Goal: Transaction & Acquisition: Purchase product/service

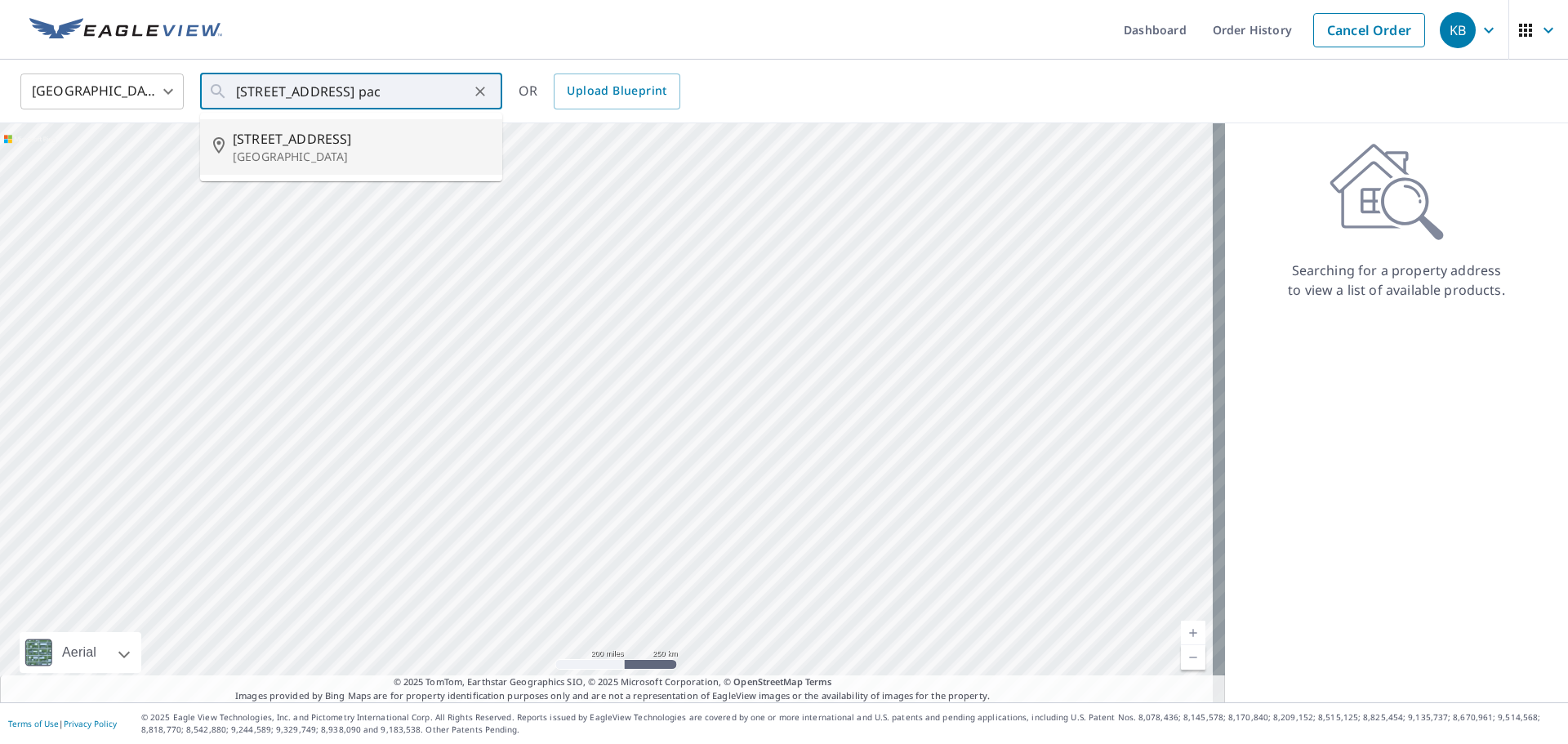
click at [312, 136] on span "[STREET_ADDRESS]" at bounding box center [361, 138] width 257 height 20
type input "[STREET_ADDRESS]"
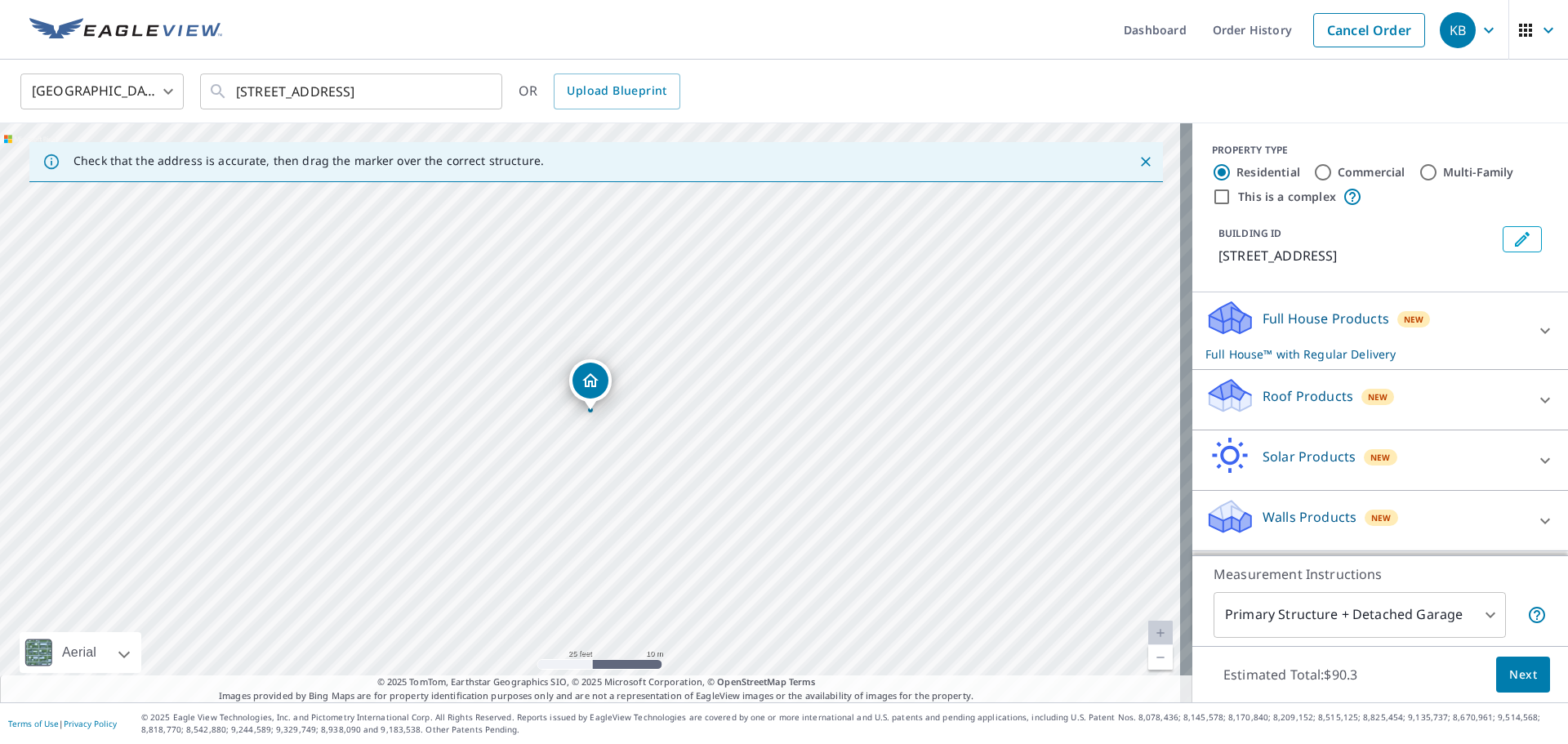
click at [1329, 383] on div "Roof Products New" at bounding box center [1366, 400] width 320 height 47
click at [1263, 446] on p "Premium" at bounding box center [1259, 446] width 58 height 20
click at [1230, 446] on input "Premium $20.5 - $66" at bounding box center [1218, 446] width 24 height 20
checkbox input "true"
checkbox input "false"
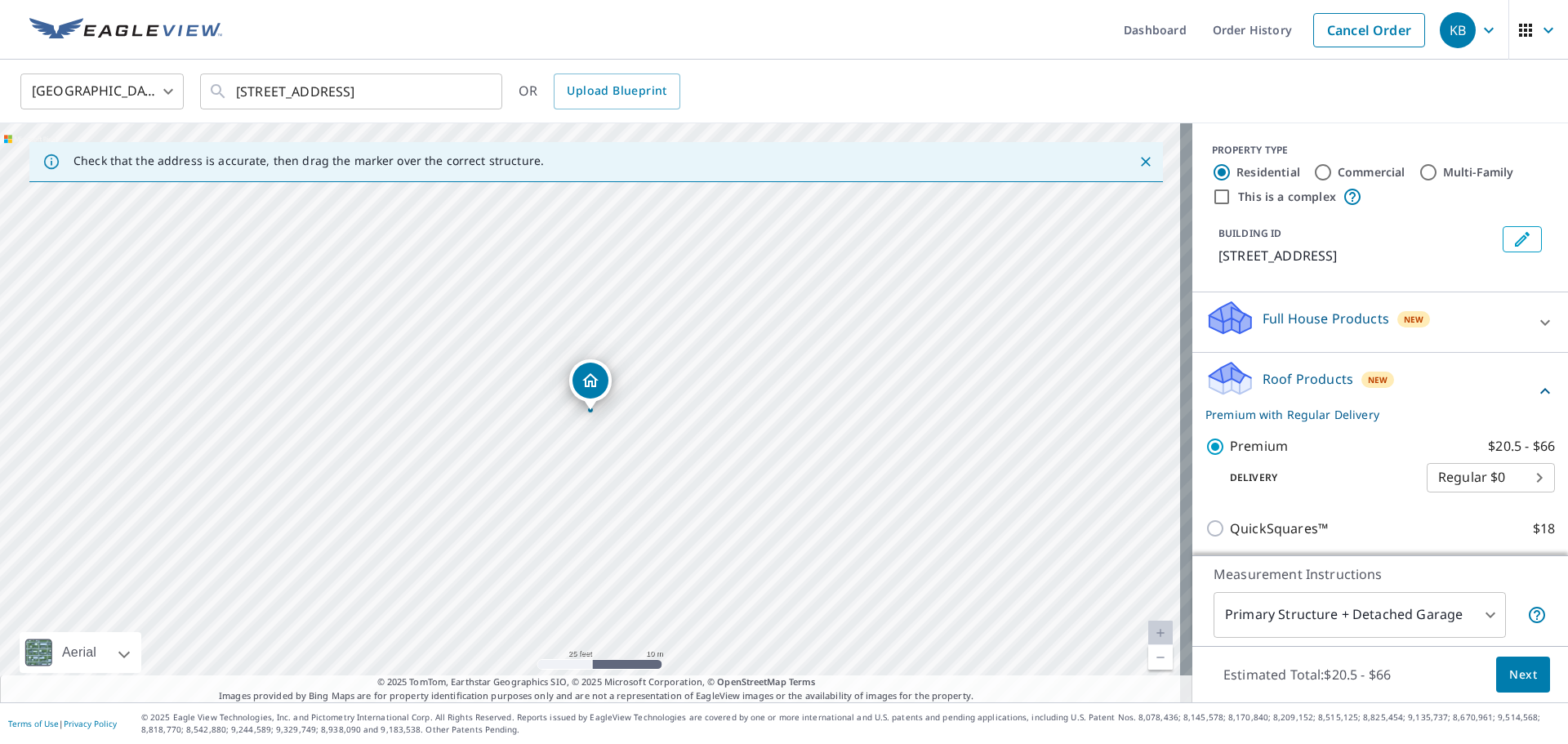
click at [1511, 678] on span "Next" at bounding box center [1524, 674] width 28 height 20
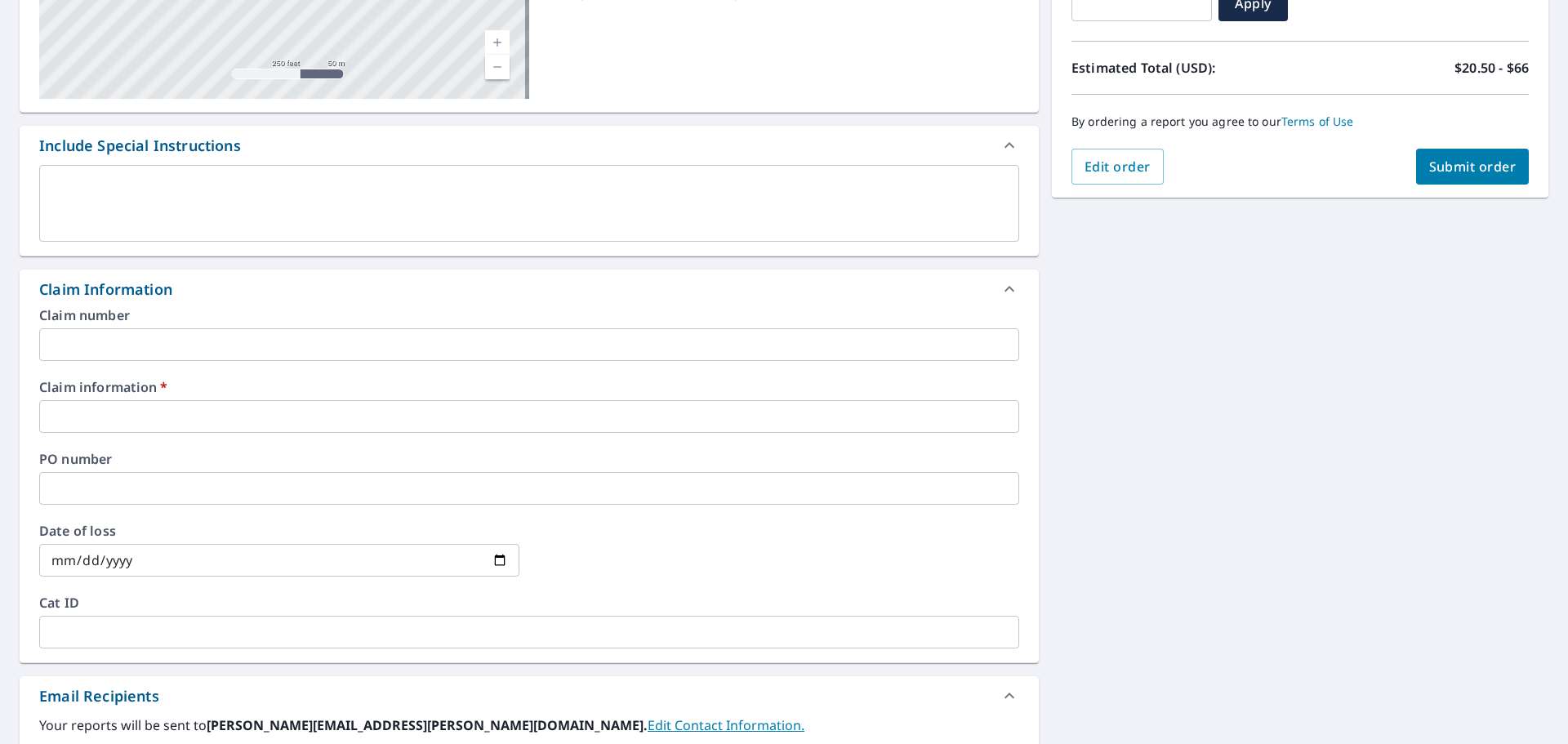
scroll to position [511, 0]
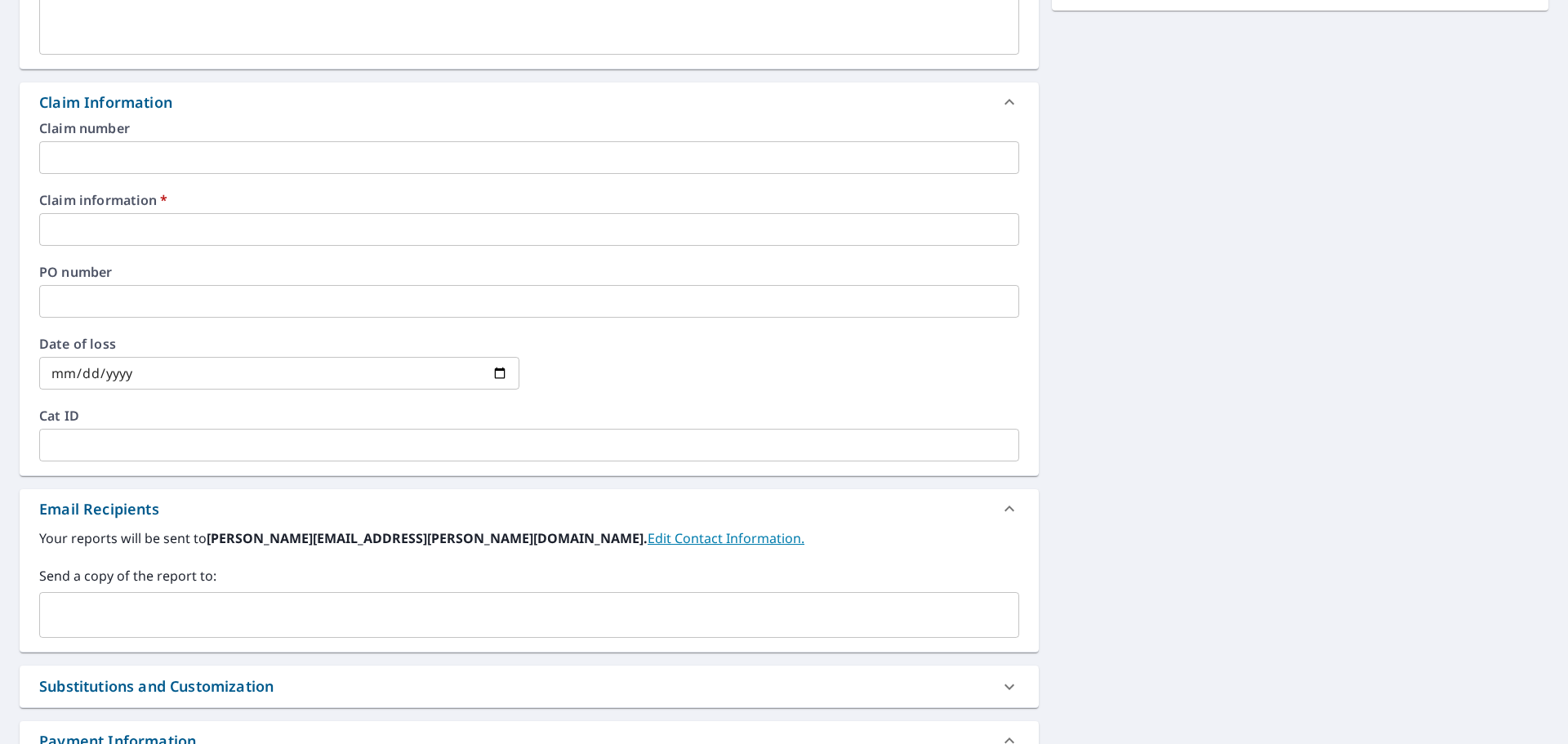
click at [202, 218] on input "text" at bounding box center [529, 230] width 981 height 33
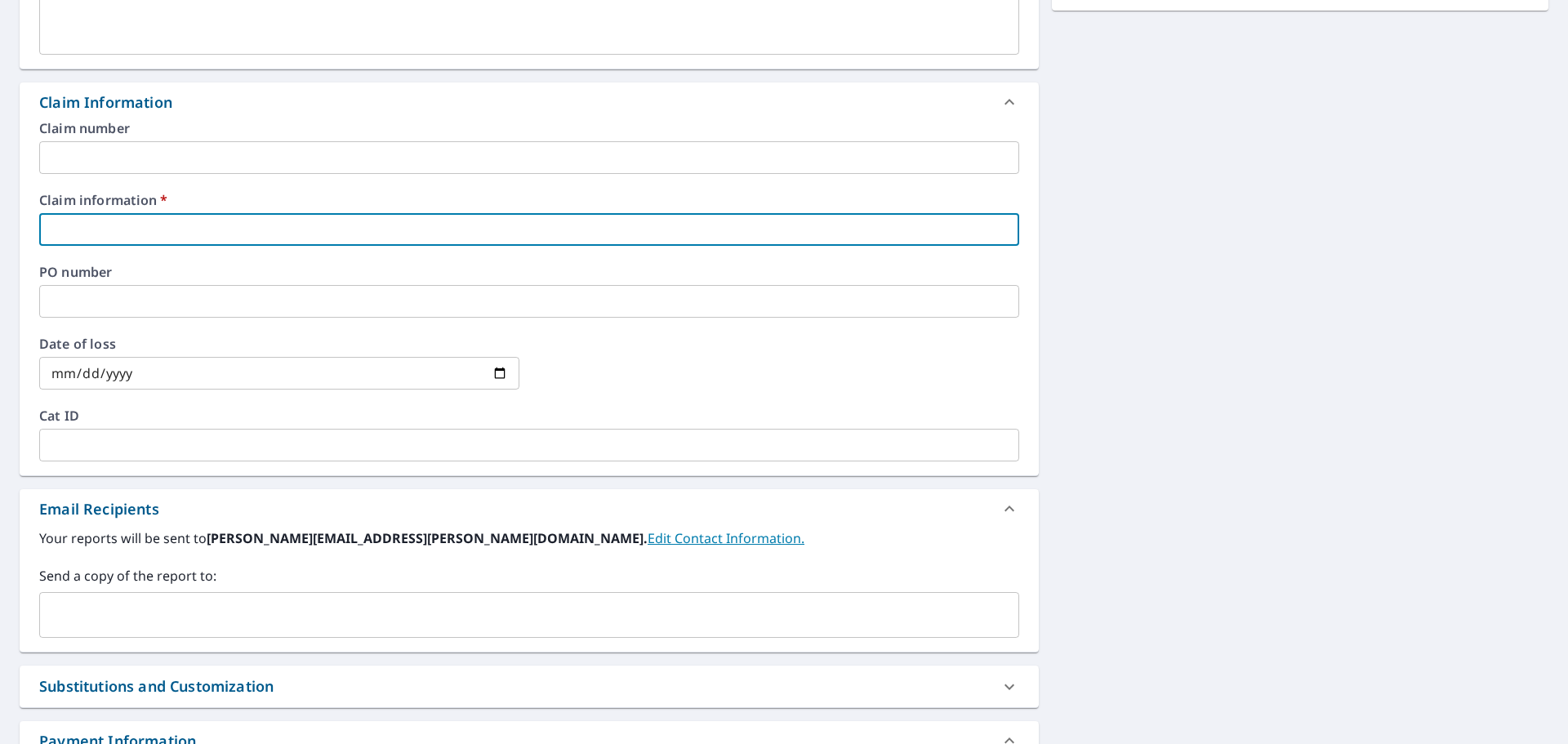
type input "9"
checkbox input "true"
type input "91"
checkbox input "true"
type input "910"
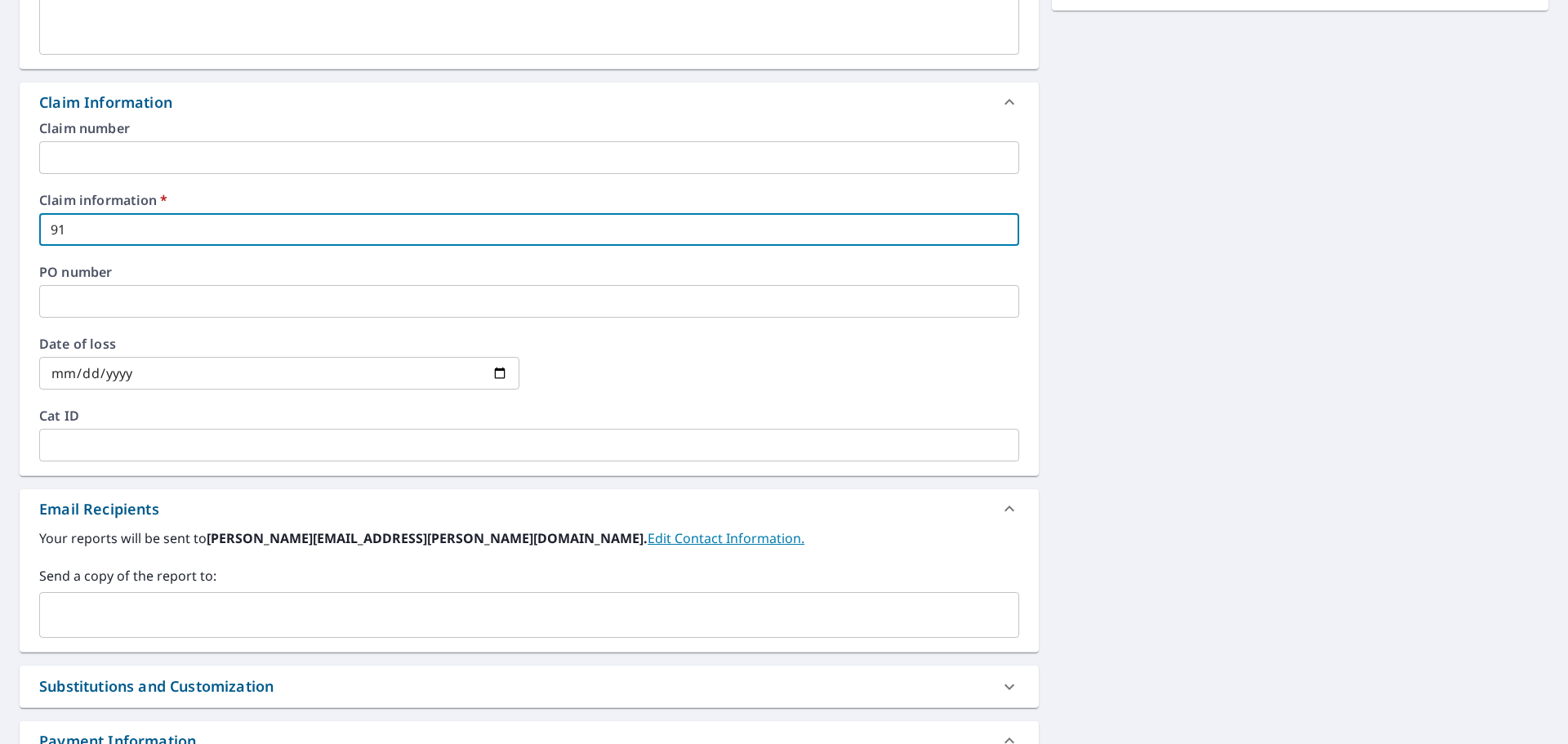
checkbox input "true"
type input "9106"
checkbox input "true"
type input "91061"
checkbox input "true"
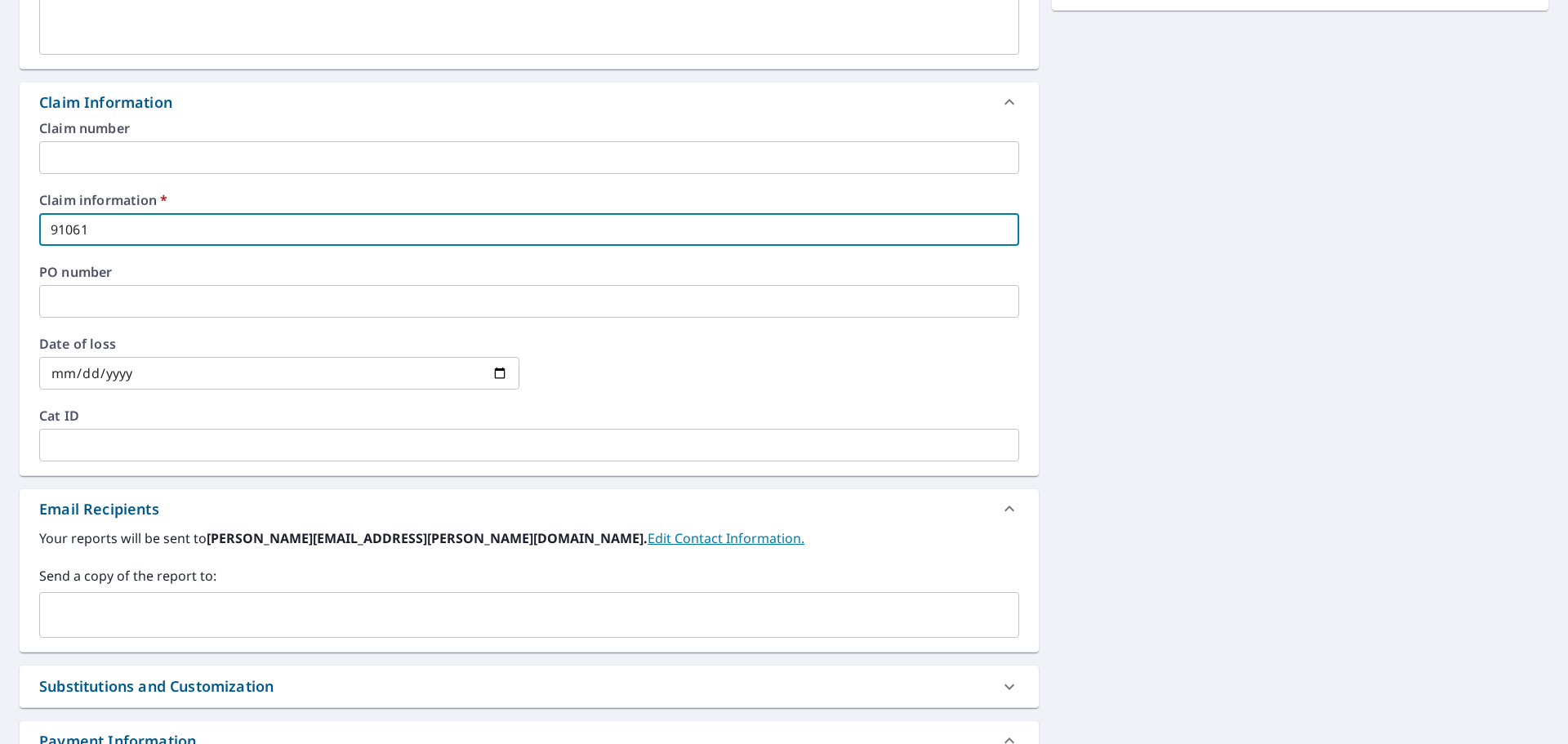
type input "910615"
checkbox input "true"
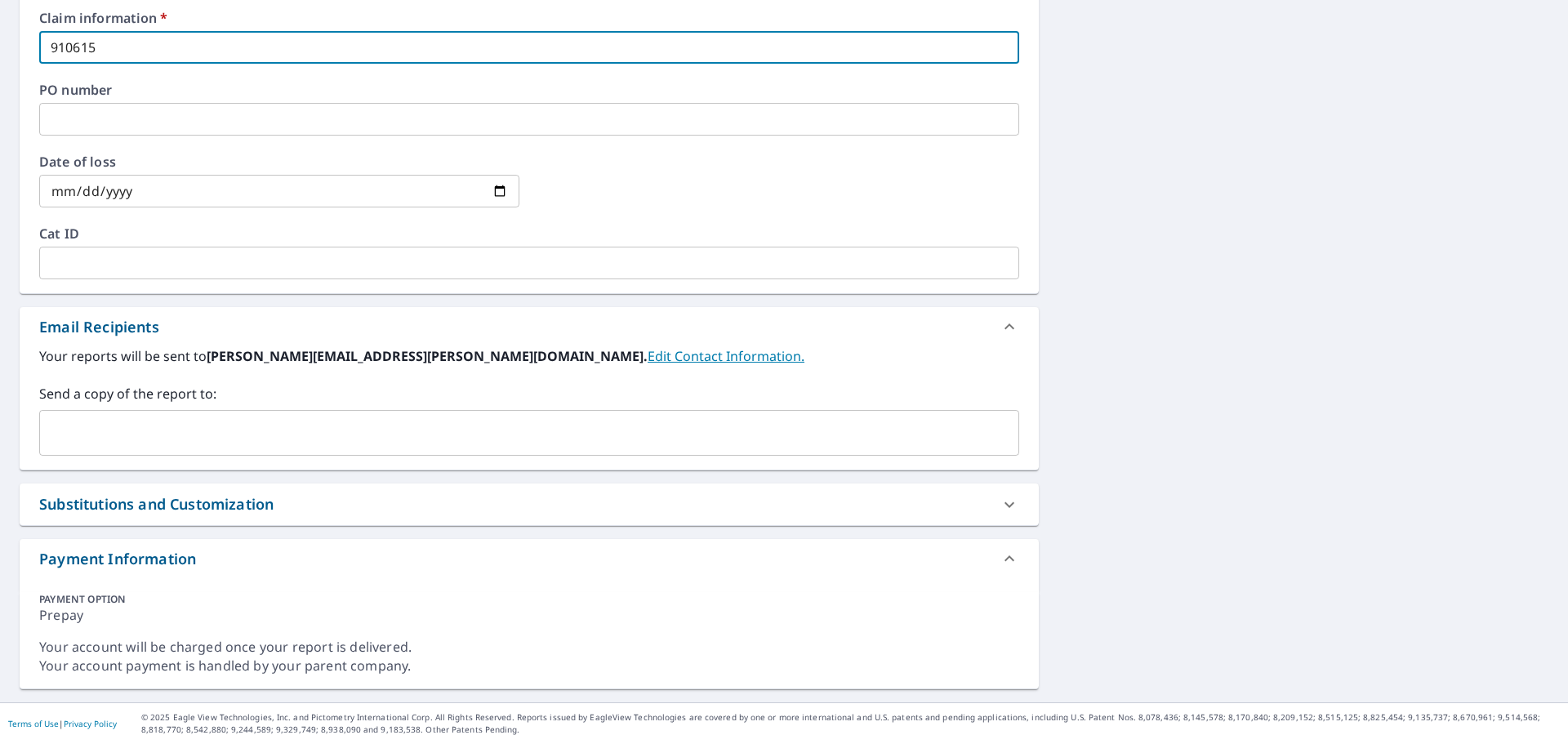
click at [153, 419] on div "​" at bounding box center [529, 432] width 981 height 46
type input "910615"
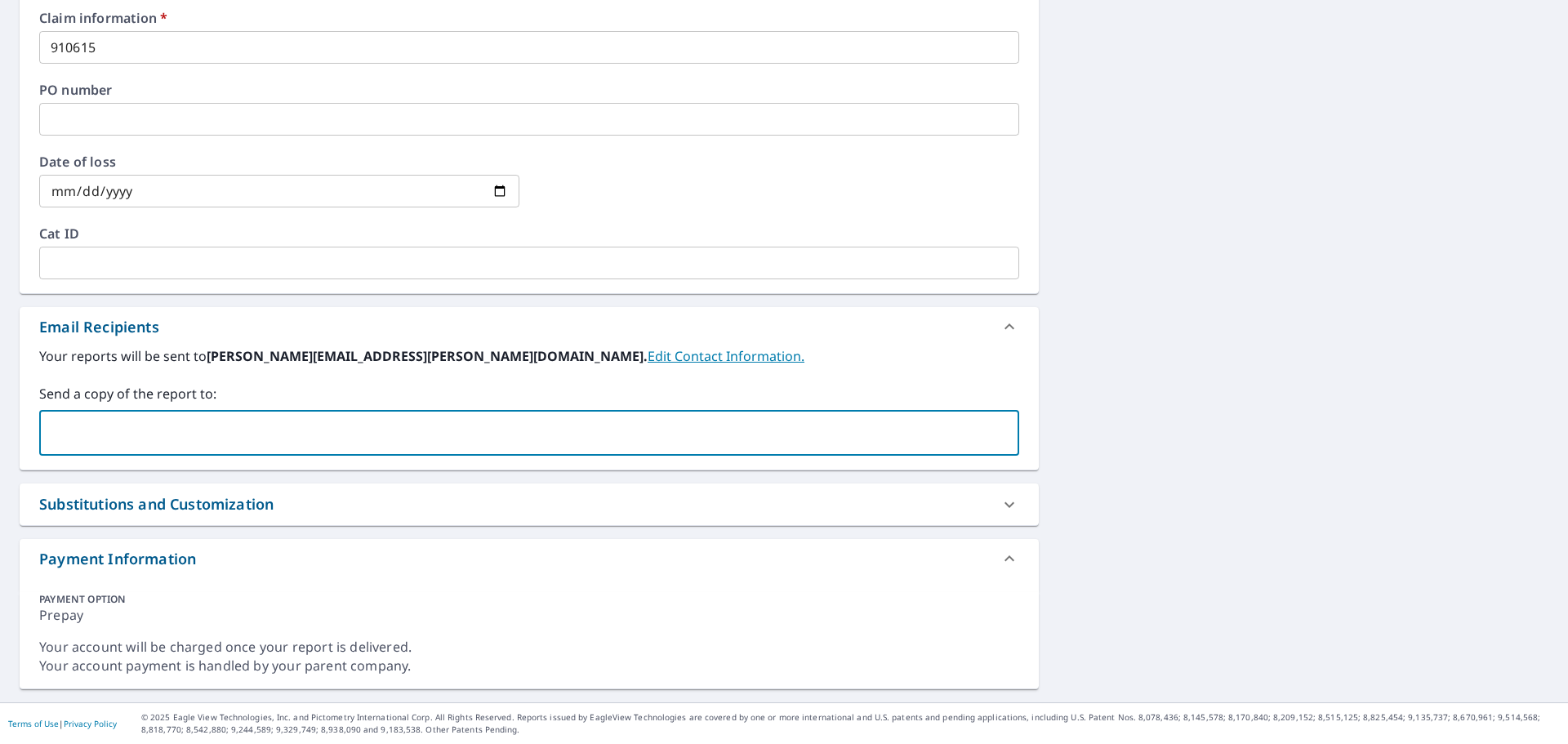
paste input ""[PERSON_NAME]" <[EMAIL_ADDRESS][DOMAIN_NAME]>"
drag, startPoint x: 192, startPoint y: 434, endPoint x: -7, endPoint y: 419, distance: 199.6
click at [0, 419] on html "KB KB Dashboard Order History Cancel Order KB Dashboard / Finalize Order Finali…" at bounding box center [784, 372] width 1568 height 744
click at [313, 442] on input "[EMAIL_ADDRESS][DOMAIN_NAME]>" at bounding box center [517, 433] width 941 height 31
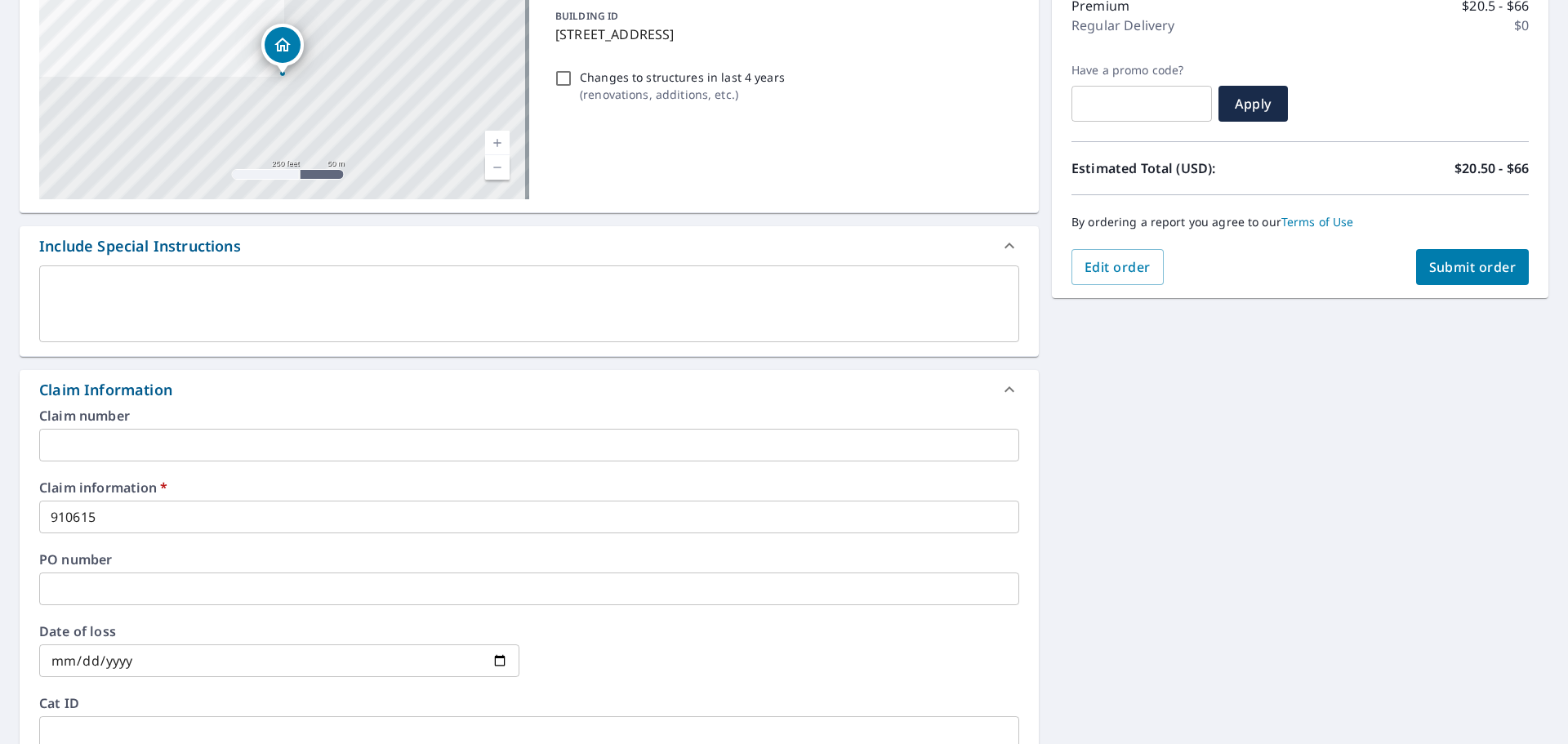
type input "[EMAIL_ADDRESS][DOMAIN_NAME]"
click at [1468, 263] on span "Submit order" at bounding box center [1473, 267] width 87 height 18
checkbox input "true"
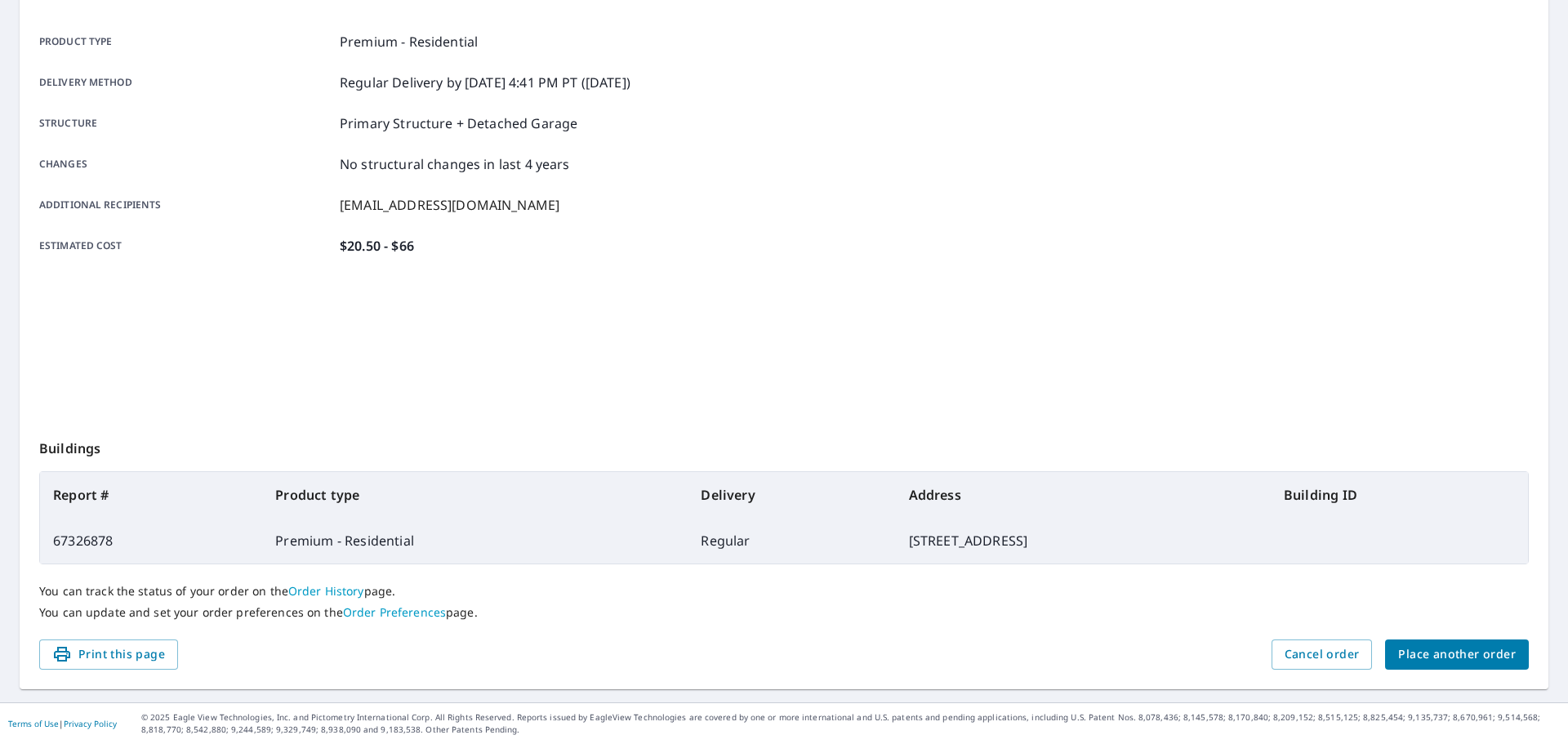
scroll to position [218, 0]
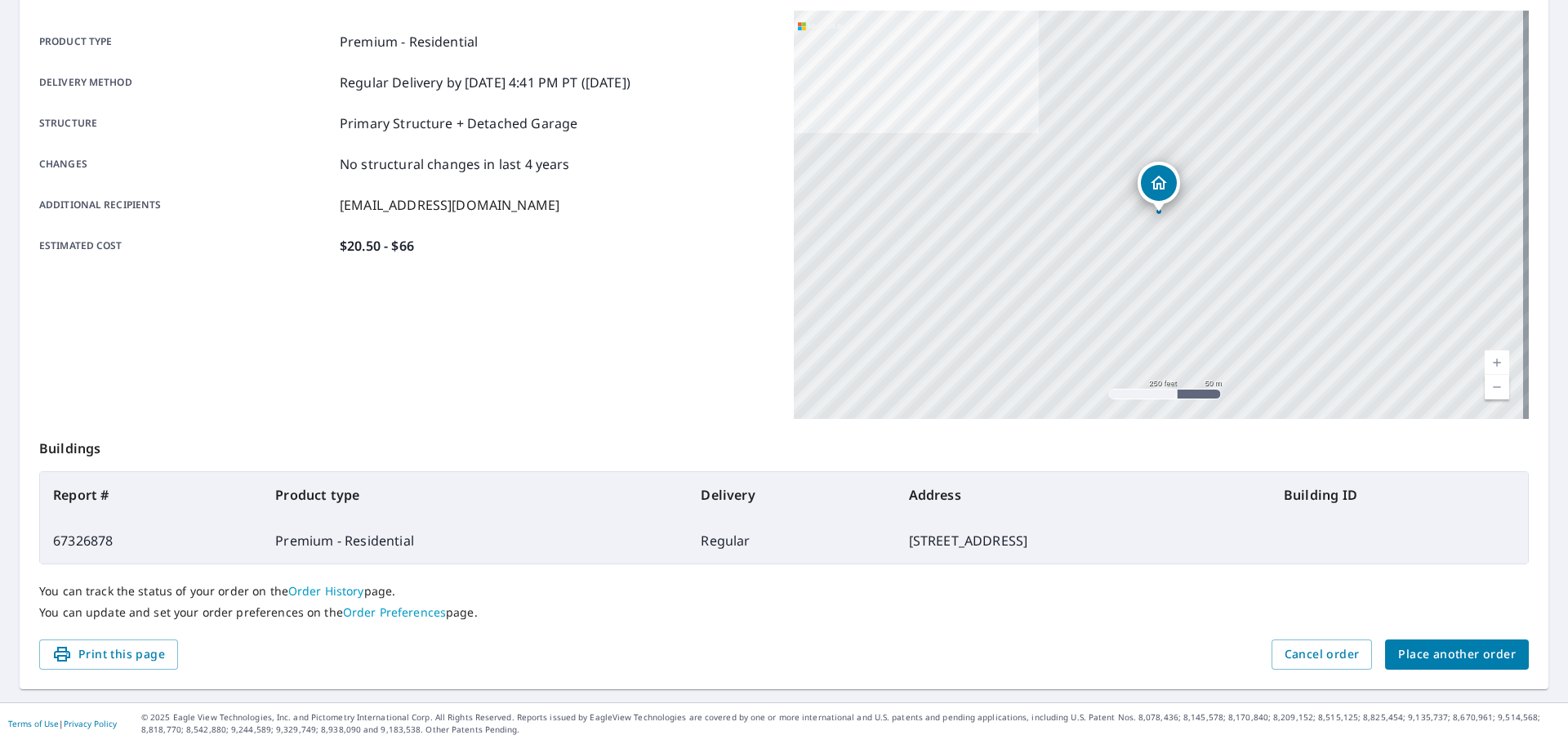
click at [1438, 654] on span "Place another order" at bounding box center [1457, 654] width 117 height 20
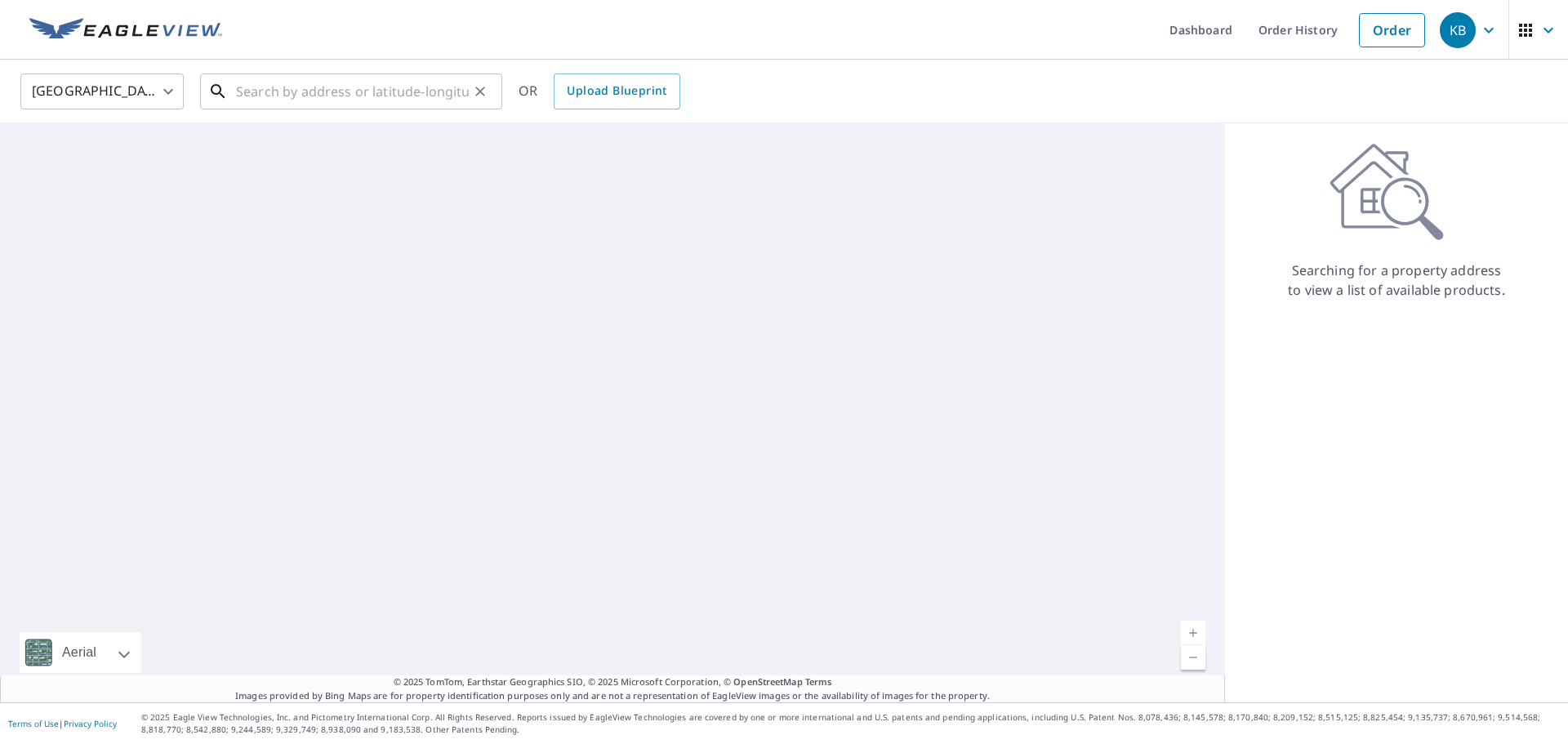
click at [407, 75] on input "text" at bounding box center [352, 91] width 233 height 46
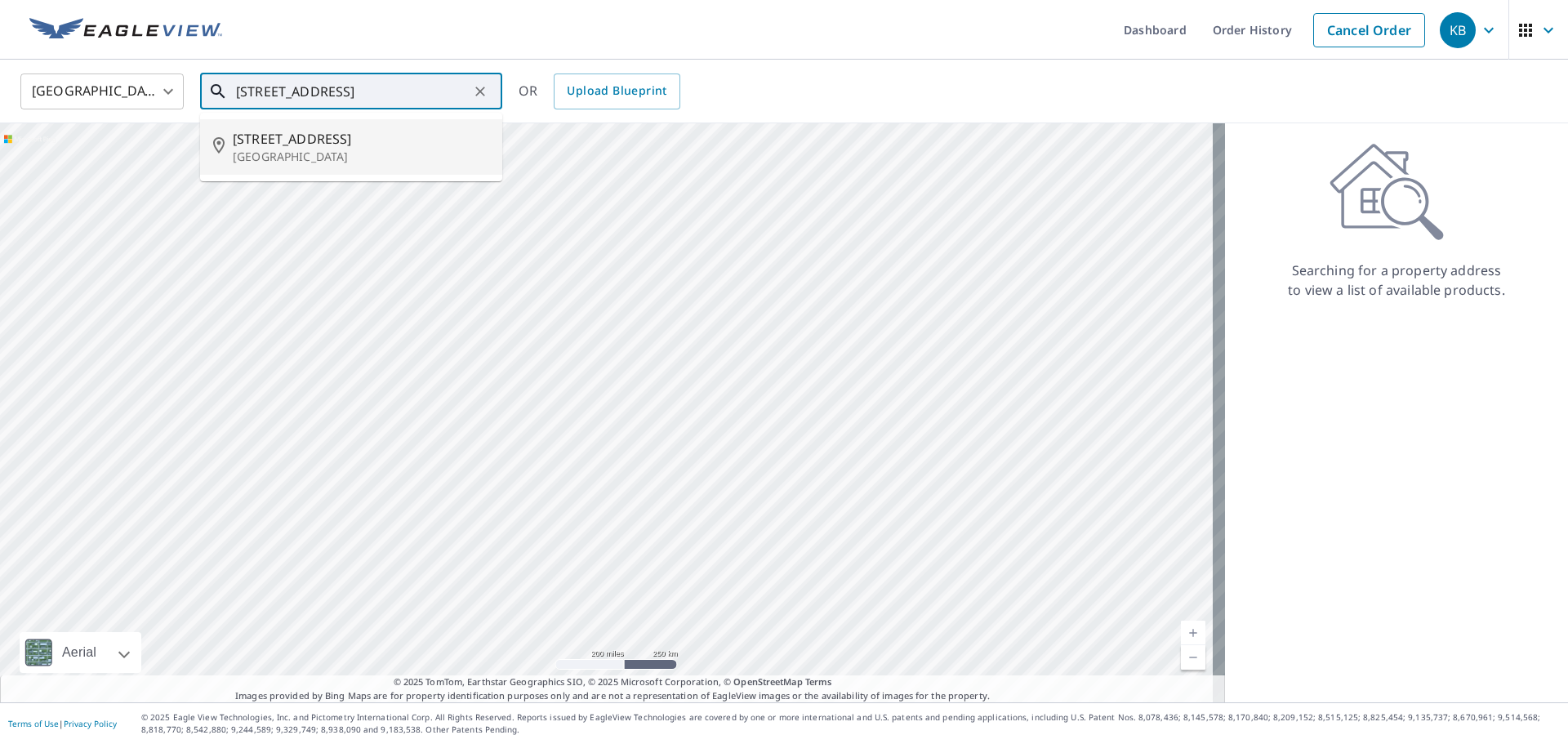
click at [293, 140] on span "[STREET_ADDRESS]" at bounding box center [361, 138] width 257 height 20
type input "[STREET_ADDRESS]"
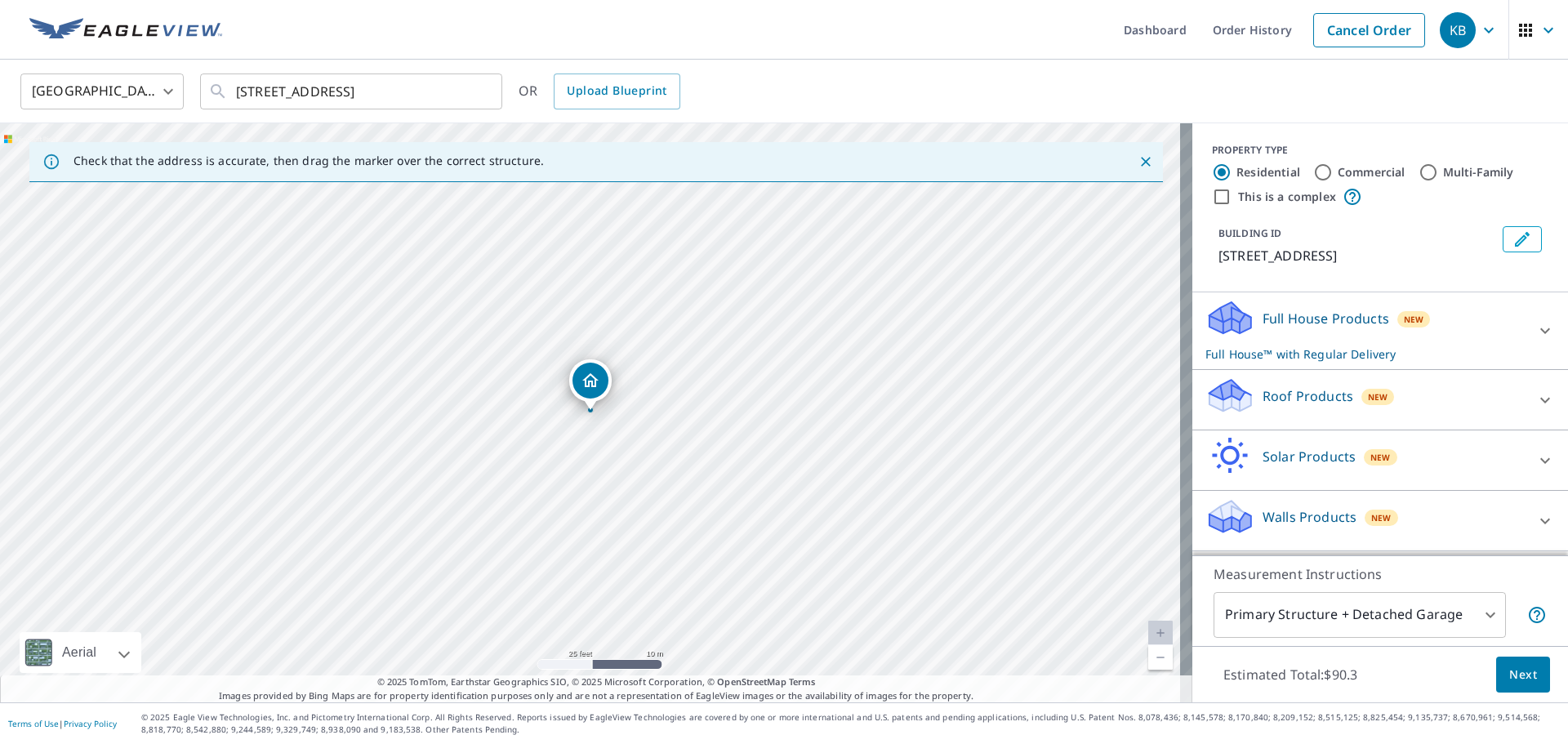
click at [1290, 393] on p "Roof Products" at bounding box center [1308, 396] width 90 height 20
click at [1290, 448] on label "Premium $20.5 - $66" at bounding box center [1393, 446] width 325 height 20
click at [1230, 448] on input "Premium $20.5 - $66" at bounding box center [1218, 446] width 24 height 20
checkbox input "true"
checkbox input "false"
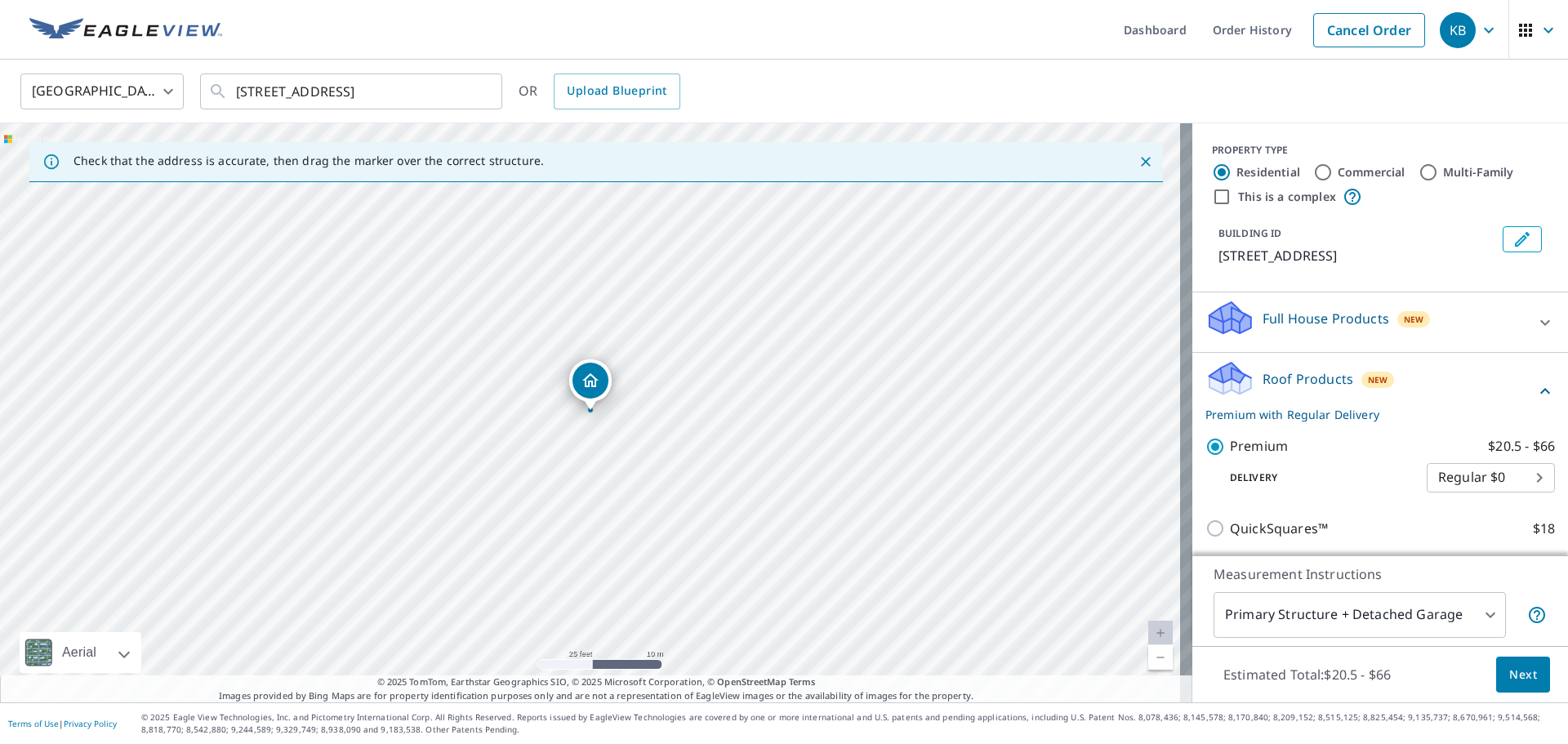
click at [1525, 680] on button "Next" at bounding box center [1524, 675] width 54 height 37
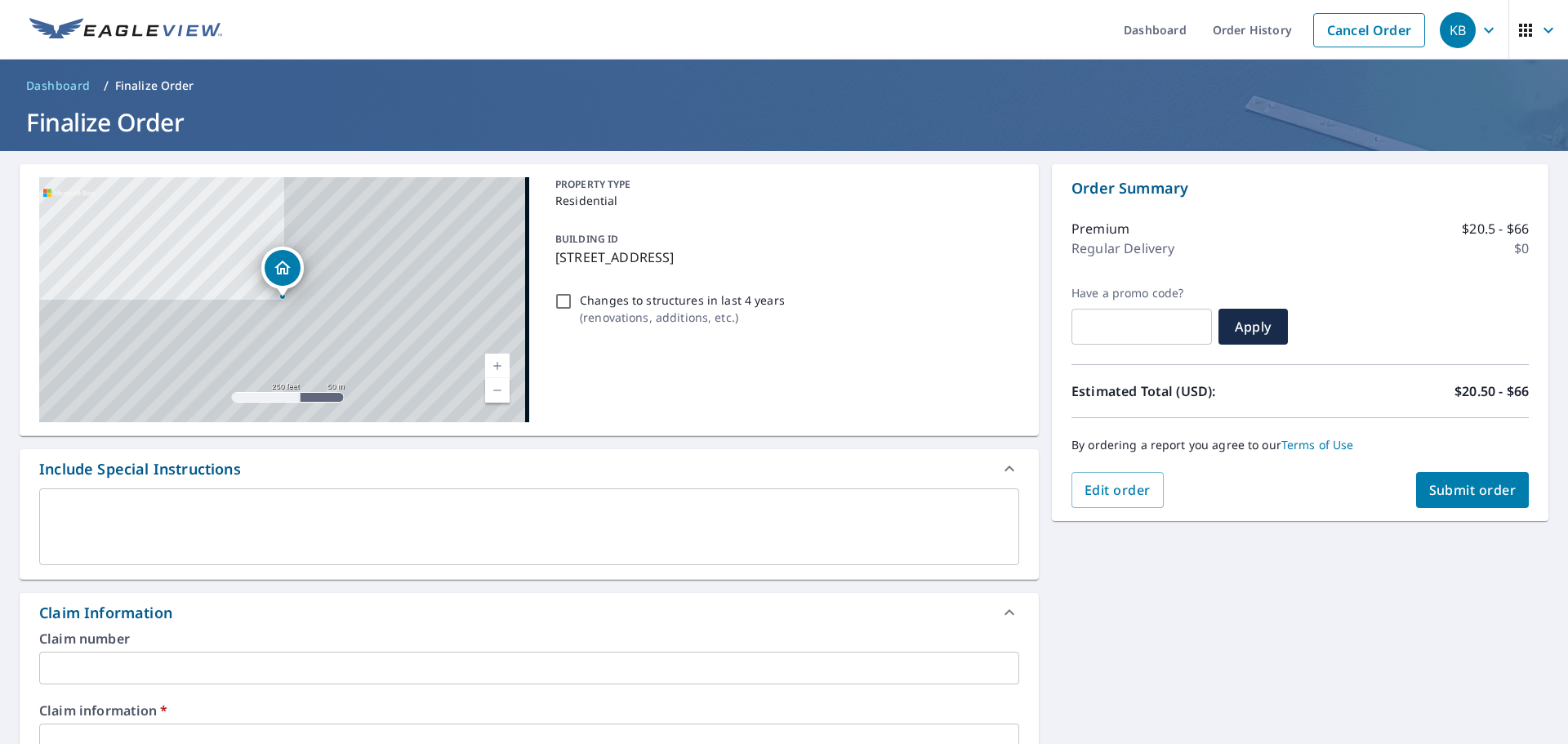
scroll to position [552, 0]
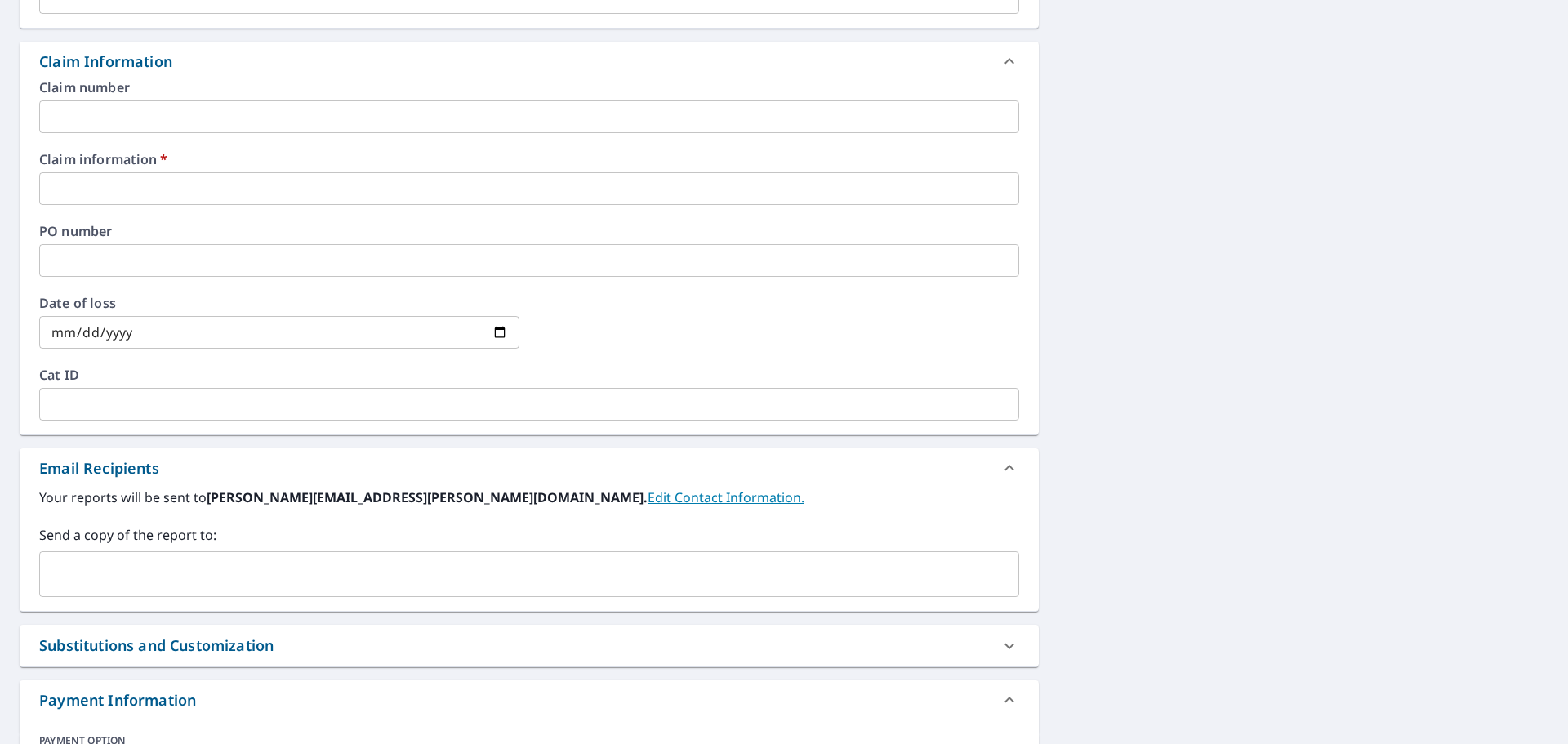
click at [165, 190] on input "text" at bounding box center [529, 189] width 981 height 33
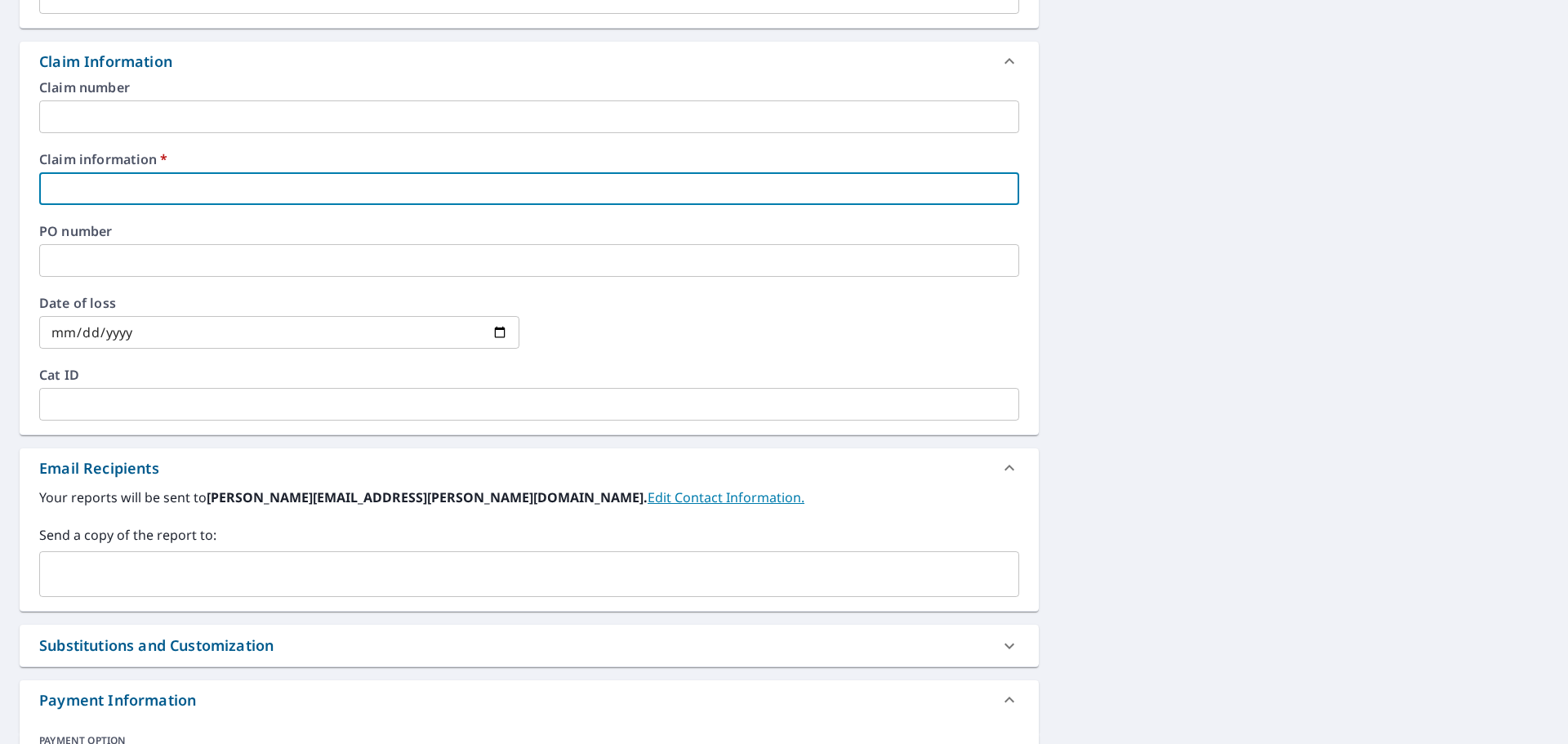
type input "9"
checkbox input "true"
type input "91"
checkbox input "true"
type input "910"
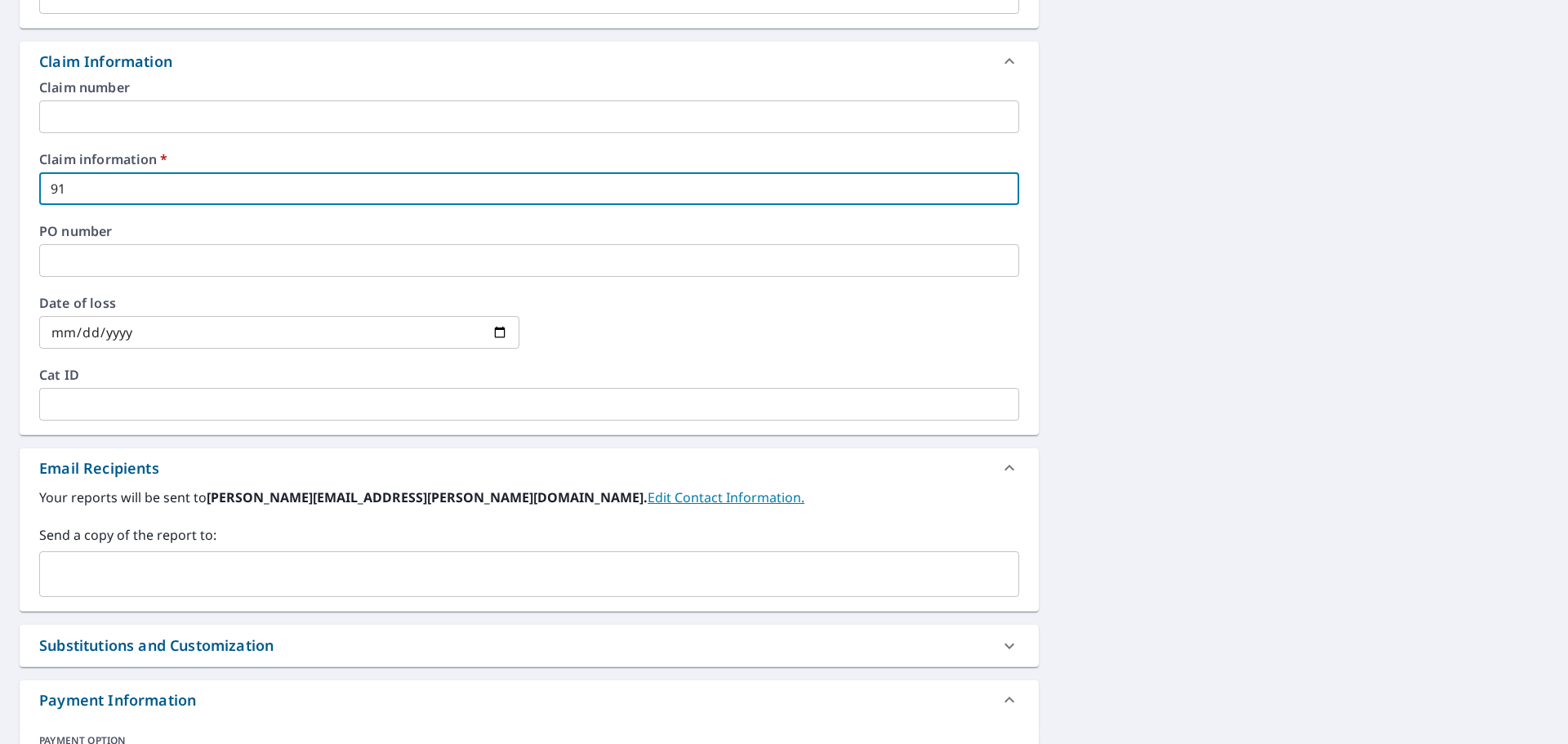
checkbox input "true"
type input "9106"
checkbox input "true"
type input "91061"
checkbox input "true"
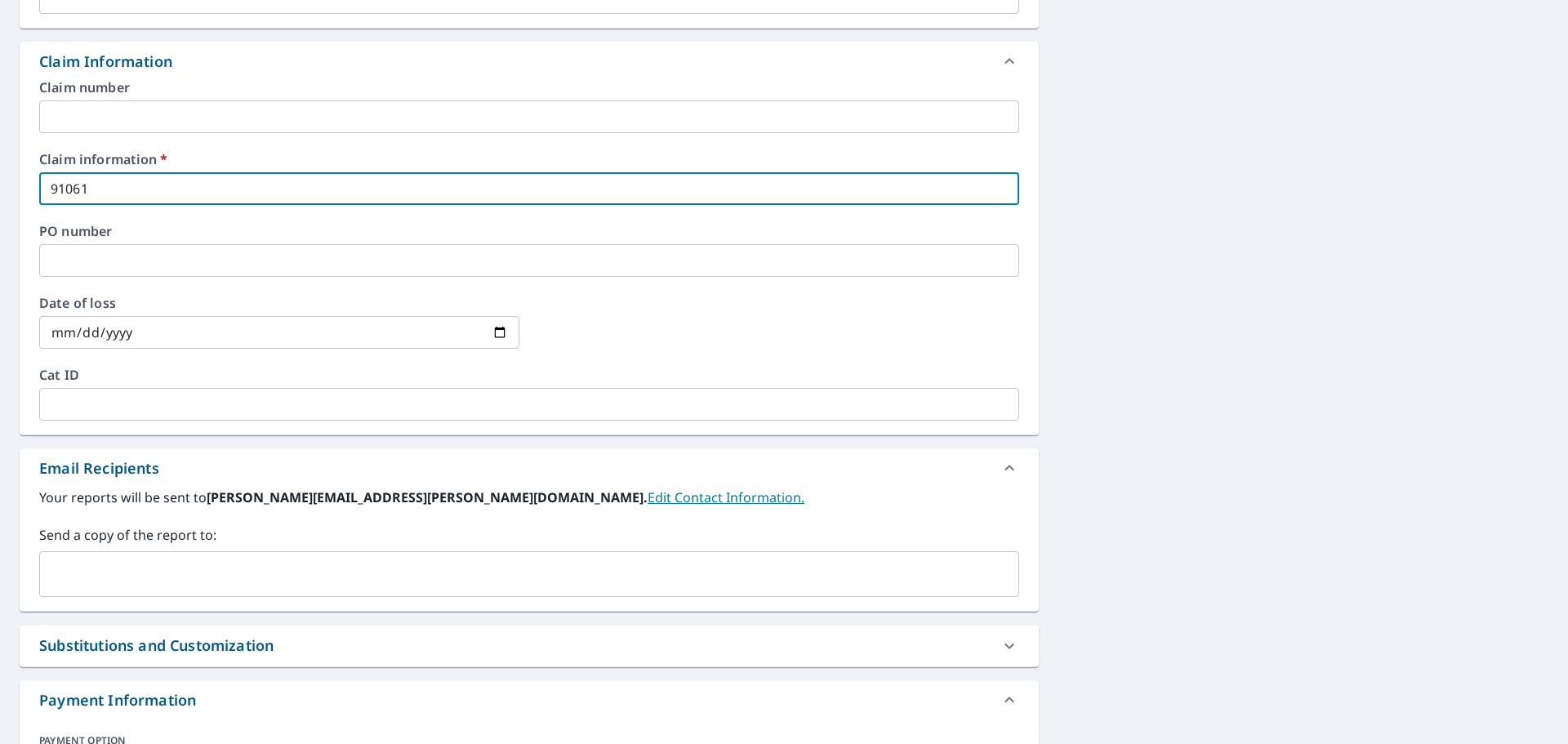
type input "910615"
checkbox input "true"
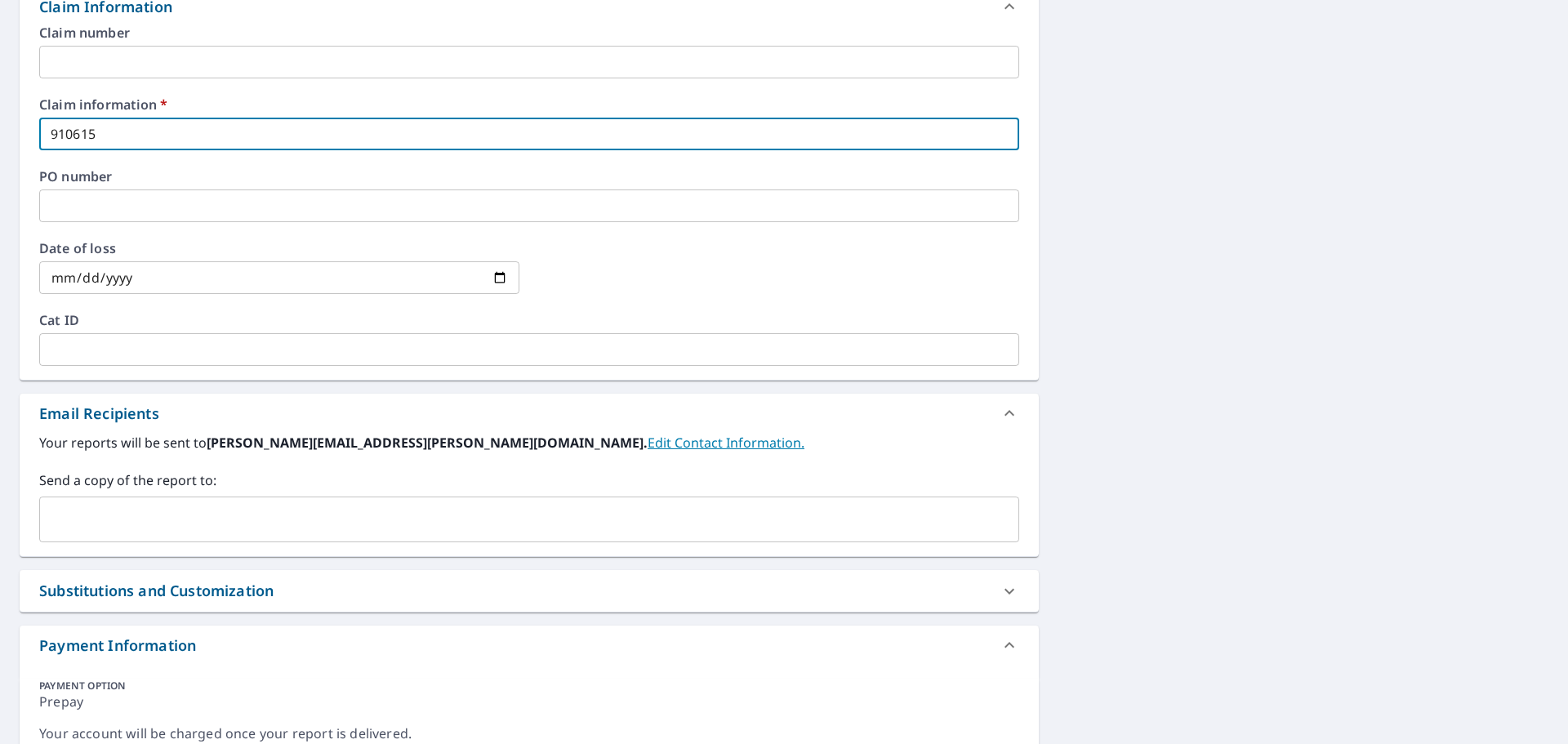
scroll to position [693, 0]
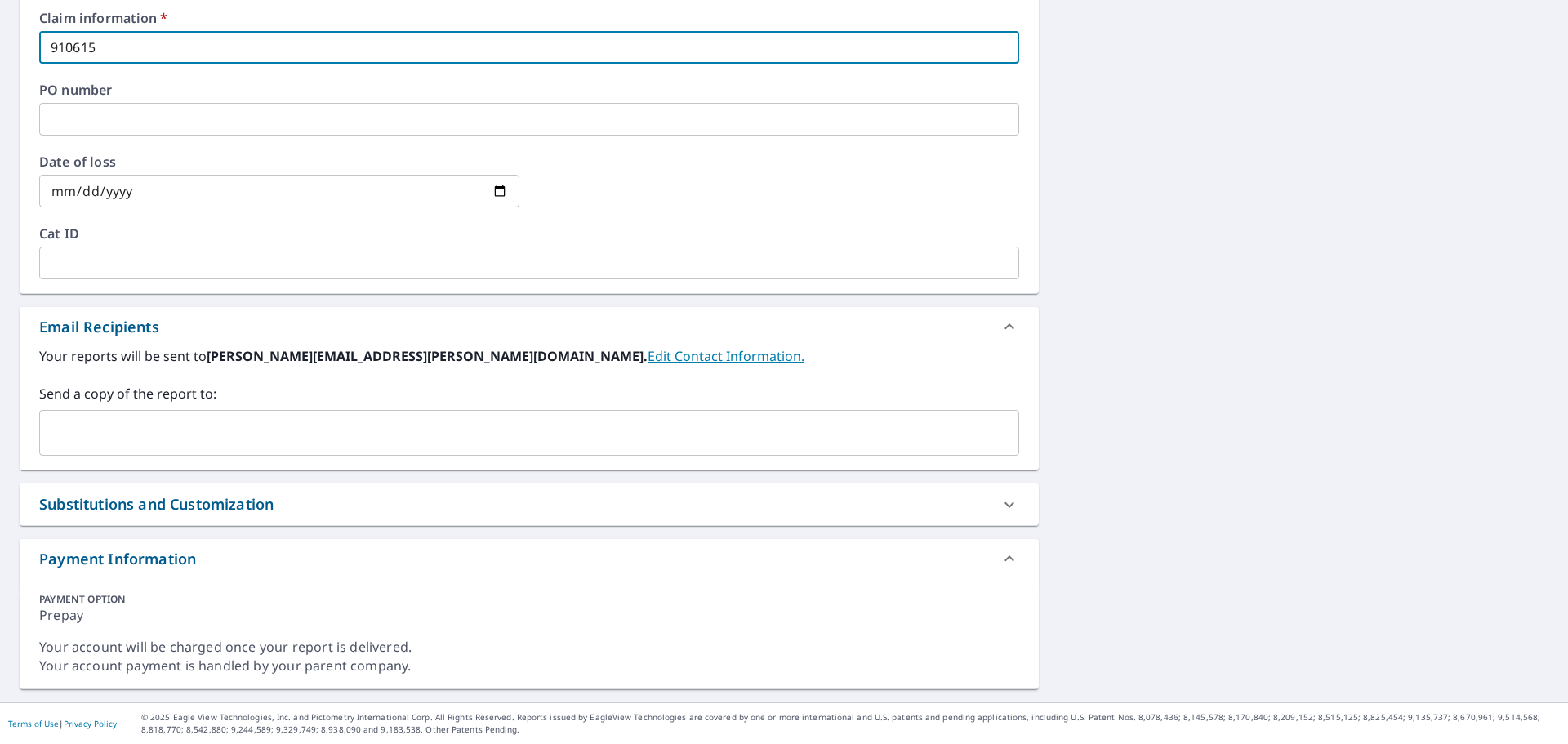
type input "910615"
click at [145, 424] on input "text" at bounding box center [517, 433] width 941 height 31
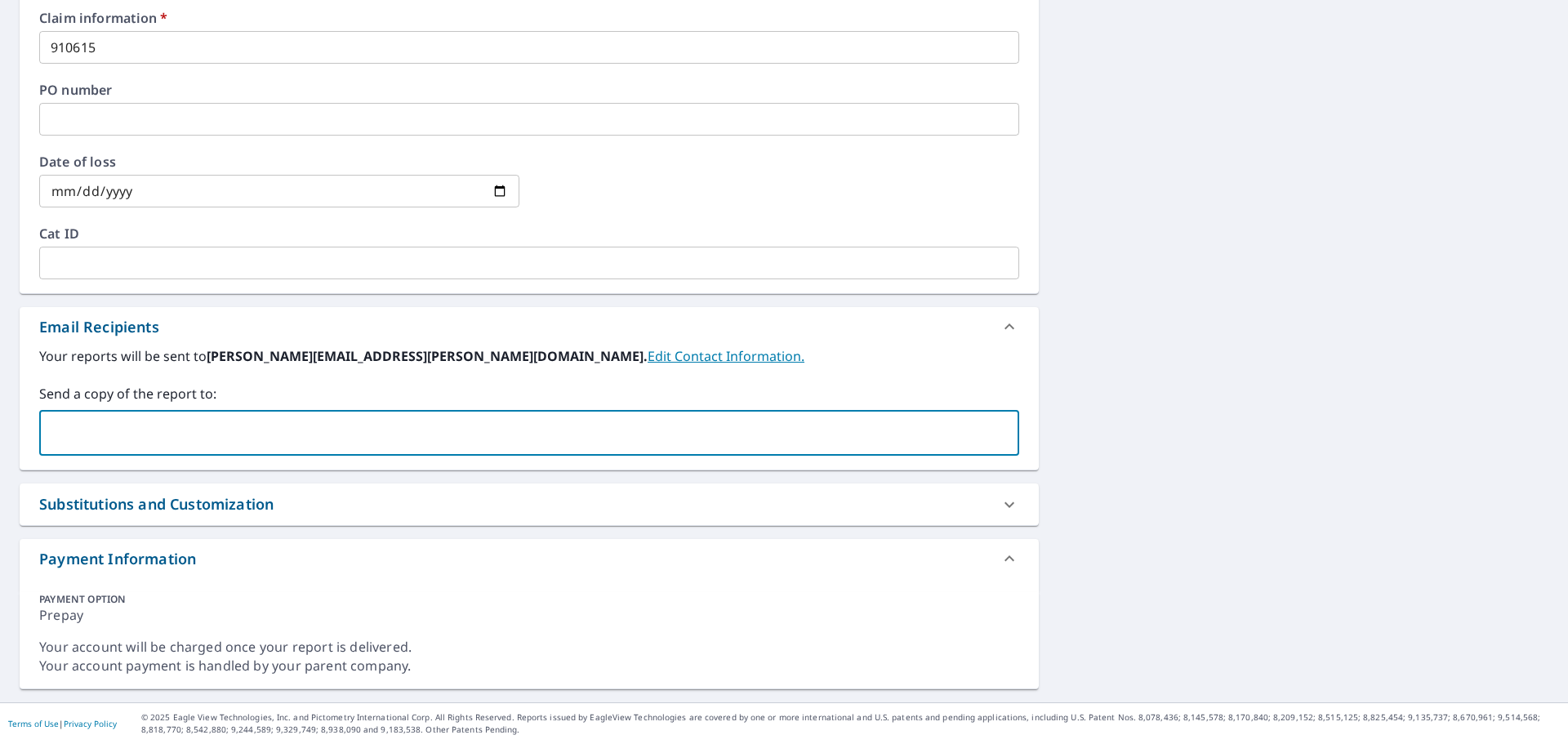
paste input ""[PERSON_NAME]" <[EMAIL_ADDRESS][DOMAIN_NAME]>"
drag, startPoint x: 193, startPoint y: 434, endPoint x: -100, endPoint y: 429, distance: 293.0
click at [0, 429] on html "KB KB Dashboard Order History Cancel Order KB Dashboard / Finalize Order Finali…" at bounding box center [784, 372] width 1568 height 744
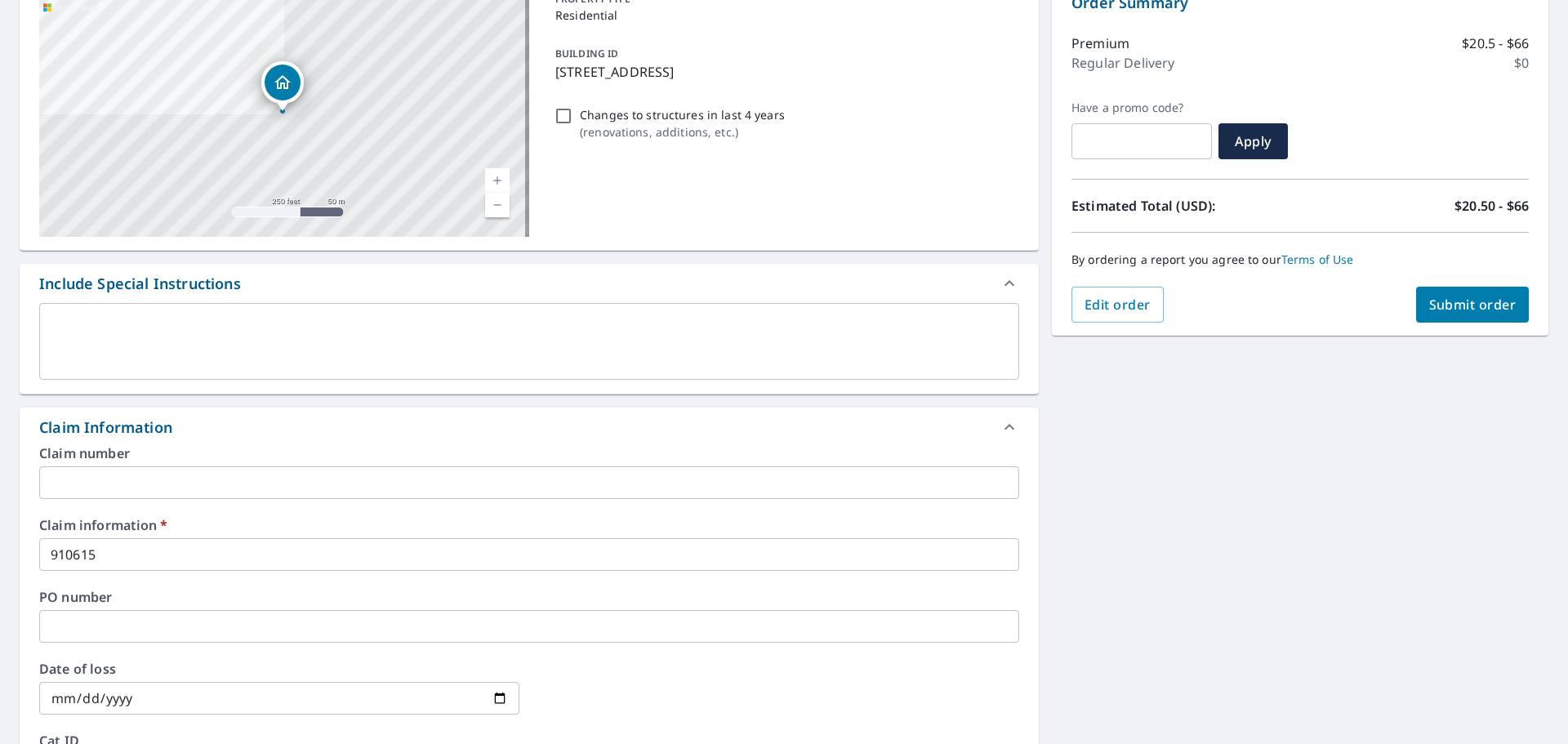
scroll to position [182, 0]
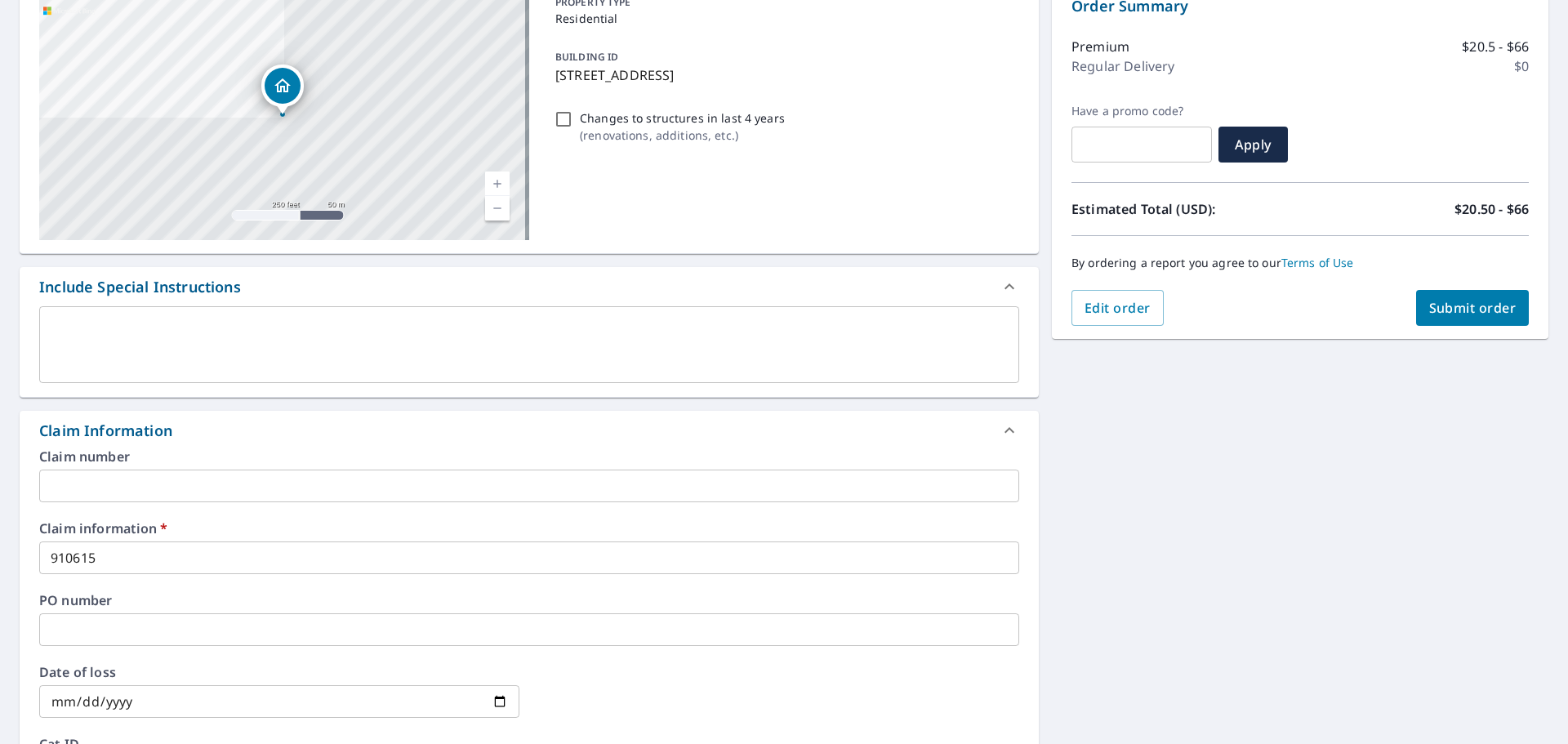
type input "[EMAIL_ADDRESS][DOMAIN_NAME]"
click at [1446, 321] on button "Submit order" at bounding box center [1473, 307] width 113 height 36
checkbox input "true"
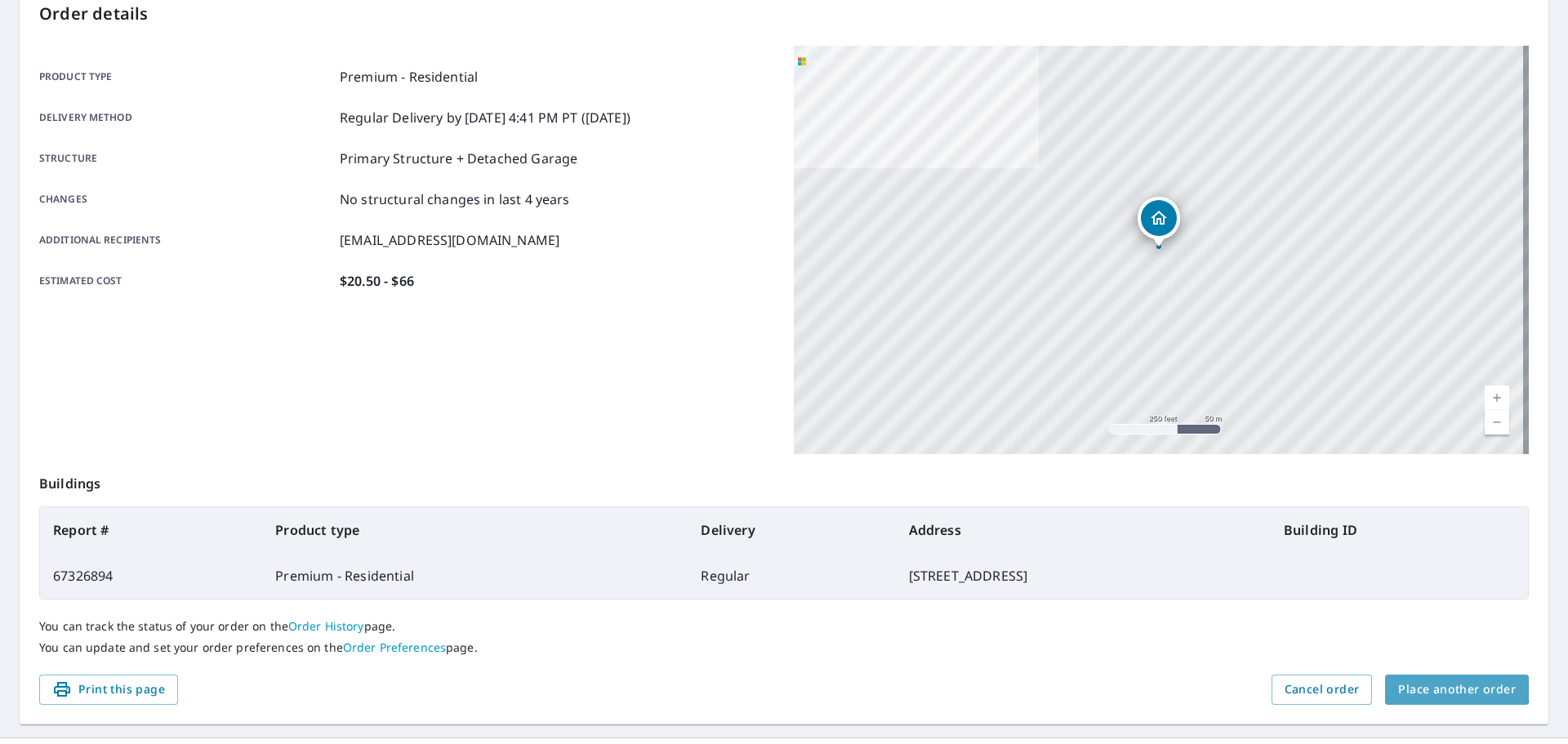
click at [1444, 680] on span "Place another order" at bounding box center [1457, 689] width 117 height 20
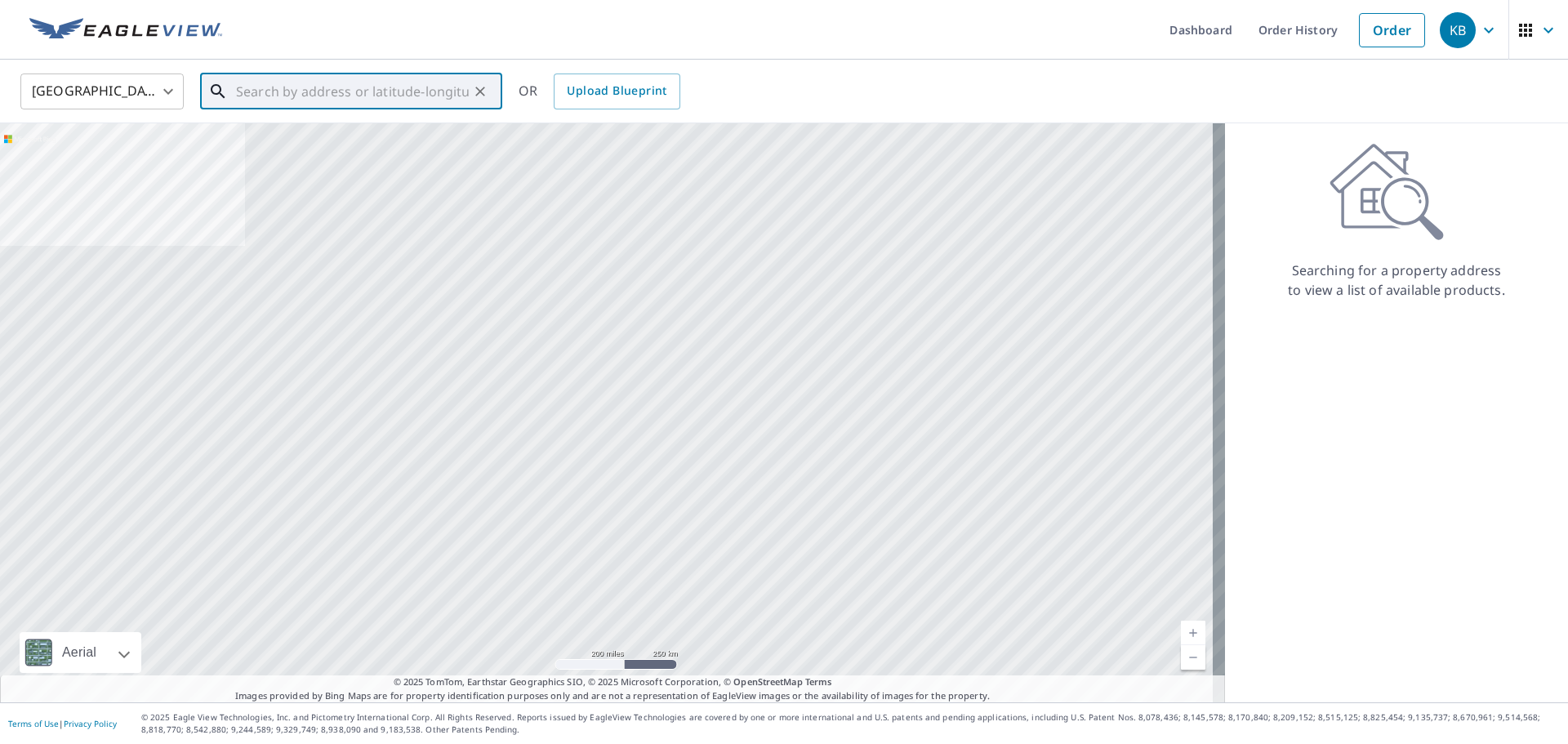
click at [297, 110] on div "​" at bounding box center [351, 90] width 302 height 36
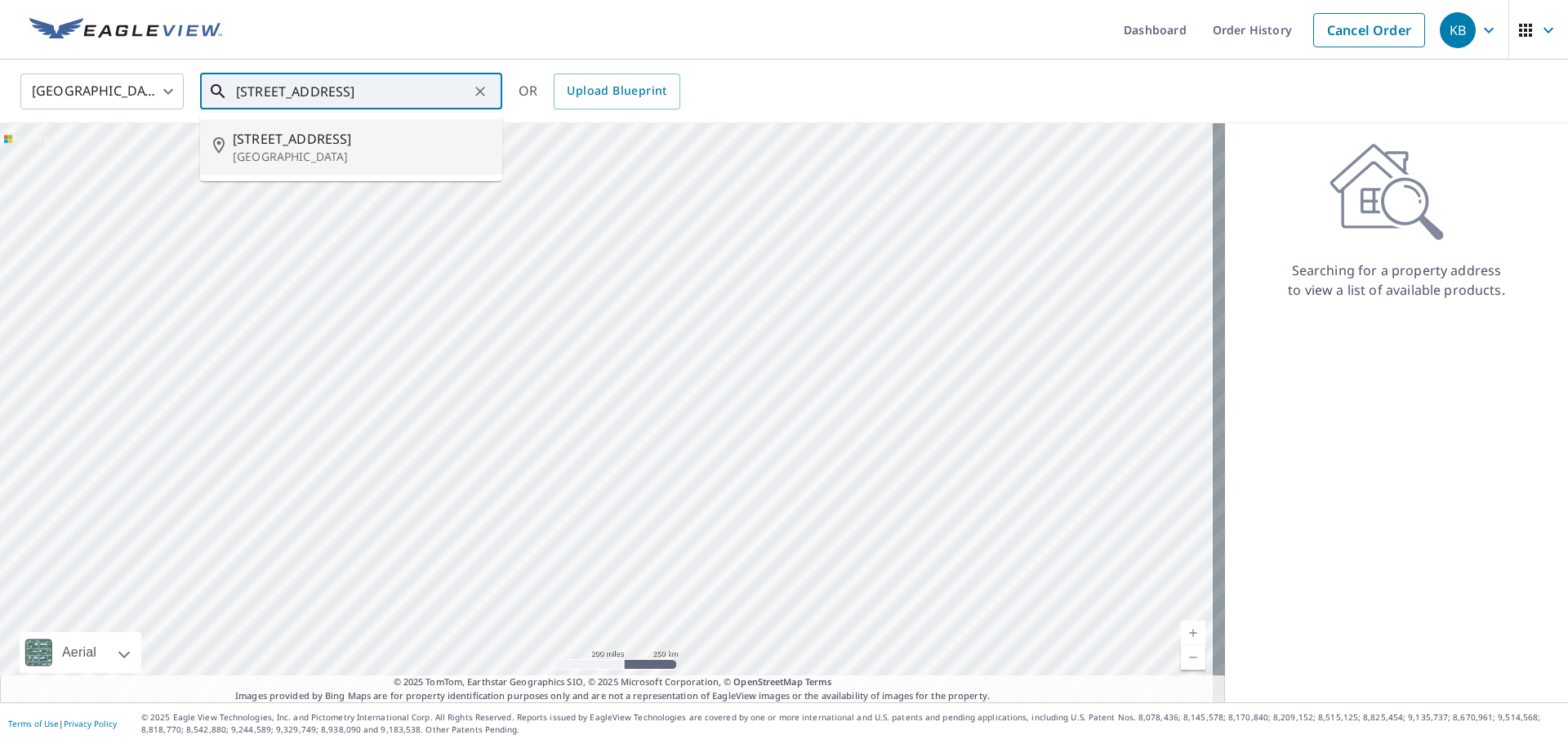
click at [306, 133] on span "[STREET_ADDRESS]" at bounding box center [361, 138] width 257 height 20
type input "[STREET_ADDRESS]"
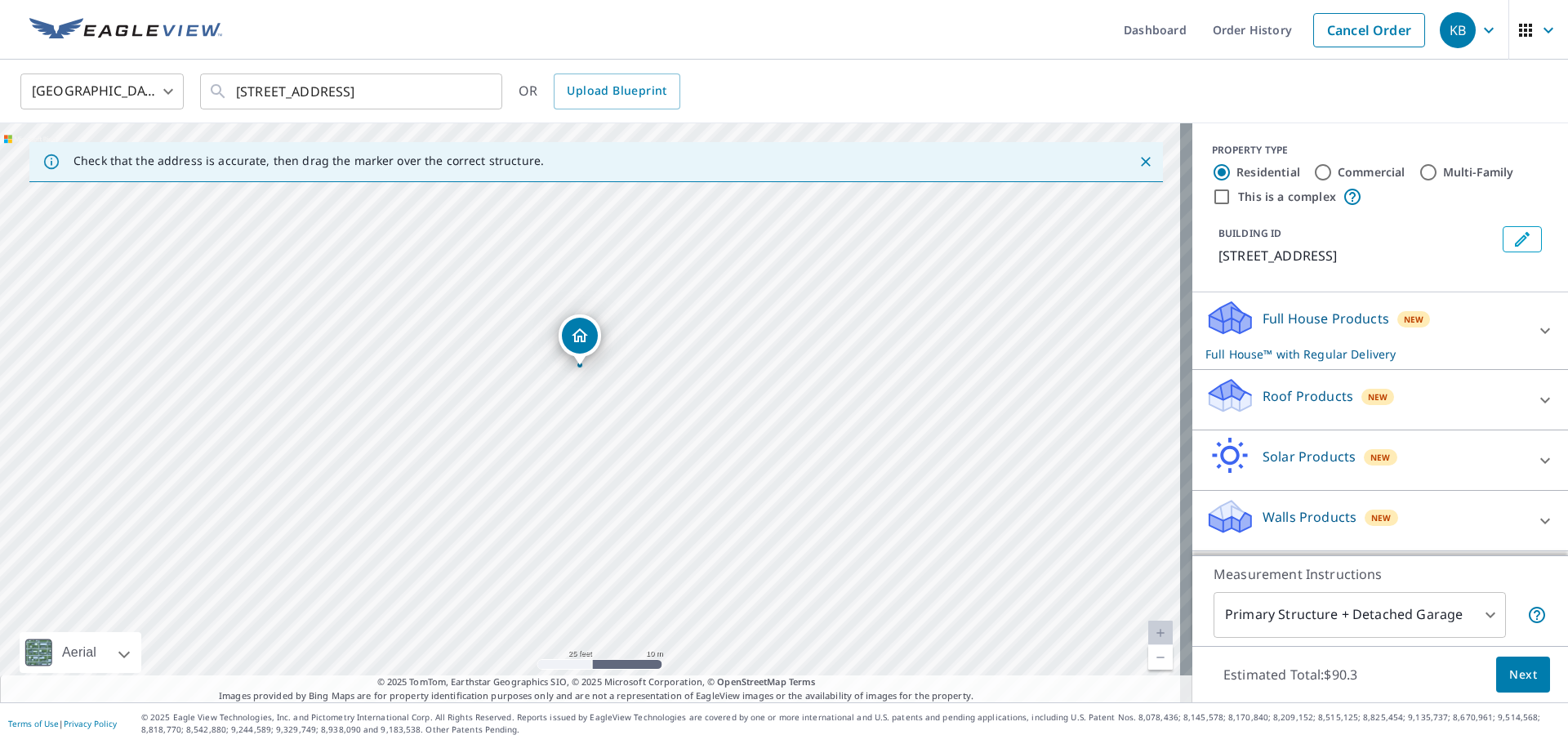
drag, startPoint x: 623, startPoint y: 544, endPoint x: 613, endPoint y: 499, distance: 46.1
click at [613, 499] on div "[STREET_ADDRESS]" at bounding box center [596, 413] width 1193 height 580
click at [313, 90] on input "[STREET_ADDRESS]" at bounding box center [352, 91] width 233 height 46
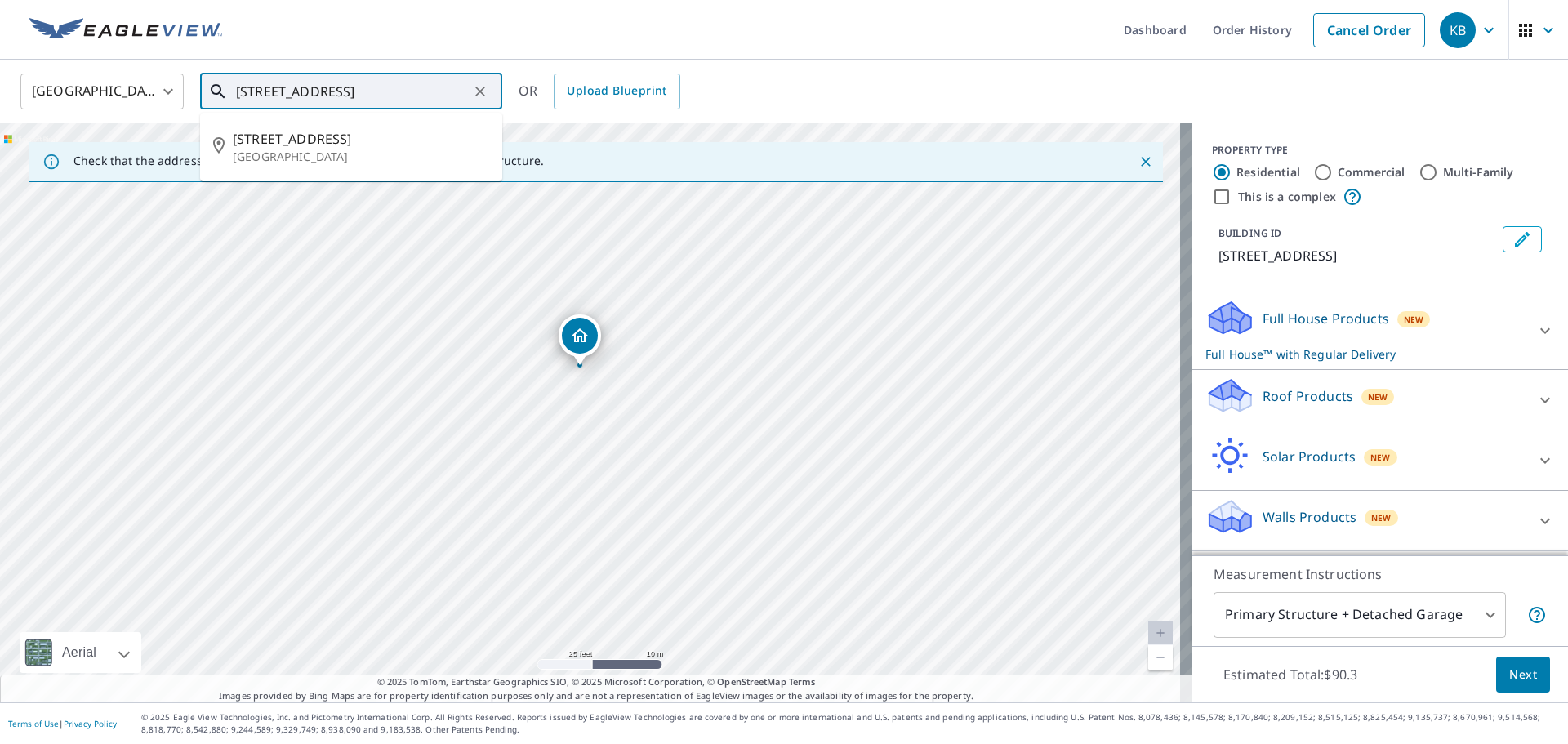
click at [313, 90] on input "[STREET_ADDRESS]" at bounding box center [352, 91] width 233 height 46
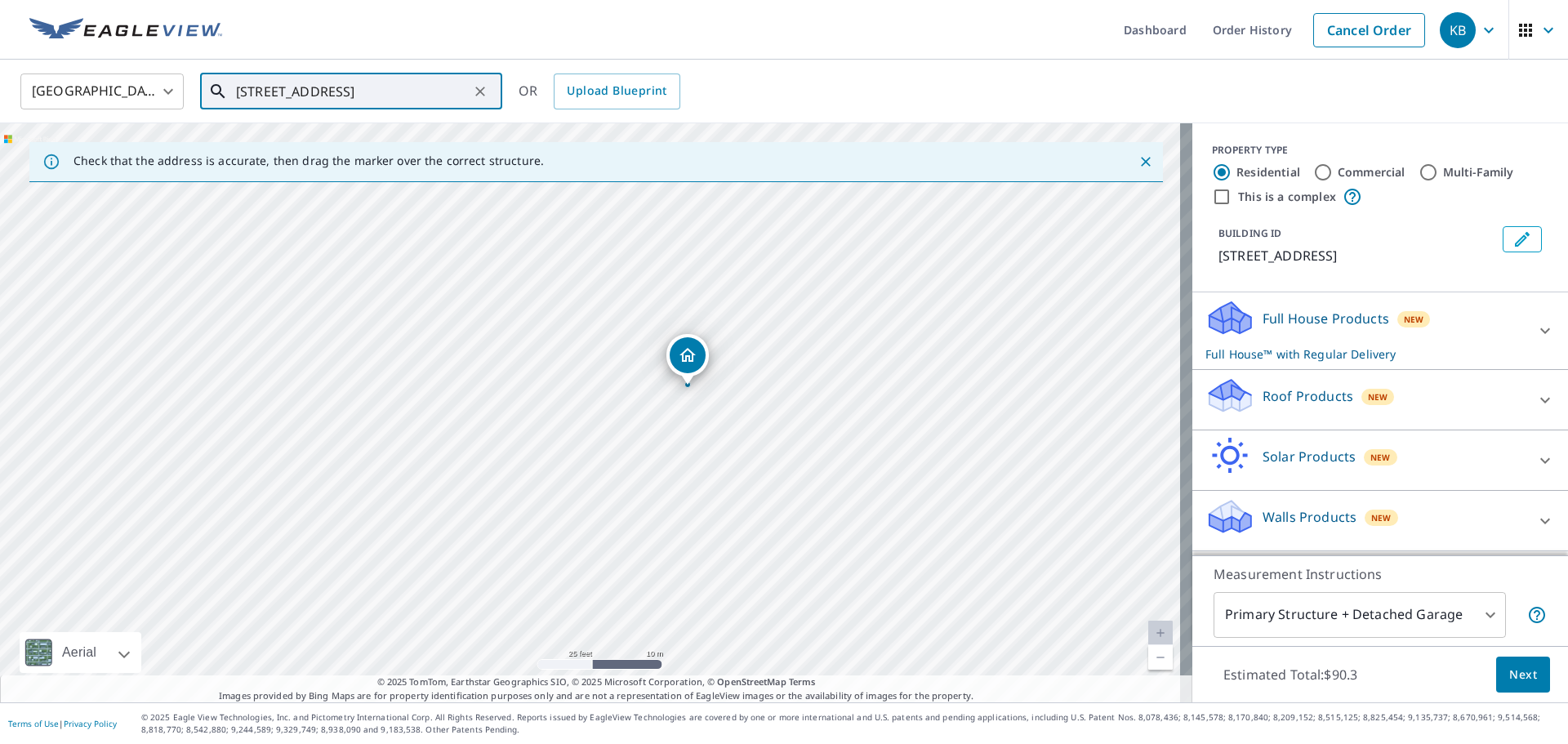
drag, startPoint x: 328, startPoint y: 438, endPoint x: 426, endPoint y: 458, distance: 100.0
click at [426, 458] on div "[STREET_ADDRESS]" at bounding box center [596, 413] width 1193 height 580
click at [1311, 392] on p "Roof Products" at bounding box center [1308, 396] width 90 height 20
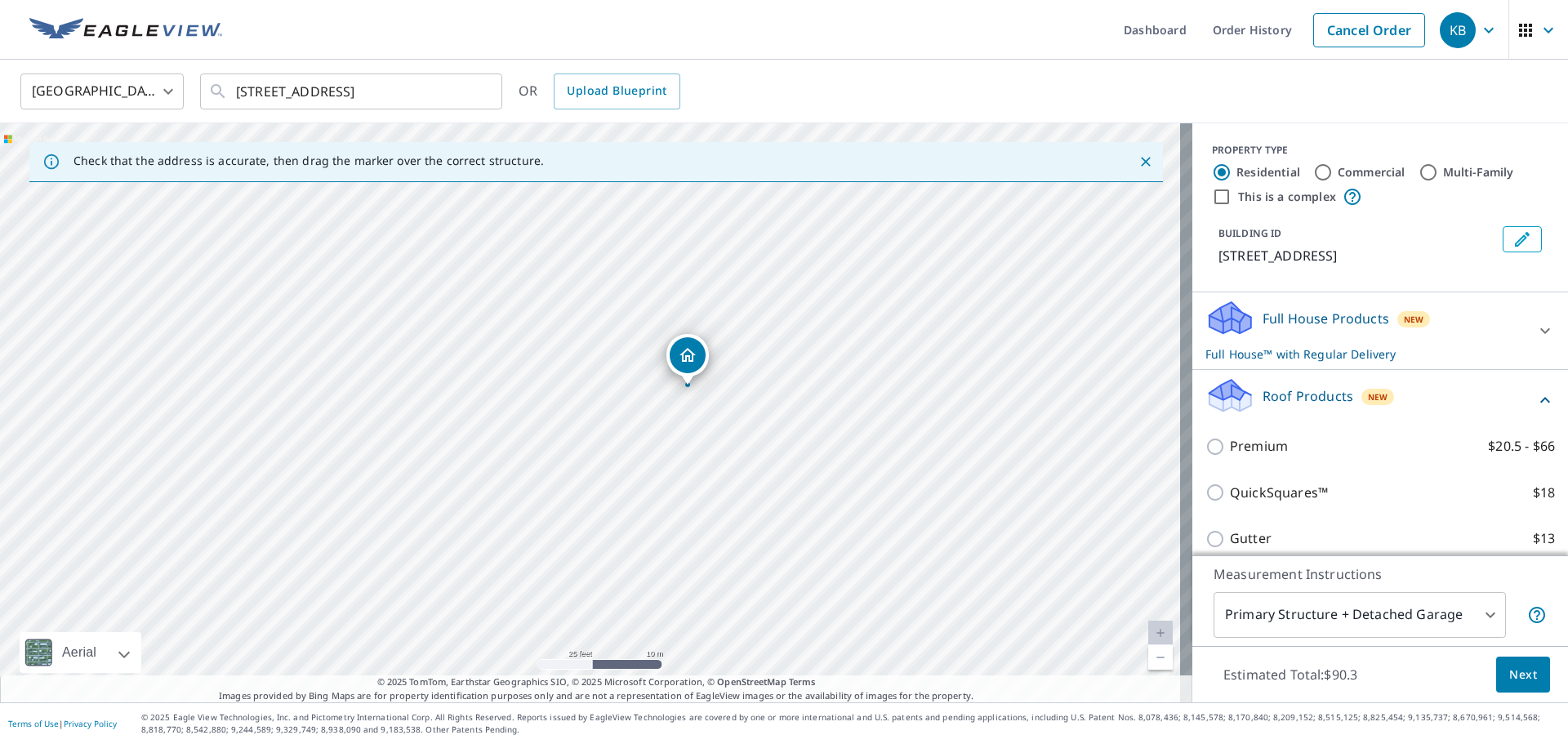
click at [1249, 433] on div "Premium $20.5 - $66" at bounding box center [1381, 446] width 350 height 47
click at [1249, 444] on p "Premium" at bounding box center [1259, 446] width 58 height 20
click at [1230, 444] on input "Premium $20.5 - $66" at bounding box center [1218, 446] width 24 height 20
checkbox input "true"
checkbox input "false"
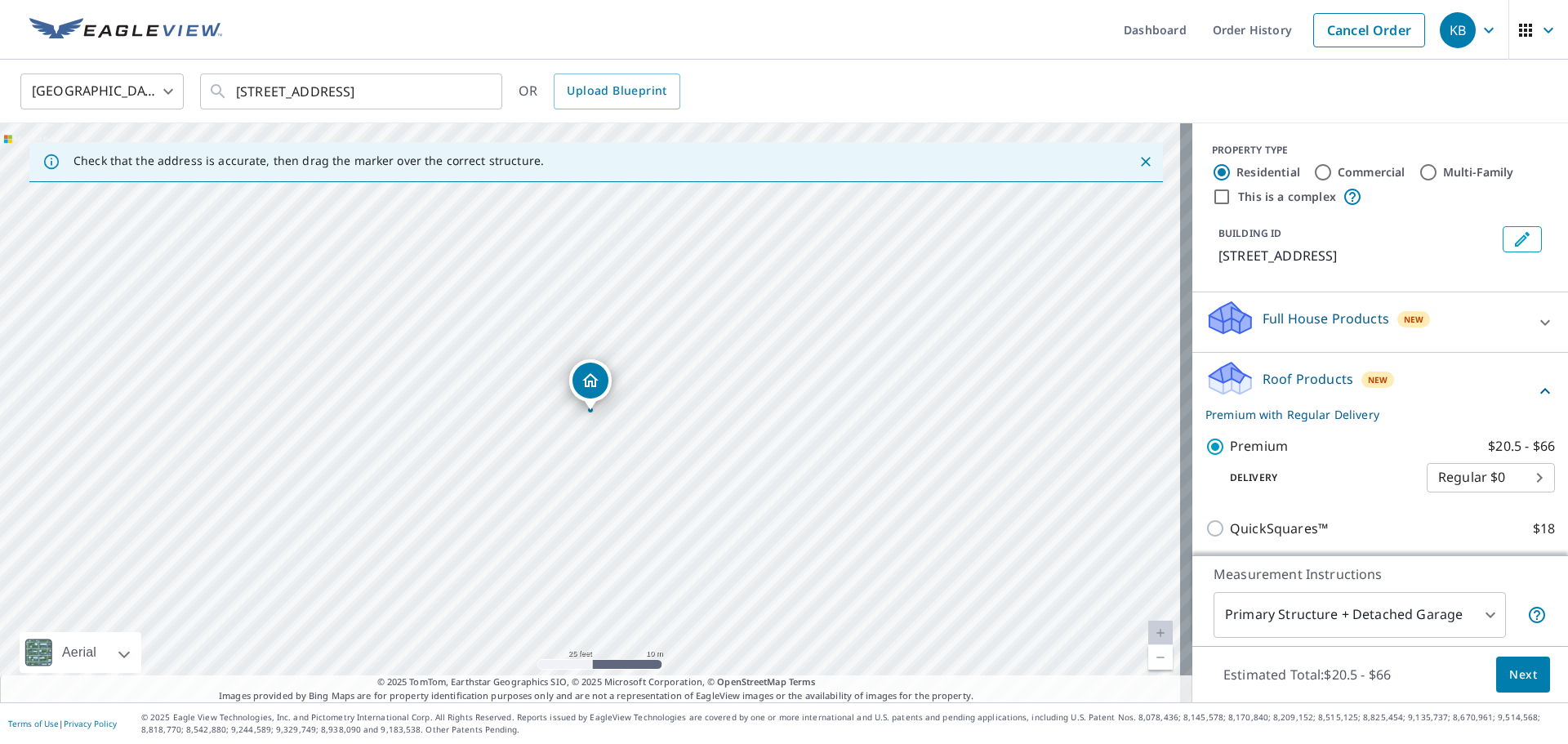
click at [1510, 668] on span "Next" at bounding box center [1524, 674] width 28 height 20
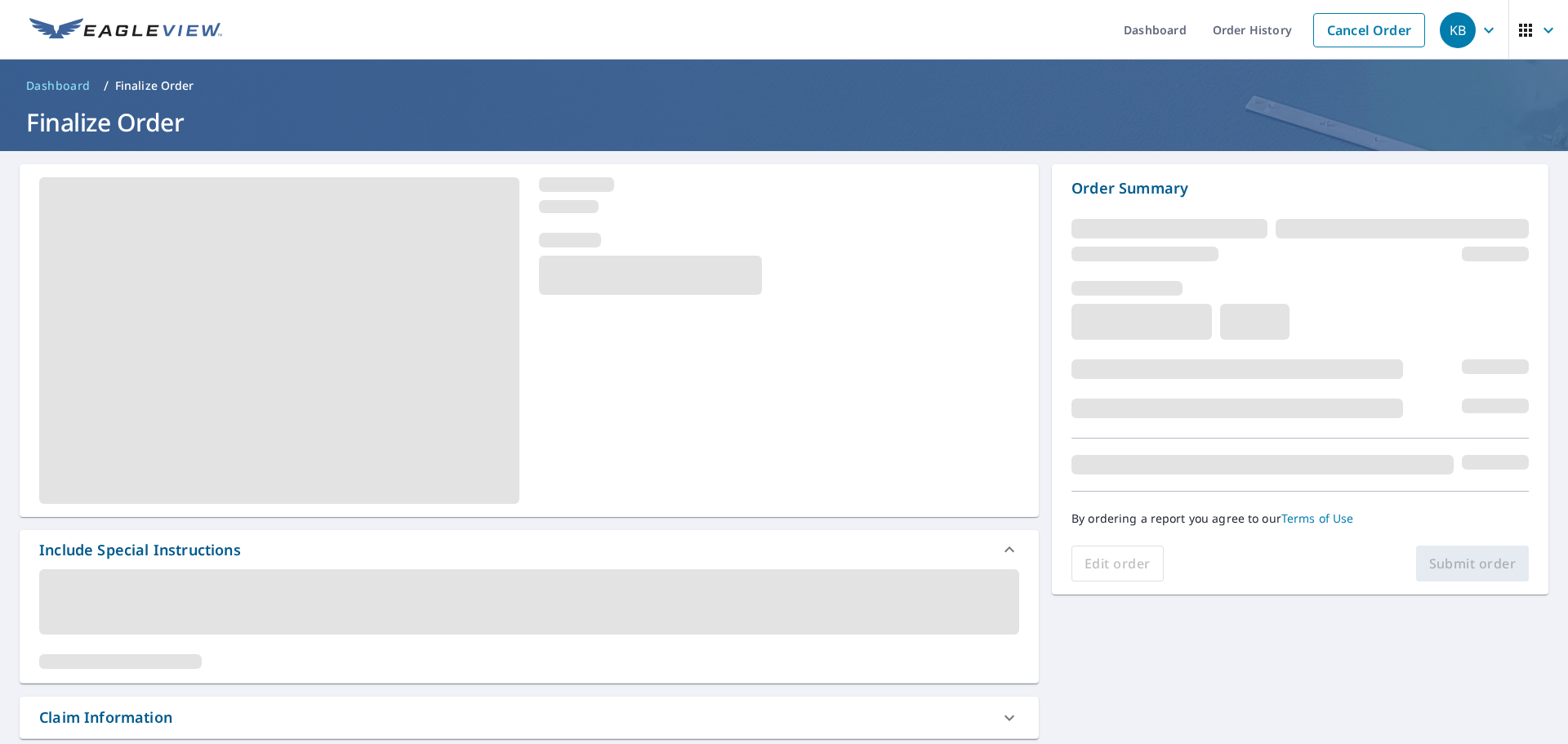
scroll to position [490, 0]
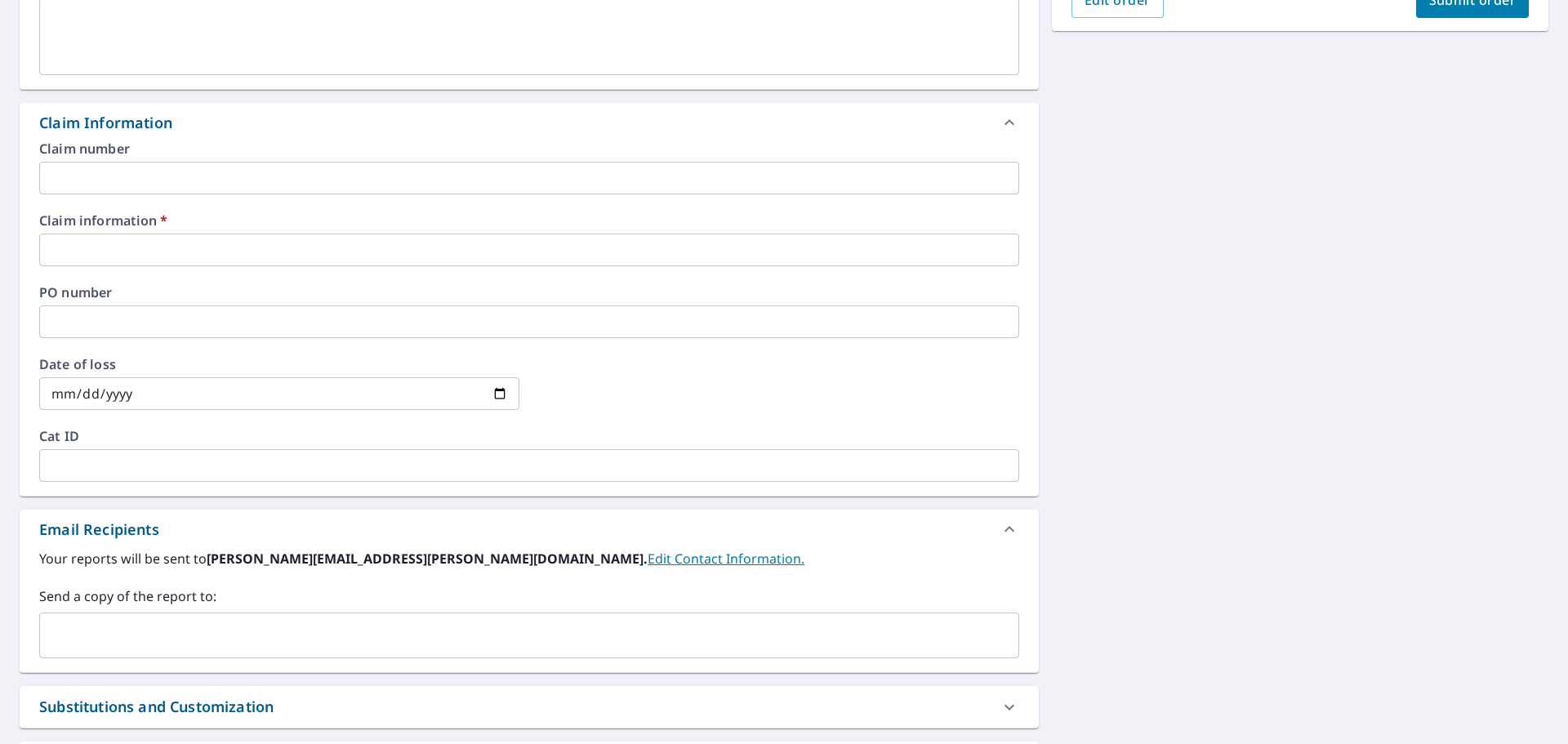
click at [136, 245] on input "text" at bounding box center [529, 250] width 981 height 33
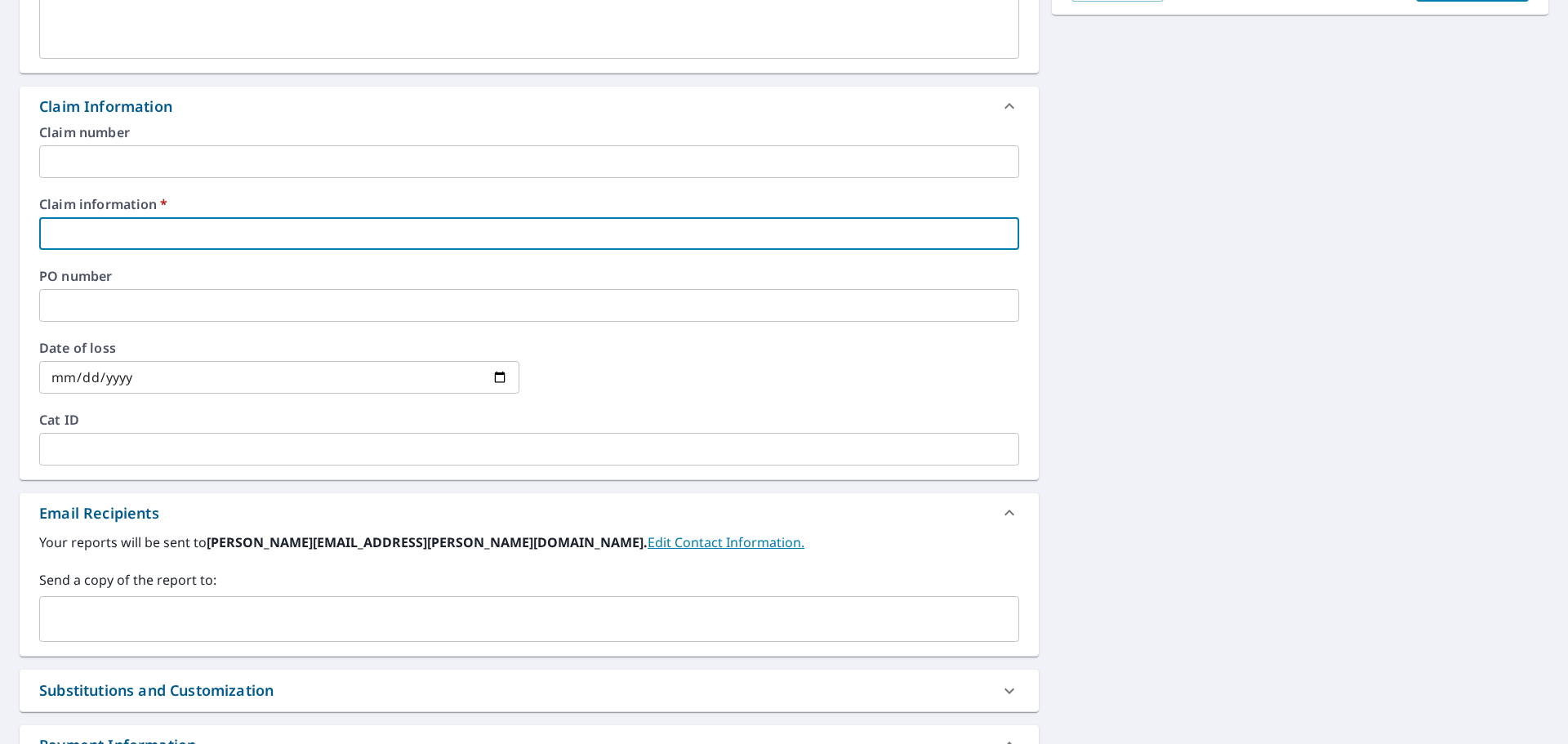
scroll to position [511, 0]
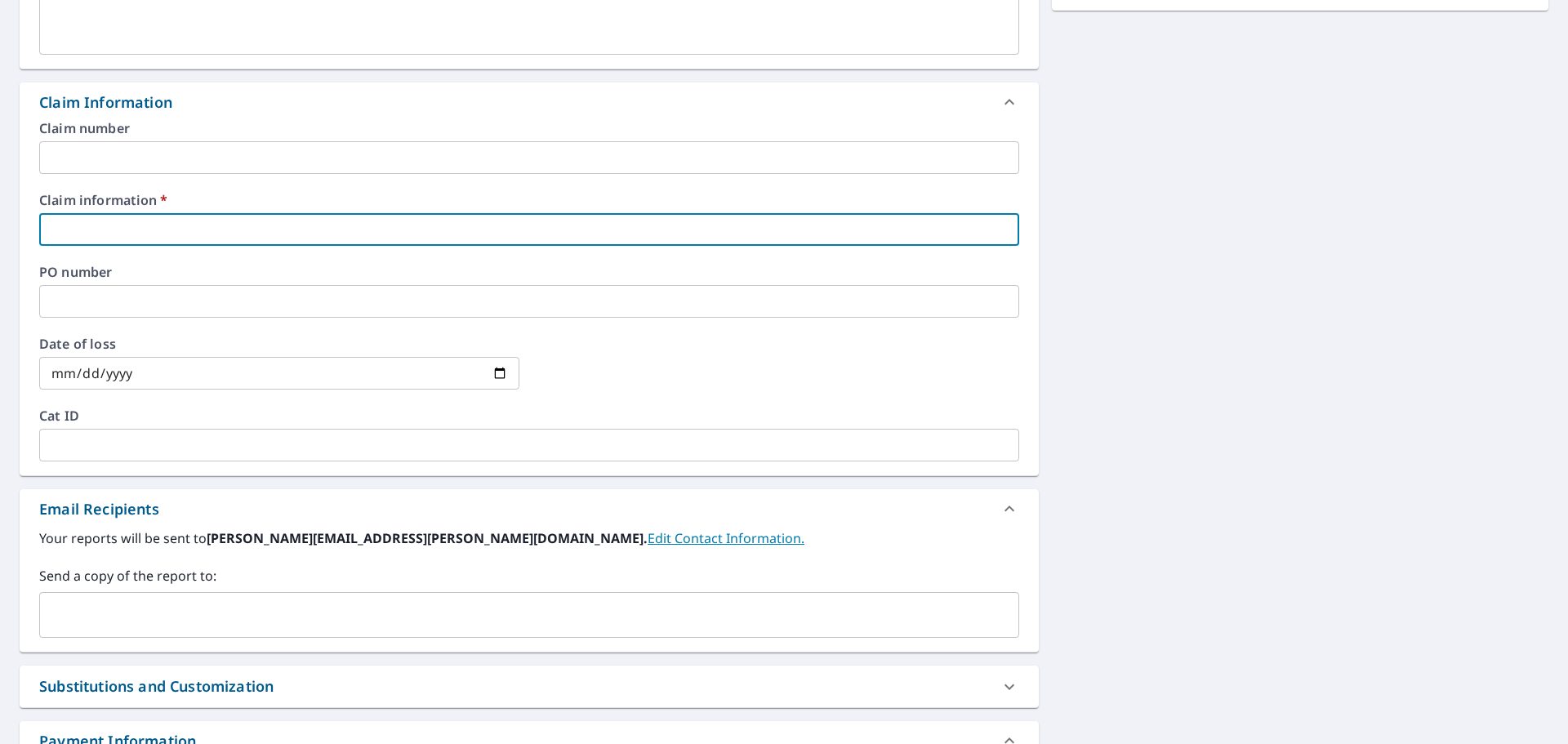
type input "9"
checkbox input "true"
type input "91"
checkbox input "true"
type input "910"
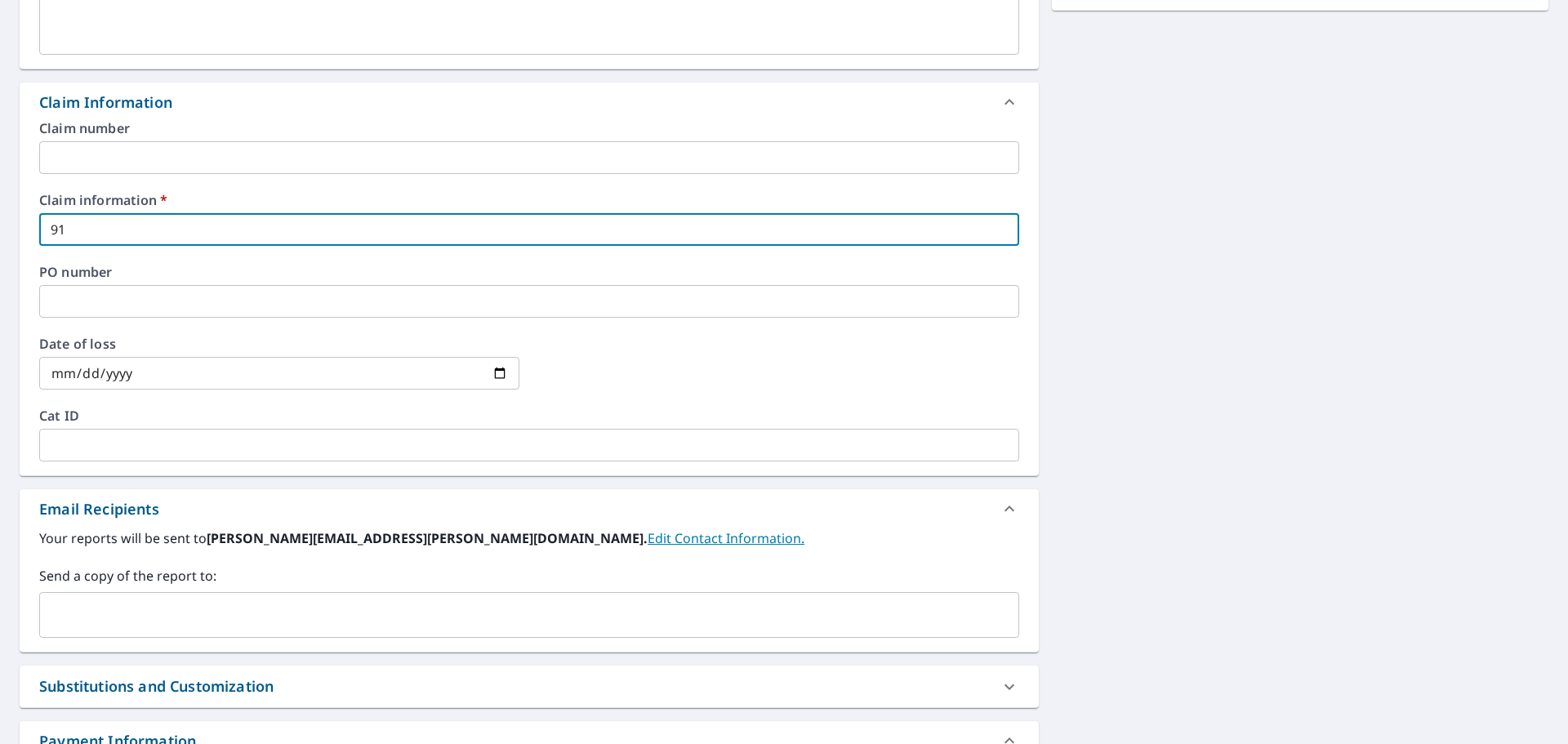
checkbox input "true"
type input "9106"
checkbox input "true"
type input "91061"
checkbox input "true"
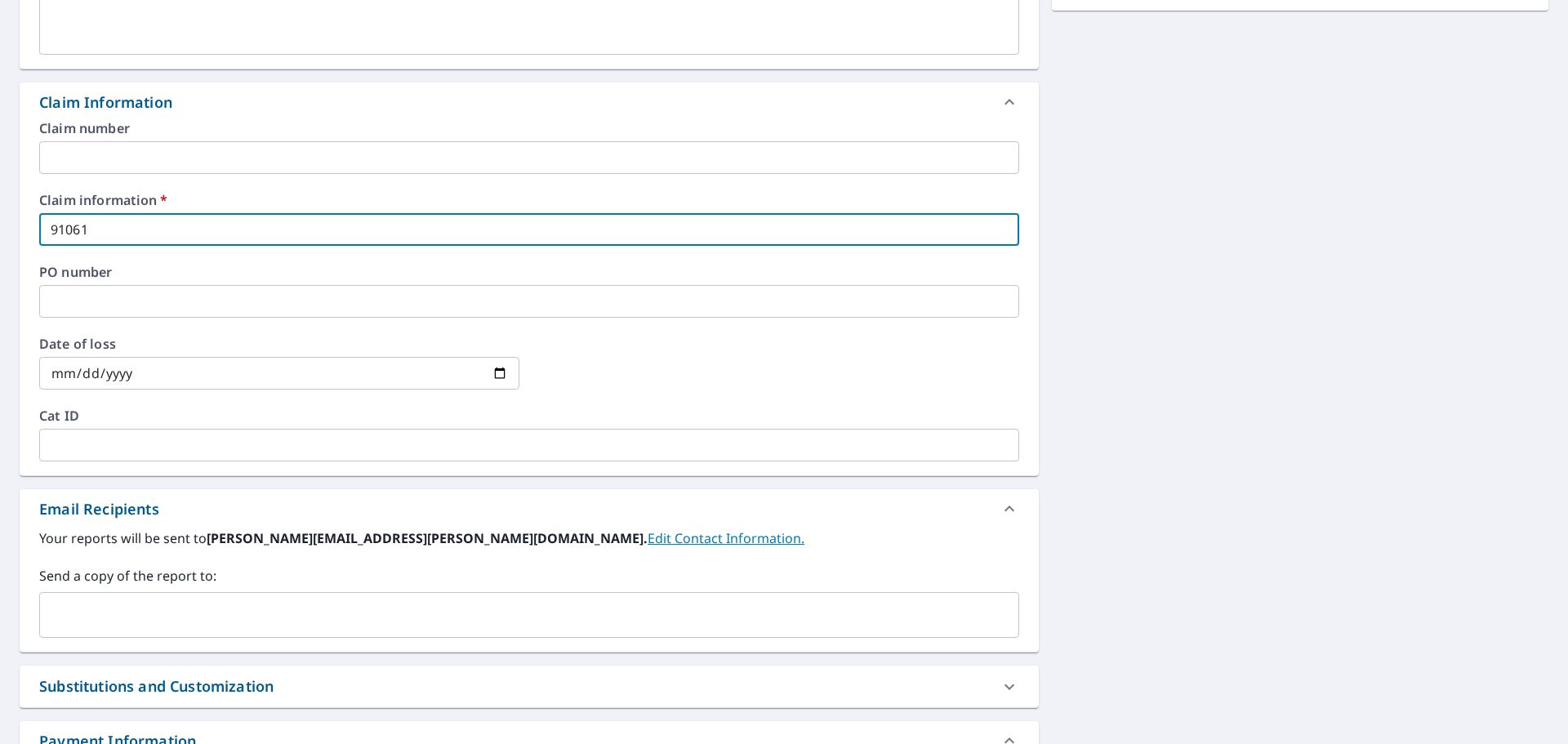
type input "910615"
checkbox input "true"
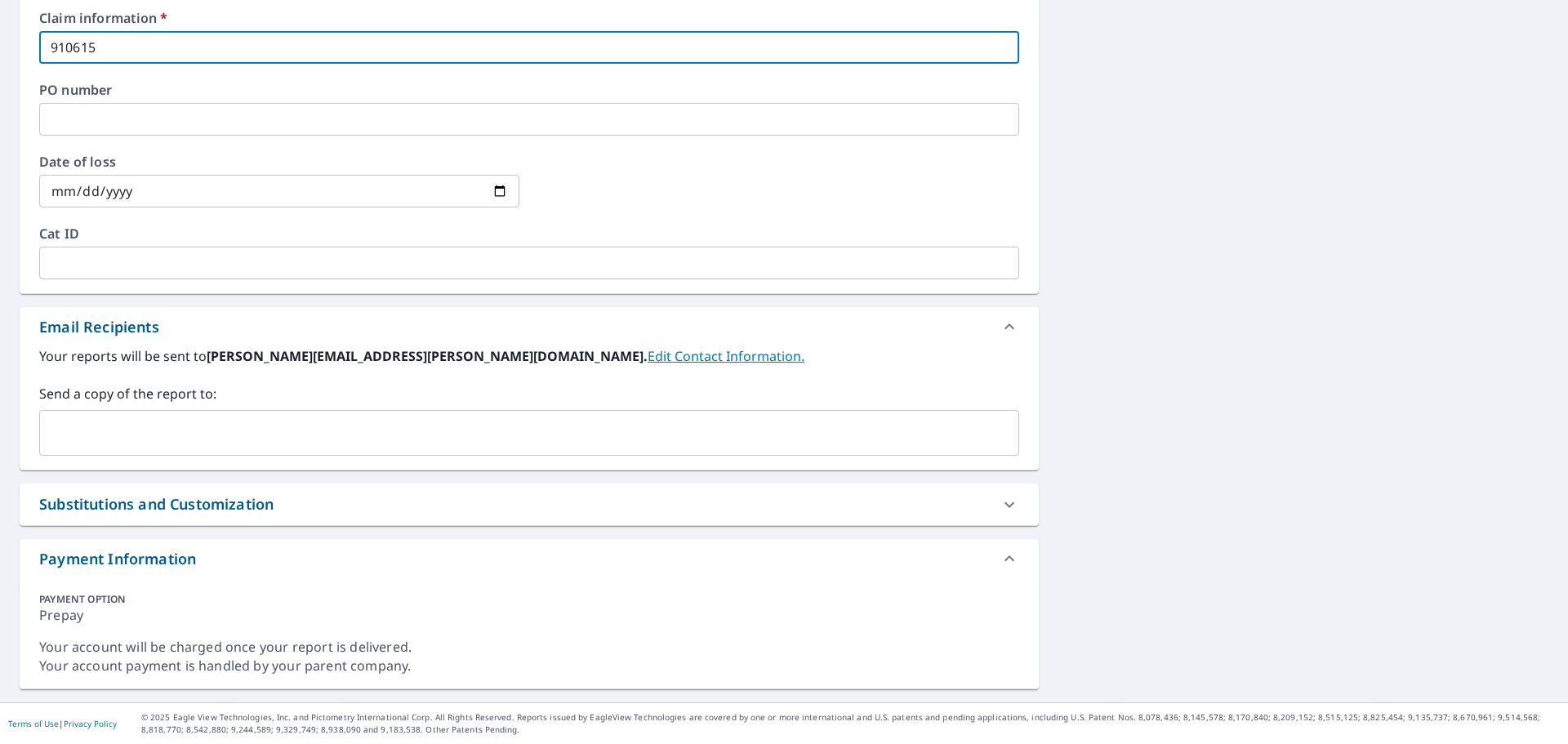
click at [174, 416] on div "​" at bounding box center [529, 432] width 981 height 46
type input "910615"
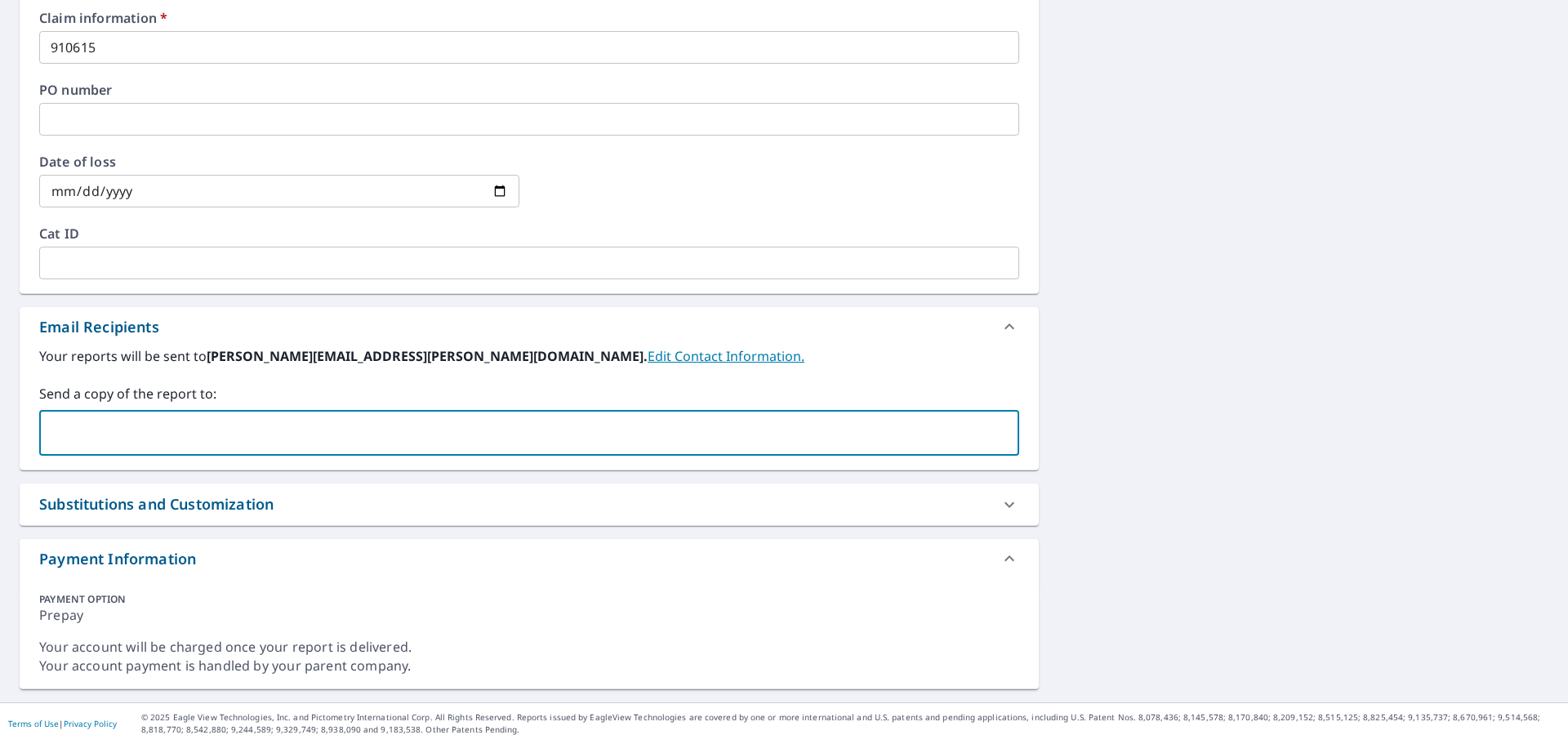
paste input "[STREET_ADDRESS]"
type input "[STREET_ADDRESS]"
click at [164, 434] on input "[STREET_ADDRESS]" at bounding box center [517, 433] width 941 height 31
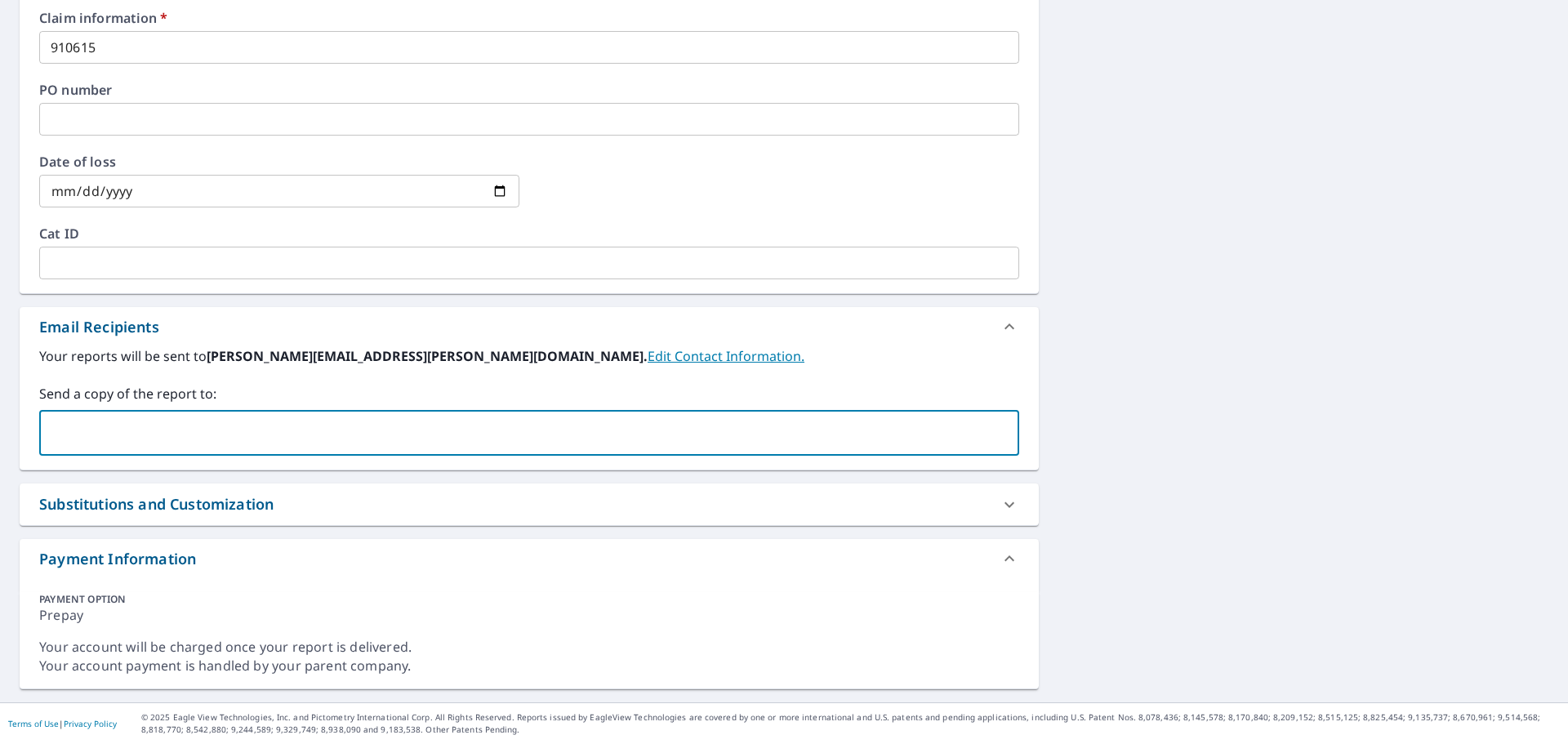
paste input ""[PERSON_NAME]" <[EMAIL_ADDRESS][DOMAIN_NAME]>"
drag, startPoint x: 191, startPoint y: 432, endPoint x: -207, endPoint y: 430, distance: 398.0
click at [0, 430] on html "KB KB Dashboard Order History Cancel Order KB Dashboard / Finalize Order Finali…" at bounding box center [784, 372] width 1568 height 744
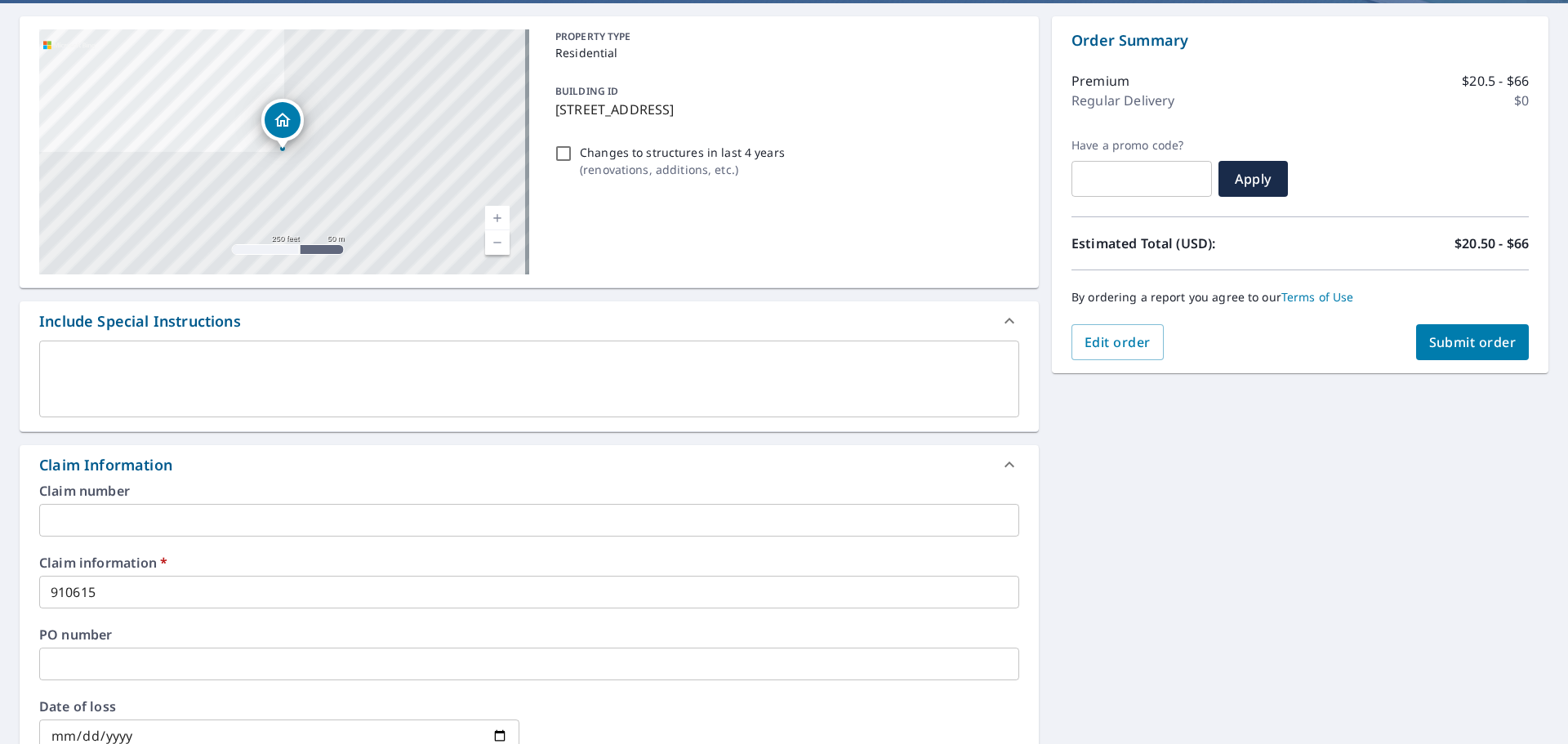
scroll to position [141, 0]
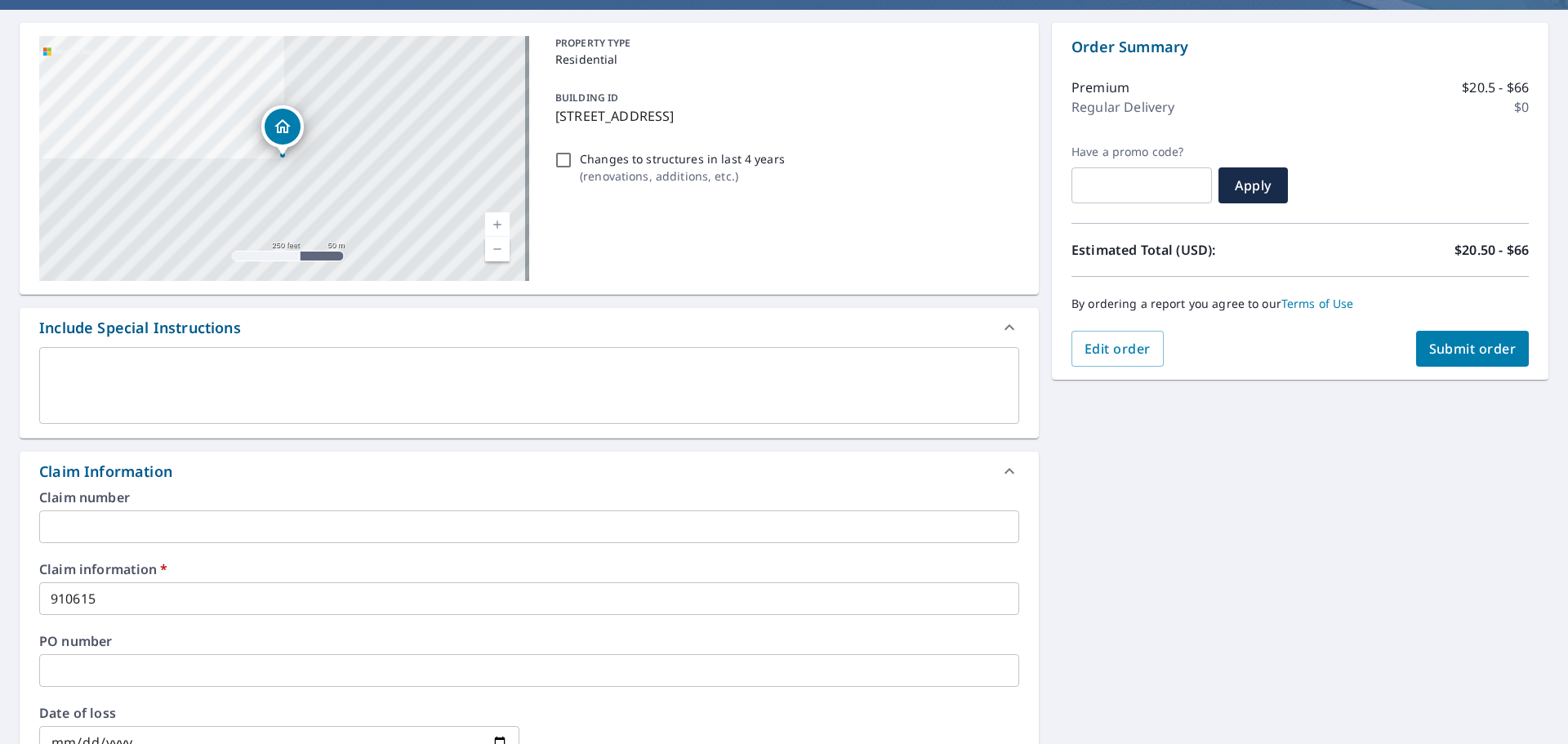
type input "[EMAIL_ADDRESS][DOMAIN_NAME]"
click at [1431, 353] on span "Submit order" at bounding box center [1473, 349] width 87 height 18
checkbox input "true"
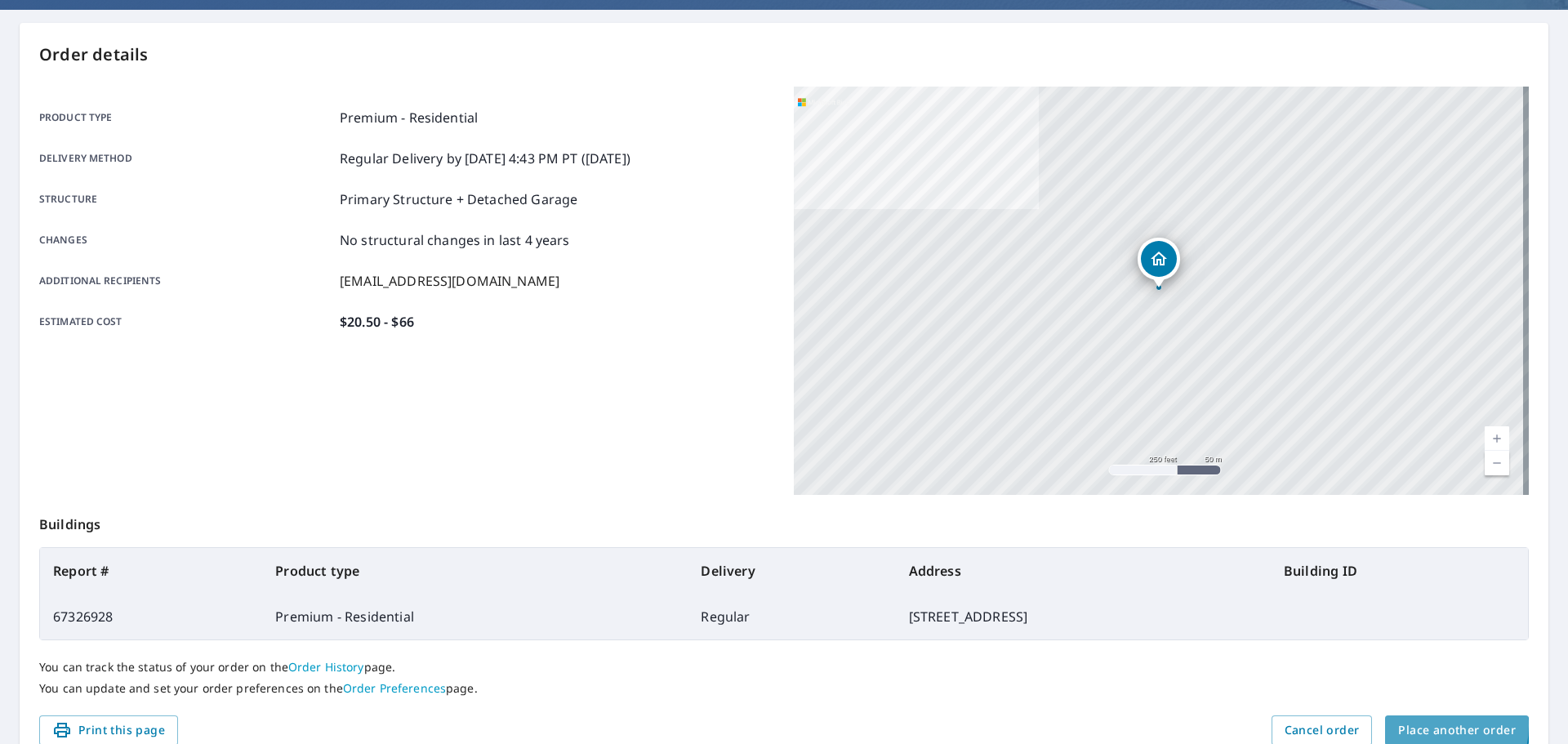
click at [1417, 726] on span "Place another order" at bounding box center [1457, 730] width 117 height 20
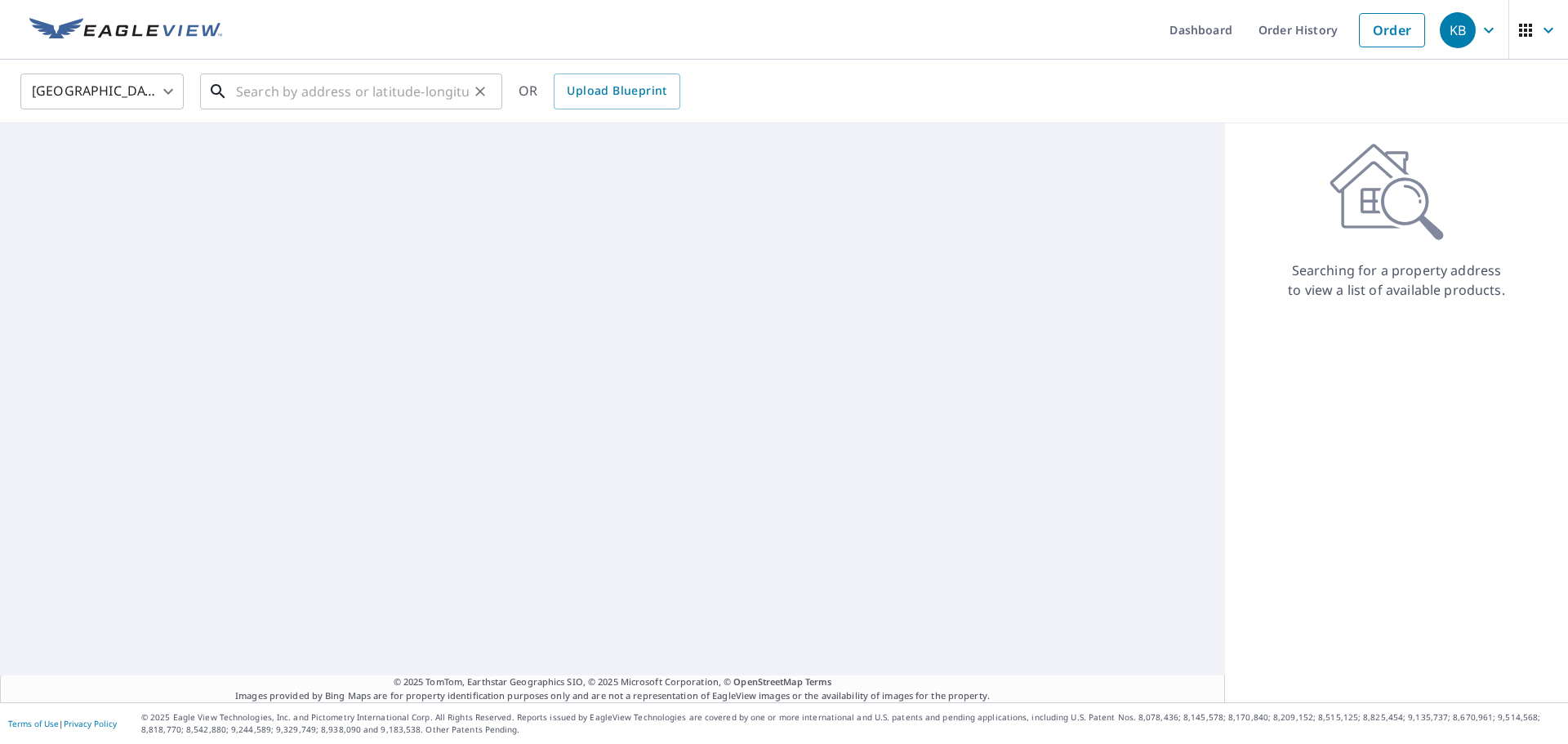
click at [317, 95] on input "text" at bounding box center [352, 91] width 233 height 46
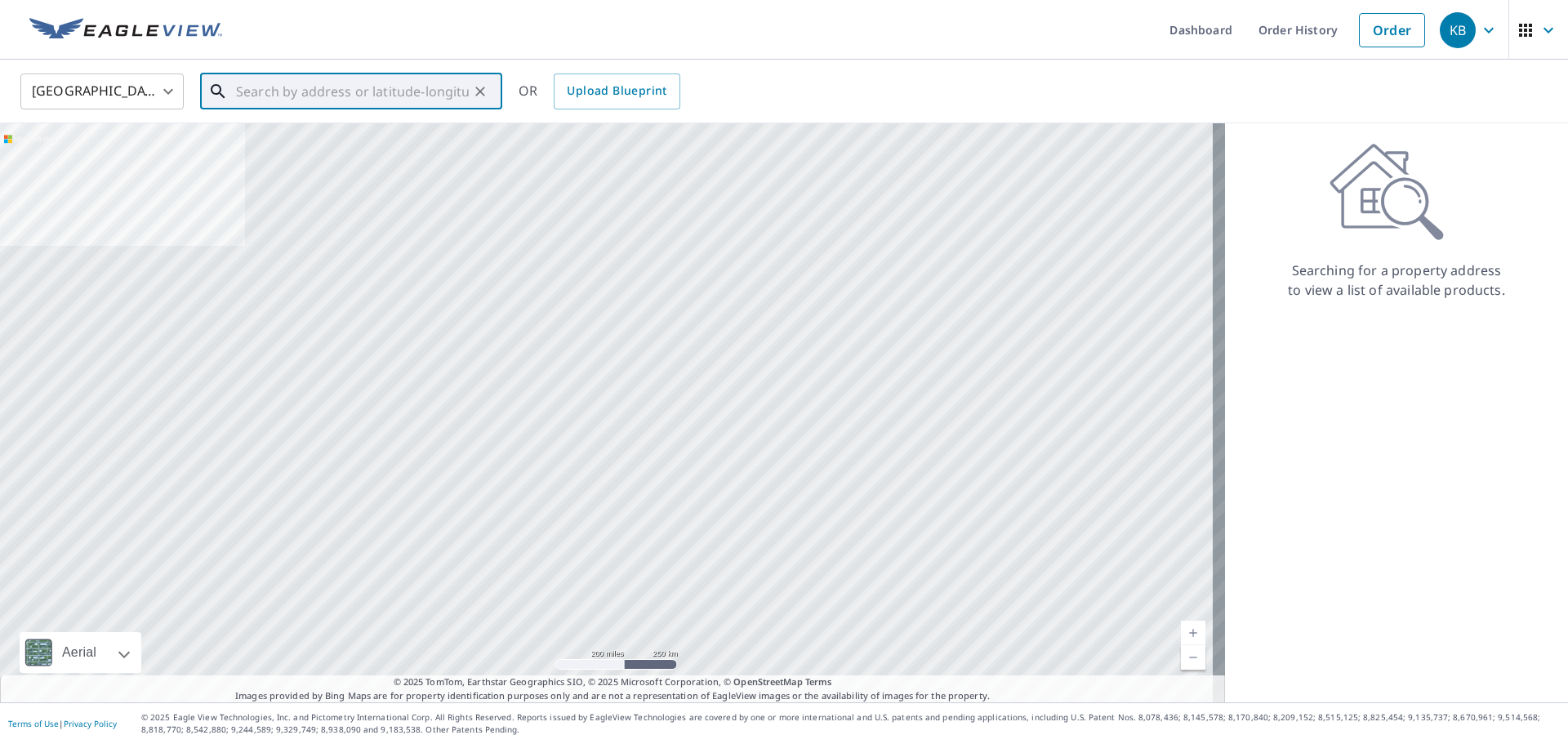
paste input "[STREET_ADDRESS][PERSON_NAME]"
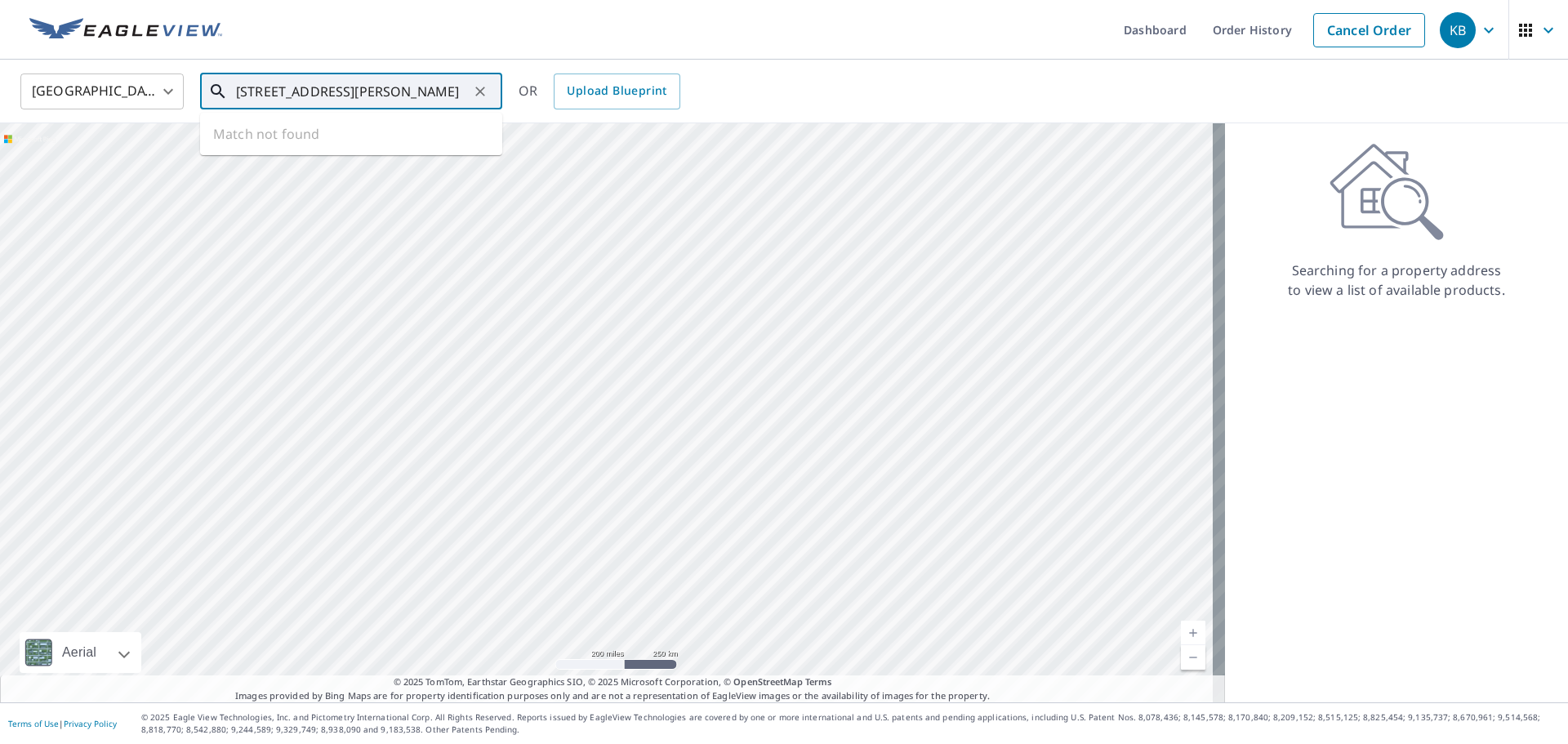
scroll to position [0, 22]
click at [351, 169] on li "[STREET_ADDRESS][PERSON_NAME]" at bounding box center [351, 147] width 302 height 56
type input "[STREET_ADDRESS][PERSON_NAME]"
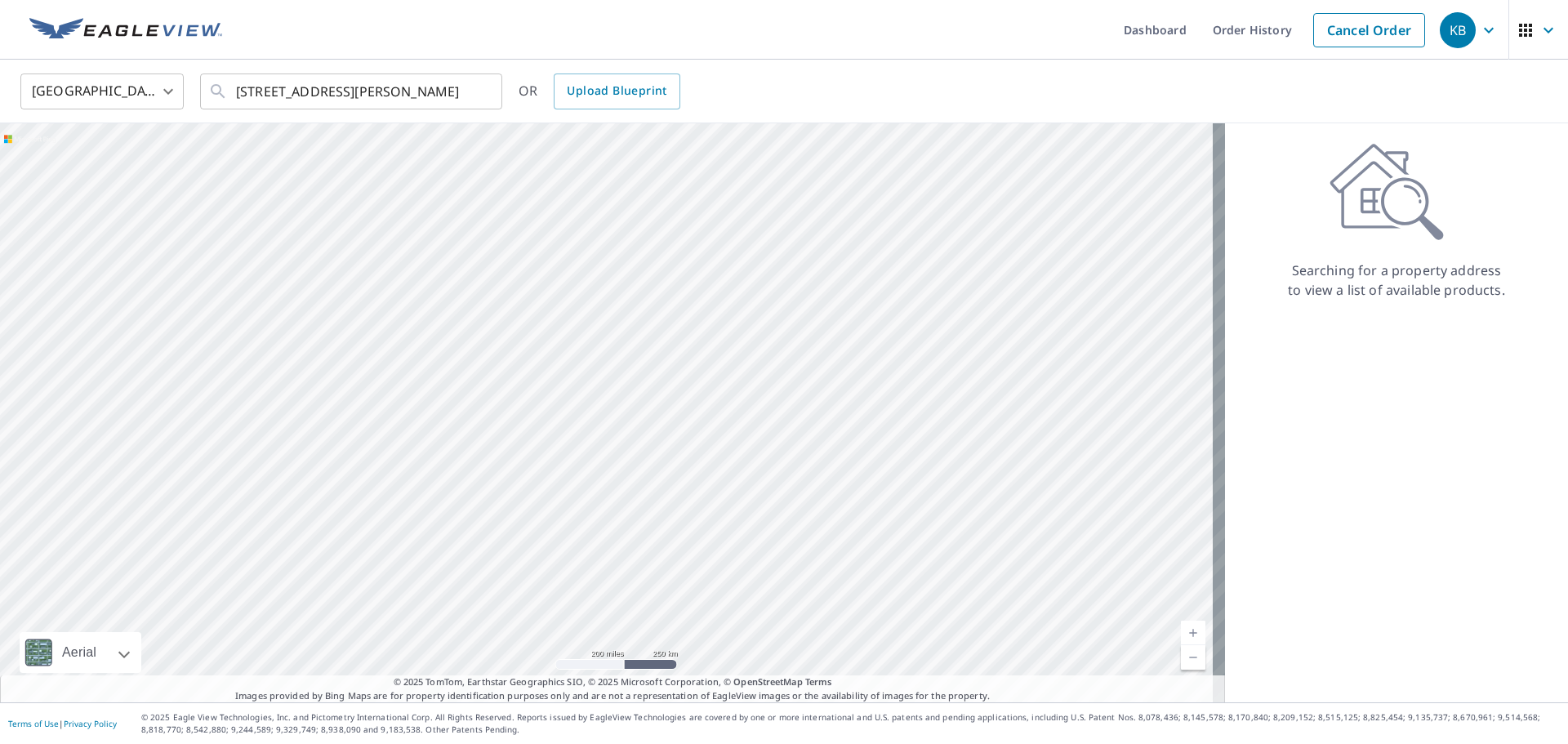
scroll to position [0, 0]
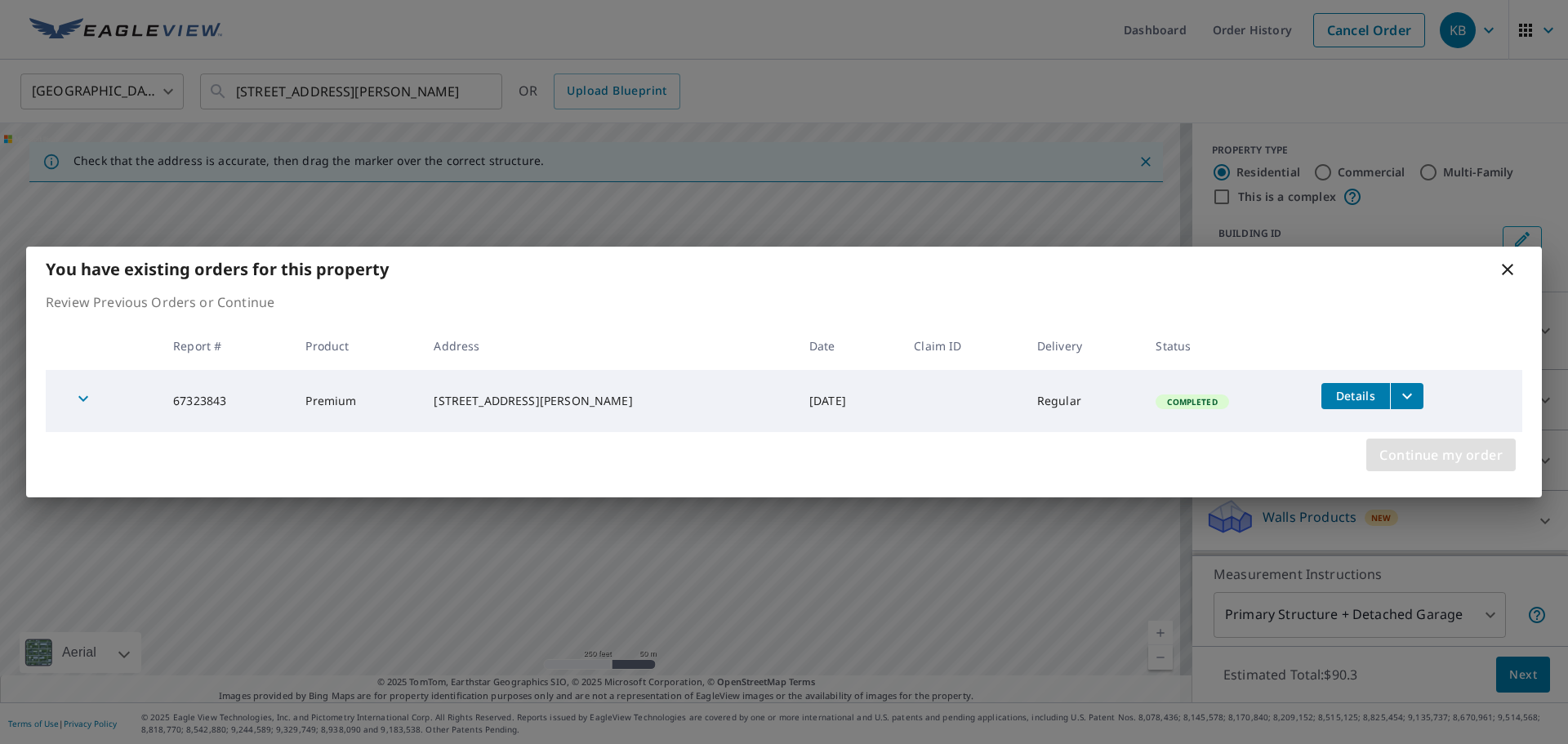
click at [1390, 450] on span "Continue my order" at bounding box center [1442, 455] width 124 height 23
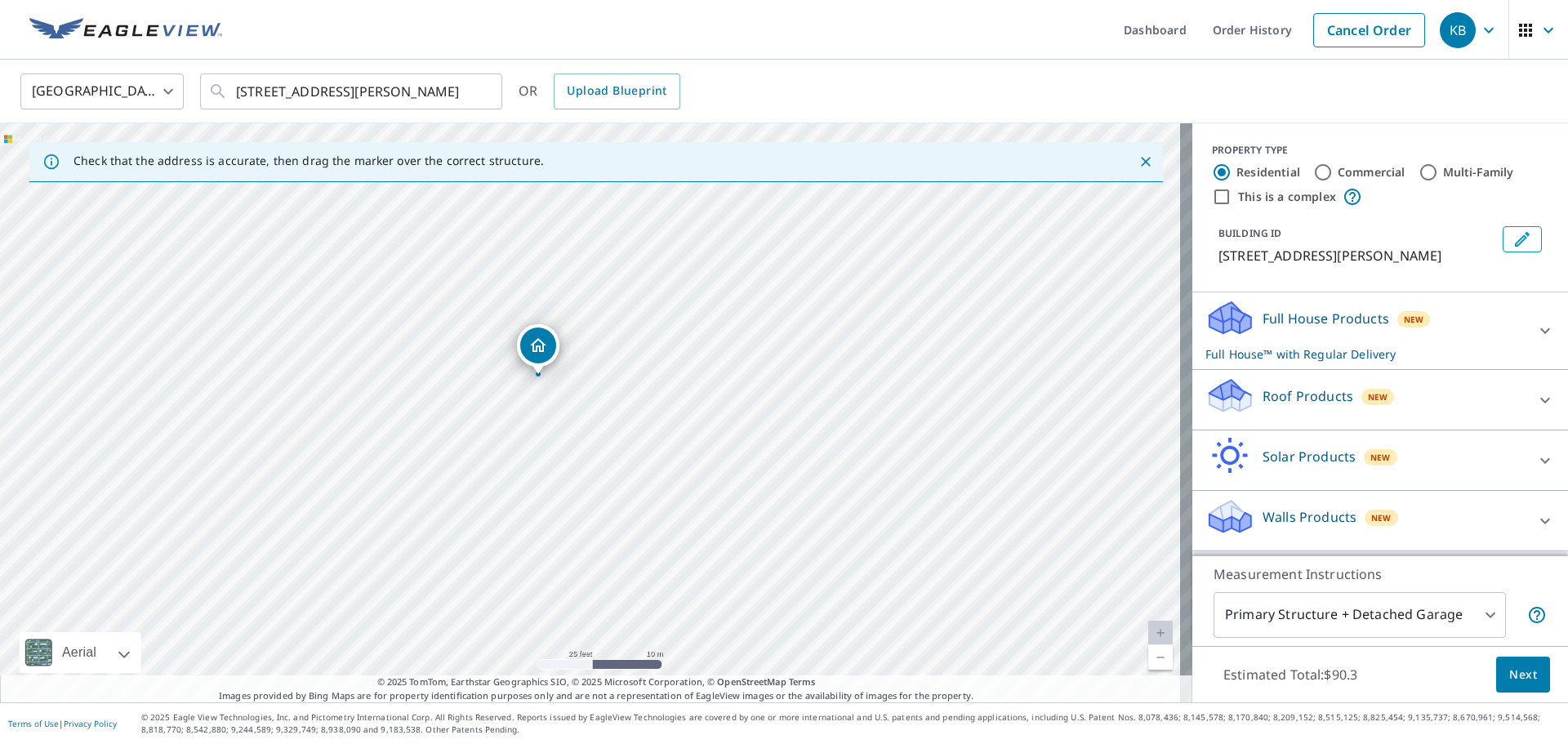
drag, startPoint x: 660, startPoint y: 408, endPoint x: 541, endPoint y: 376, distance: 123.2
click at [541, 376] on div "[STREET_ADDRESS][PERSON_NAME]" at bounding box center [596, 413] width 1193 height 580
drag, startPoint x: 535, startPoint y: 370, endPoint x: 403, endPoint y: 340, distance: 135.4
click at [1306, 396] on p "Roof Products" at bounding box center [1308, 396] width 90 height 20
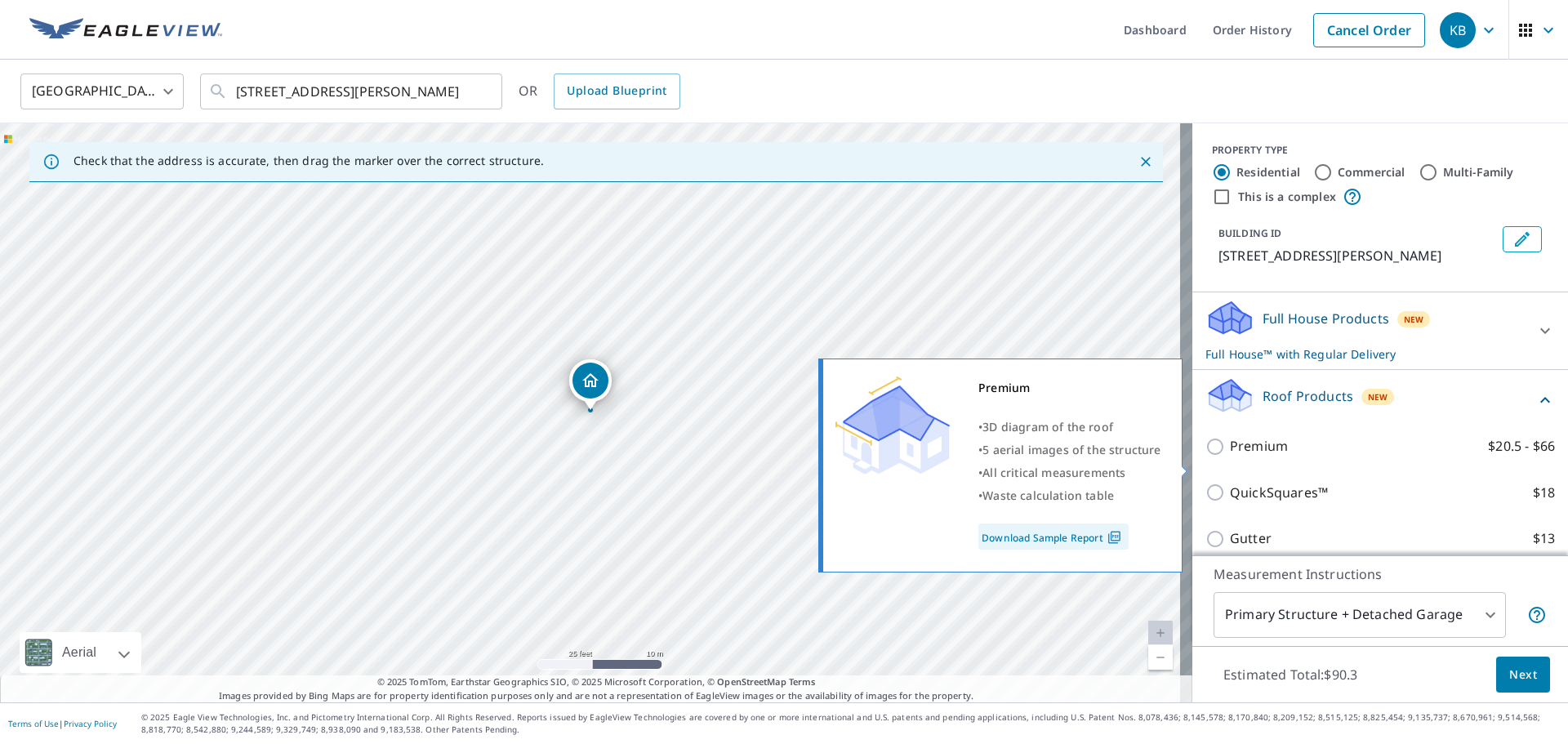
click at [1230, 457] on p "Premium" at bounding box center [1259, 446] width 58 height 20
click at [1230, 457] on input "Premium $20.5 - $66" at bounding box center [1218, 446] width 24 height 20
checkbox input "true"
checkbox input "false"
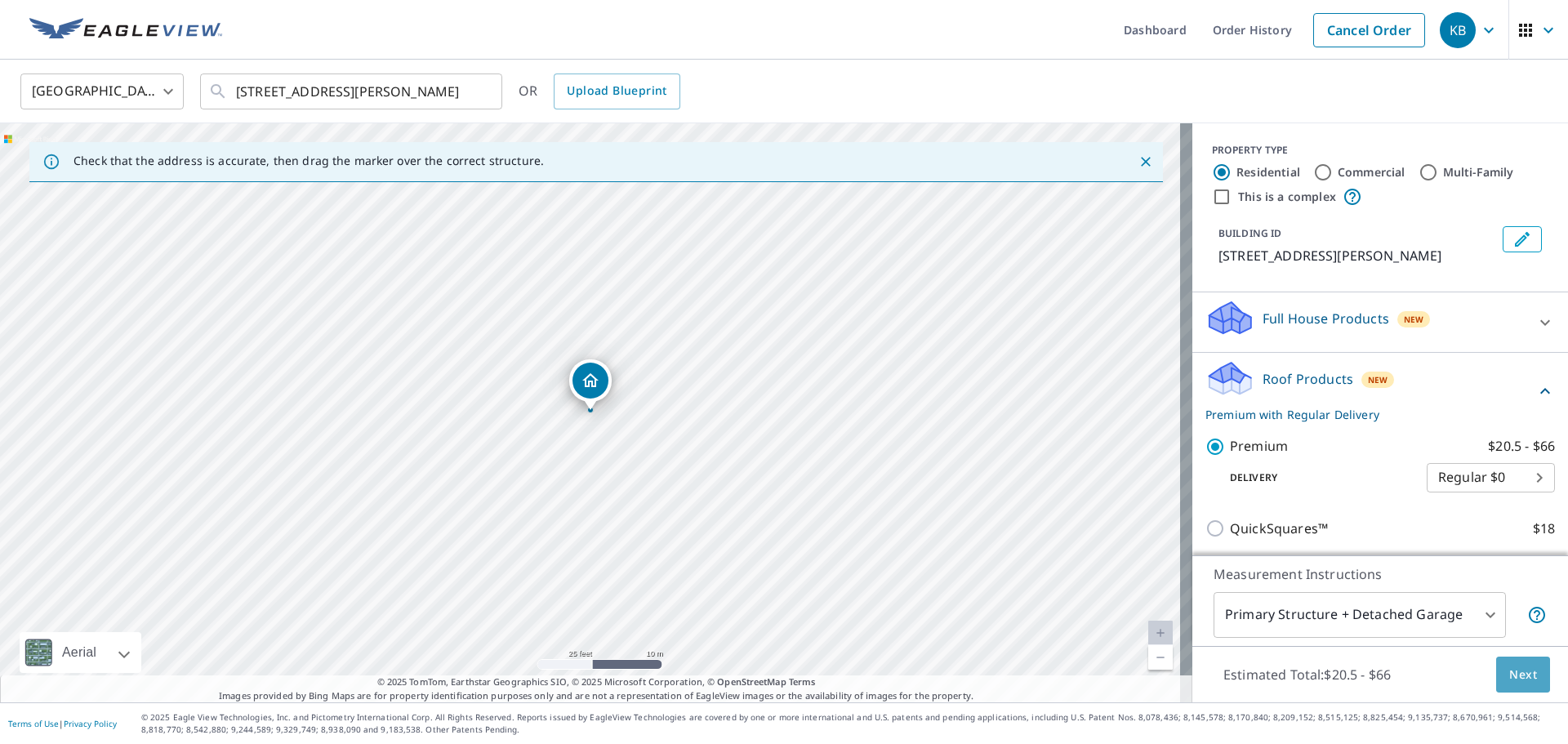
click at [1510, 674] on span "Next" at bounding box center [1524, 674] width 28 height 20
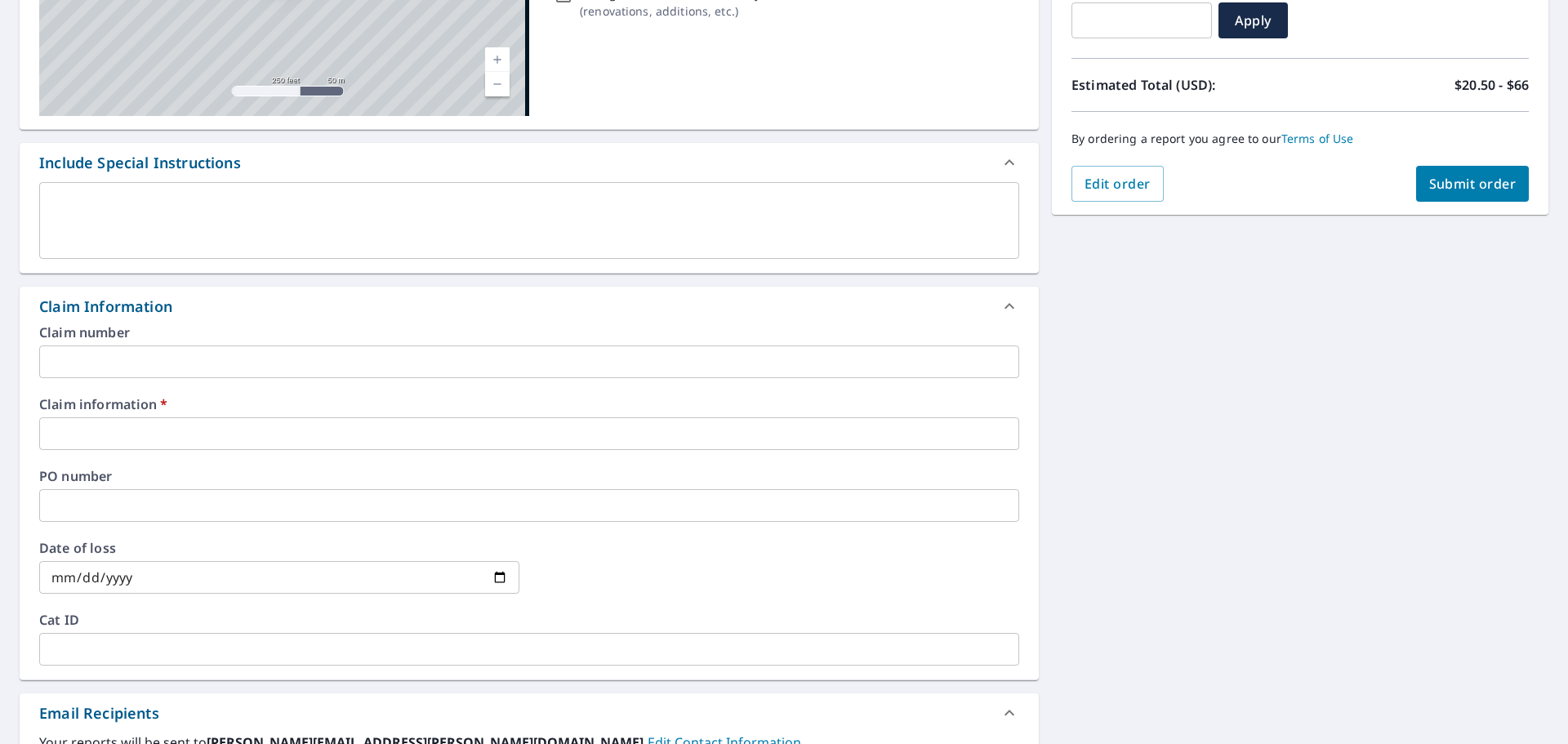
drag, startPoint x: 92, startPoint y: 169, endPoint x: 126, endPoint y: 228, distance: 68.1
click at [92, 168] on div "Include Special Instructions" at bounding box center [140, 163] width 202 height 22
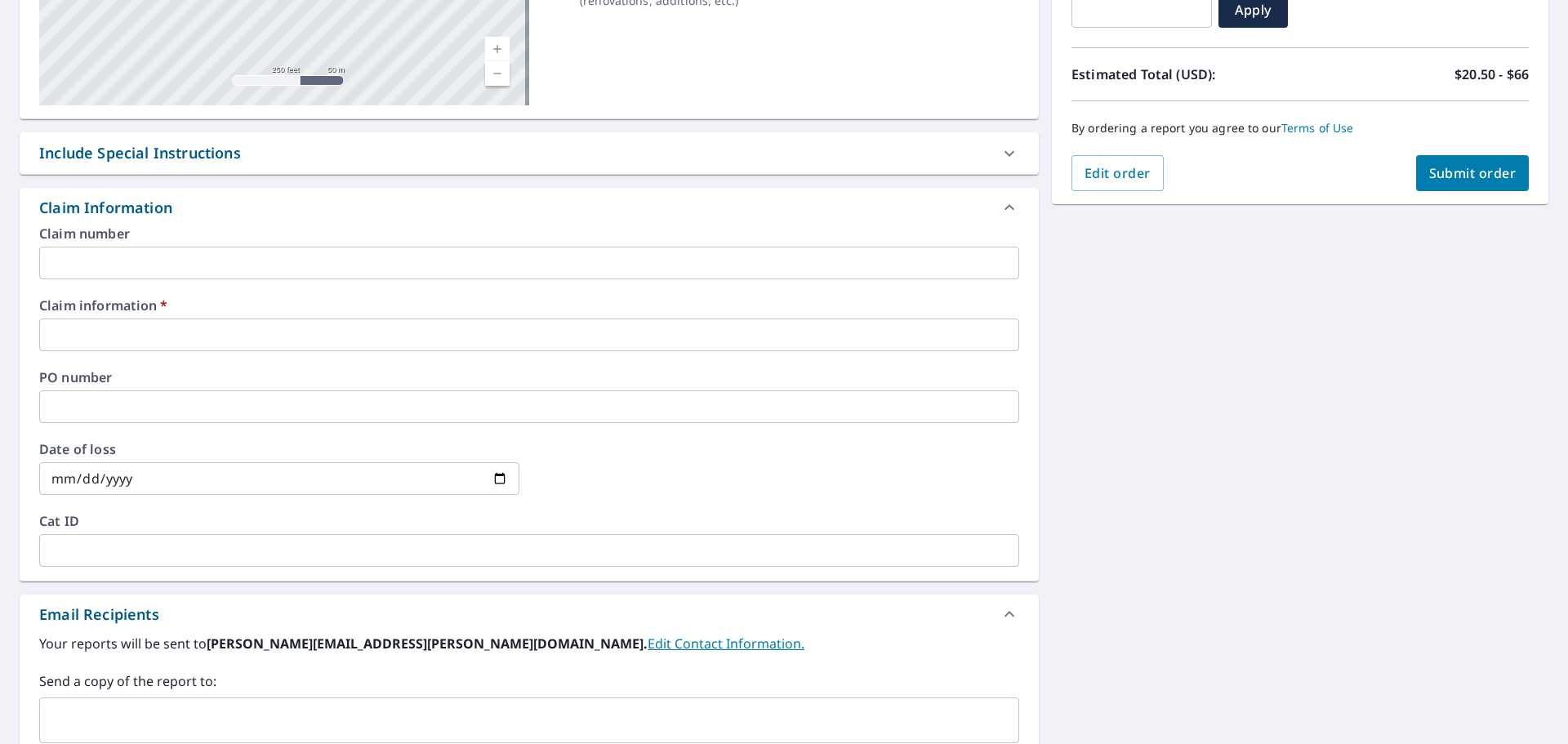
scroll to position [327, 0]
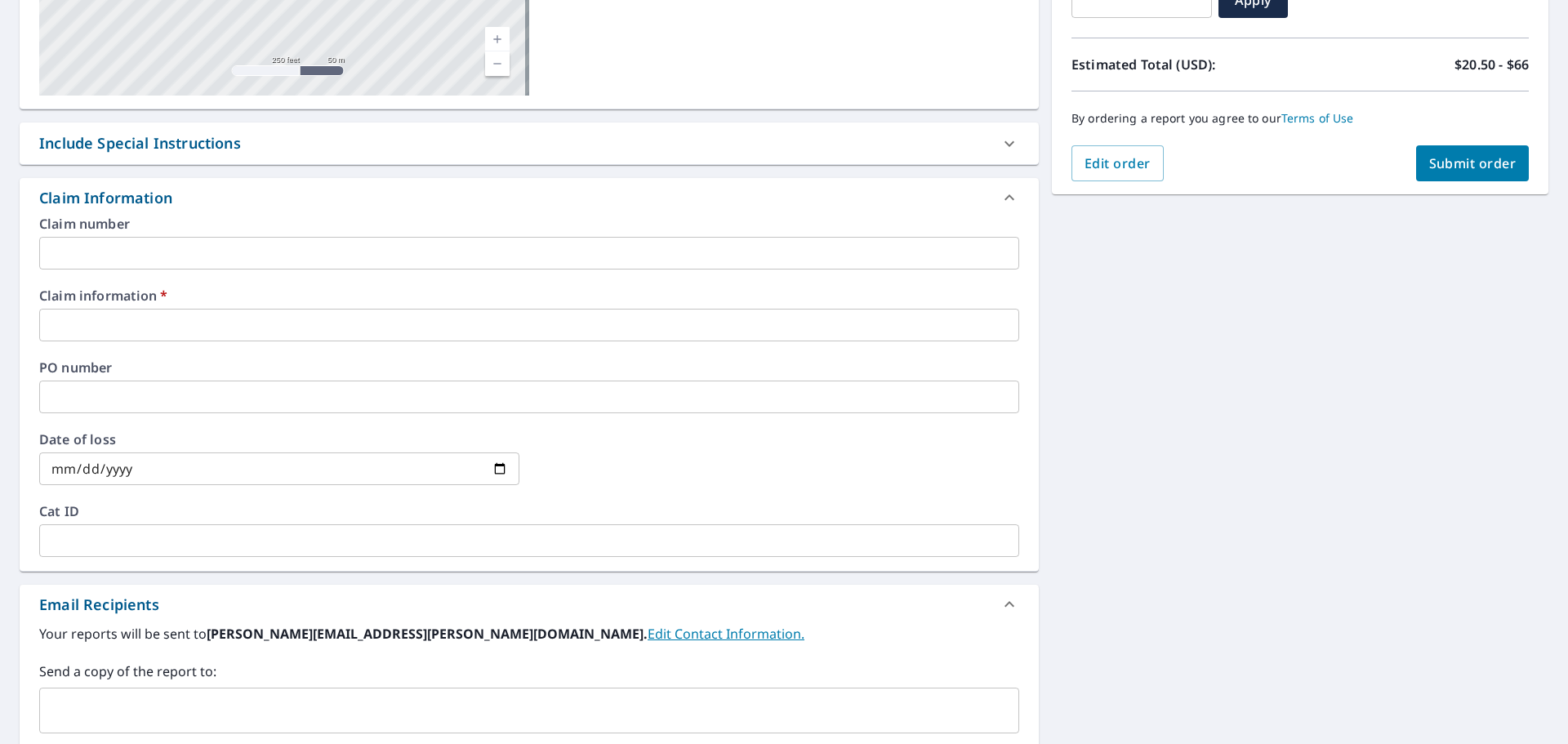
click at [252, 158] on div "Include Special Instructions" at bounding box center [530, 144] width 1020 height 42
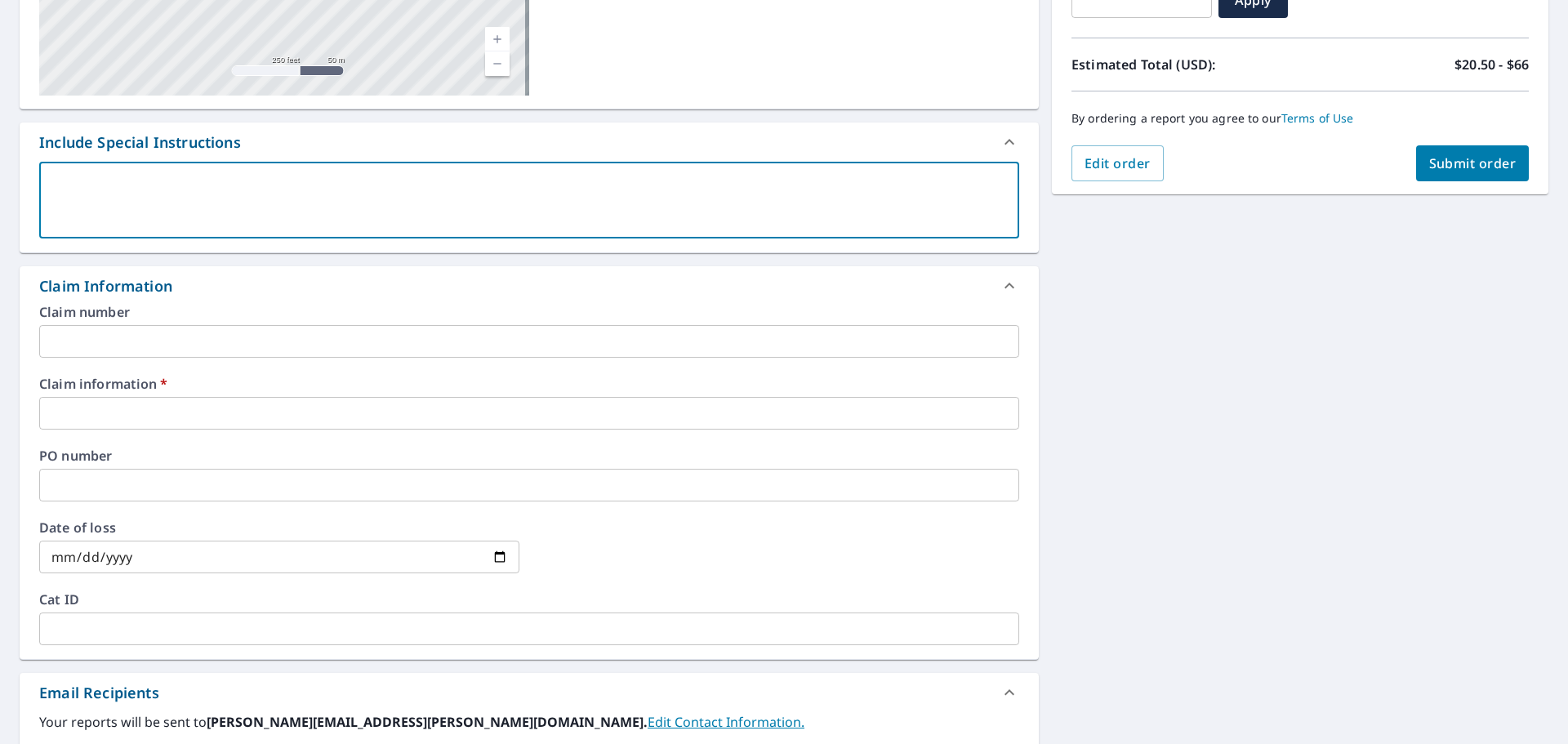
click at [215, 203] on textarea at bounding box center [529, 201] width 957 height 47
type textarea "J"
type textarea "x"
checkbox input "true"
type textarea "Ju"
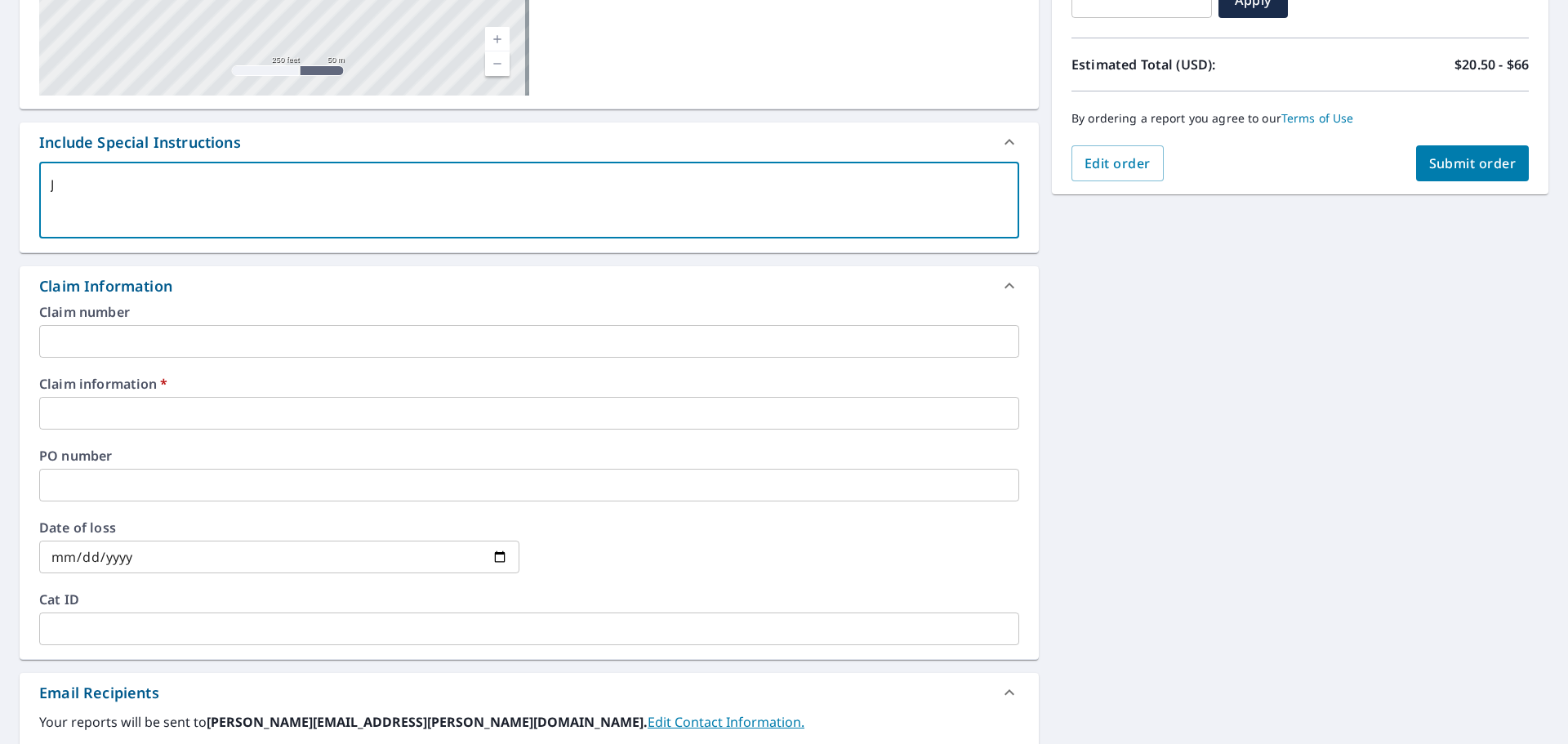
type textarea "x"
checkbox input "true"
type textarea "[DEMOGRAPHIC_DATA]"
type textarea "x"
checkbox input "true"
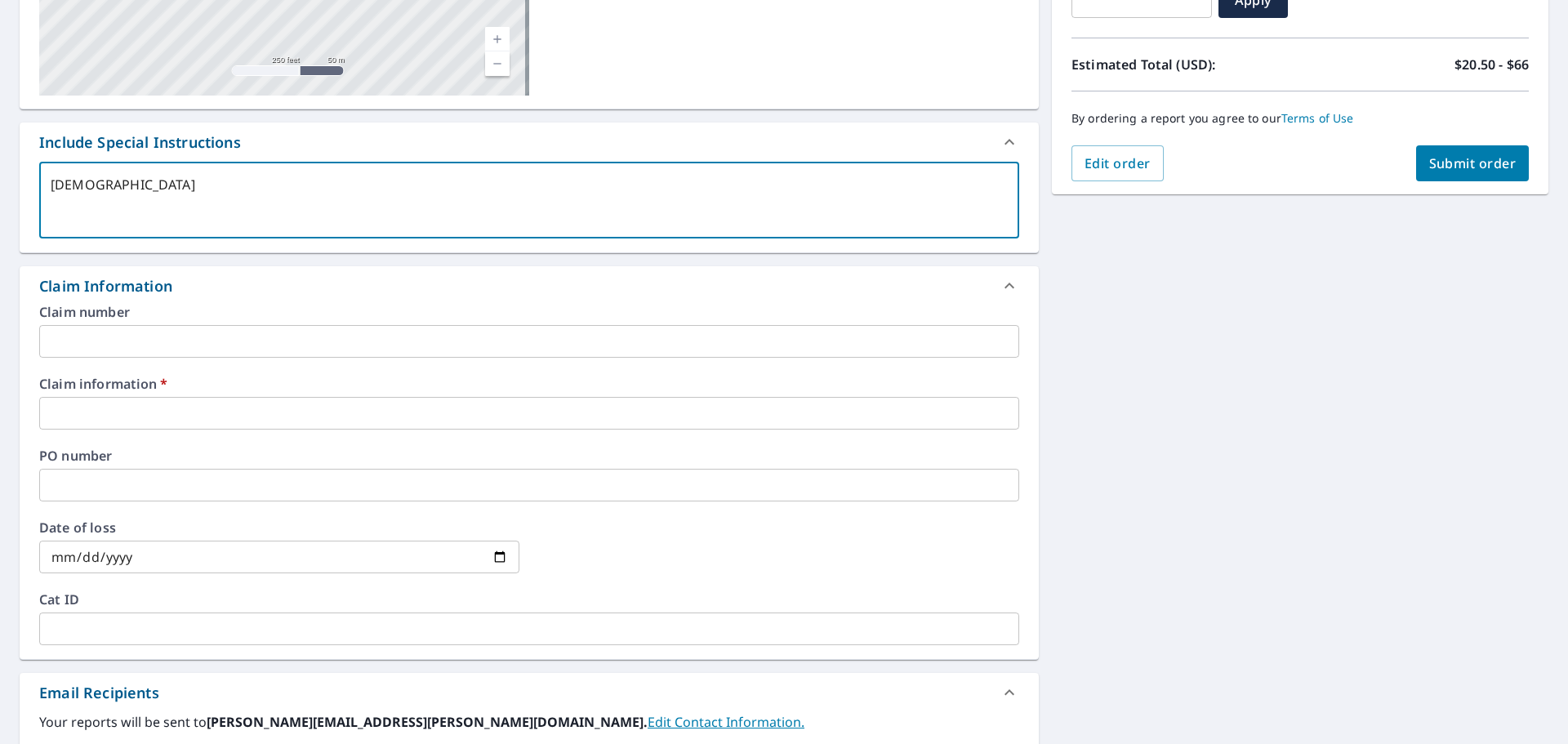
type textarea "Just"
type textarea "x"
checkbox input "true"
type textarea "Just"
type textarea "x"
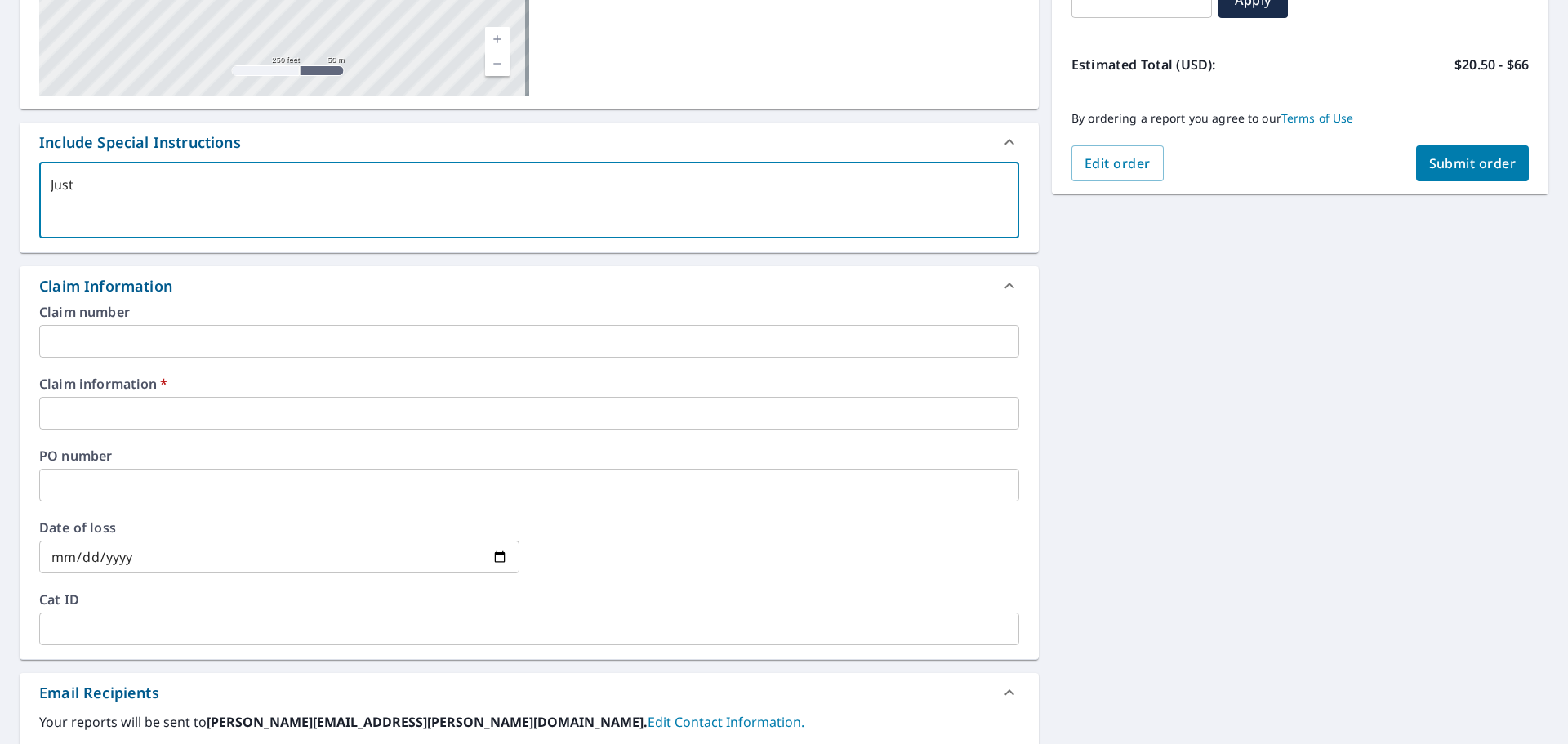
checkbox input "true"
type textarea "Just n"
type textarea "x"
checkbox input "true"
type textarea "Just ne"
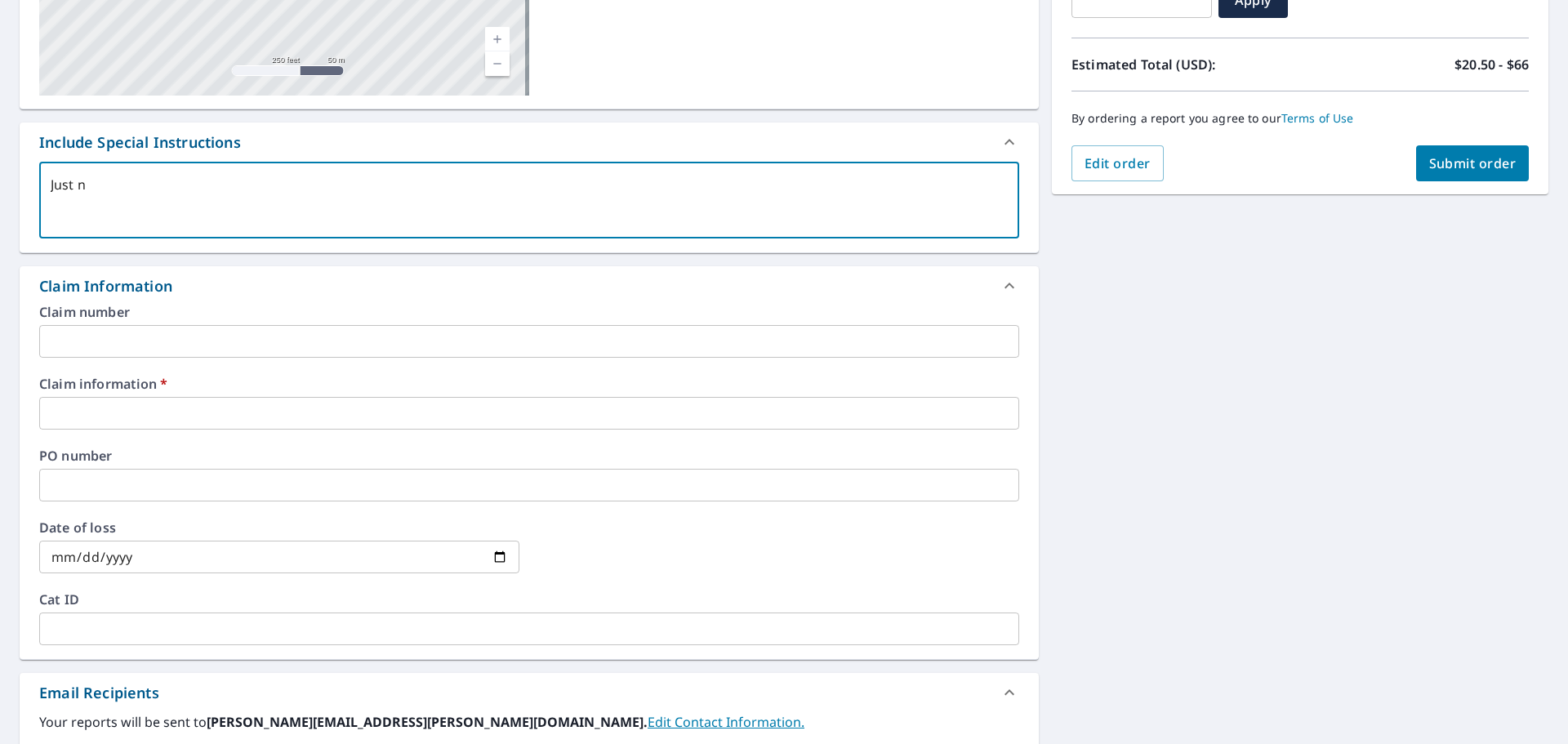
type textarea "x"
checkbox input "true"
type textarea "Just nee"
type textarea "x"
checkbox input "true"
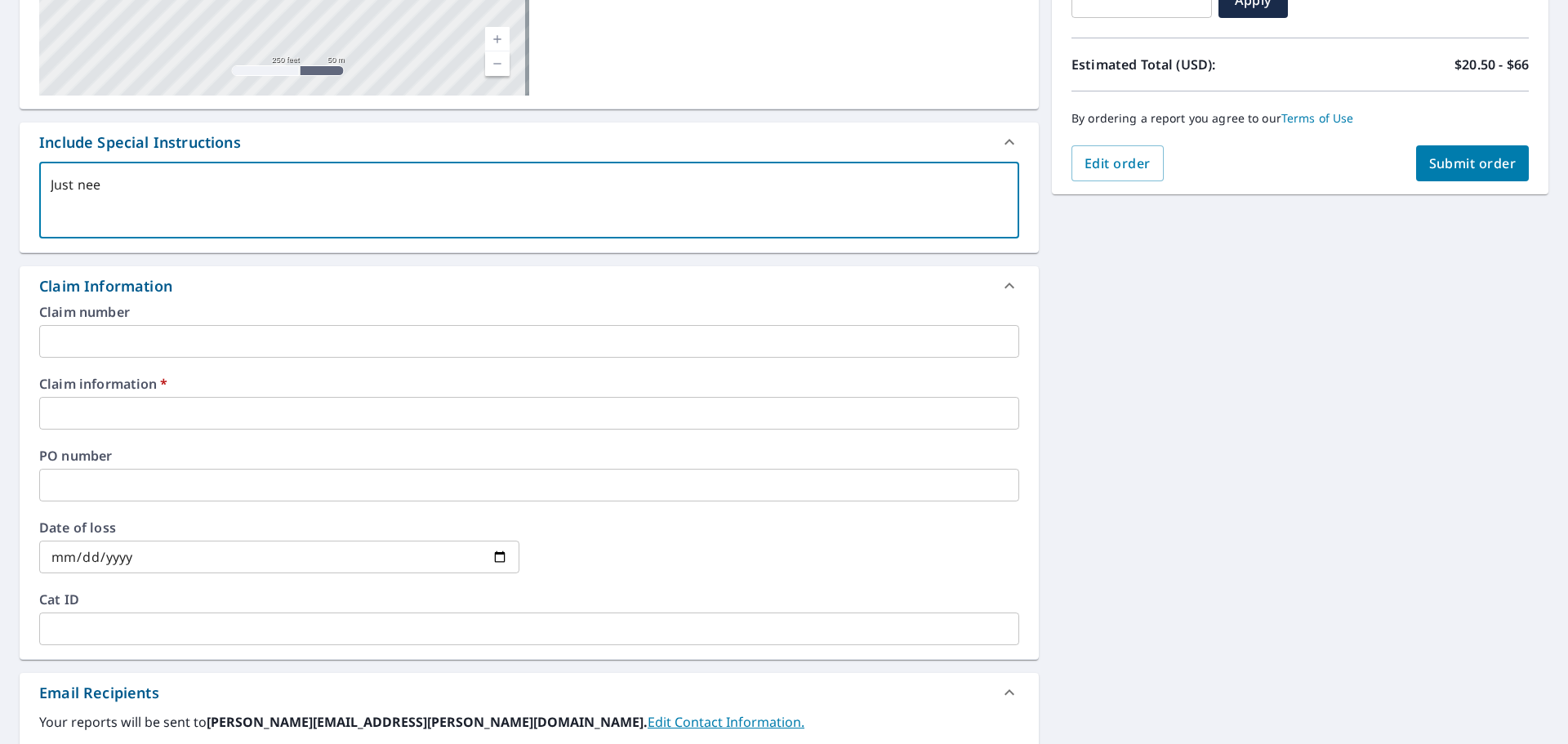
type textarea "Just need"
type textarea "x"
checkbox input "true"
type textarea "Just need"
type textarea "x"
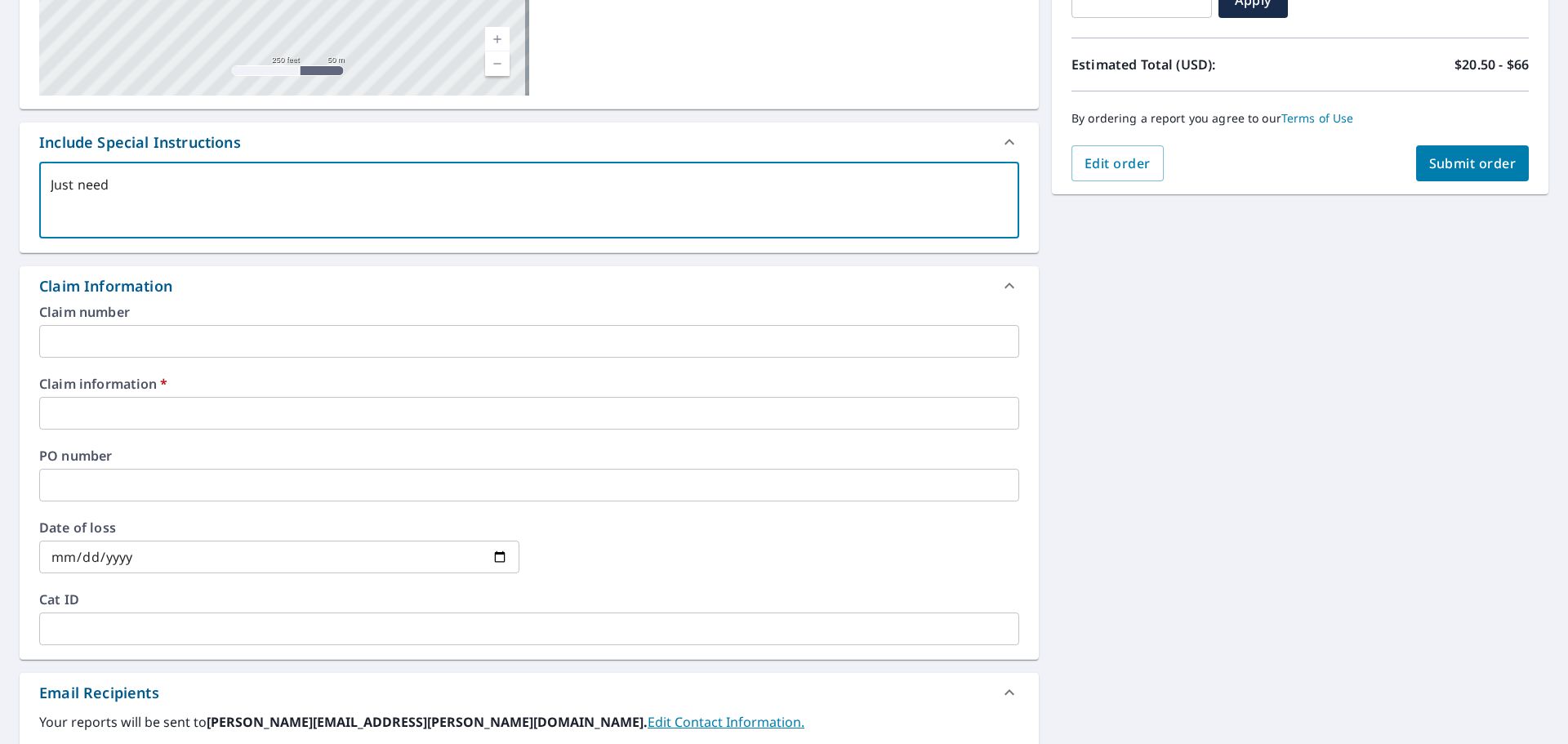
checkbox input "true"
type textarea "Just need d"
type textarea "x"
checkbox input "true"
type textarea "Just need de"
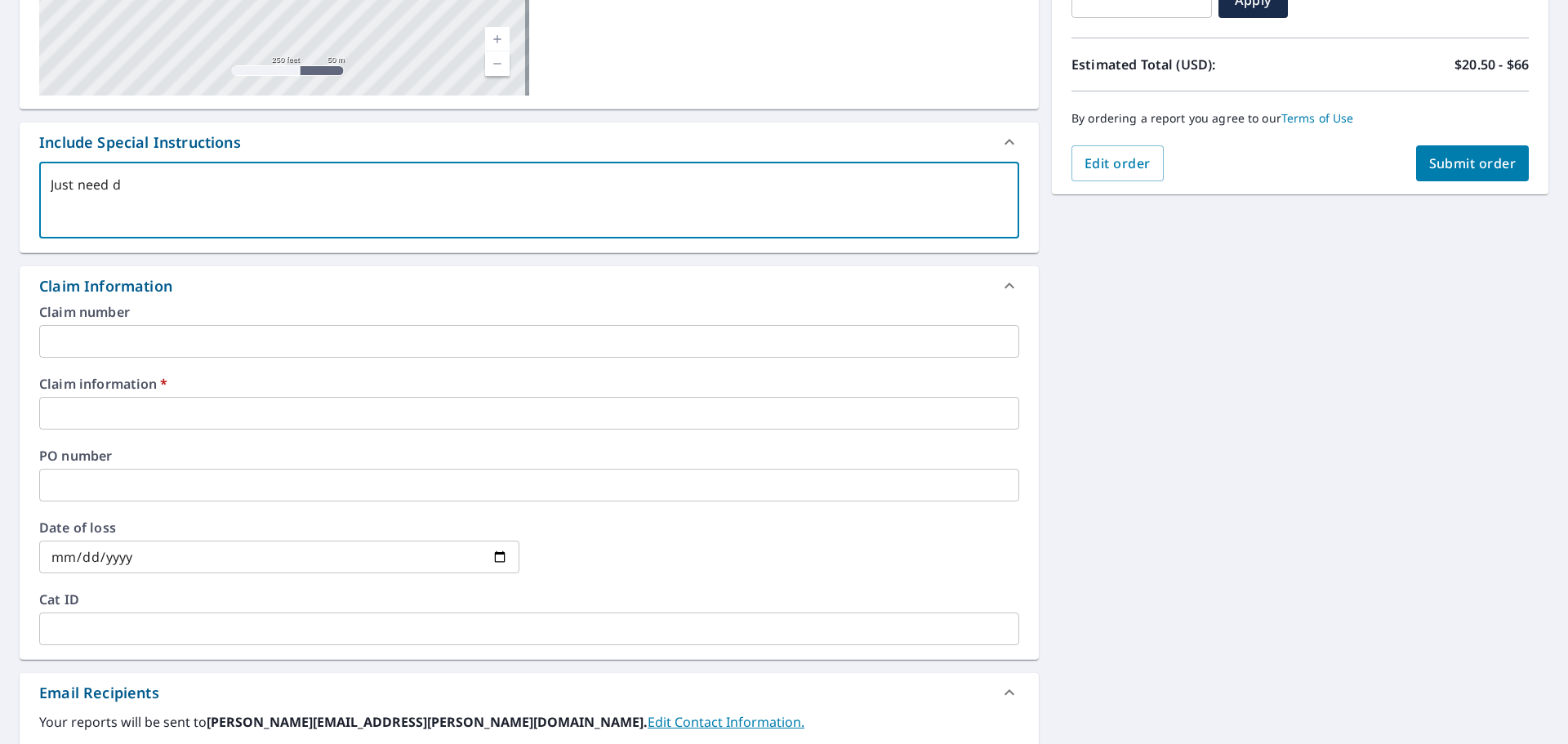
type textarea "x"
checkbox input "true"
type textarea "Just need det"
type textarea "x"
checkbox input "true"
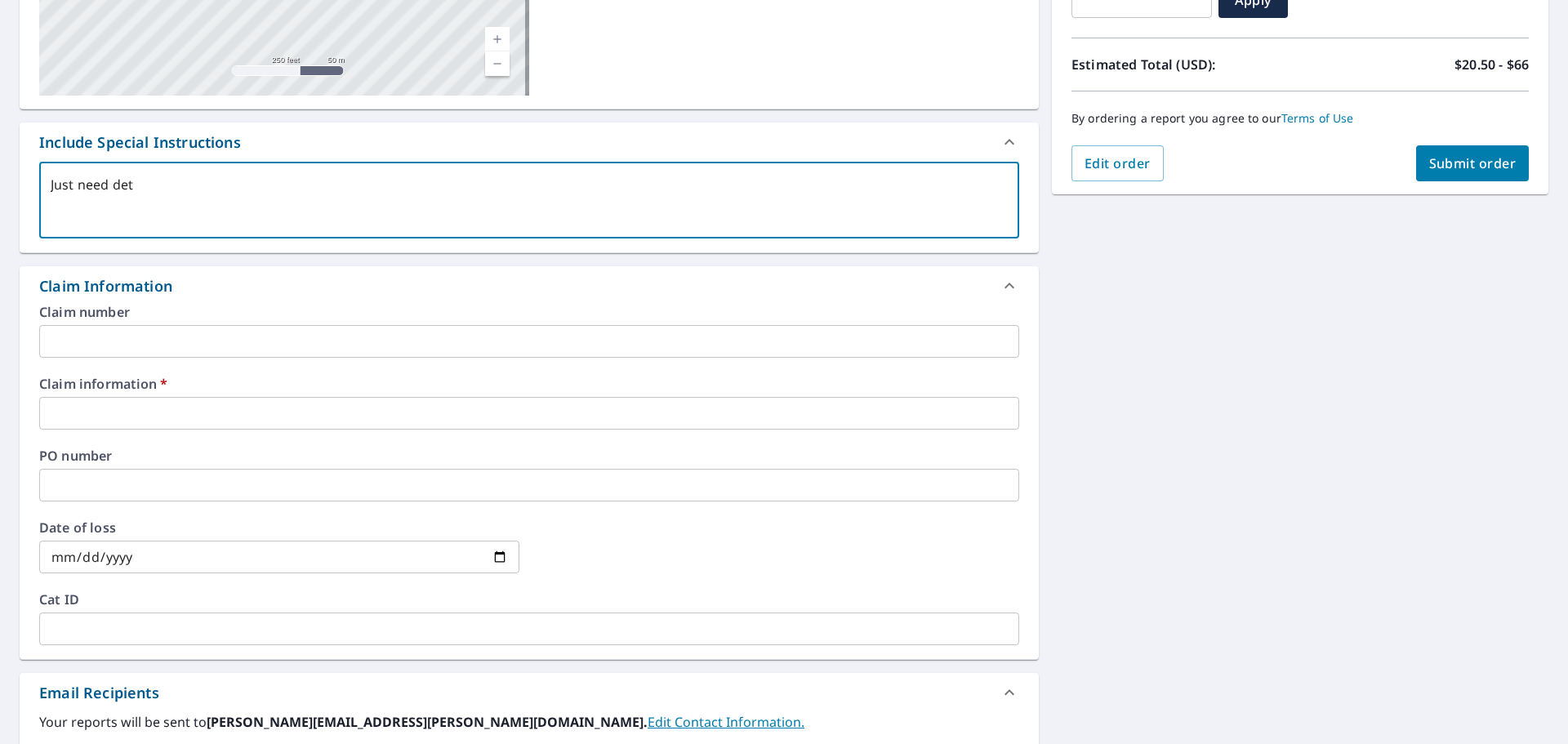
type textarea "Just need de"
type textarea "x"
checkbox input "true"
type textarea "Just need d"
type textarea "x"
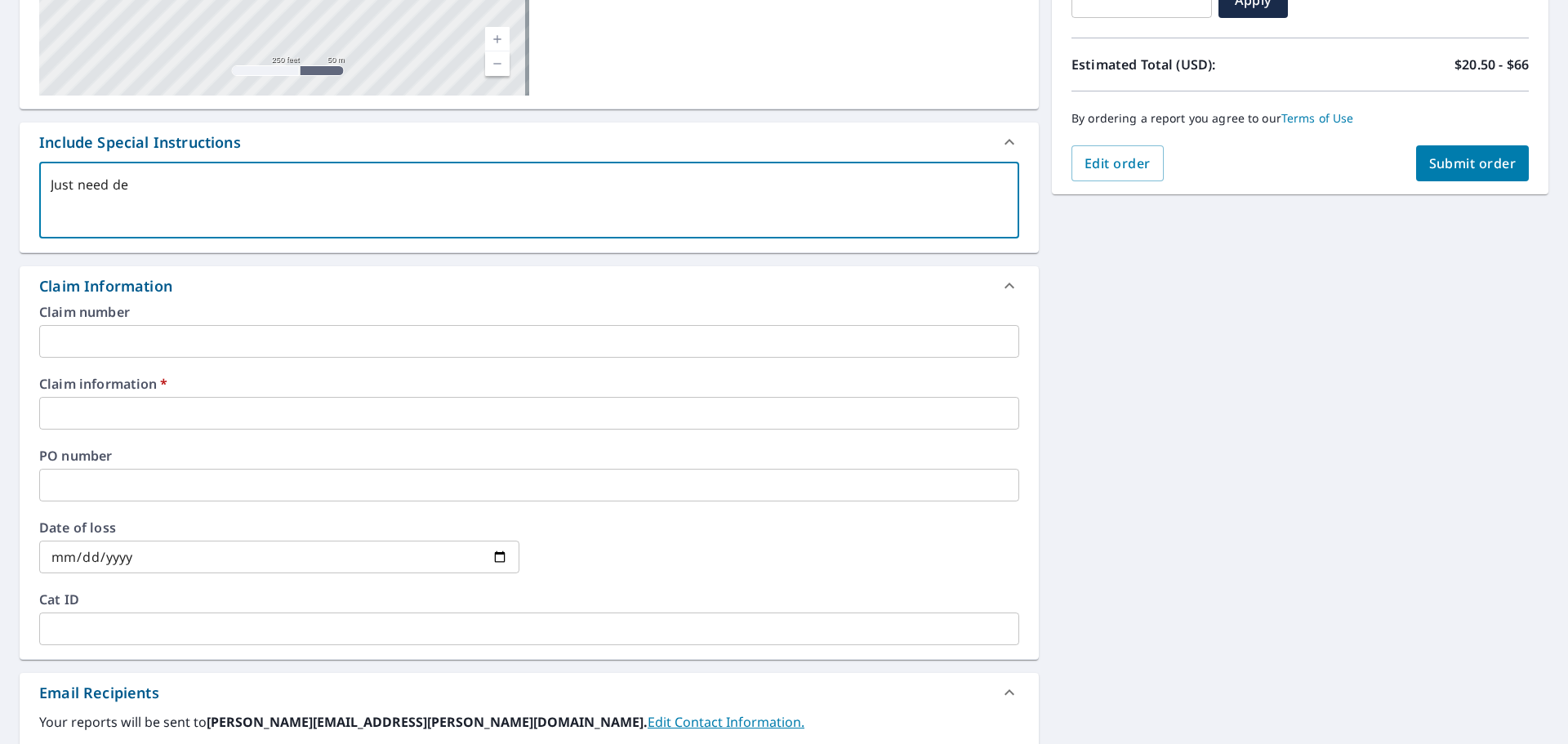
checkbox input "true"
type textarea "Just need"
type textarea "x"
checkbox input "true"
type textarea "Just need s"
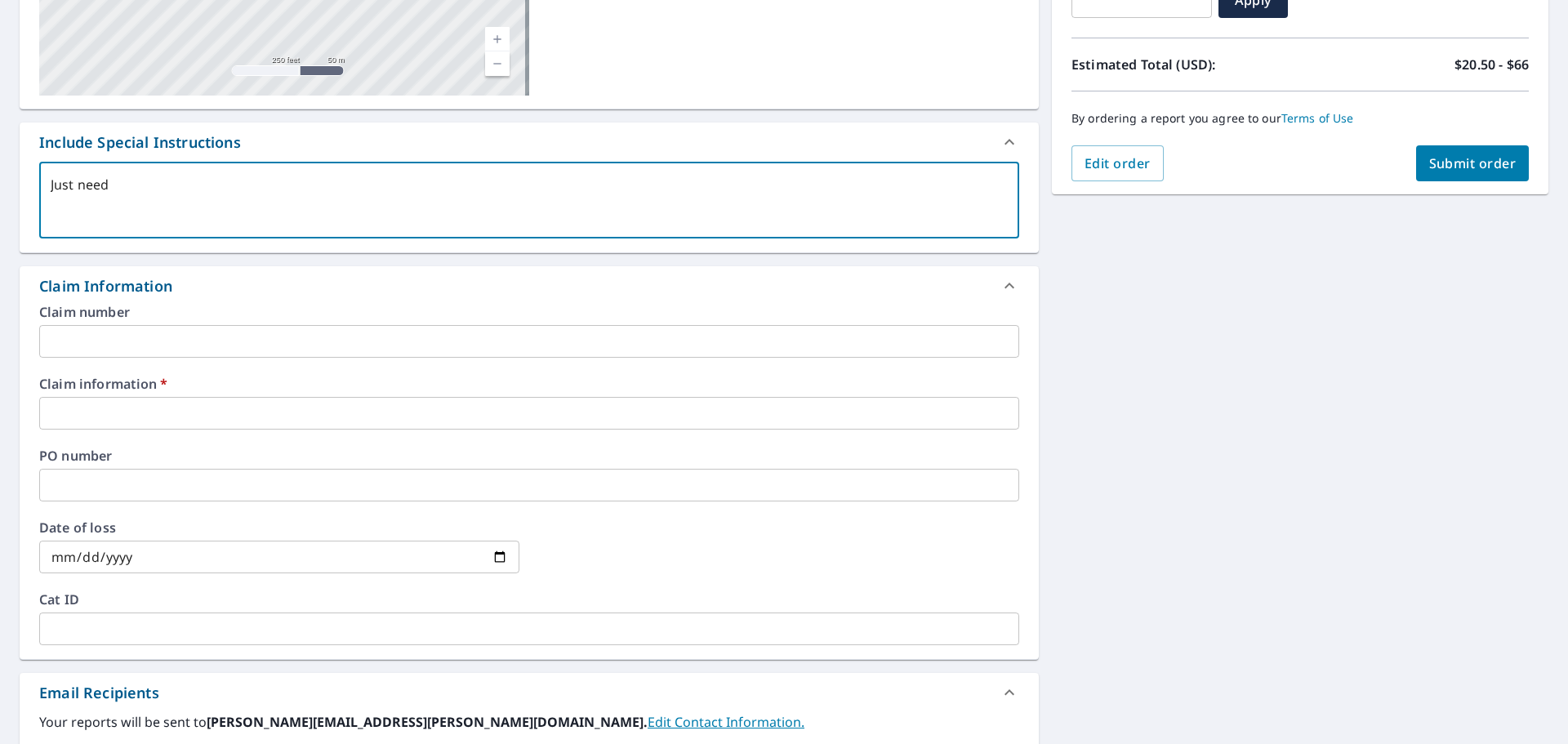
type textarea "x"
checkbox input "true"
type textarea "Just need sh"
type textarea "x"
checkbox input "true"
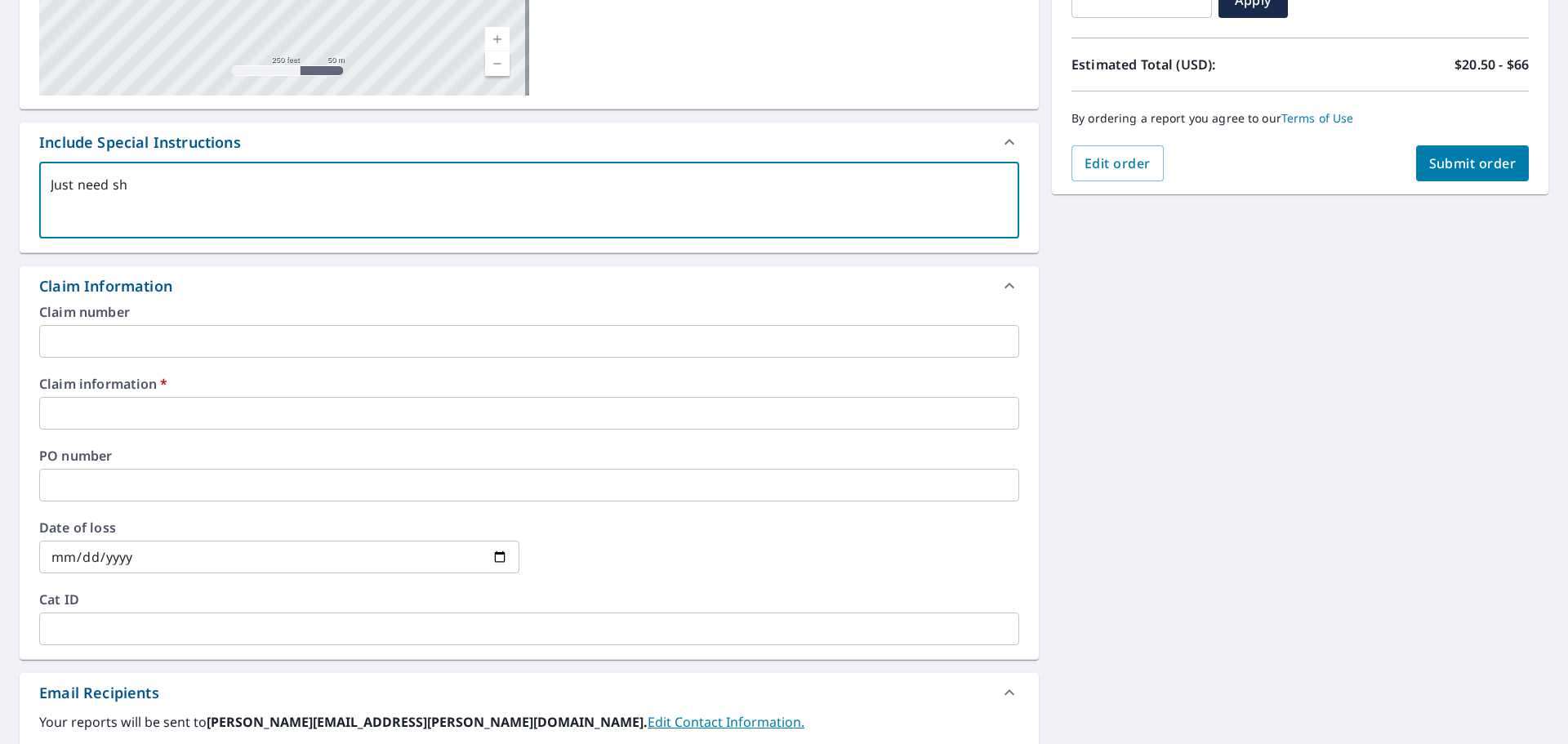
type textarea "Just need she"
type textarea "x"
checkbox input "true"
type textarea "Just need shed"
type textarea "x"
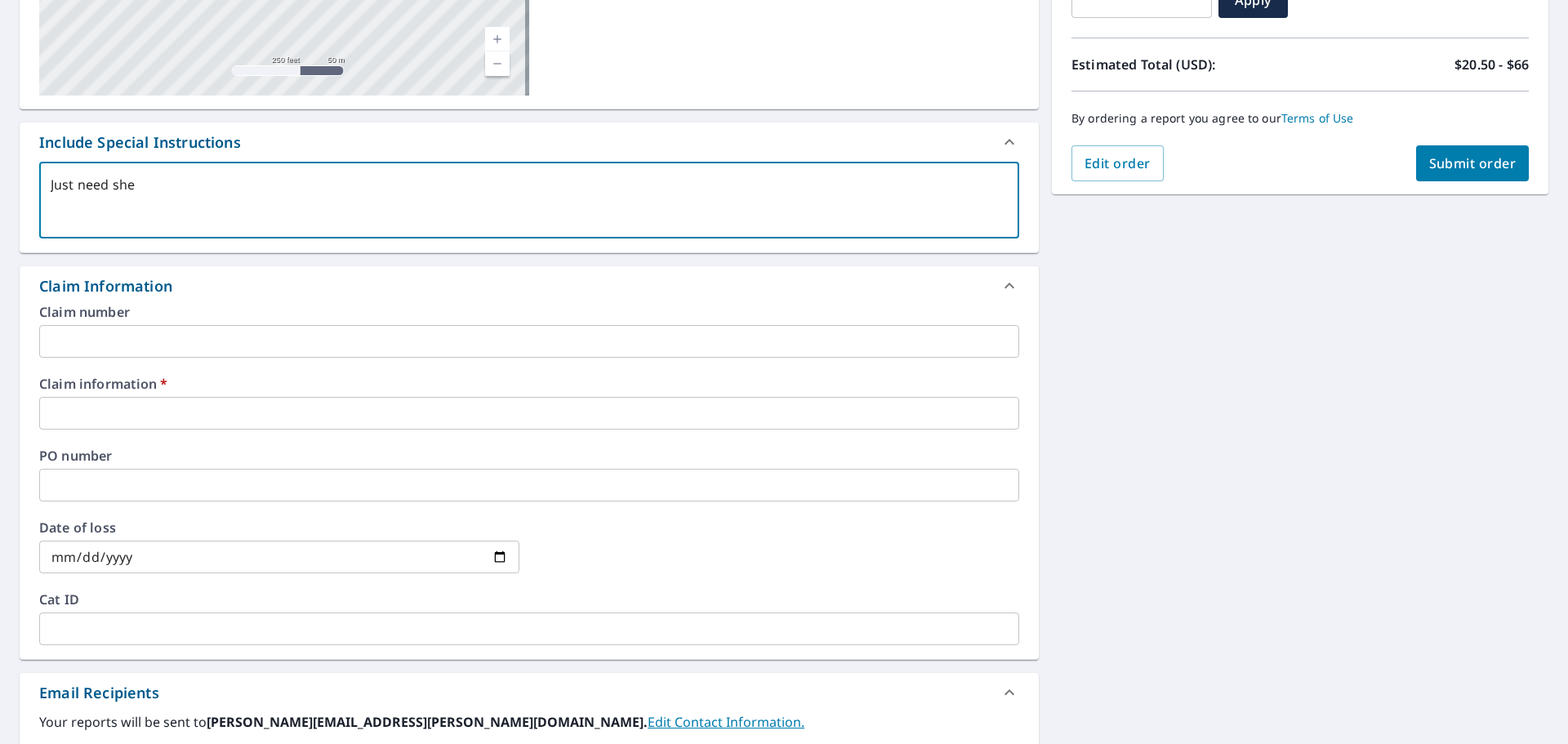
checkbox input "true"
type textarea "Just need shed"
type textarea "x"
checkbox input "true"
type textarea "Just need shed u"
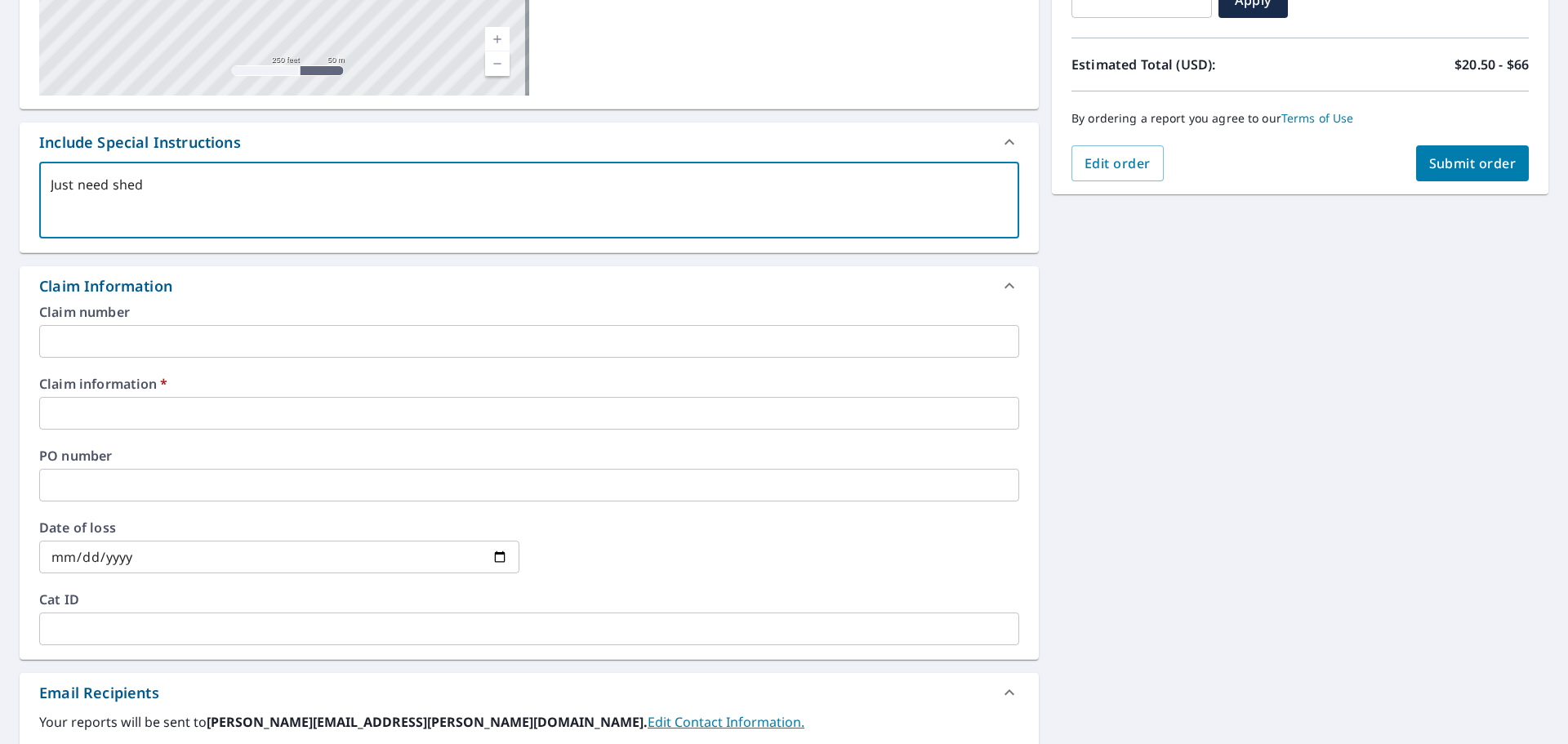
type textarea "x"
checkbox input "true"
type textarea "Just need shed un"
type textarea "x"
checkbox input "true"
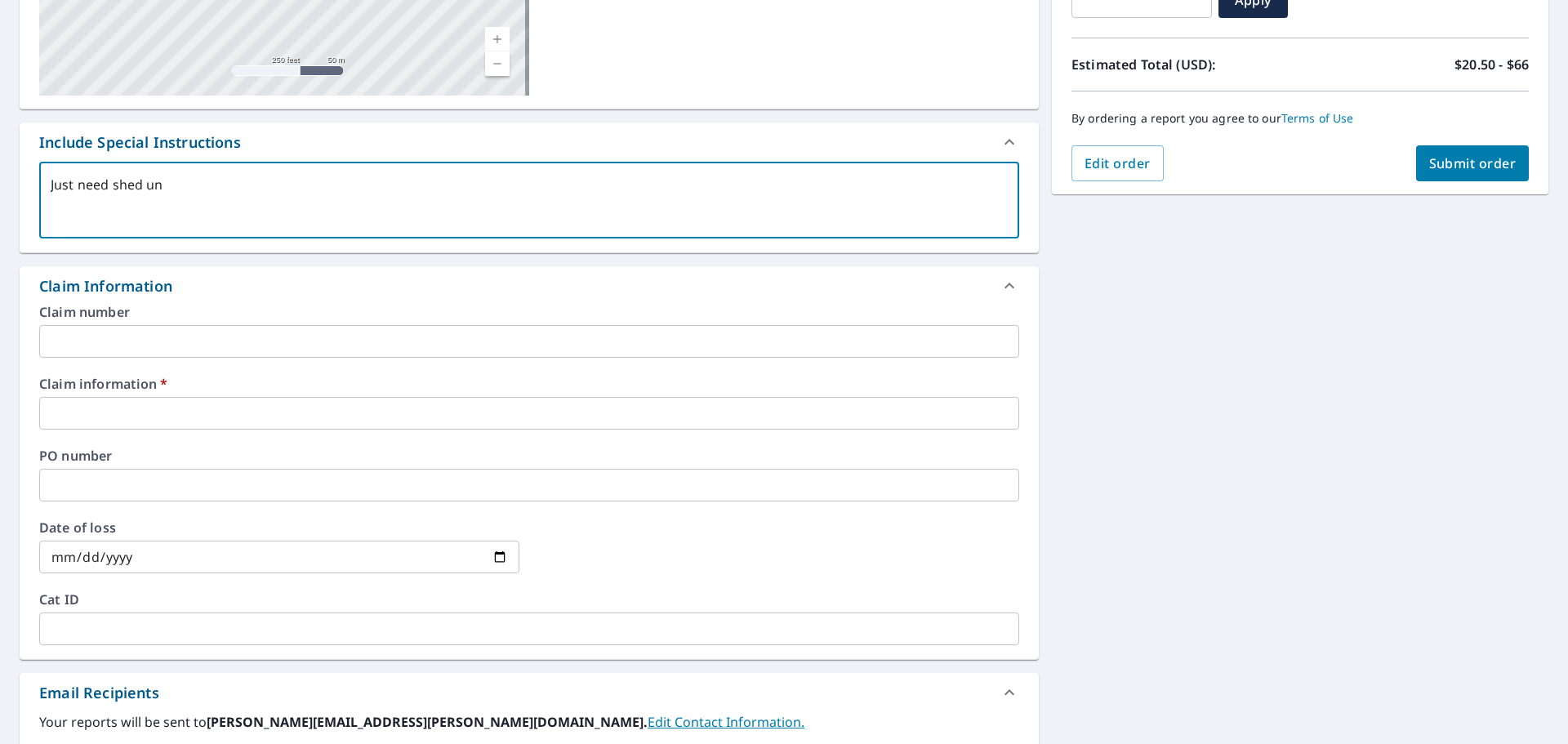
type textarea "Just need shed und"
type textarea "x"
checkbox input "true"
type textarea "Just need shed unde"
type textarea "x"
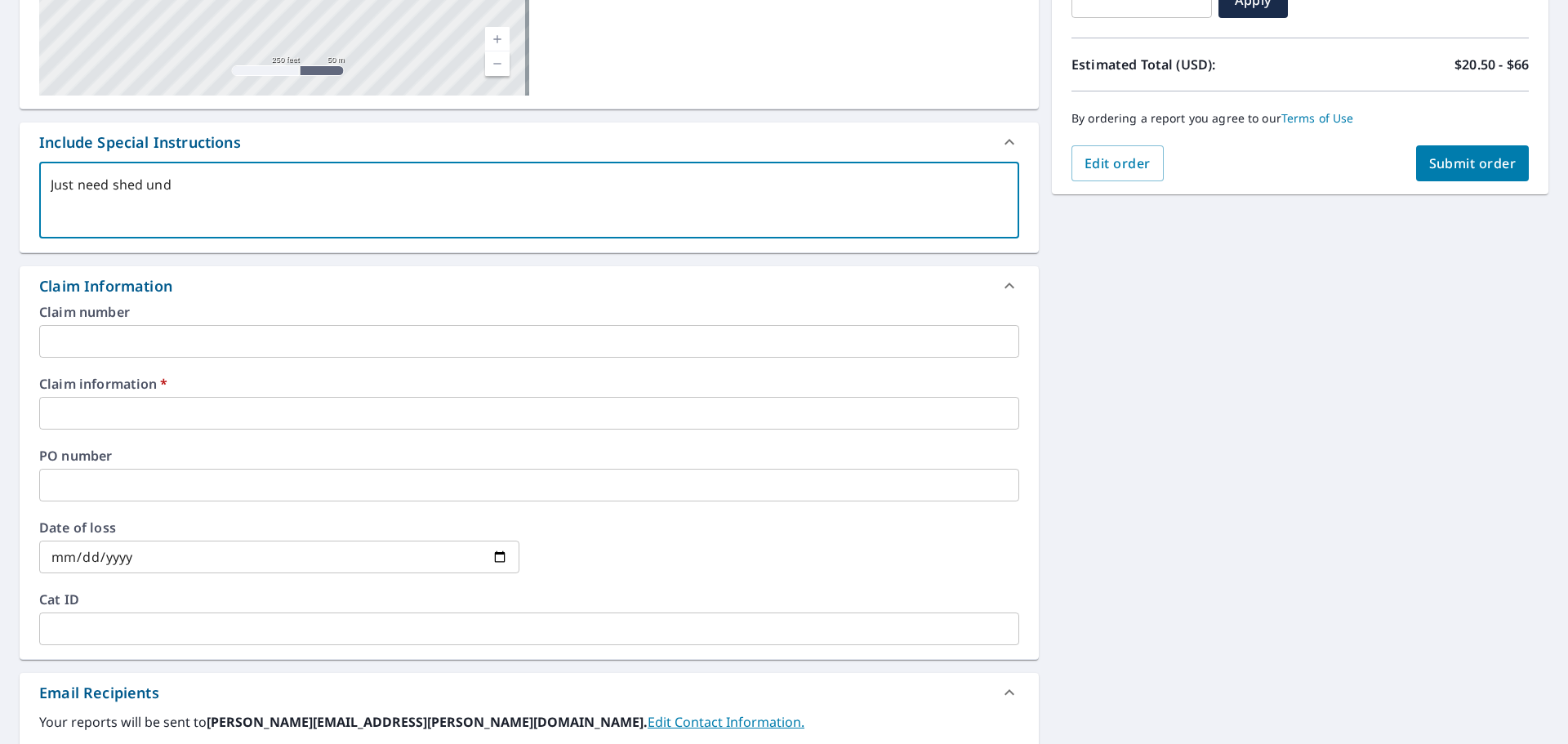
checkbox input "true"
type textarea "Just need shed under"
type textarea "x"
checkbox input "true"
type textarea "Just need shed under"
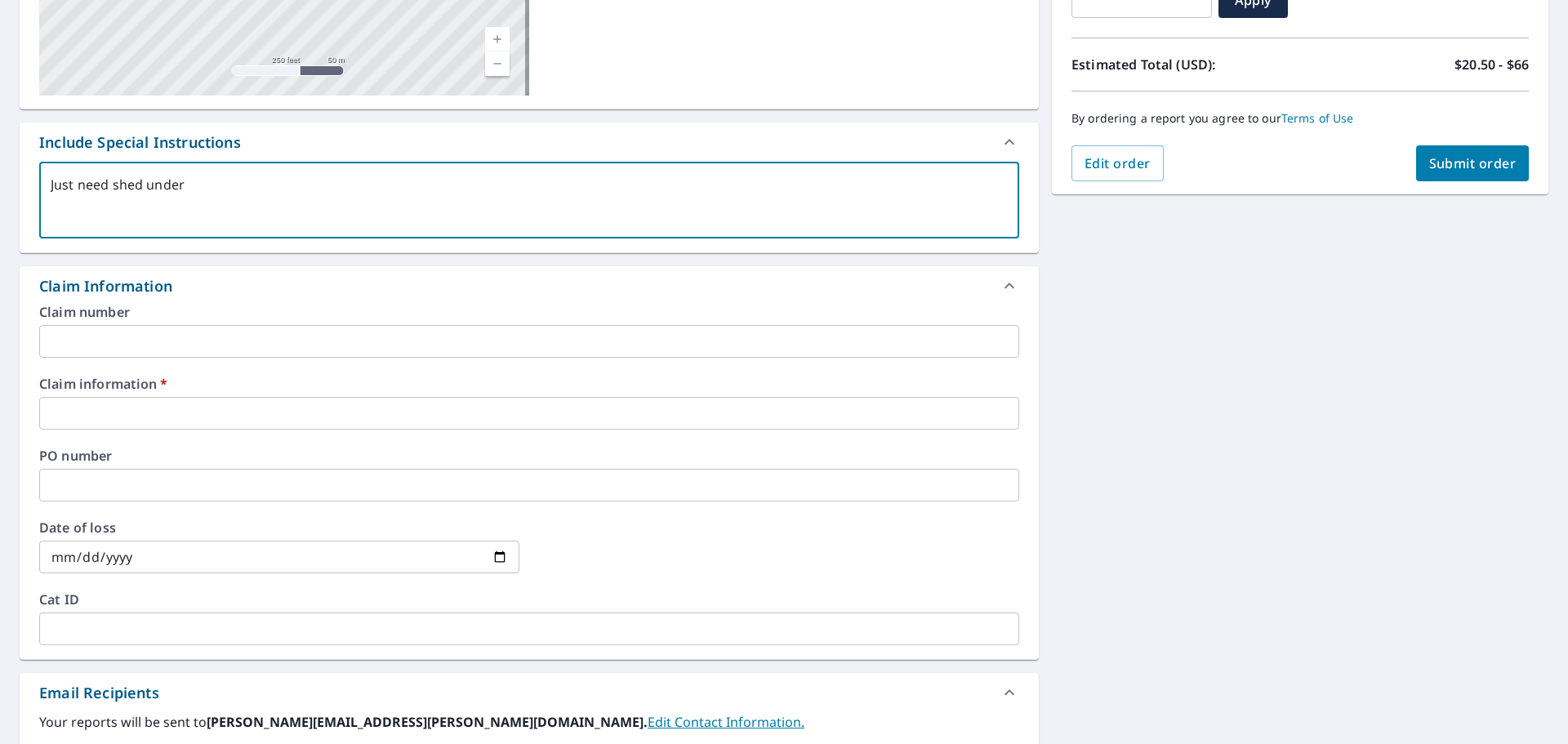
type textarea "x"
checkbox input "true"
type textarea "Just need shed under p"
type textarea "x"
checkbox input "true"
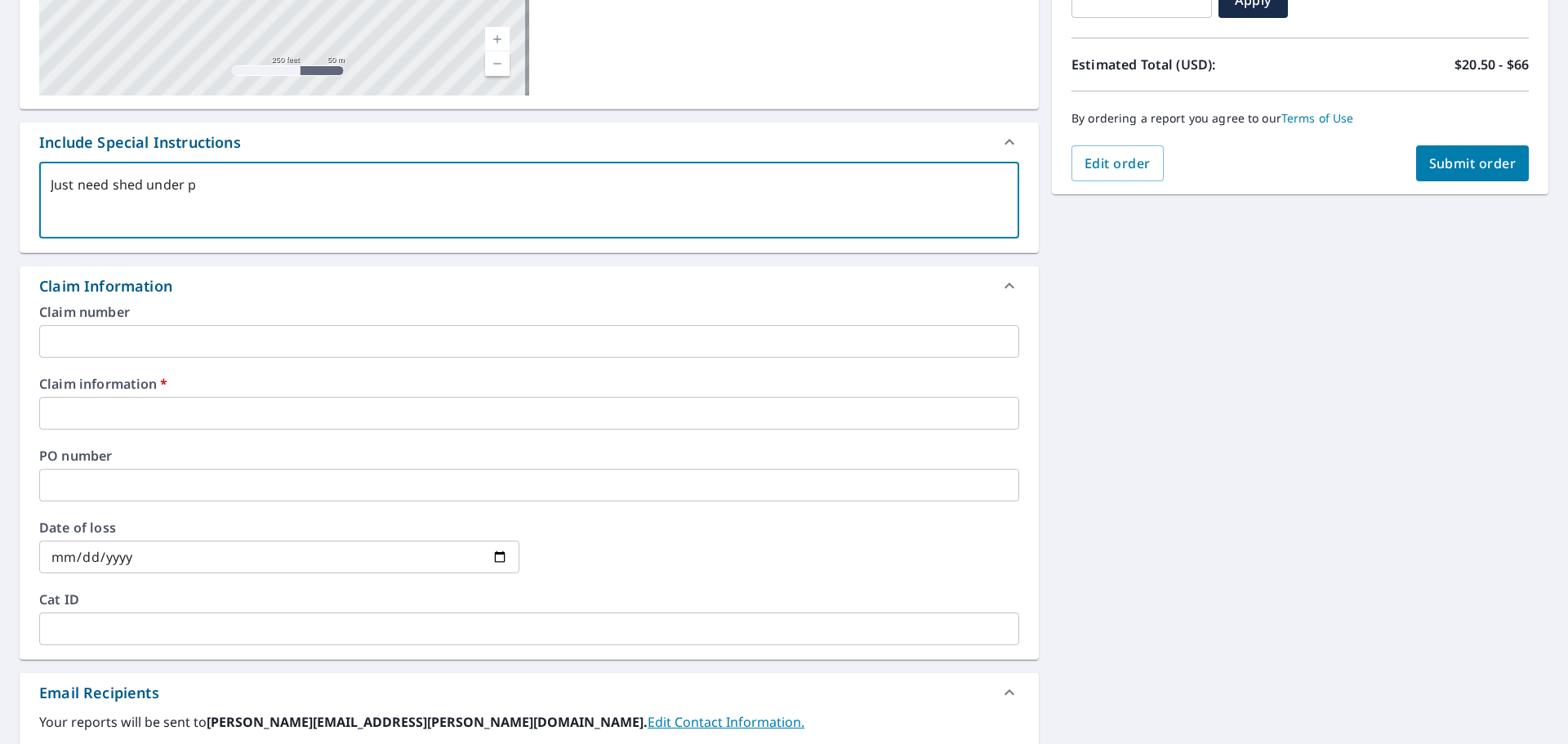
type textarea "Just need shed under pi"
type textarea "x"
checkbox input "true"
type textarea "Just need shed under pin"
type textarea "x"
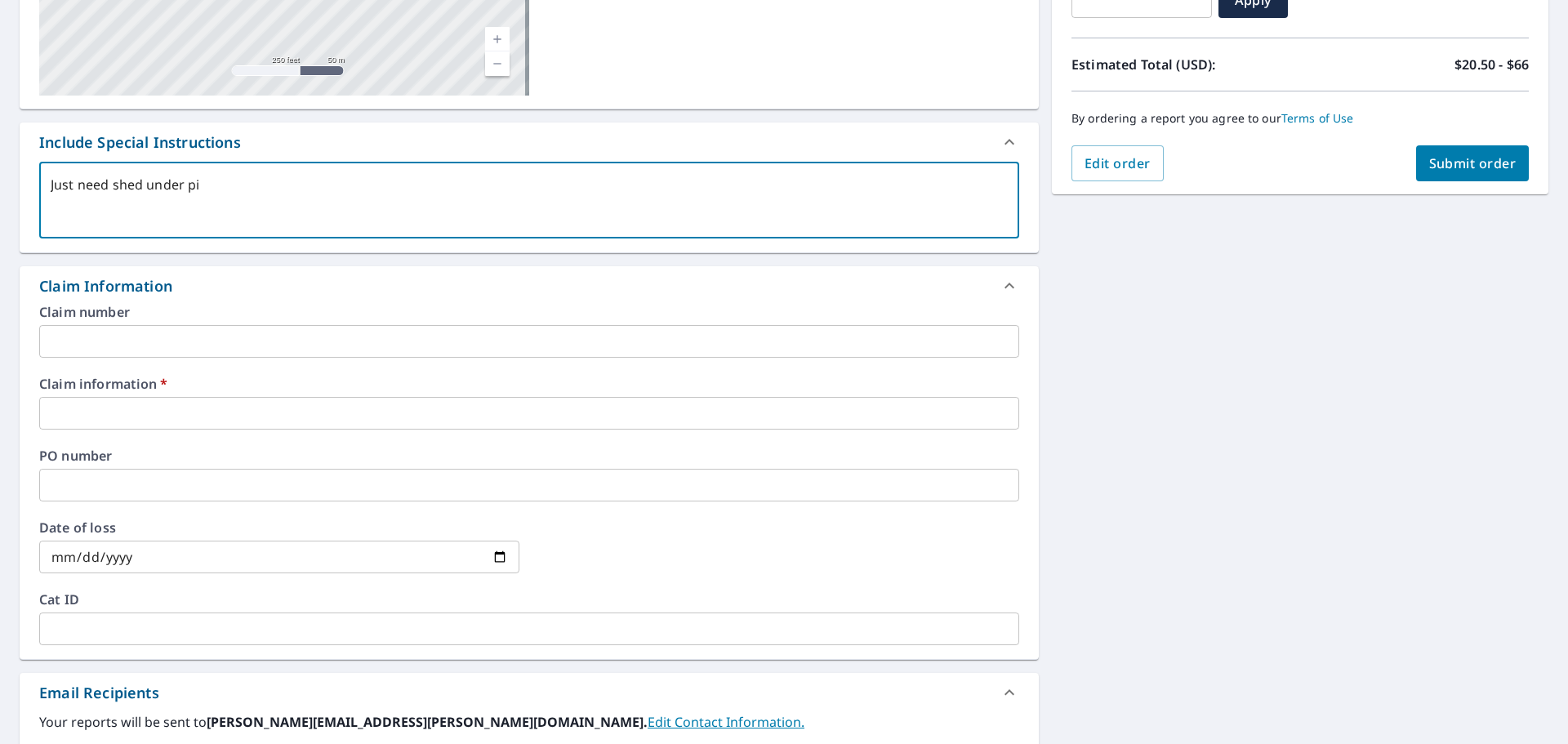
checkbox input "true"
type textarea "Just need shed under pinp"
type textarea "x"
checkbox input "true"
type textarea "Just need shed under pinpo"
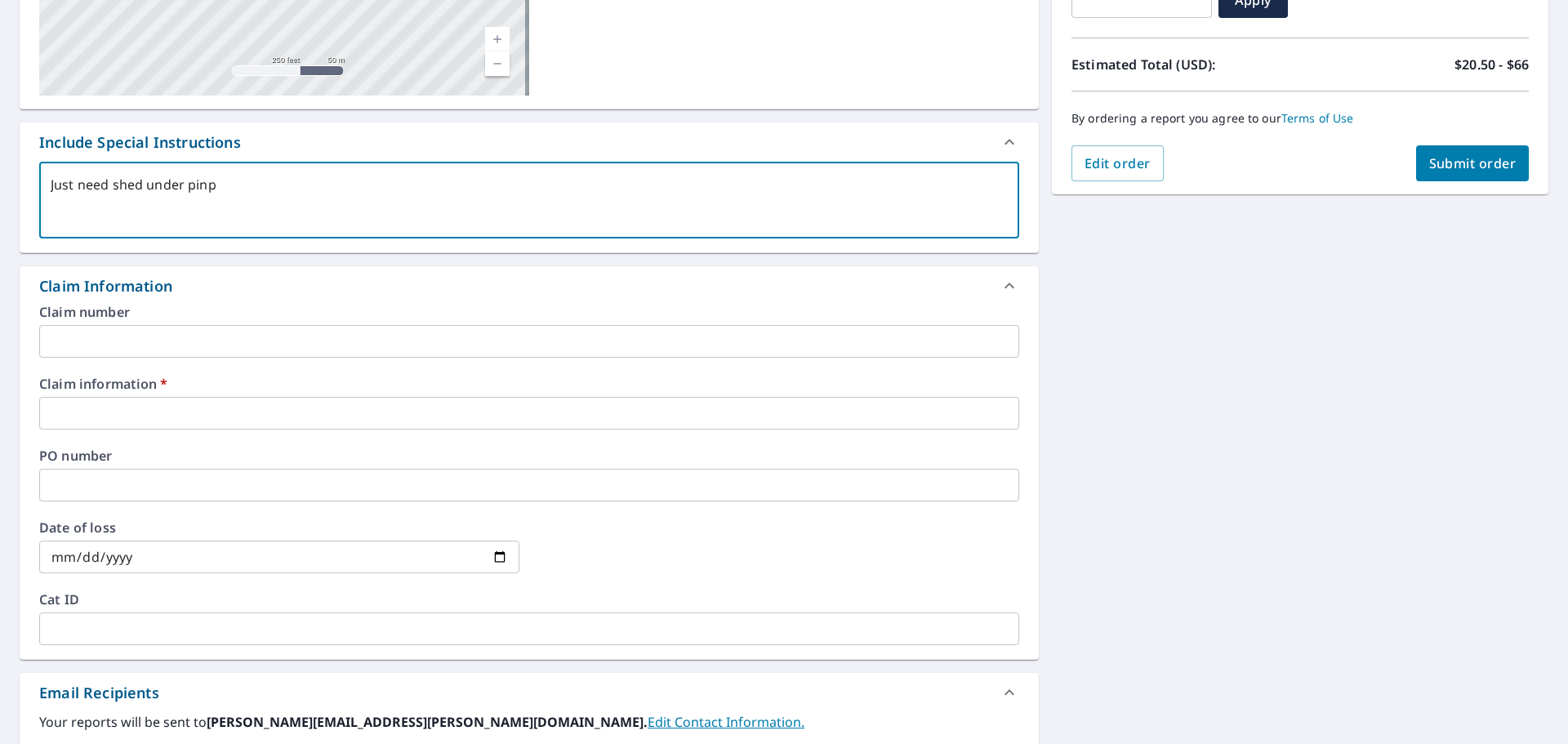
type textarea "x"
checkbox input "true"
type textarea "Just need shed under pinpoi"
type textarea "x"
checkbox input "true"
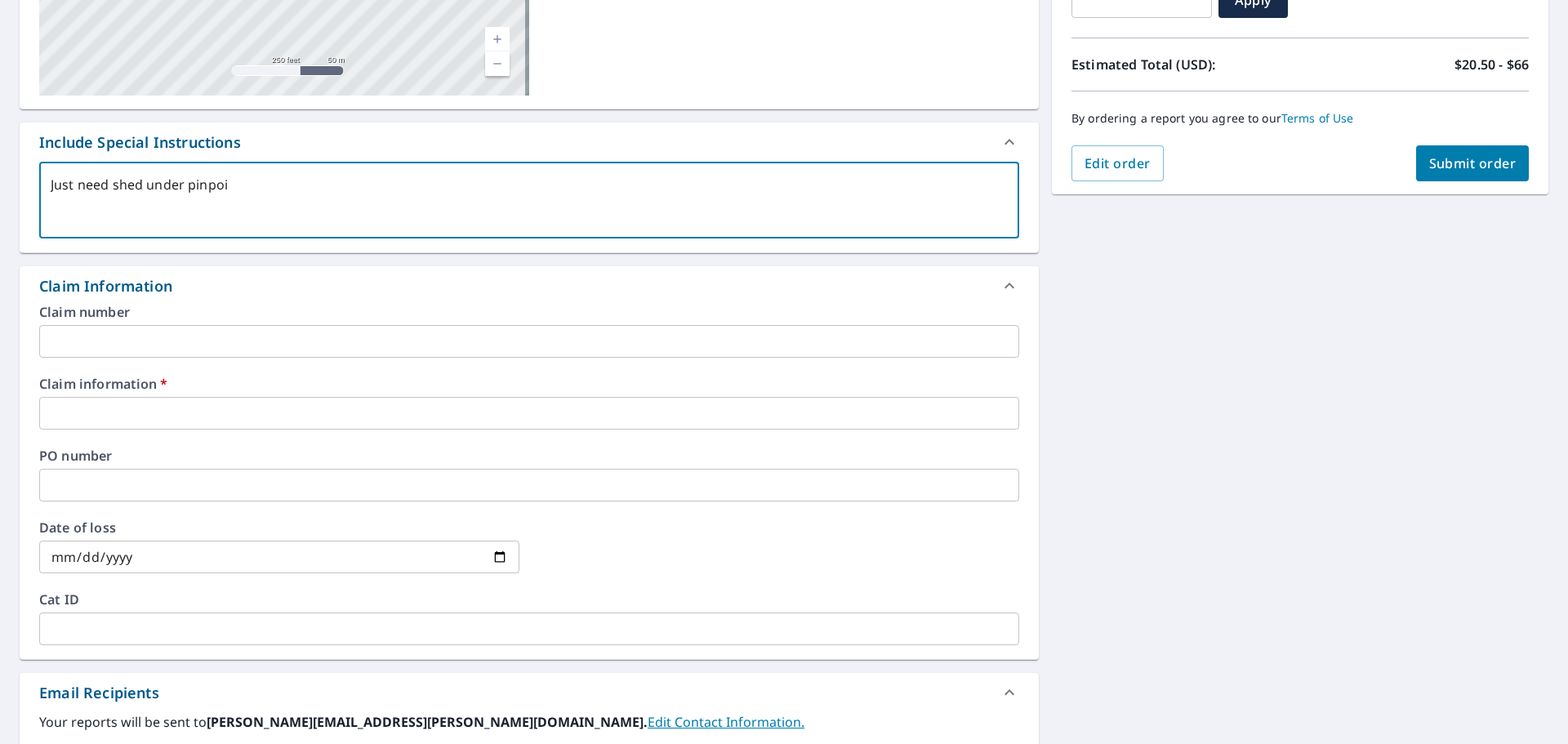
type textarea "Just need shed under pinpoin"
type textarea "x"
checkbox input "true"
type textarea "Just need shed under pinpoint"
type textarea "x"
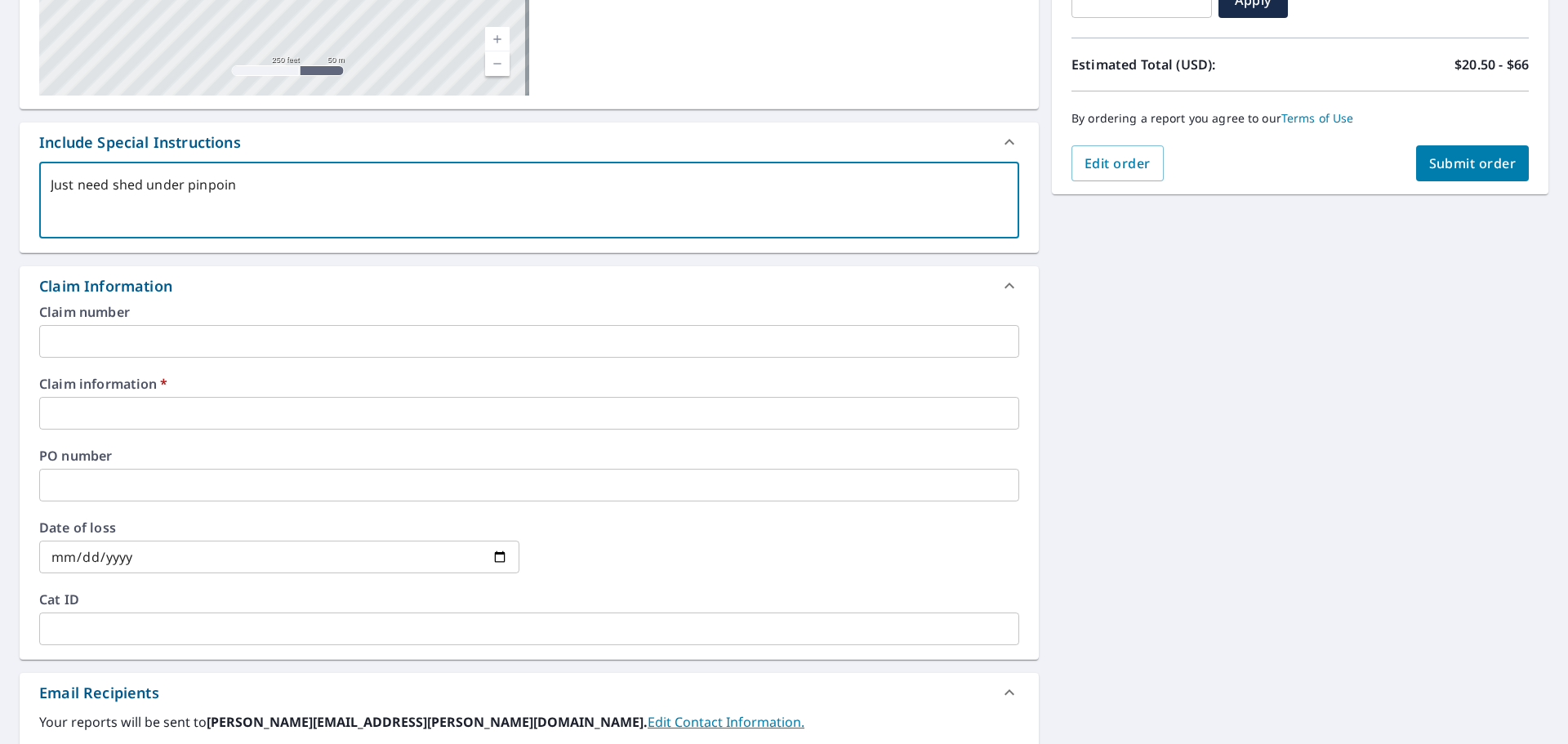
checkbox input "true"
type textarea "Just need shed under pinpoint."
type textarea "x"
checkbox input "true"
type textarea "Just need shed under pinpoint."
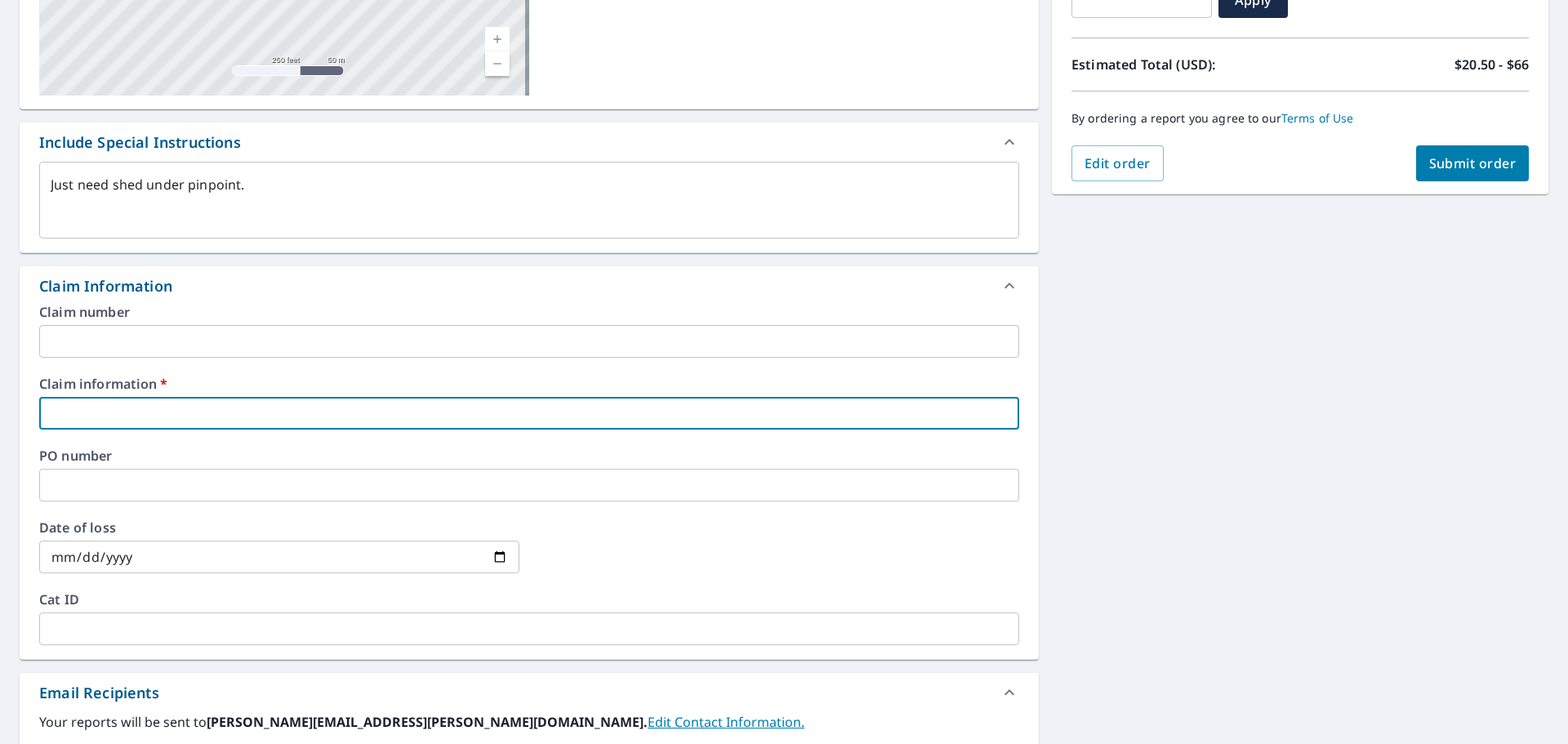
click at [151, 412] on input "text" at bounding box center [529, 413] width 981 height 33
type textarea "x"
type input "4"
checkbox input "true"
type textarea "x"
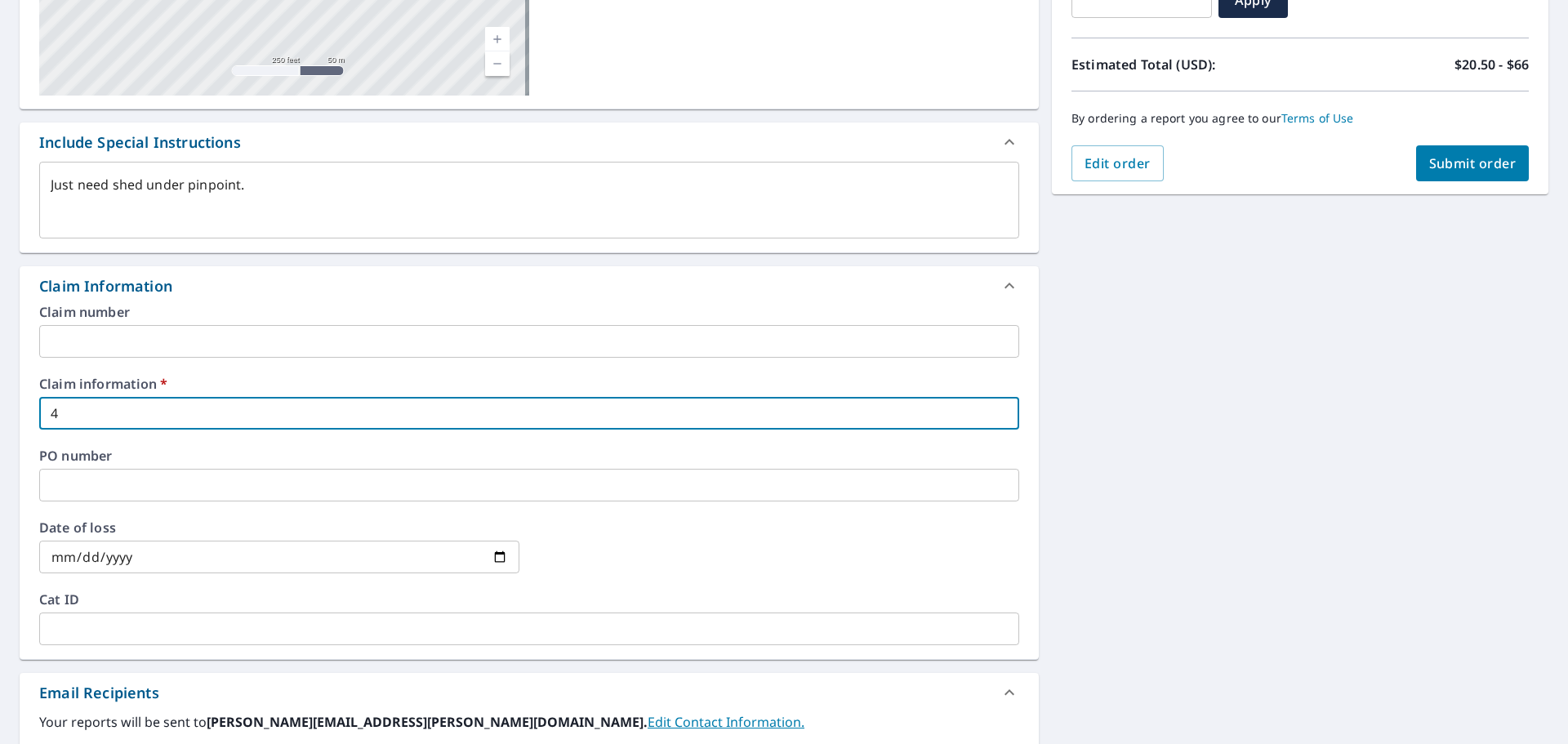
type input "45"
checkbox input "true"
type textarea "x"
type input "456"
checkbox input "true"
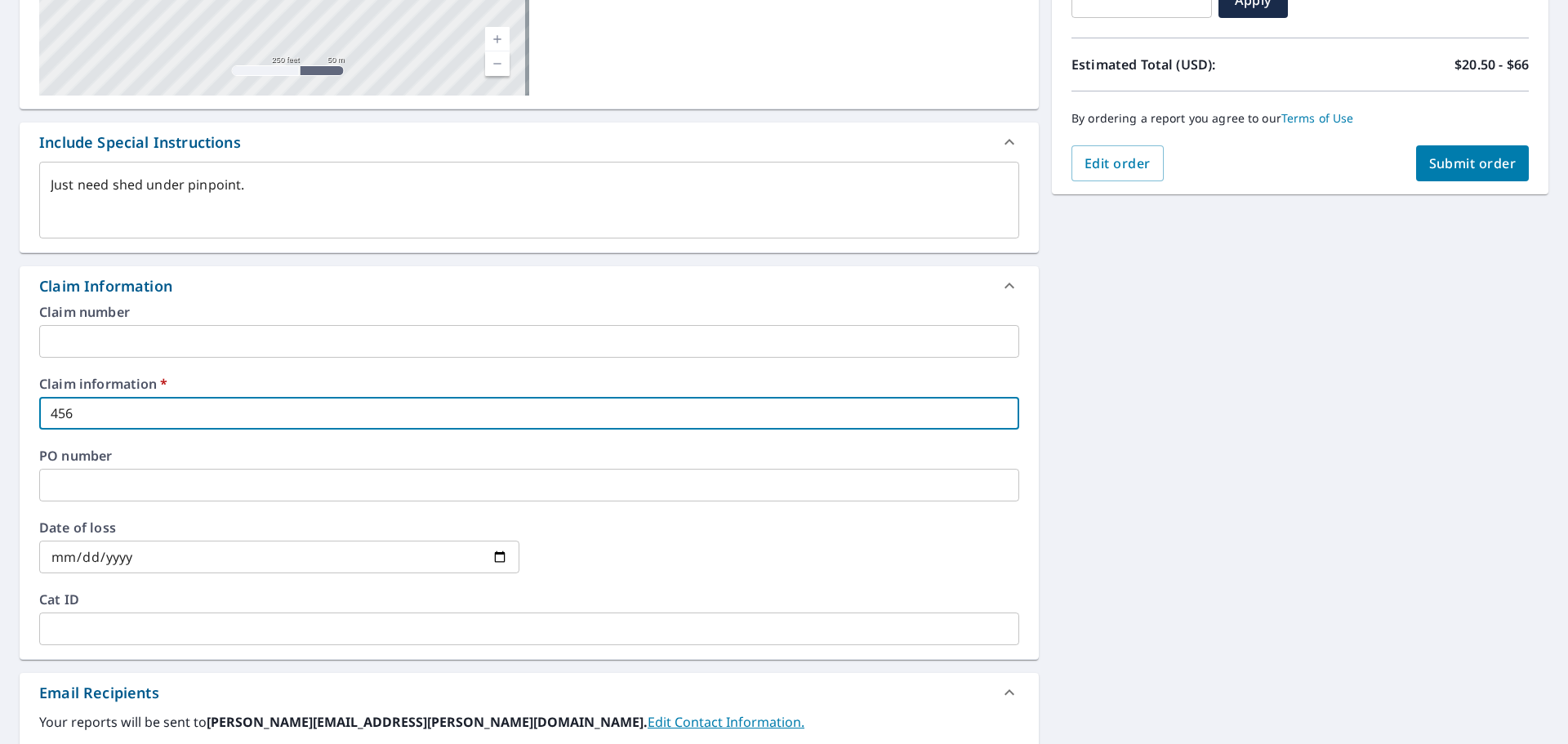
type textarea "x"
type input "4564"
checkbox input "true"
type textarea "x"
type input "45642"
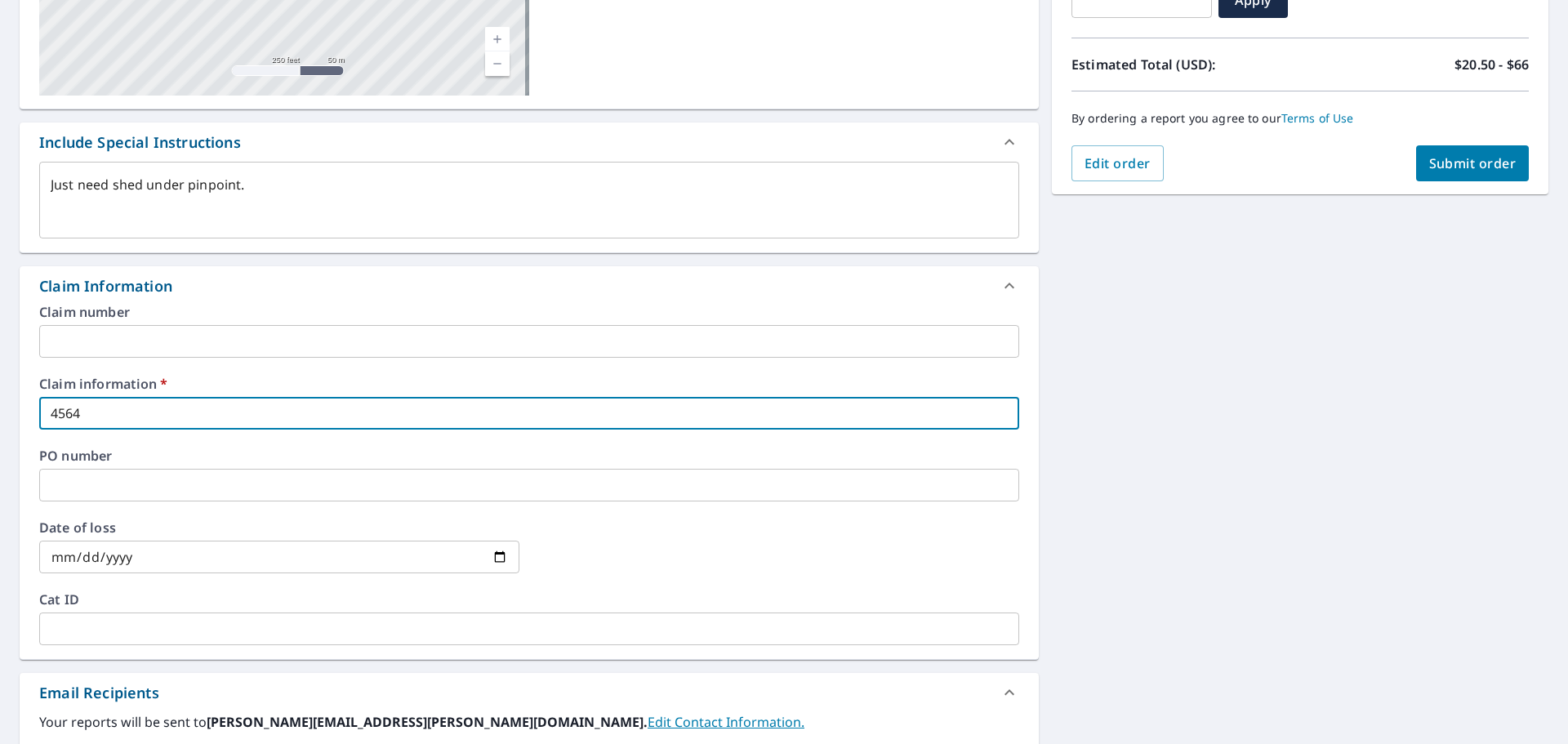
checkbox input "true"
type textarea "x"
type input "456428"
checkbox input "true"
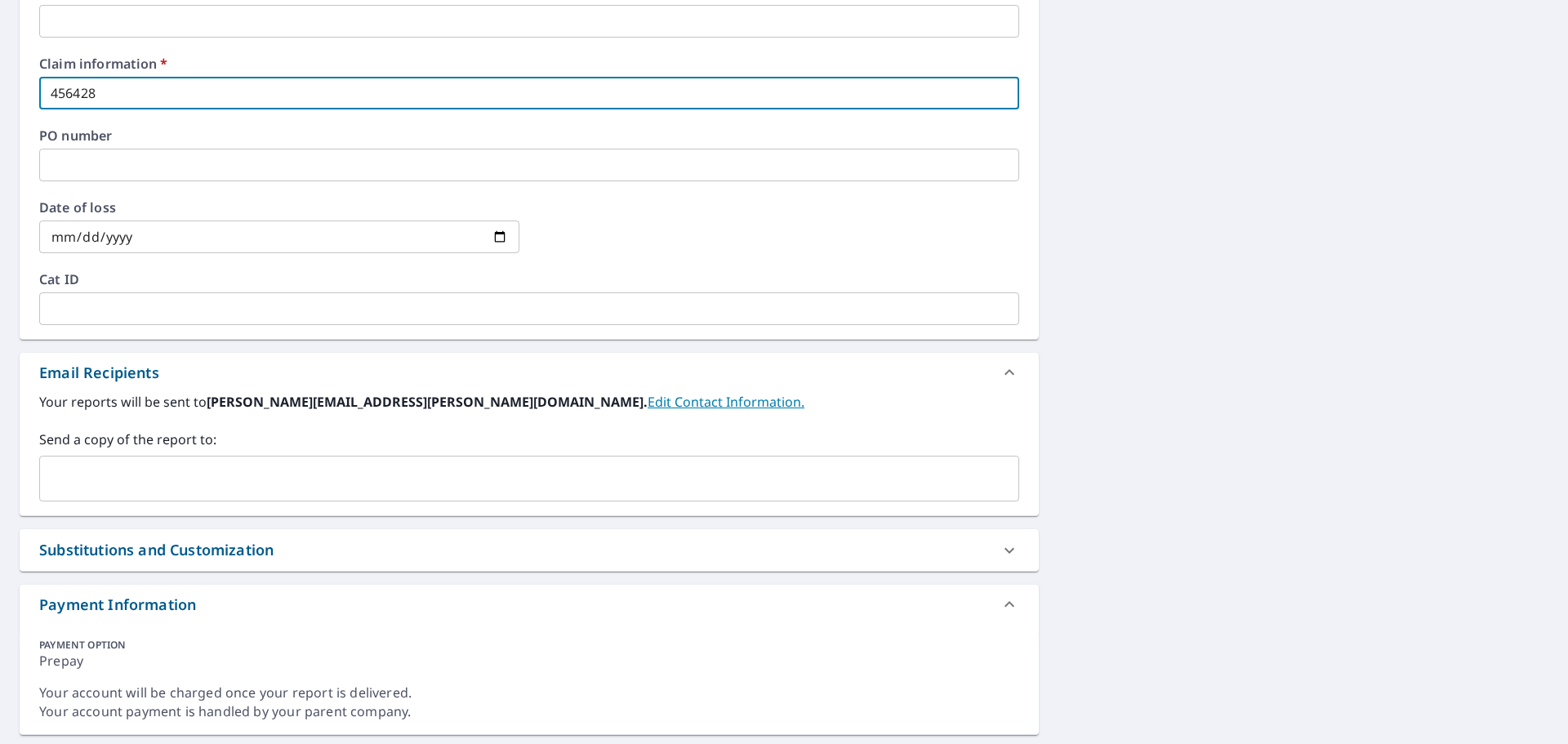
scroll to position [693, 0]
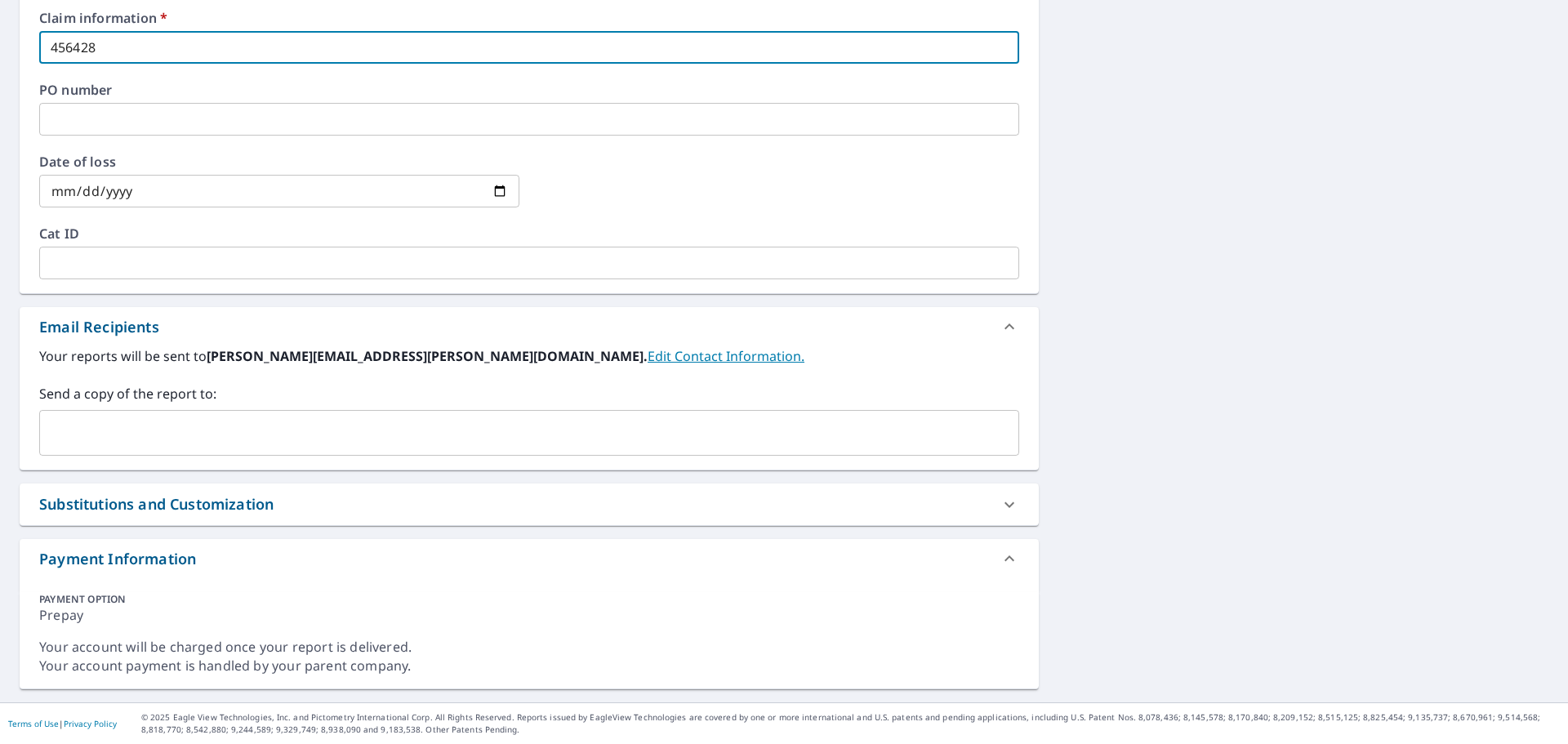
type input "456428"
click at [119, 456] on div "Your reports will be sent to [PERSON_NAME][EMAIL_ADDRESS][PERSON_NAME][DOMAIN_N…" at bounding box center [530, 408] width 1020 height 124
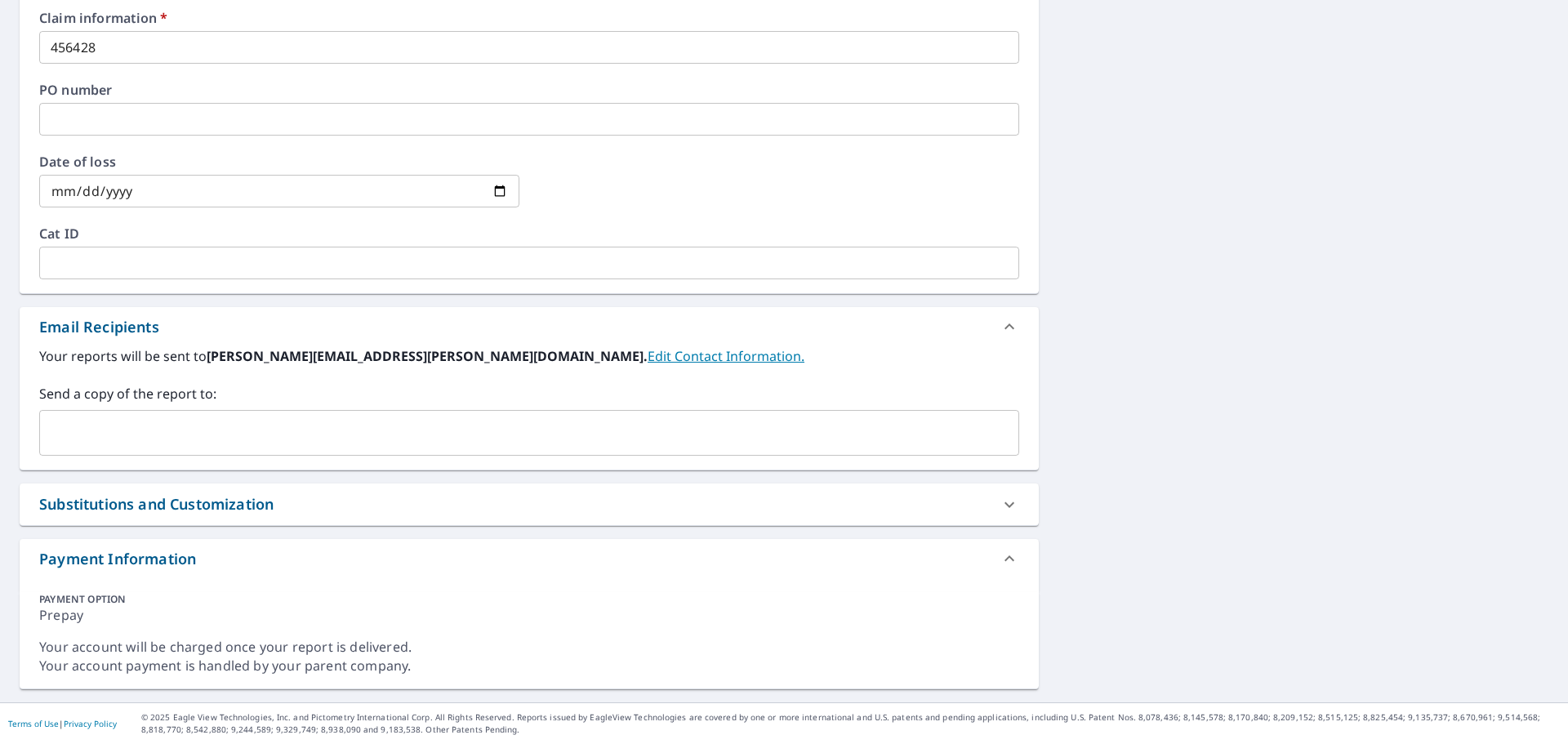
click at [118, 426] on input "text" at bounding box center [517, 433] width 941 height 31
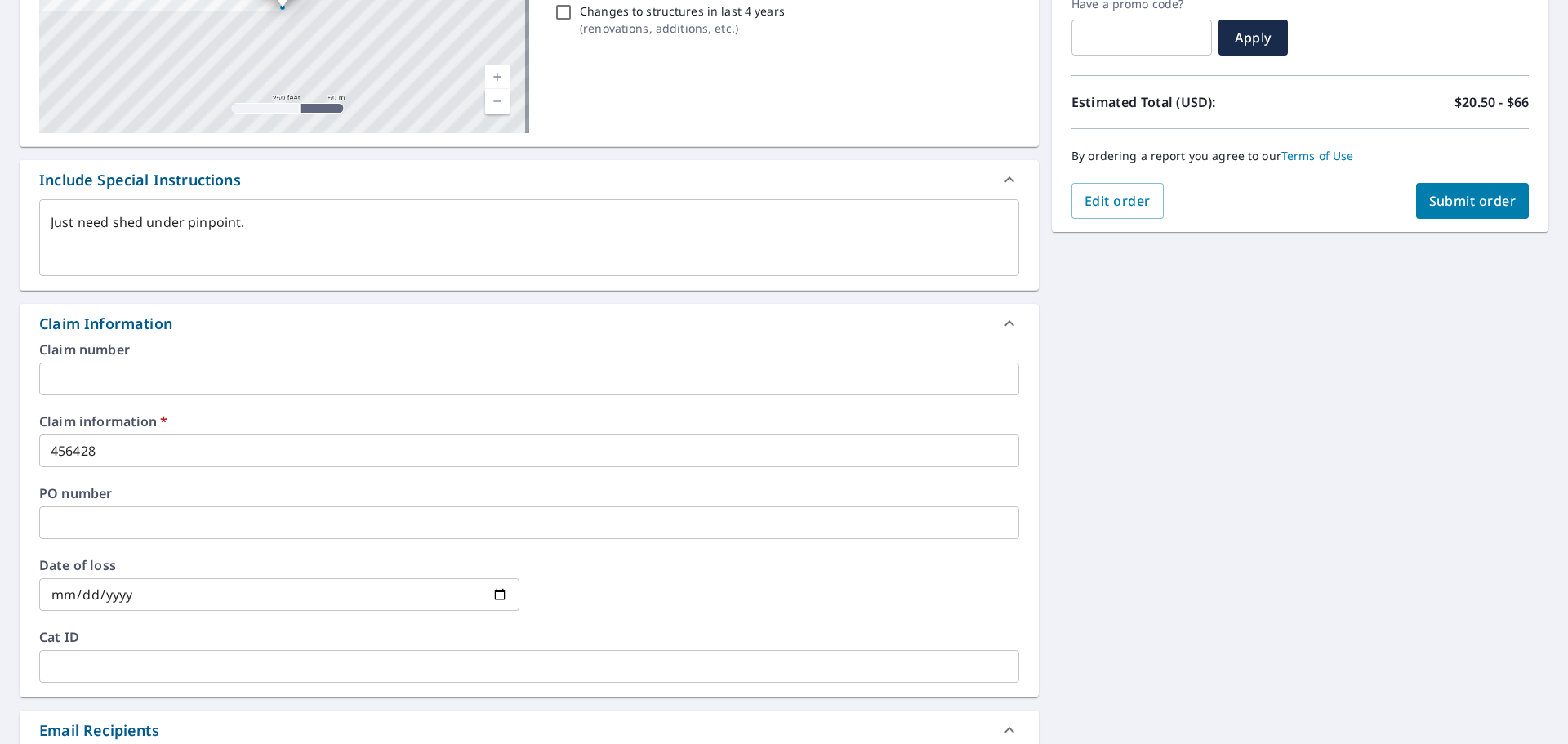
scroll to position [162, 0]
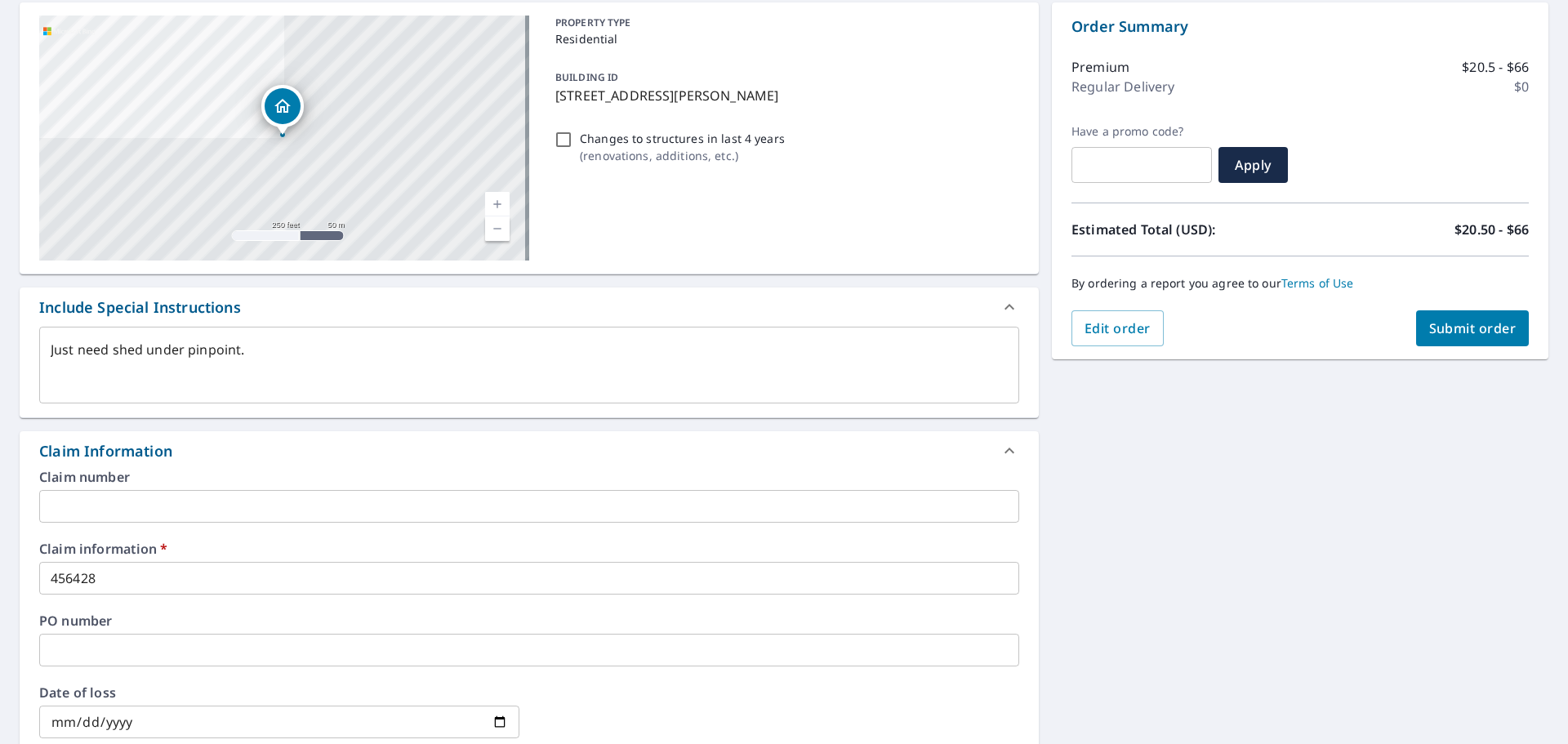
type input "[EMAIL_ADDRESS][PERSON_NAME][DOMAIN_NAME]"
type textarea "x"
checkbox input "true"
click at [1478, 325] on span "Submit order" at bounding box center [1473, 328] width 87 height 18
type textarea "x"
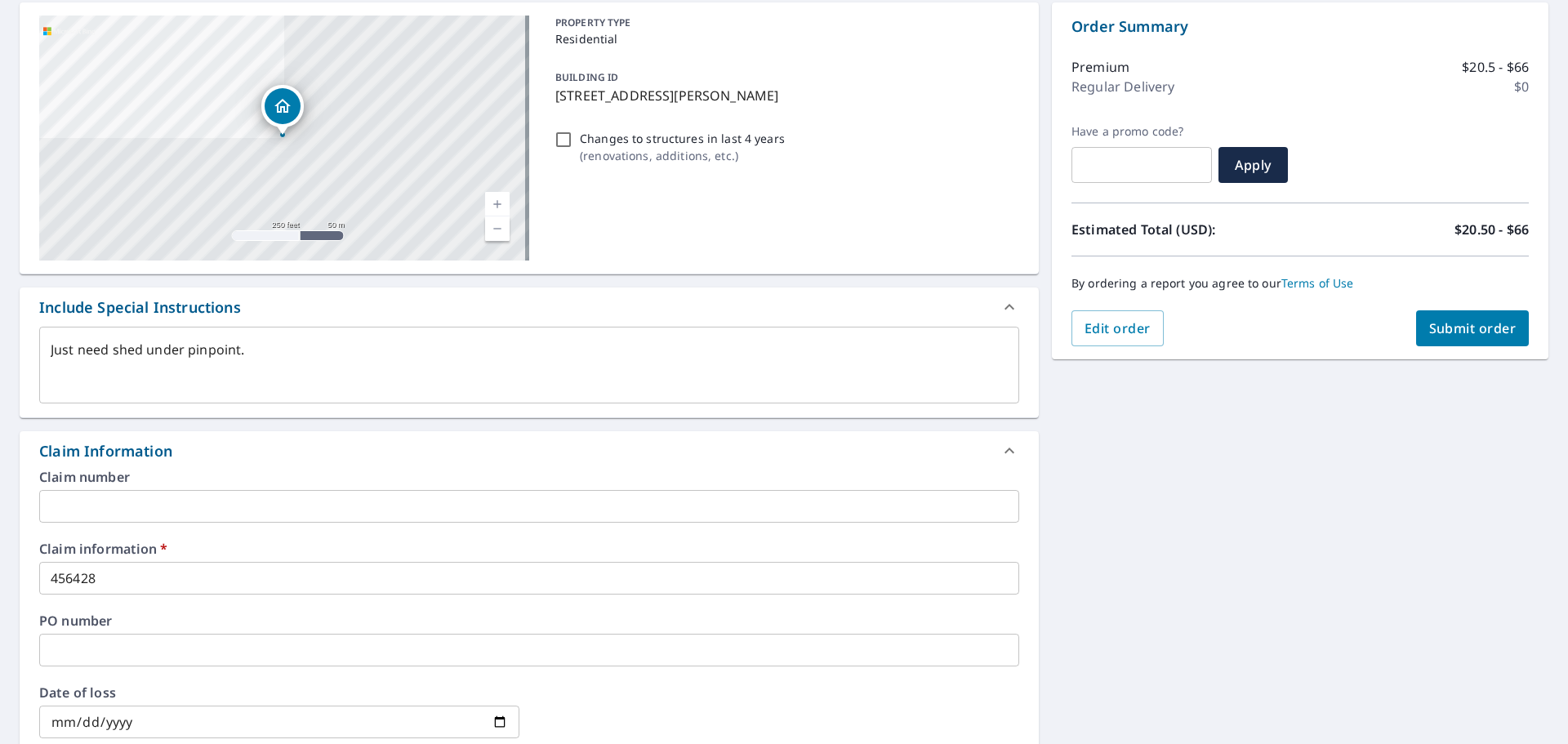
checkbox input "true"
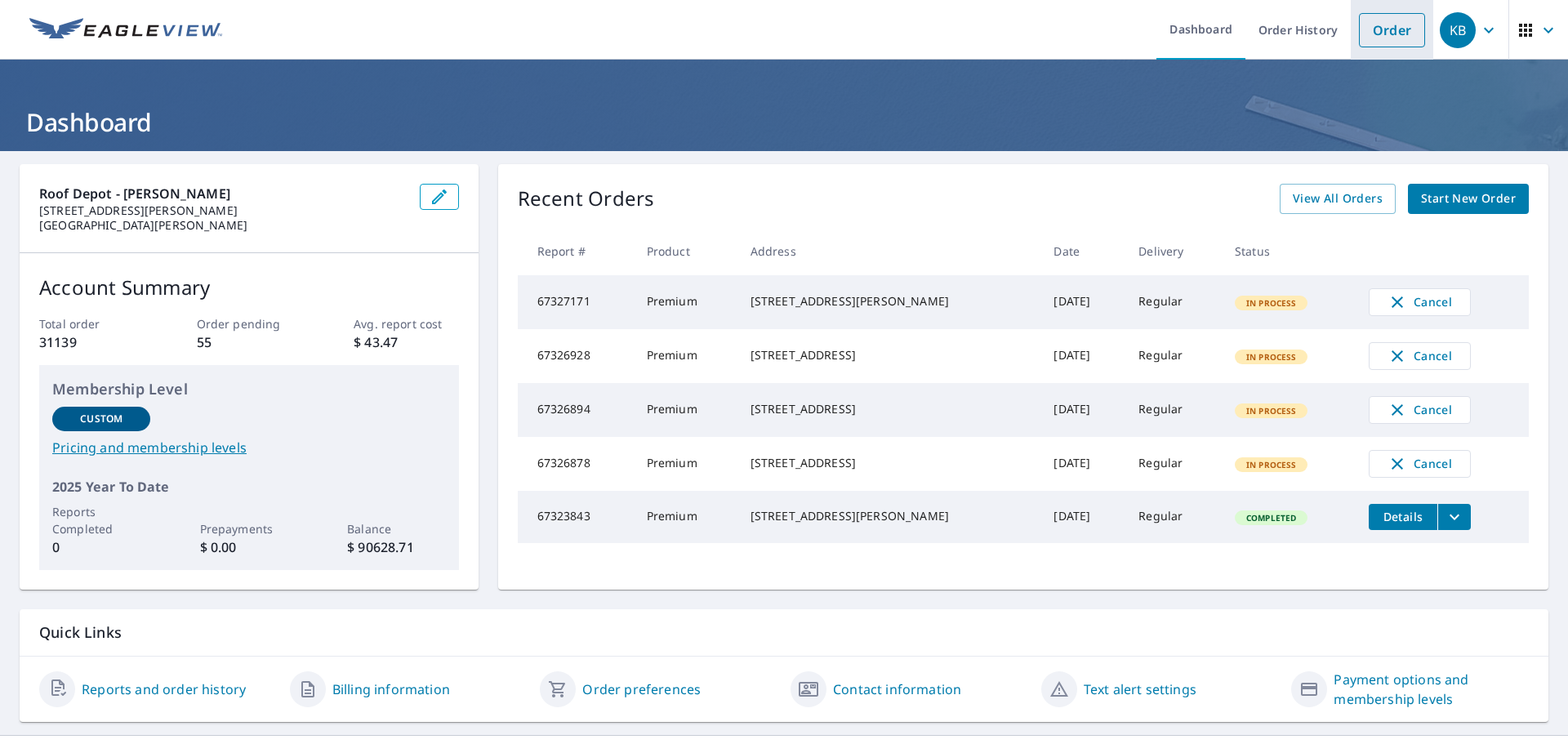
click at [1401, 33] on link "Order" at bounding box center [1392, 30] width 66 height 34
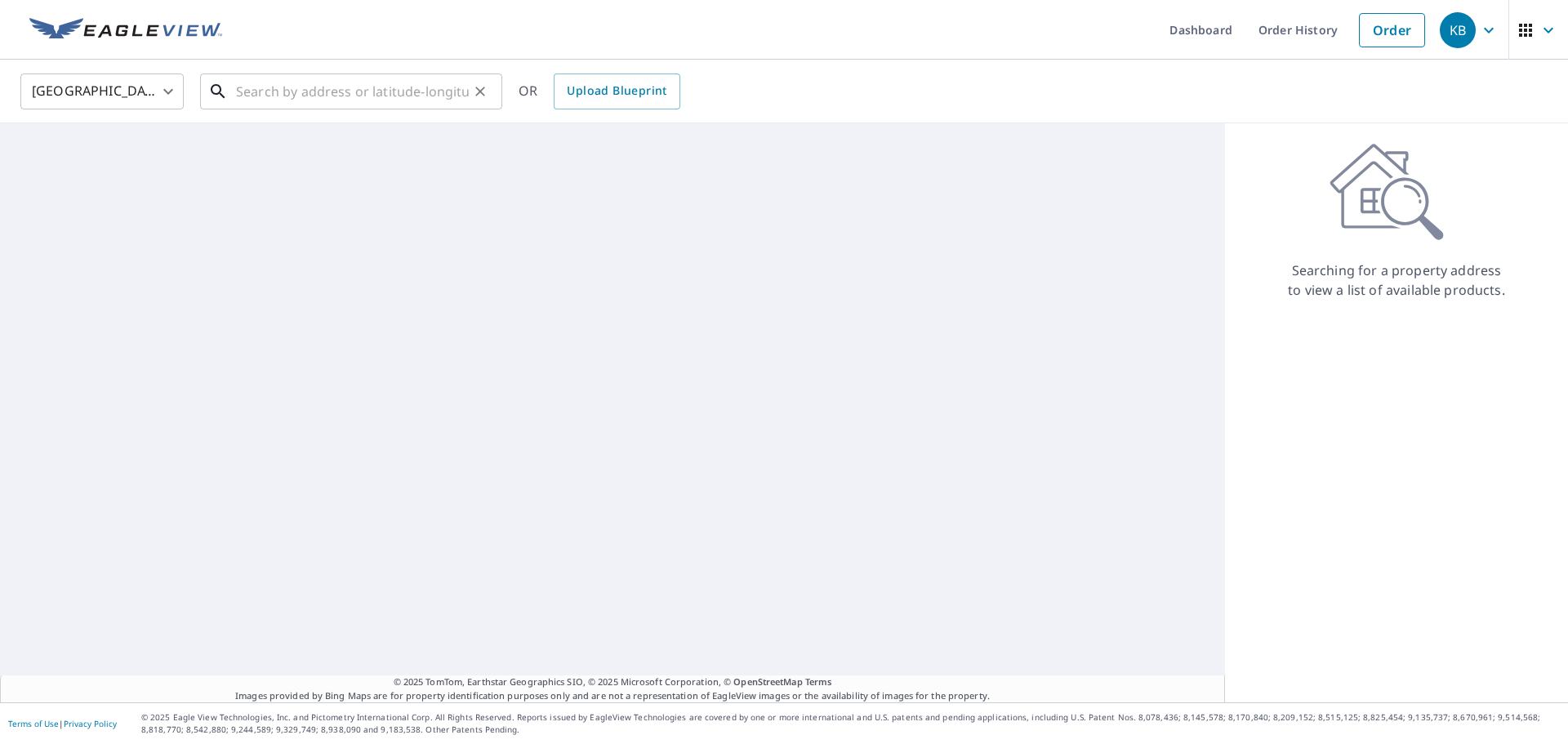
click at [279, 87] on input "text" at bounding box center [352, 91] width 233 height 46
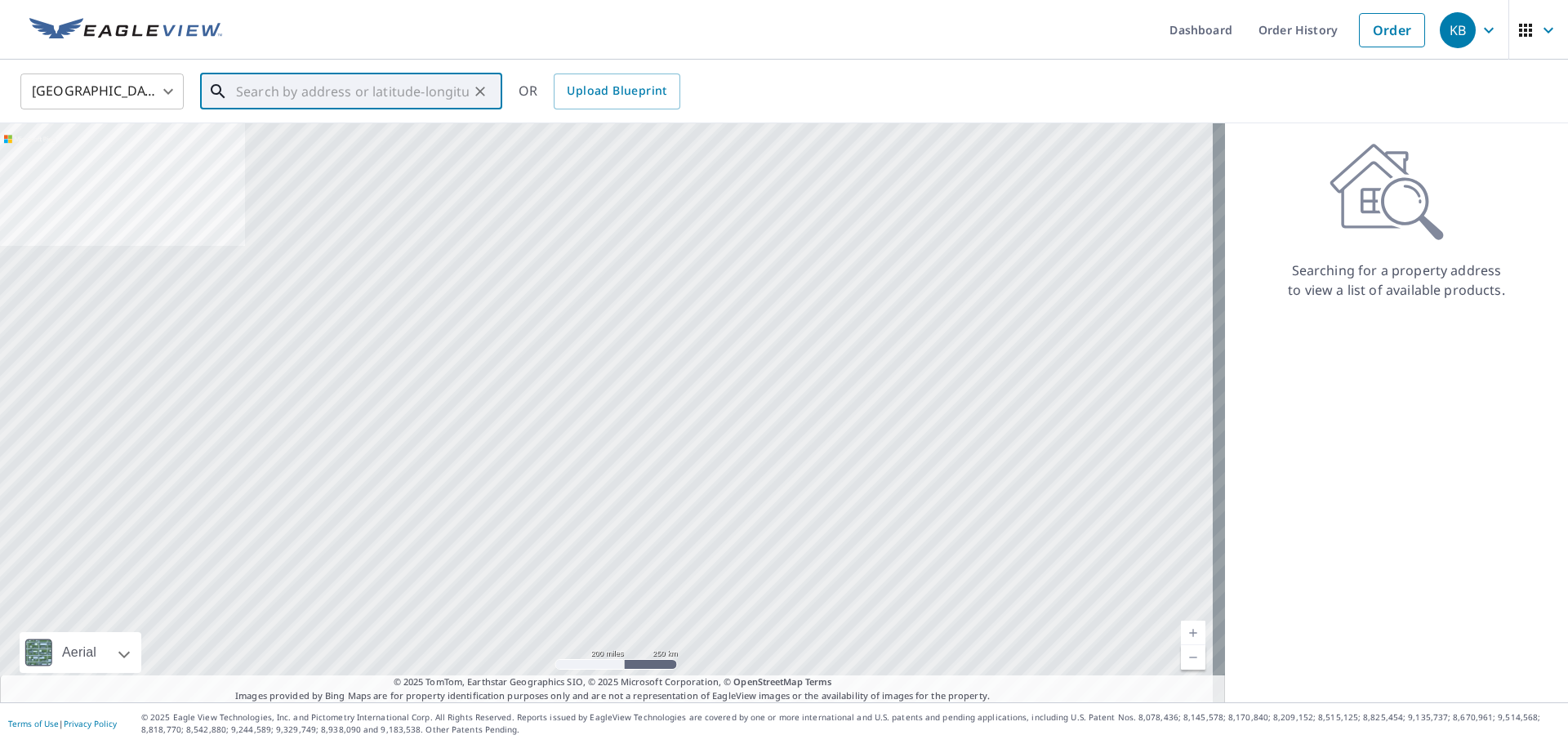
paste input "1241 Silver Fern Dr, O'Fallon, MO 63367"
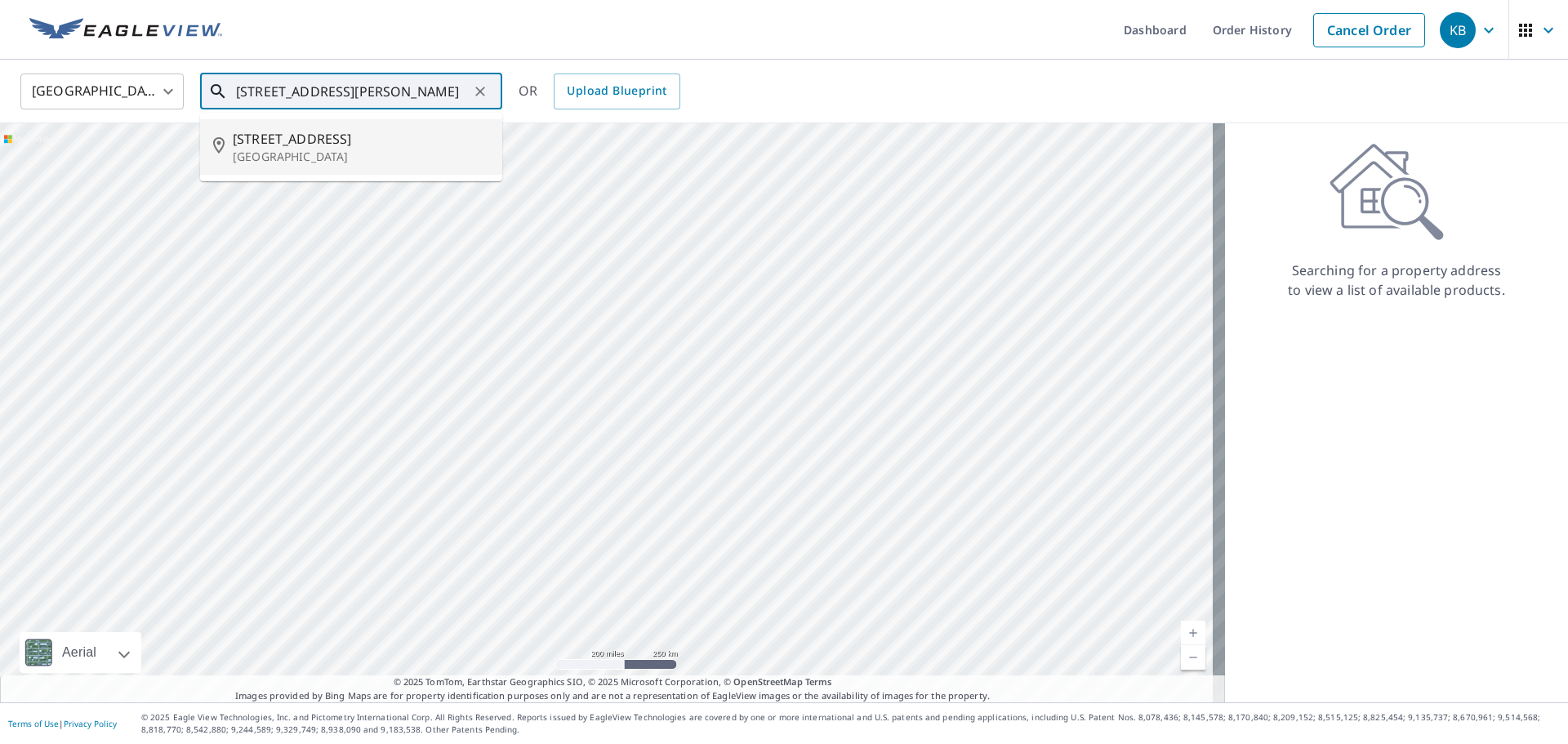
click at [321, 151] on p "Lake St Louis, MO 63367" at bounding box center [361, 157] width 257 height 17
type input "1241 Silver Fern Dr Lake St Louis, MO 63367"
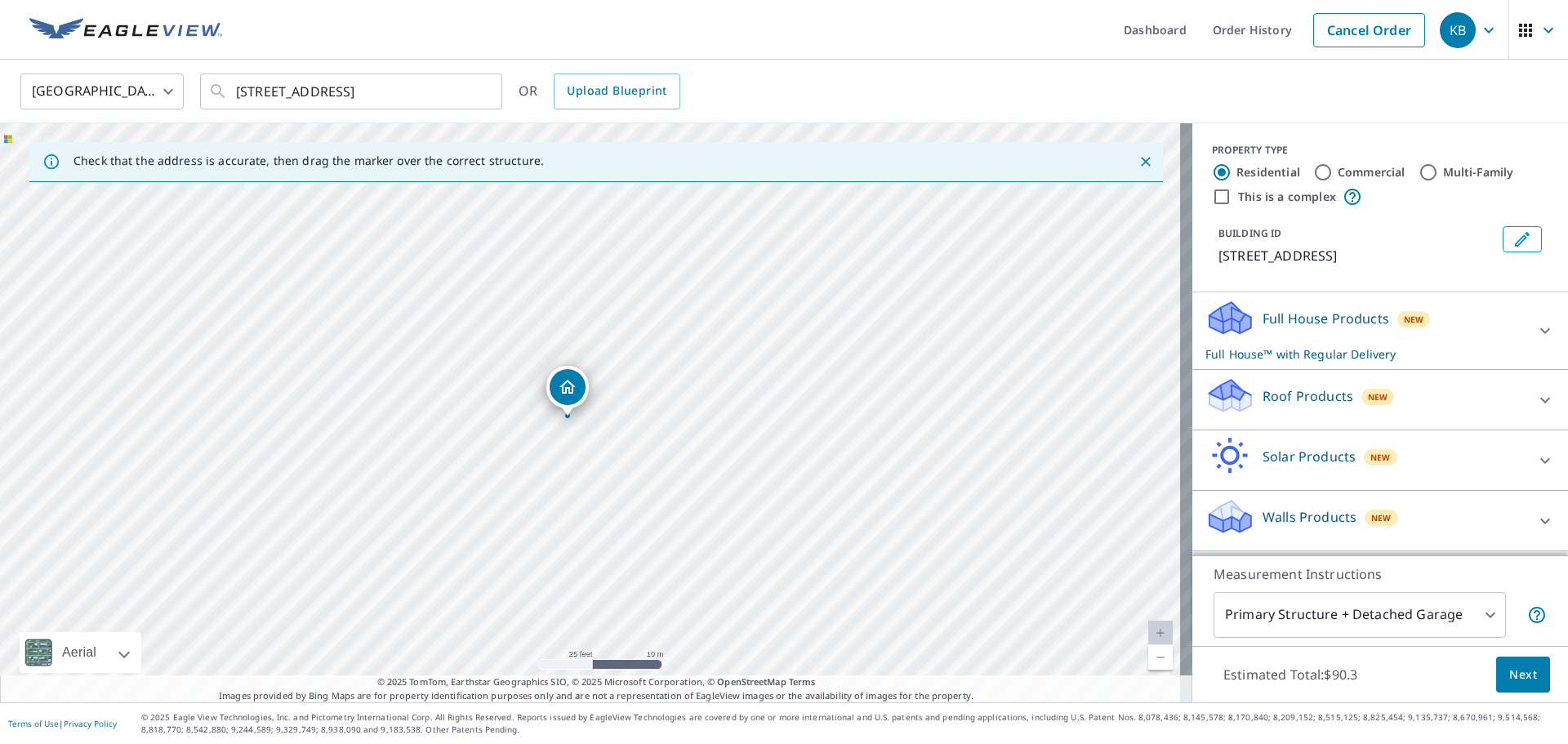
click at [1271, 406] on p "Roof Products" at bounding box center [1308, 396] width 90 height 20
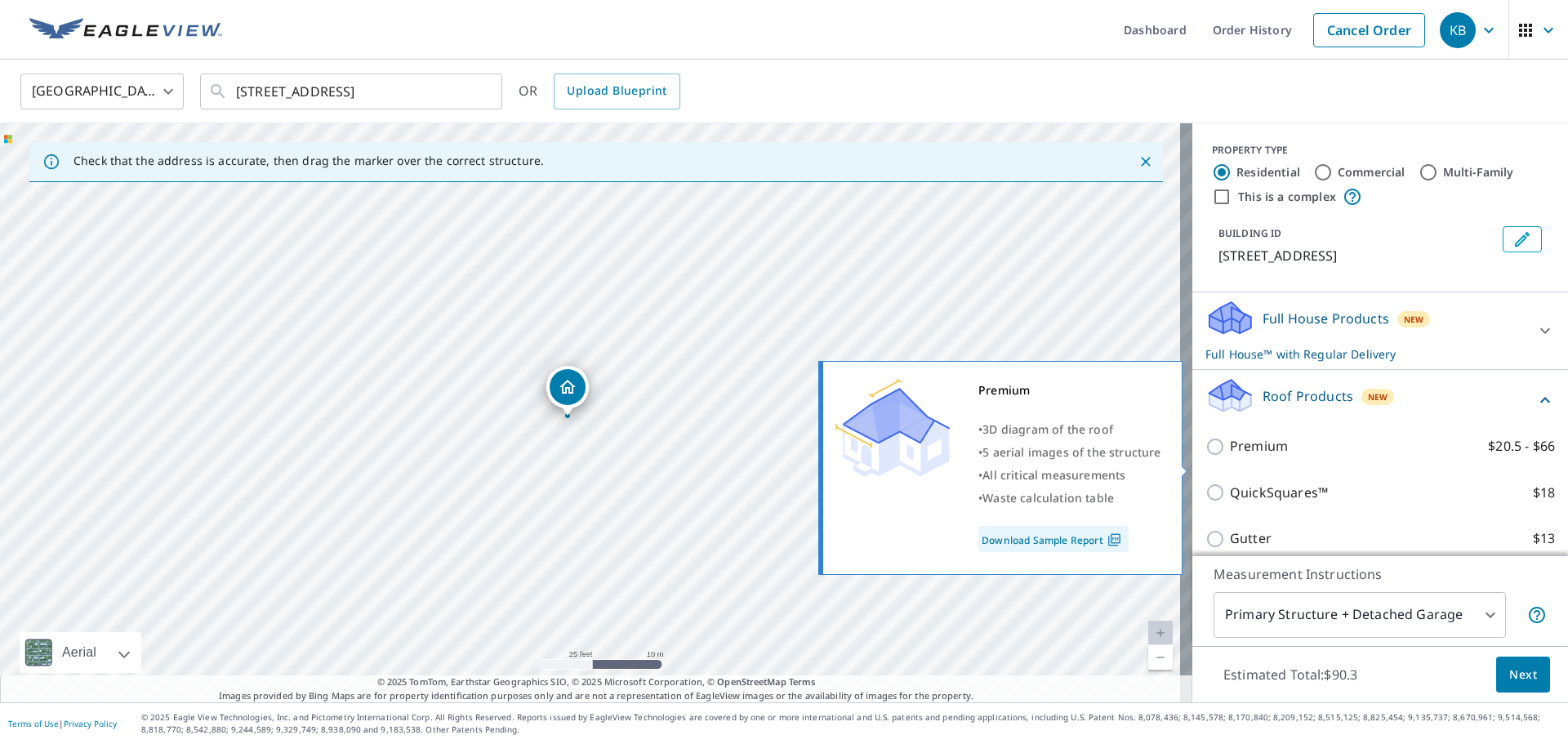
click at [1276, 457] on label "Premium $20.5 - $66" at bounding box center [1393, 446] width 325 height 20
click at [1230, 457] on input "Premium $20.5 - $66" at bounding box center [1218, 446] width 24 height 20
checkbox input "true"
checkbox input "false"
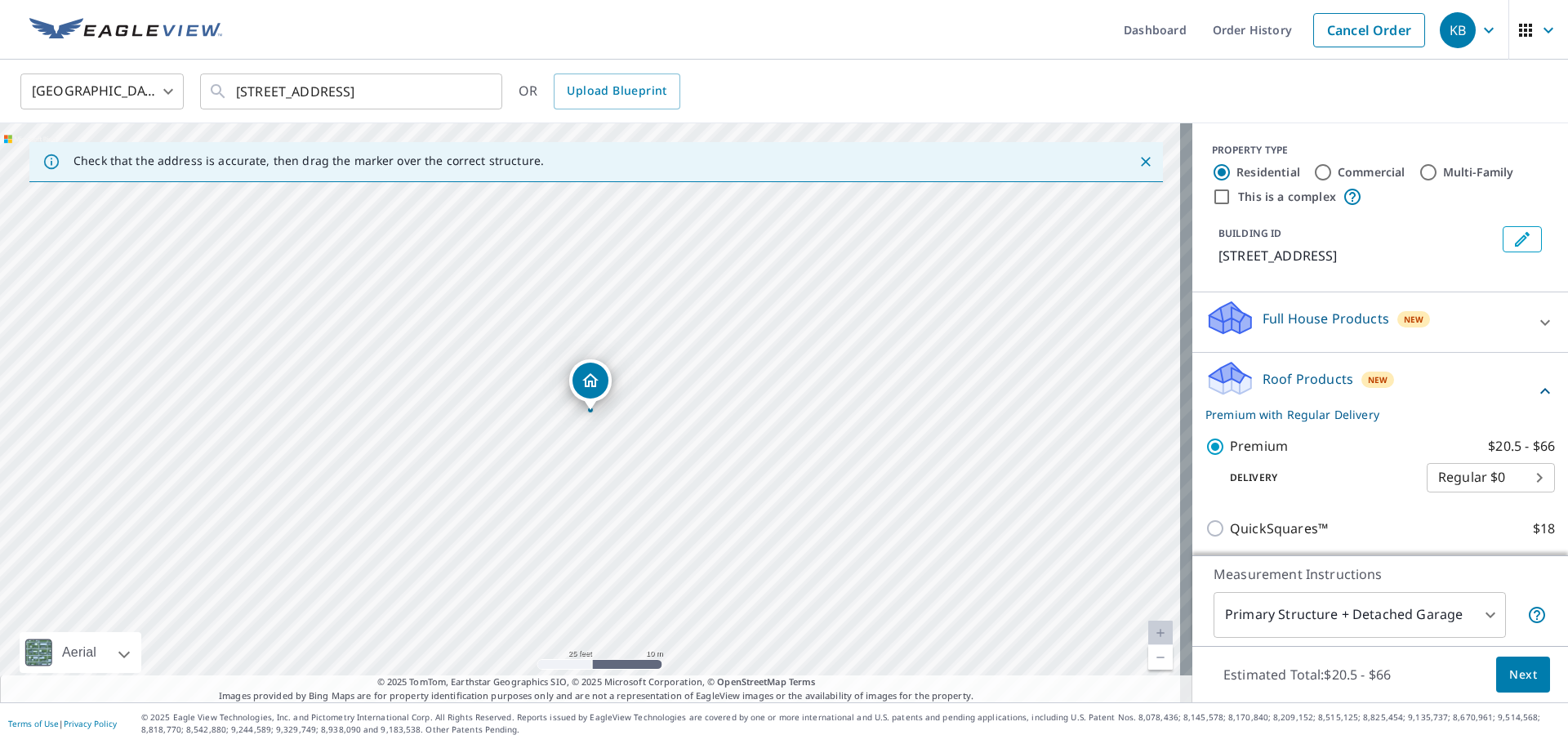
click at [1527, 674] on button "Next" at bounding box center [1524, 675] width 54 height 37
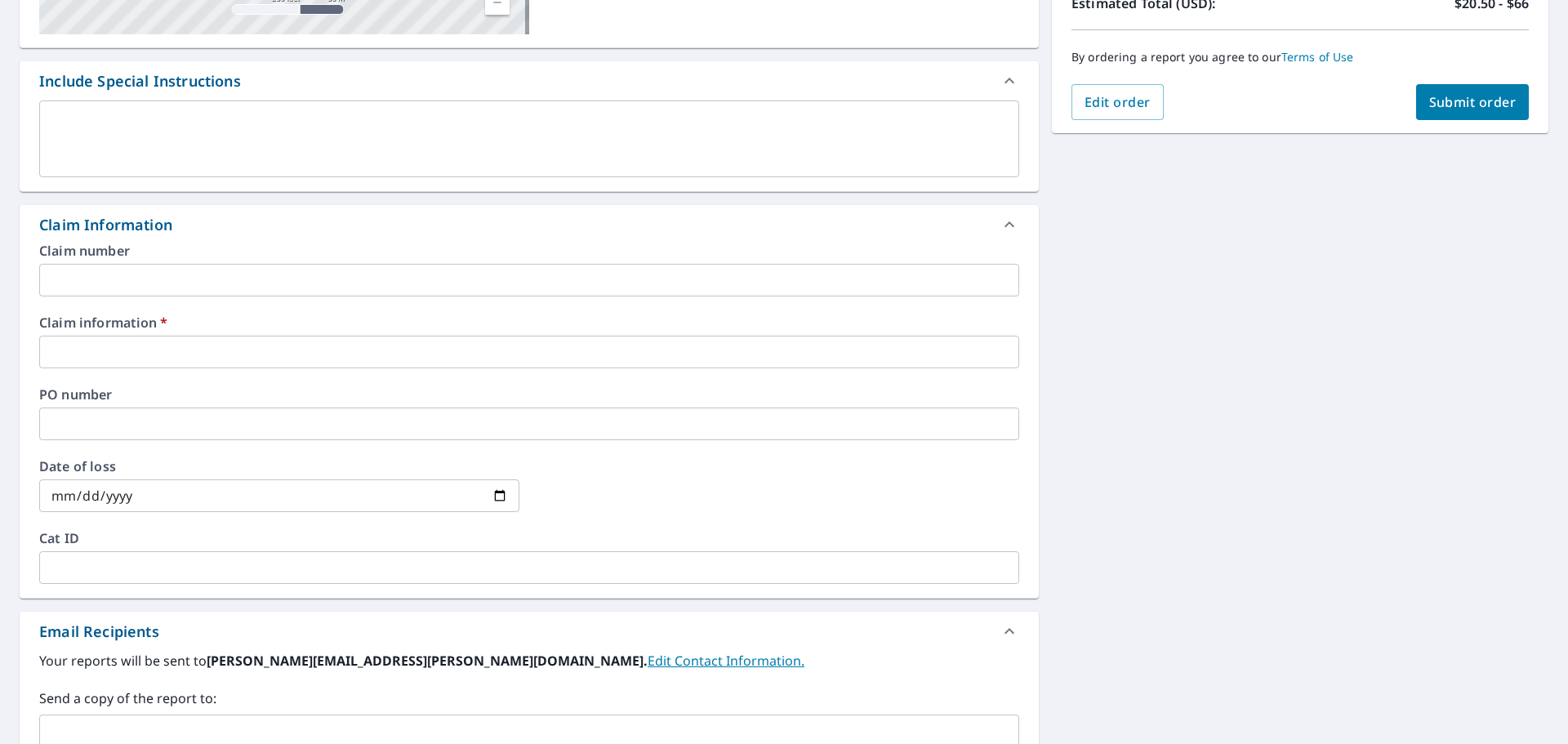
click at [193, 368] on div "Claim number ​ Claim information   * ​ PO number ​ Date of loss ​ Cat ID ​" at bounding box center [530, 421] width 1020 height 353
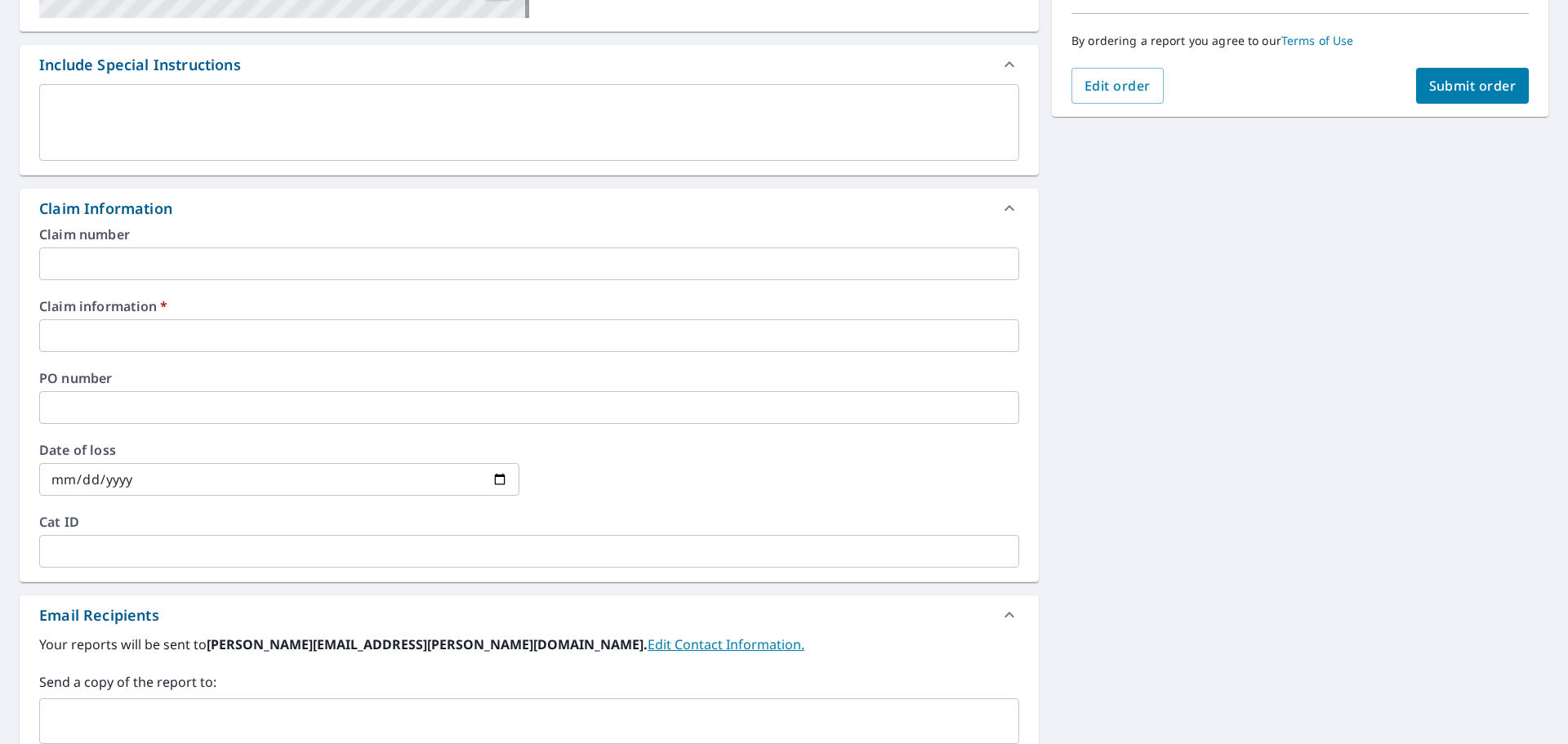
scroll to position [408, 0]
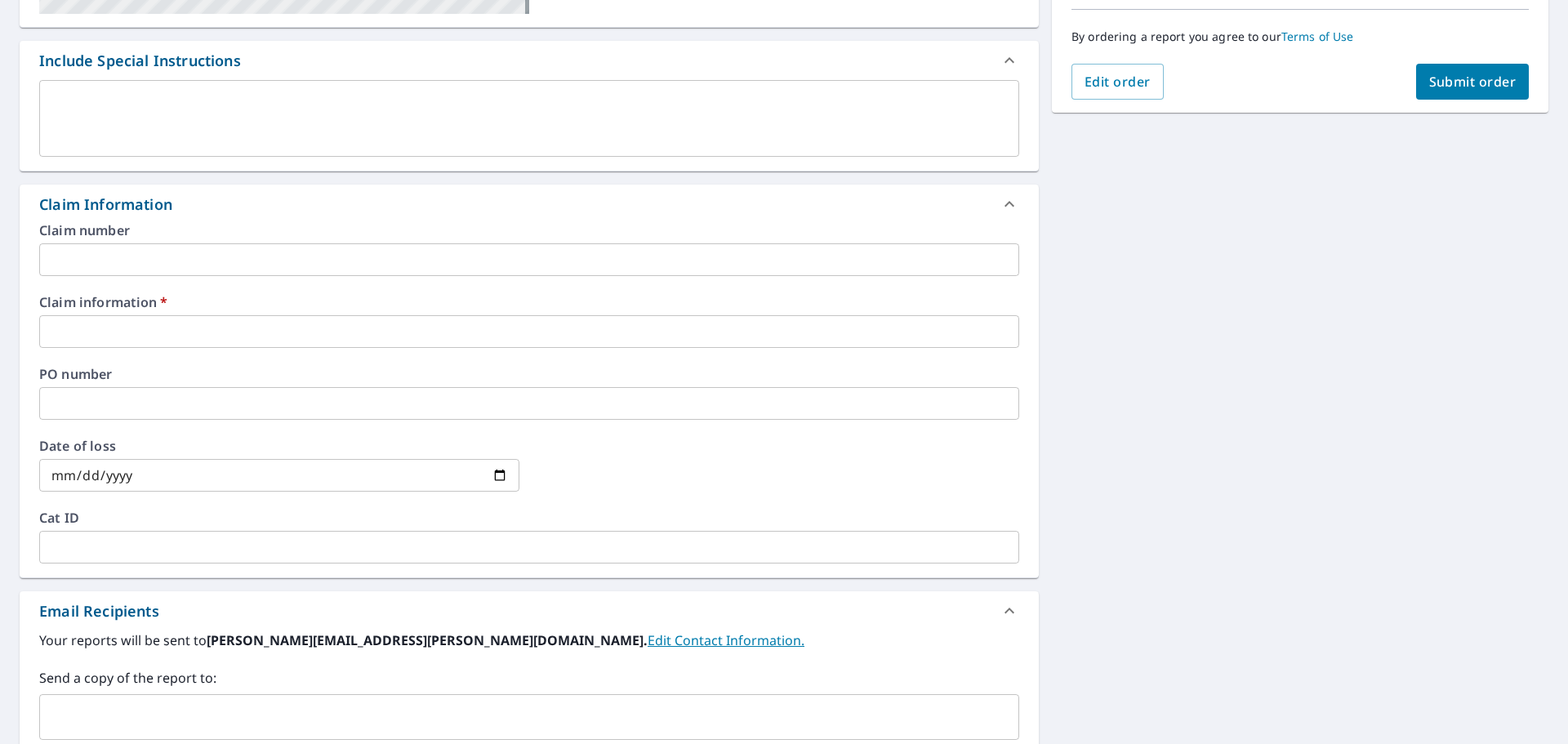
click at [158, 338] on input "text" at bounding box center [529, 332] width 981 height 33
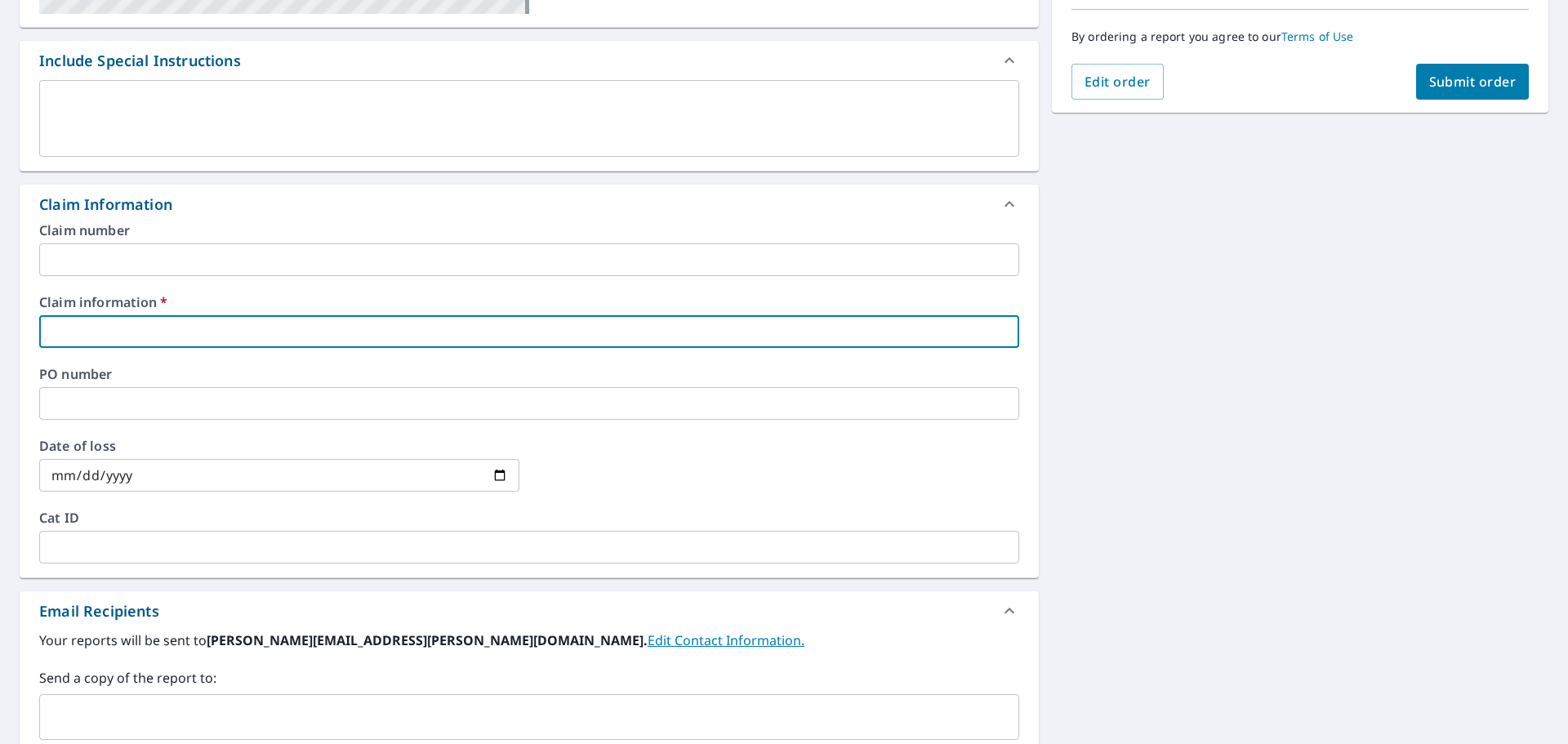
type input "9"
checkbox input "true"
type input "91"
checkbox input "true"
type input "910"
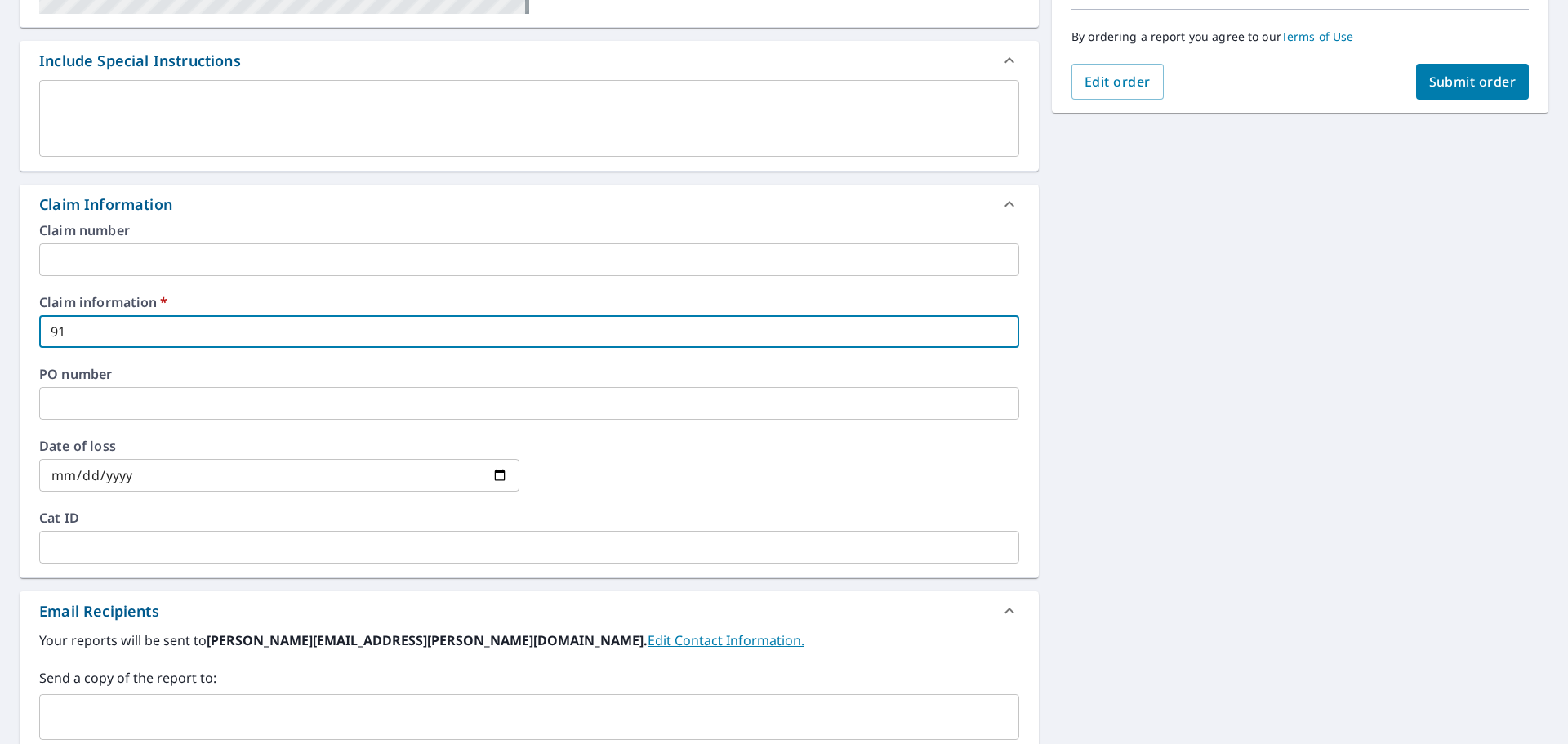
checkbox input "true"
type input "9106"
checkbox input "true"
type input "91061"
checkbox input "true"
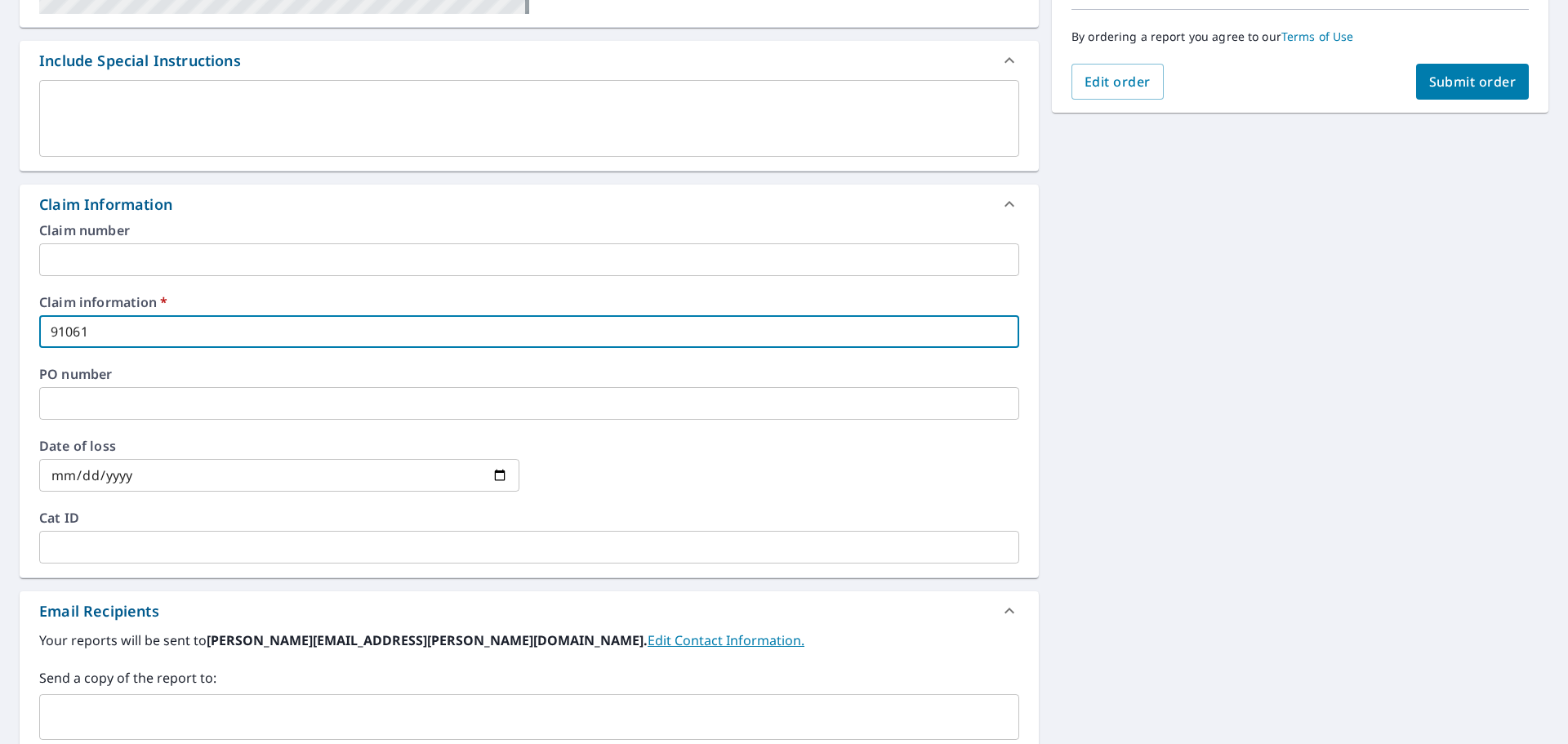
type input "910615"
checkbox input "true"
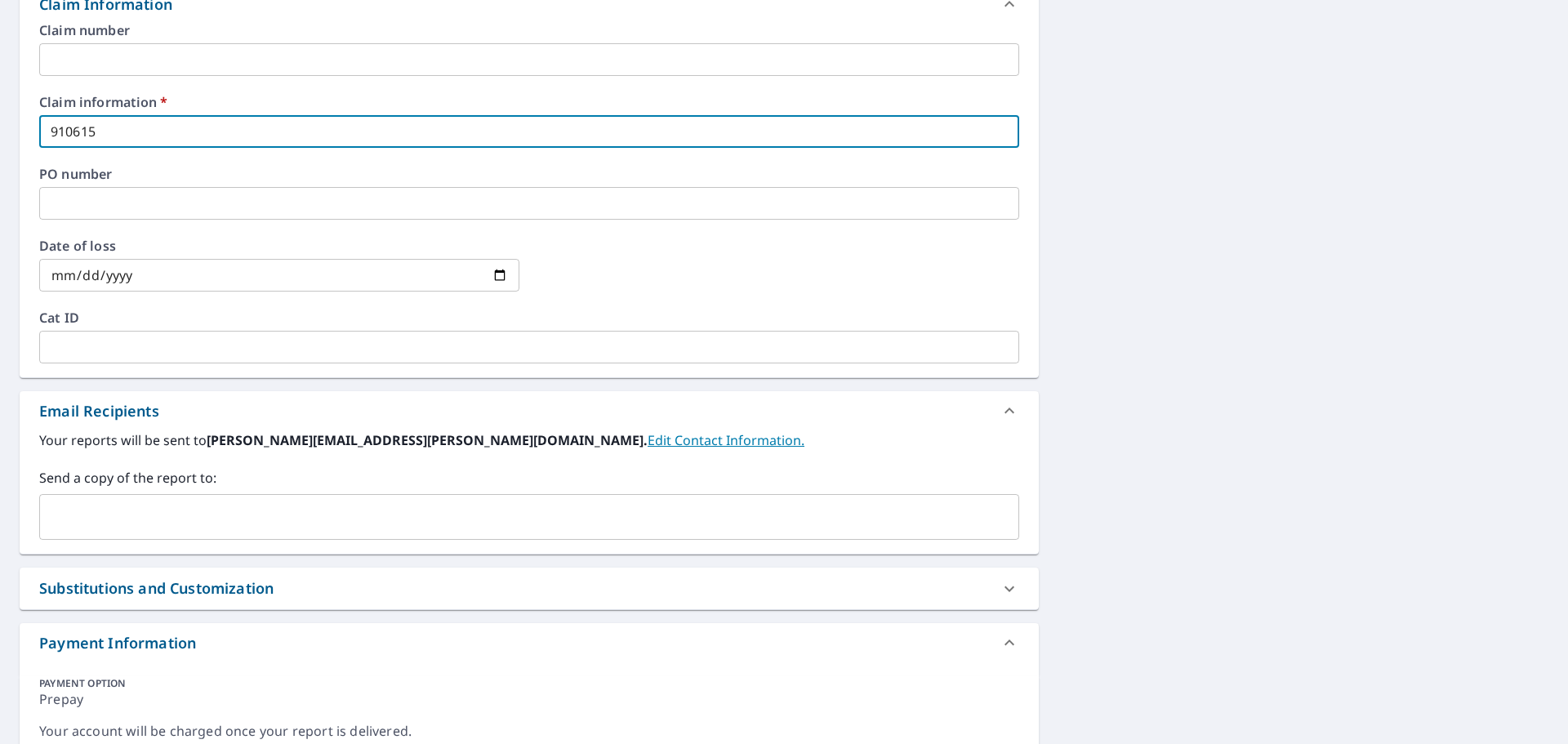
scroll to position [693, 0]
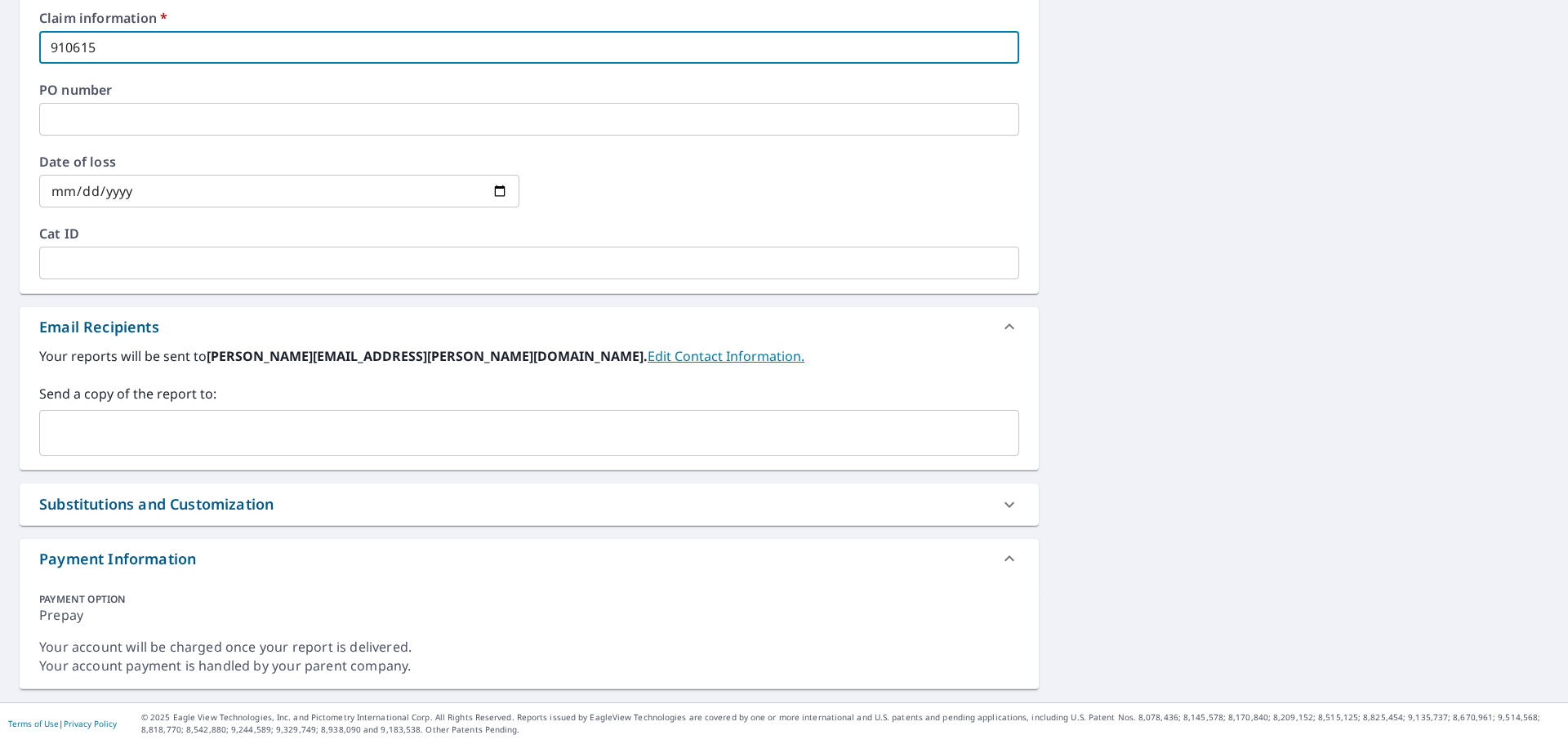
type input "910615"
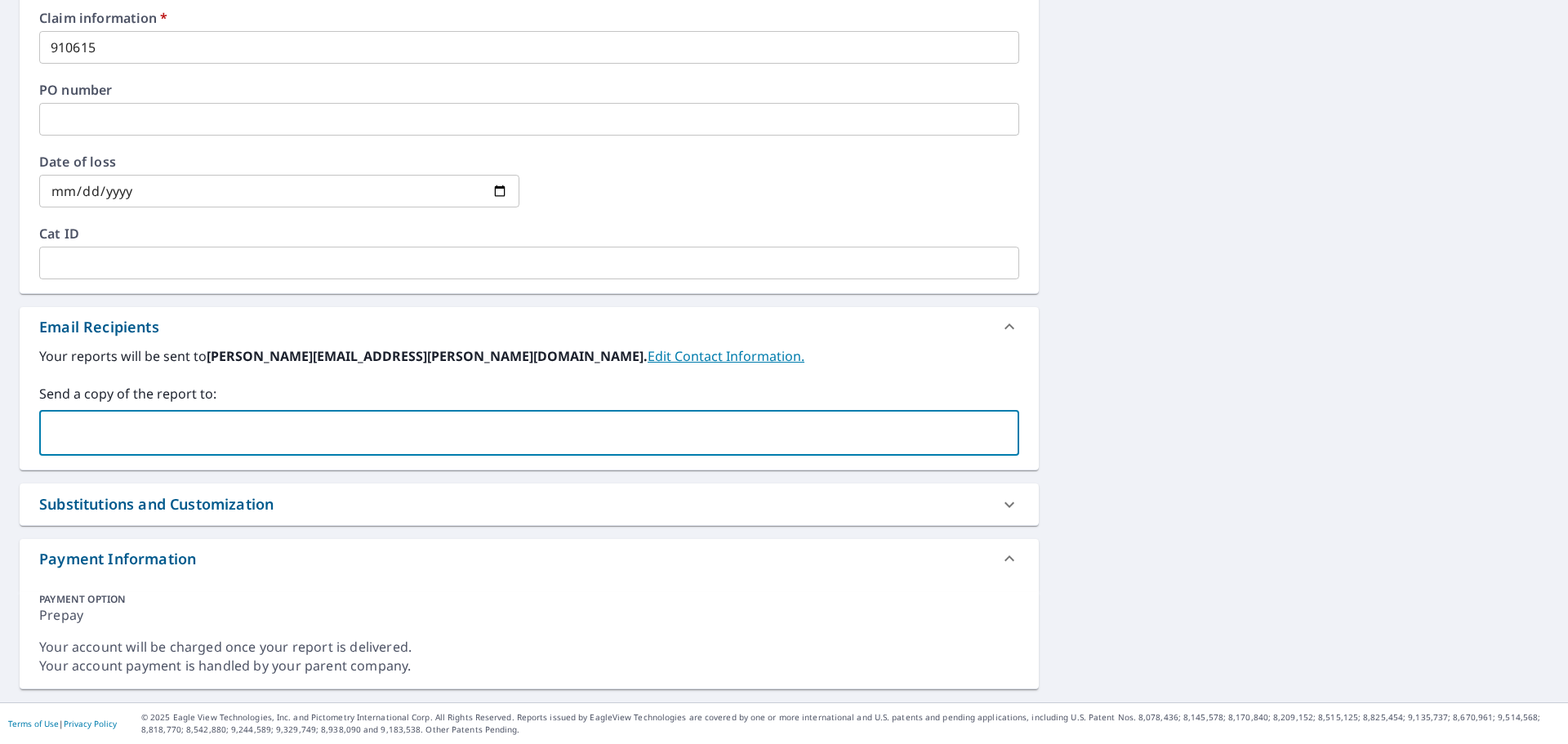
click at [145, 439] on input "text" at bounding box center [517, 433] width 941 height 31
type input "c"
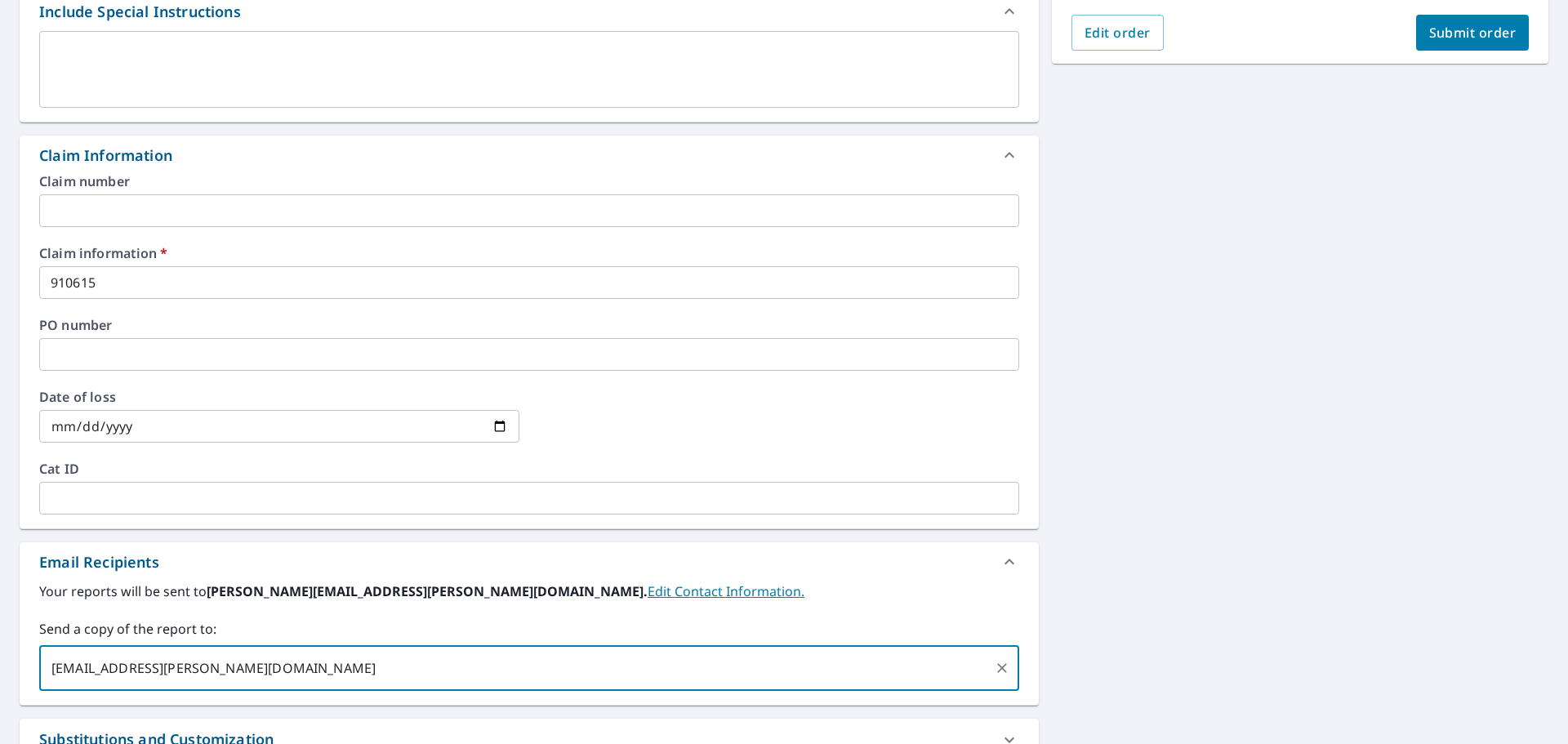
scroll to position [223, 0]
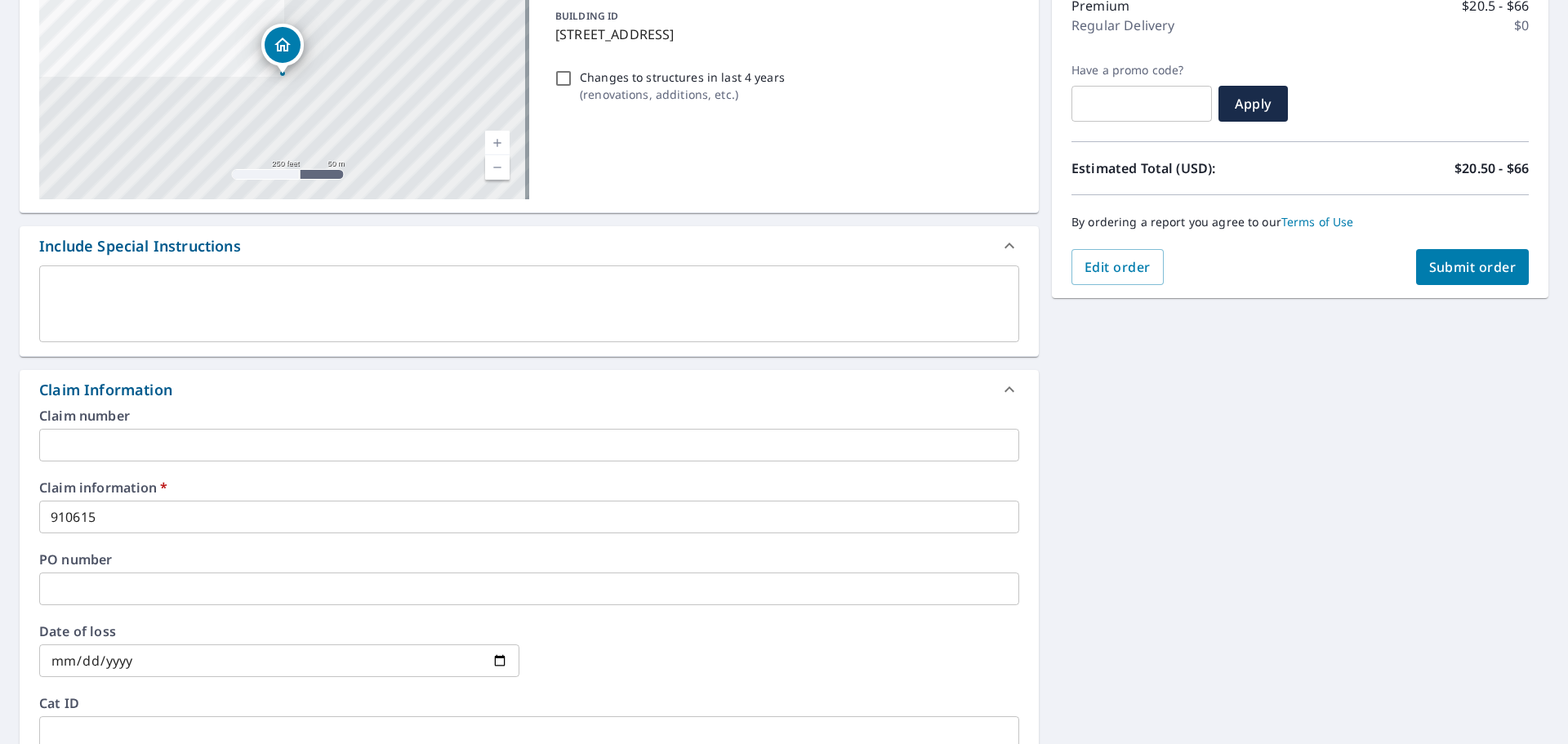
type input "[EMAIL_ADDRESS][PERSON_NAME][DOMAIN_NAME]"
click at [1457, 261] on span "Submit order" at bounding box center [1473, 267] width 87 height 18
checkbox input "true"
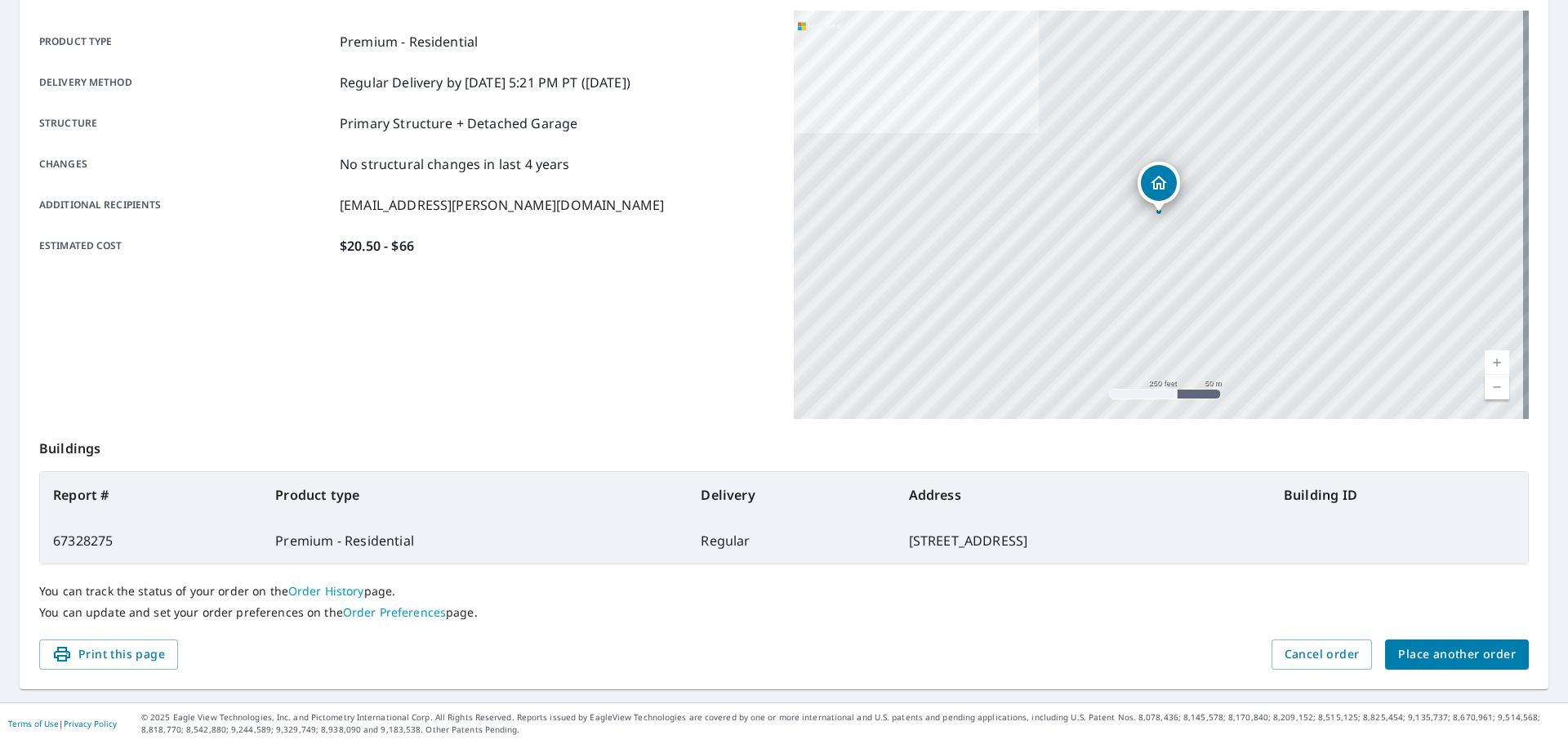
scroll to position [218, 0]
click at [1456, 664] on span "Place another order" at bounding box center [1457, 654] width 117 height 20
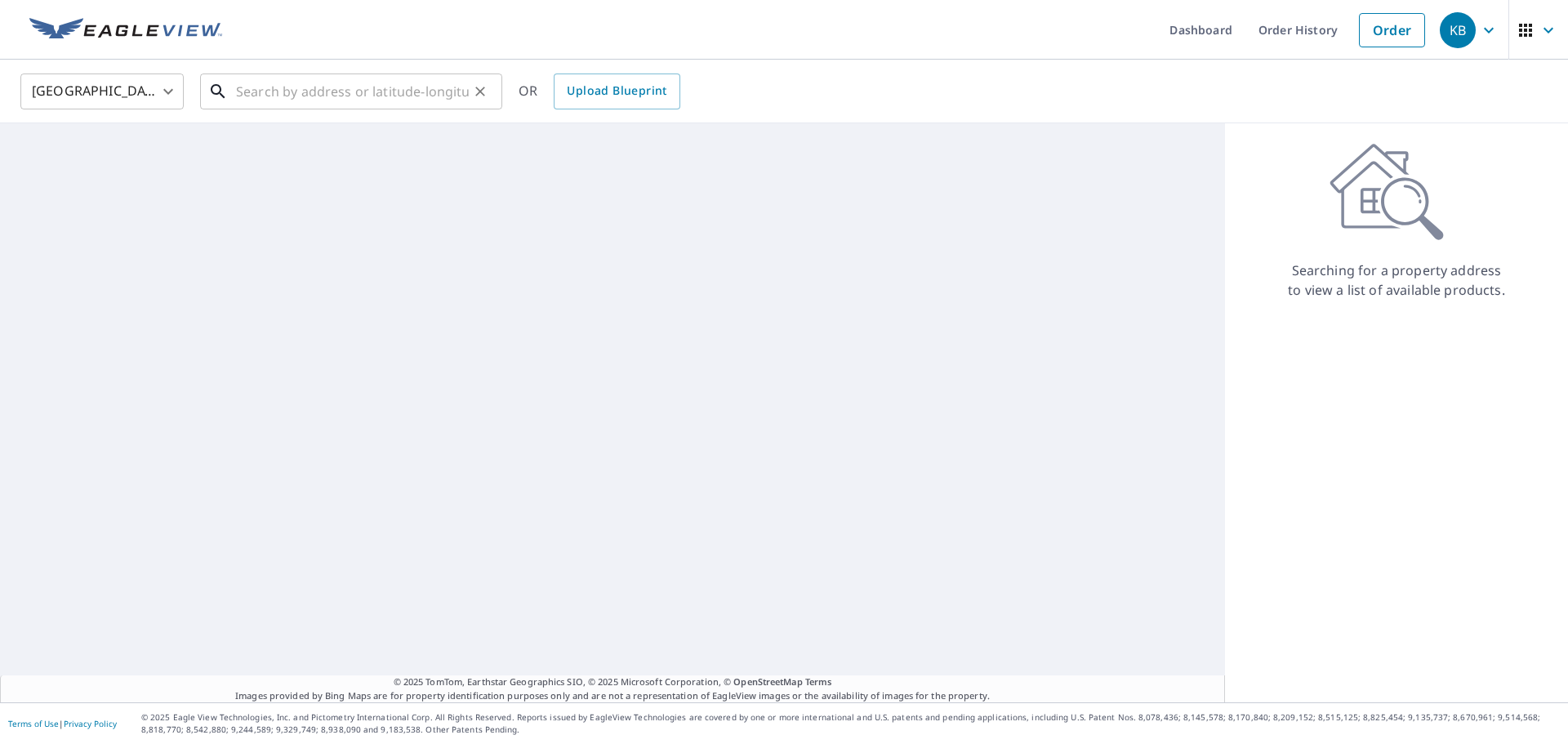
click at [341, 97] on input "text" at bounding box center [352, 91] width 233 height 46
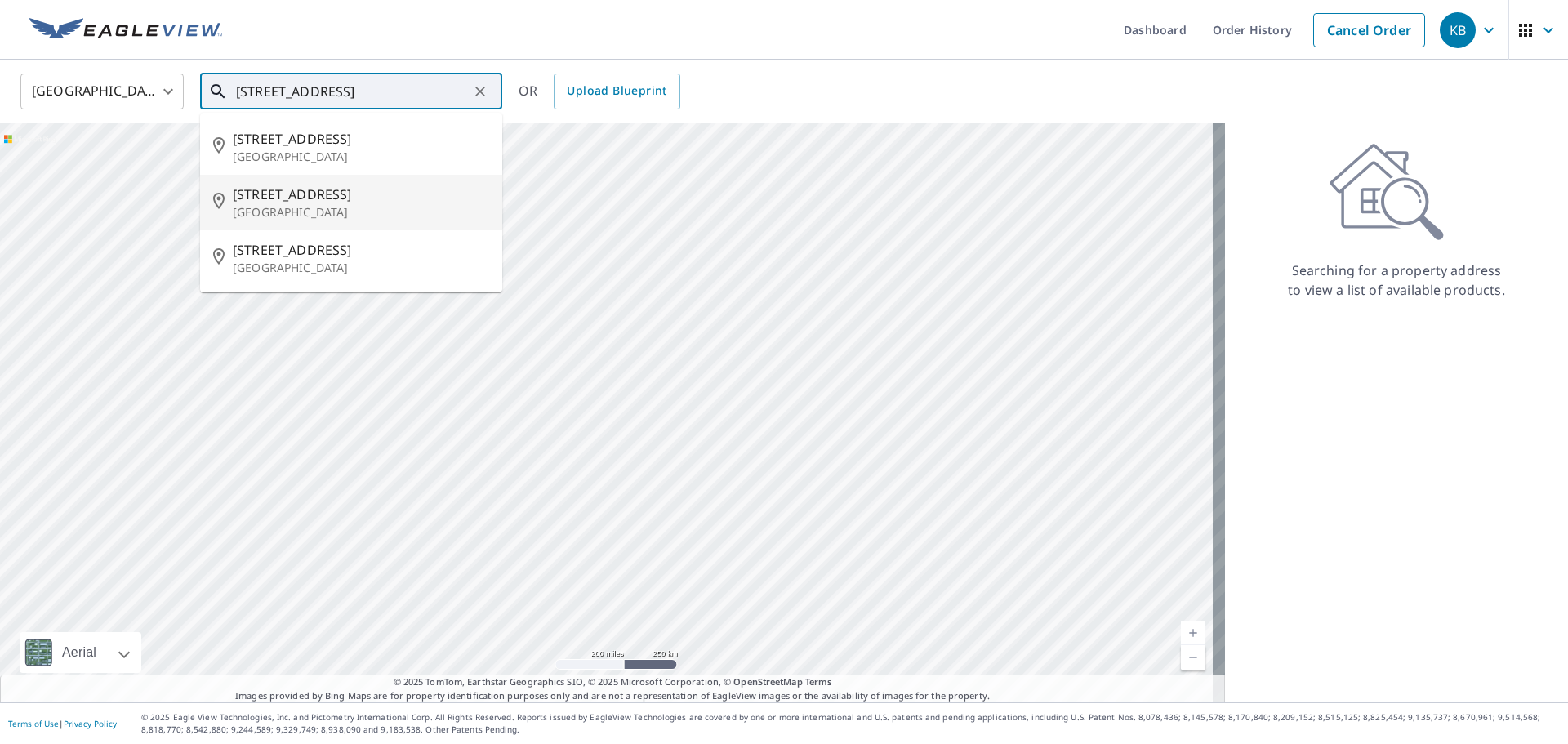
click at [344, 251] on span "505 Indian Lake Dr" at bounding box center [361, 250] width 257 height 20
type input "505 Indian Lake Dr Wright City, MO 63390"
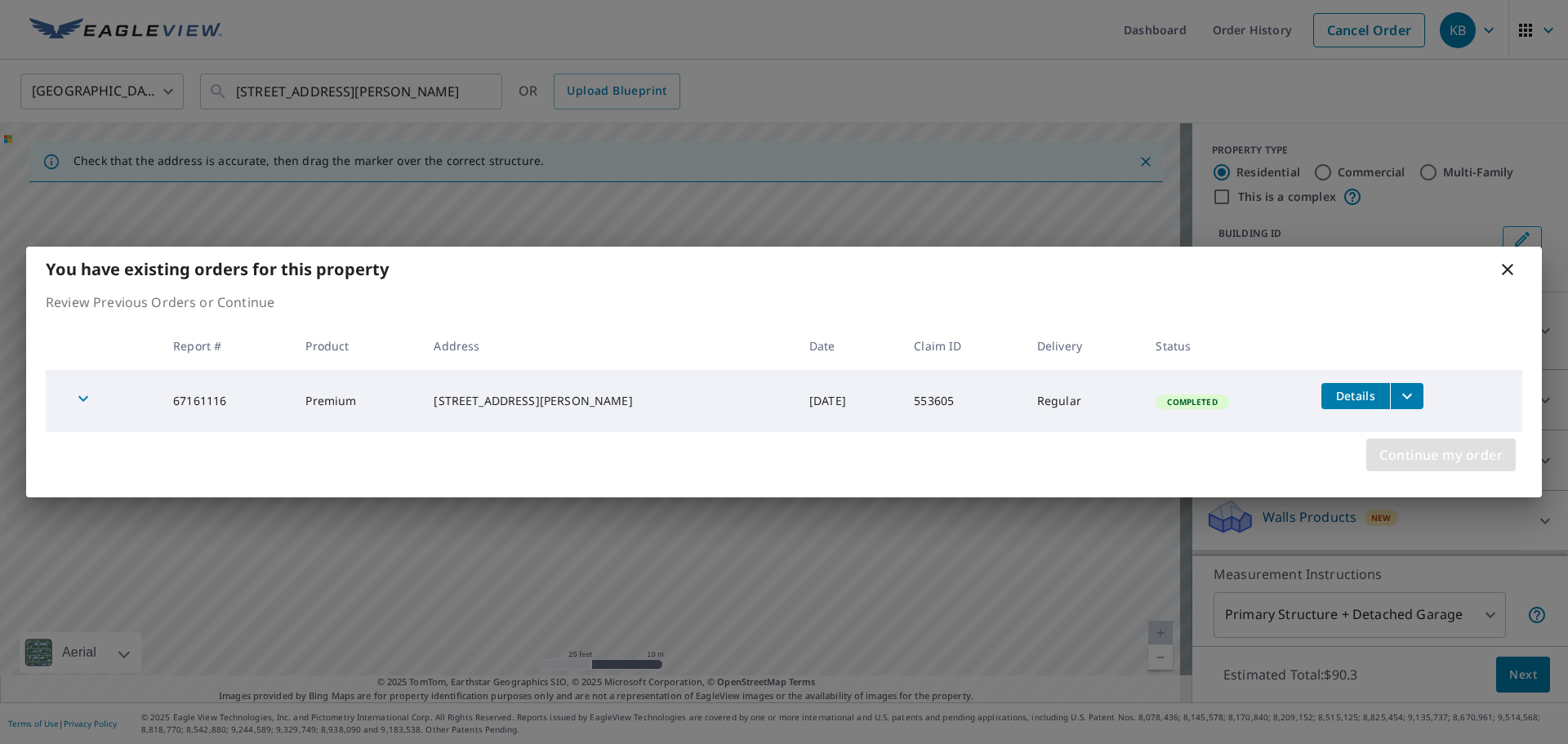
click at [1437, 458] on span "Continue my order" at bounding box center [1442, 455] width 124 height 23
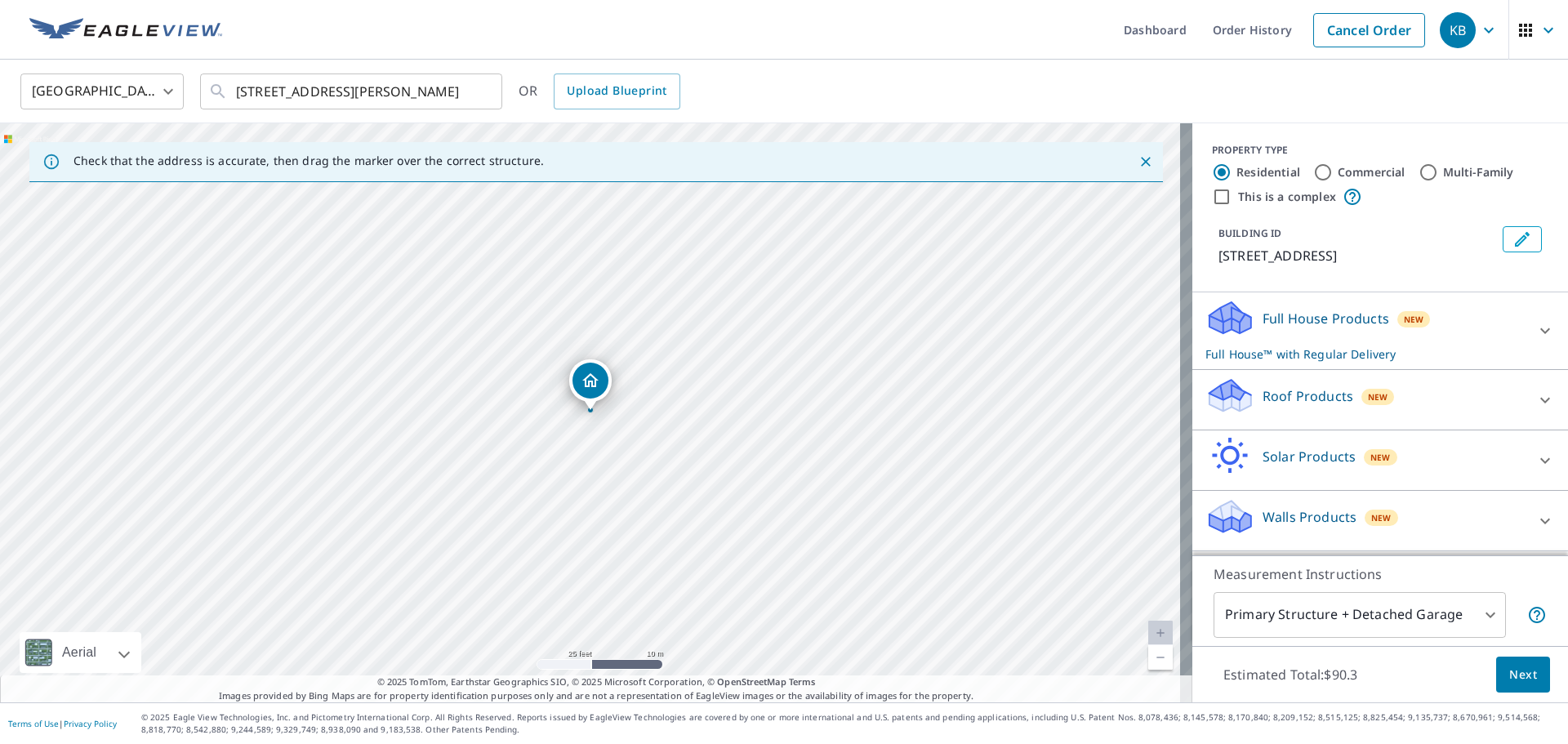
click at [1278, 406] on p "Roof Products" at bounding box center [1308, 396] width 90 height 20
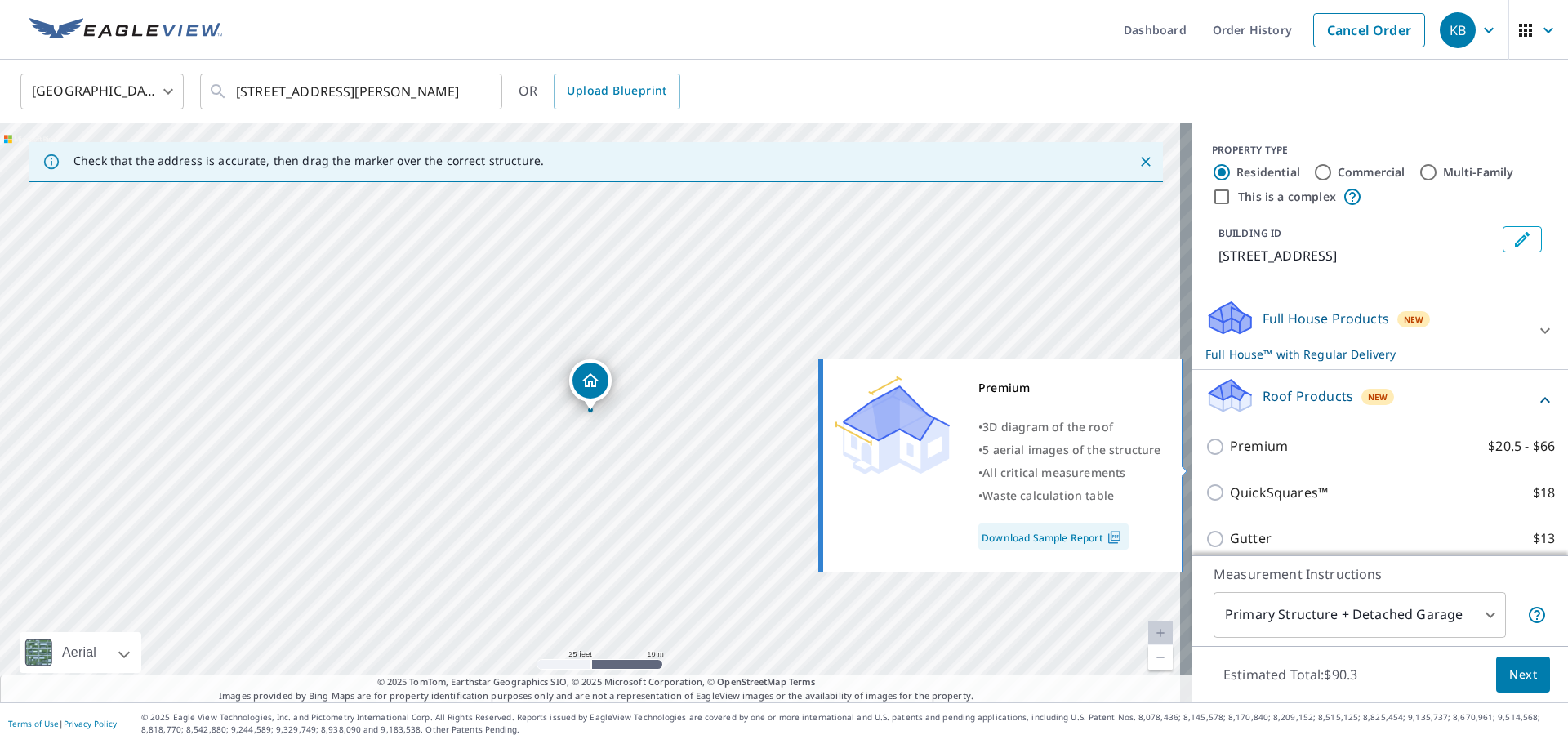
click at [1273, 457] on p "Premium" at bounding box center [1259, 446] width 58 height 20
click at [1230, 457] on input "Premium $20.5 - $66" at bounding box center [1218, 446] width 24 height 20
checkbox input "true"
checkbox input "false"
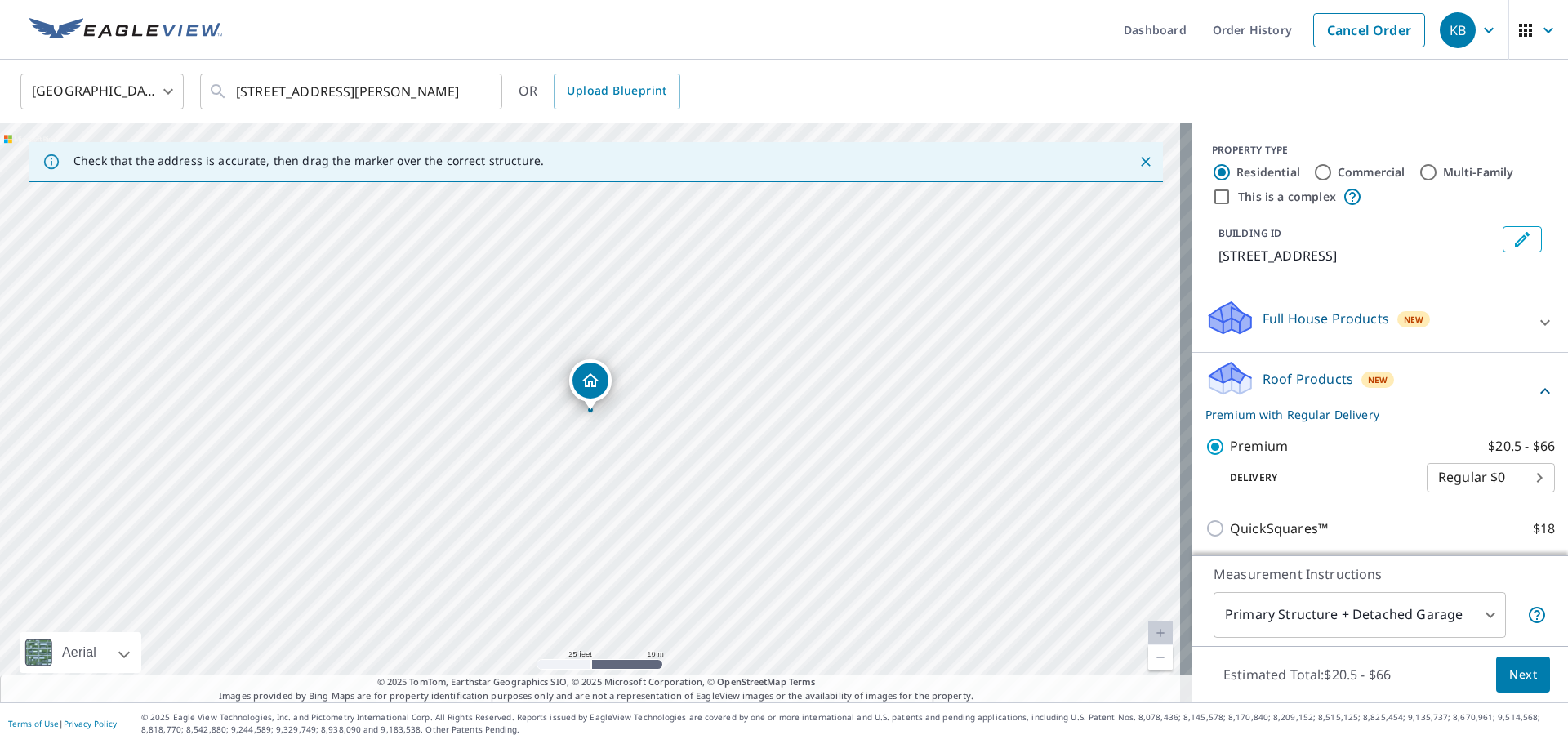
click at [1526, 682] on button "Next" at bounding box center [1524, 675] width 54 height 37
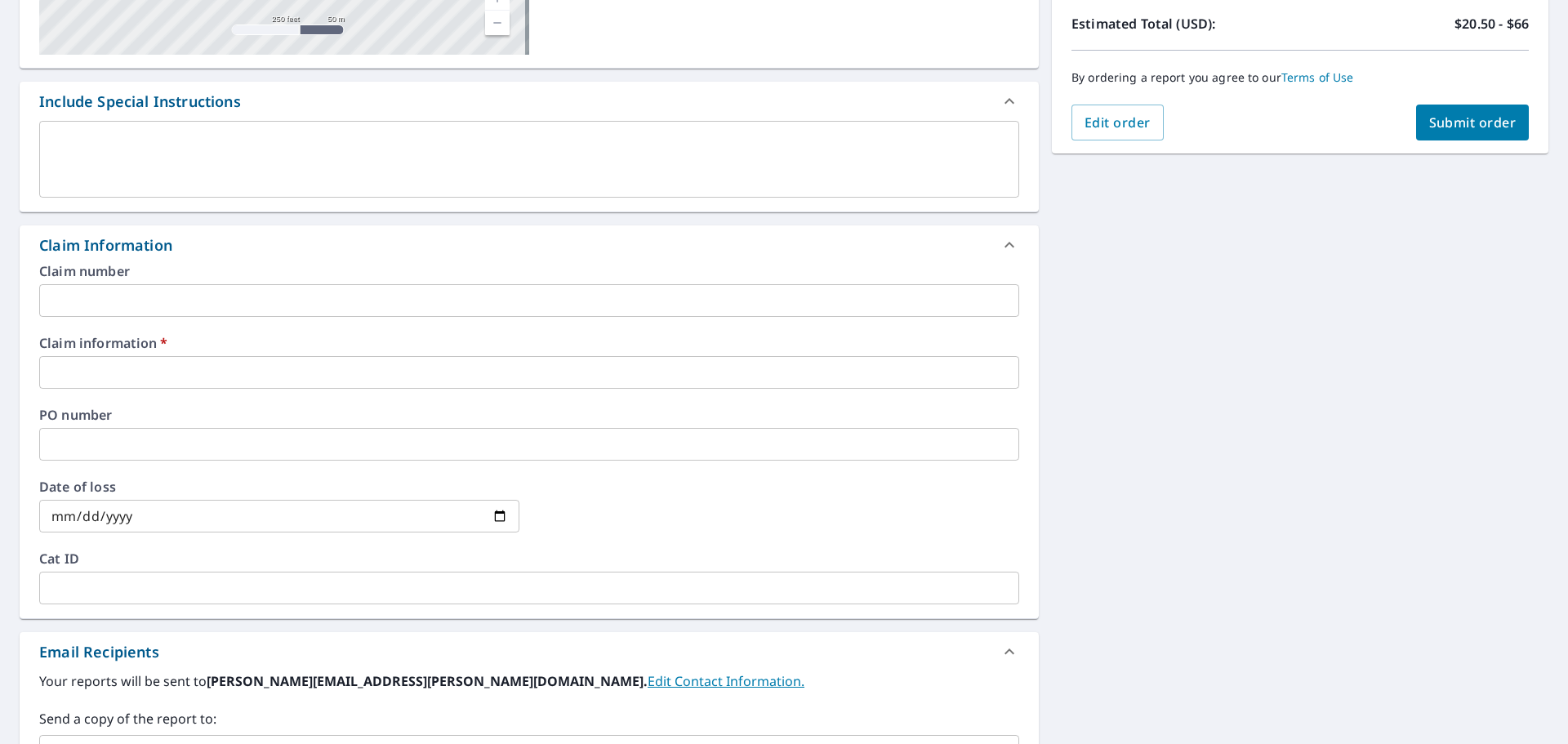
click at [221, 374] on input "text" at bounding box center [529, 372] width 981 height 33
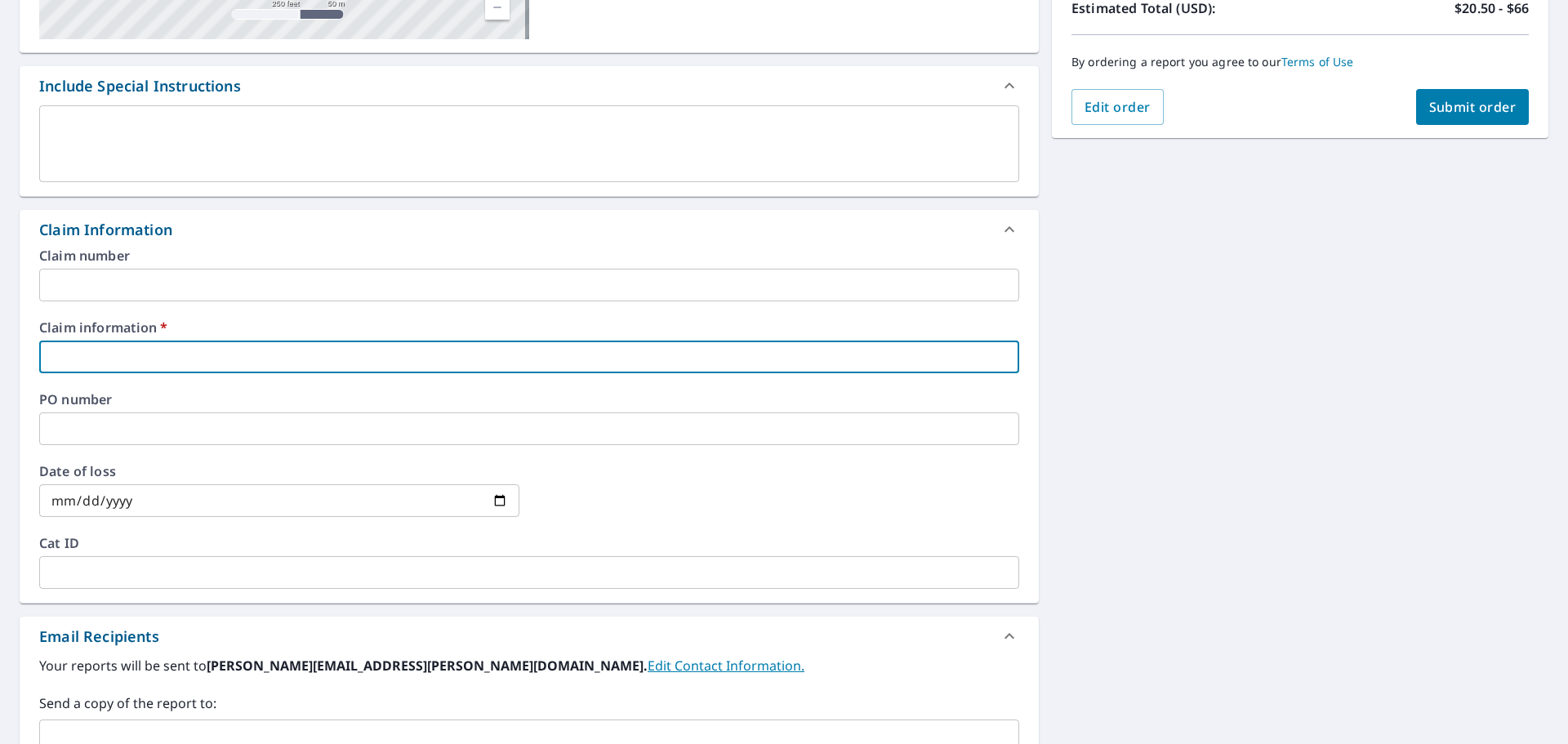
scroll to position [388, 0]
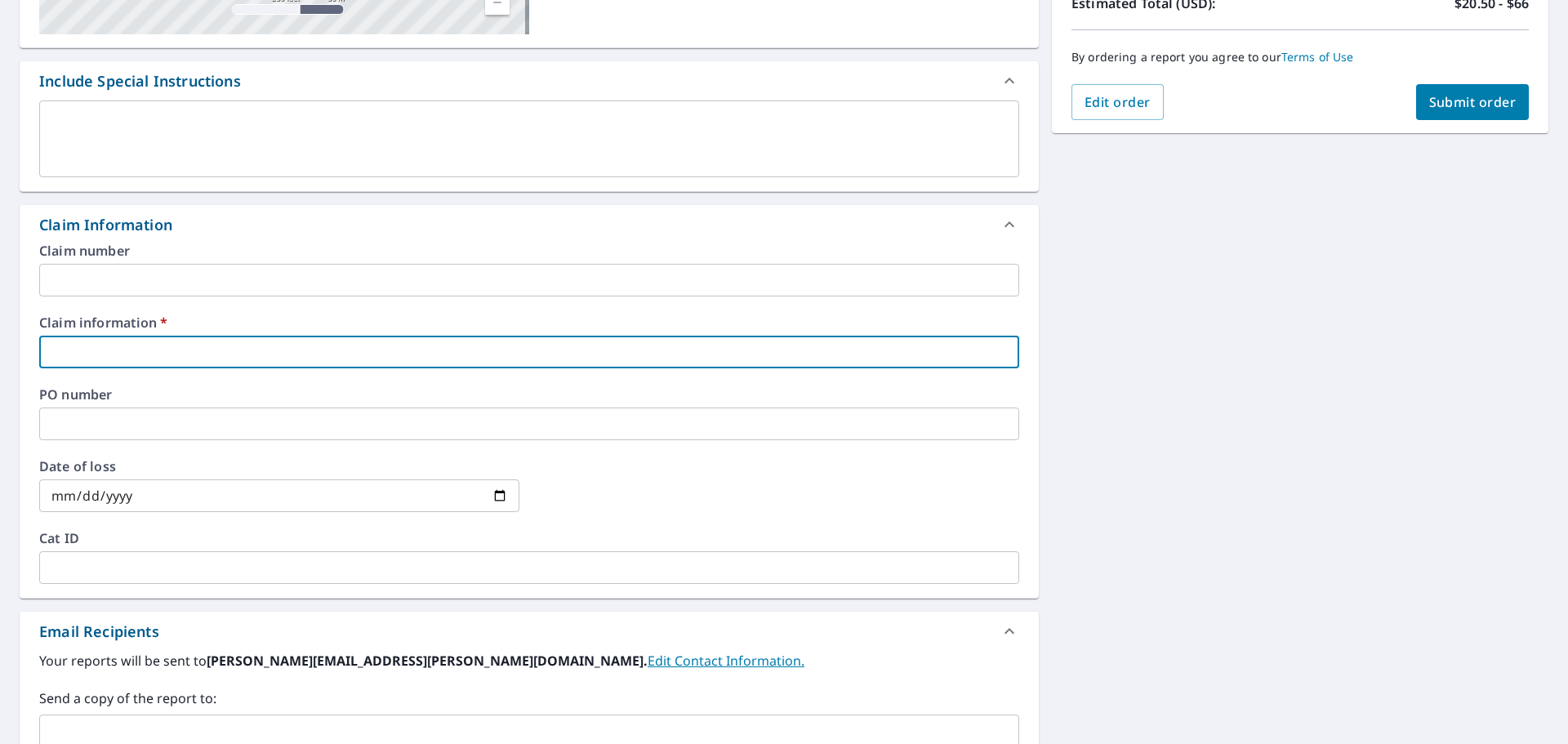
type input "9"
checkbox input "true"
type input "5"
checkbox input "true"
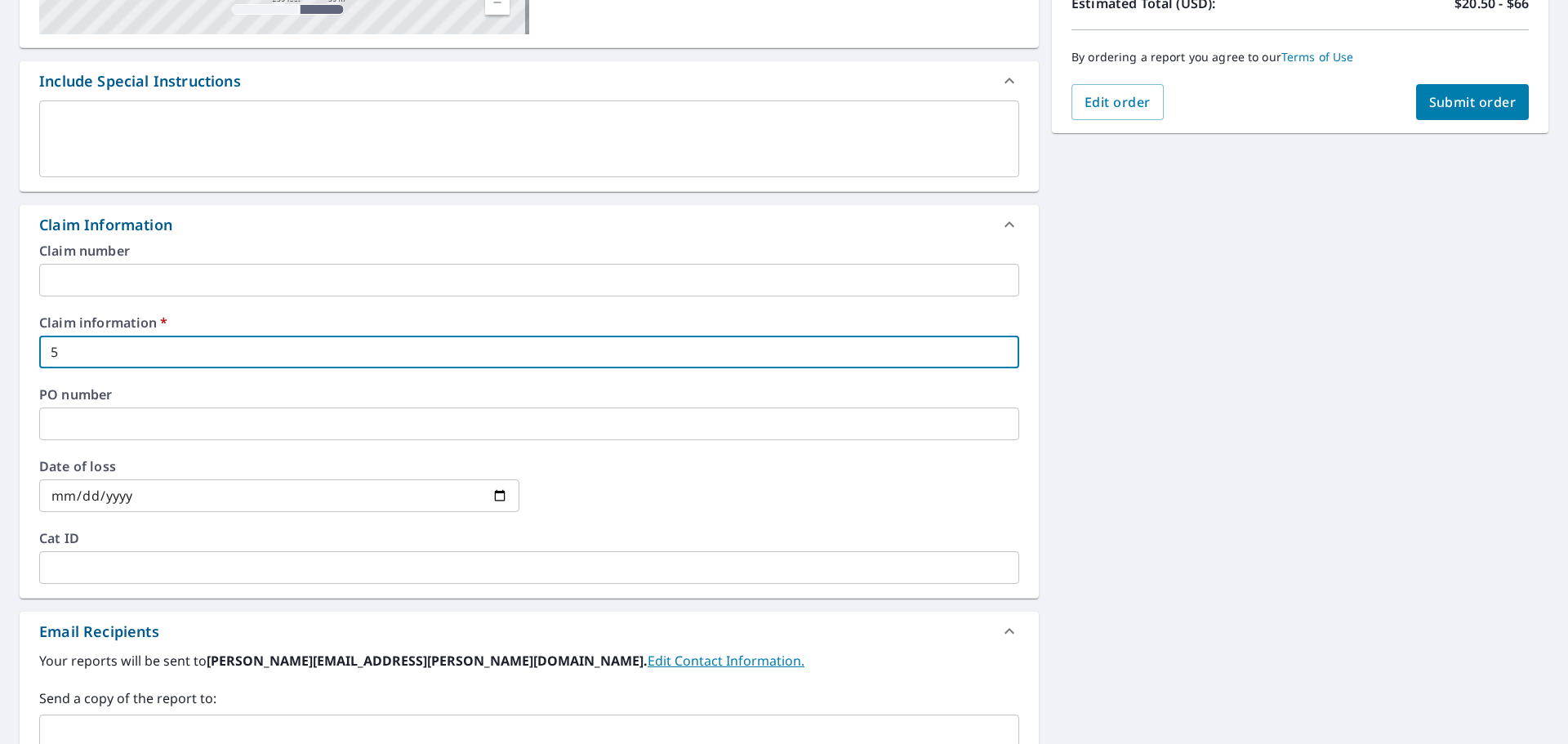
type input "59"
checkbox input "true"
type input "591"
checkbox input "true"
type input "5911"
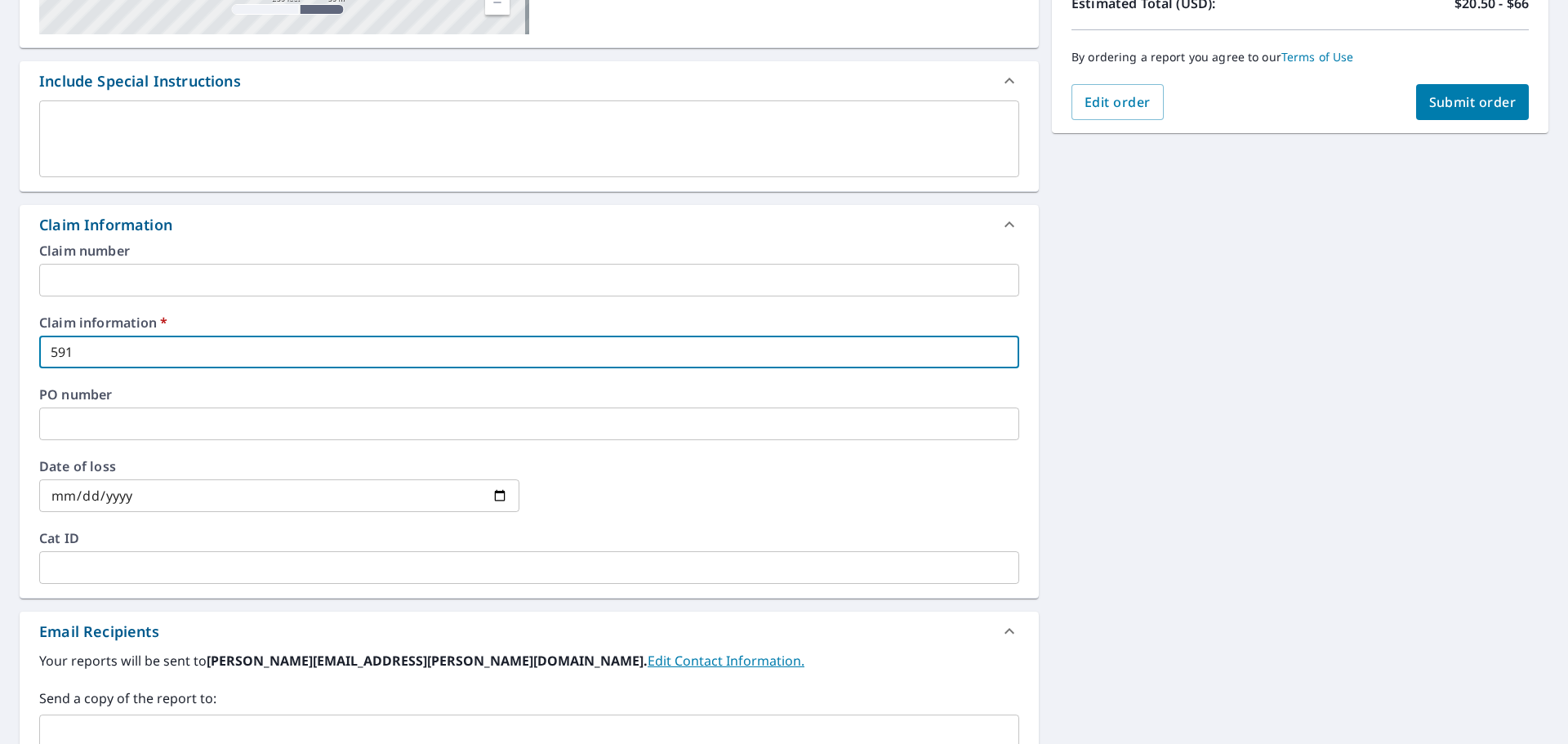
checkbox input "true"
type input "59118"
checkbox input "true"
type input "591182"
checkbox input "true"
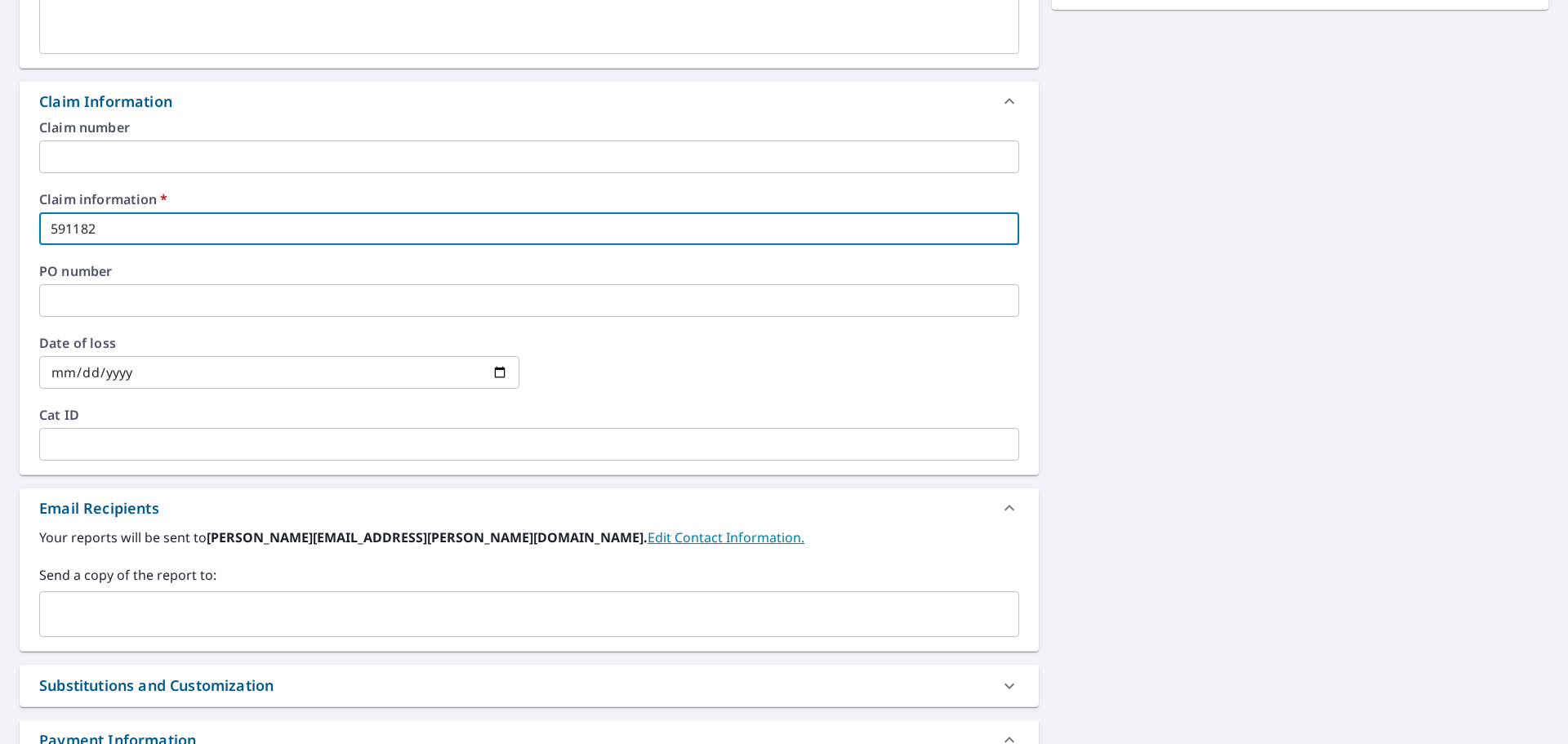
scroll to position [693, 0]
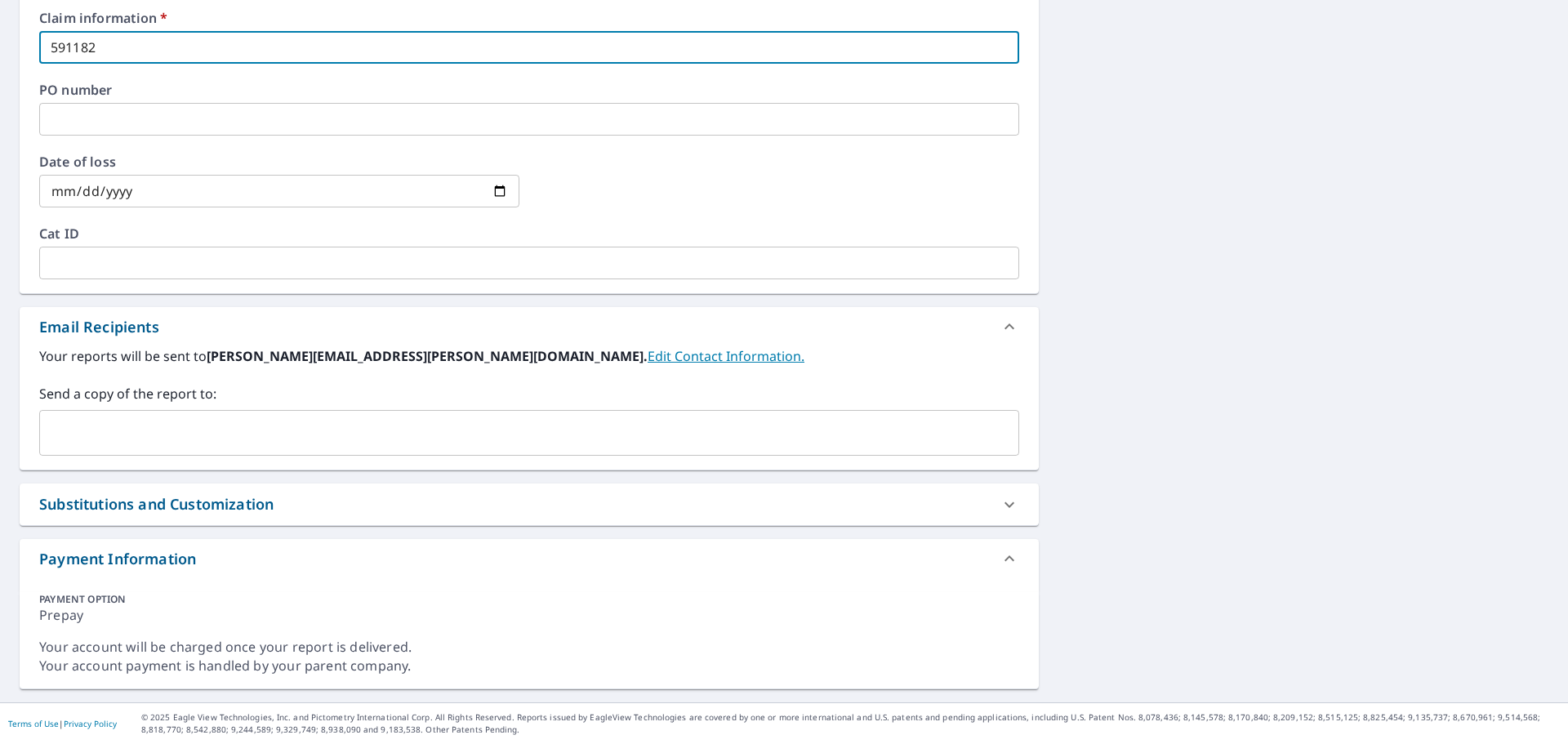
type input "591182"
click at [118, 446] on input "text" at bounding box center [517, 433] width 941 height 31
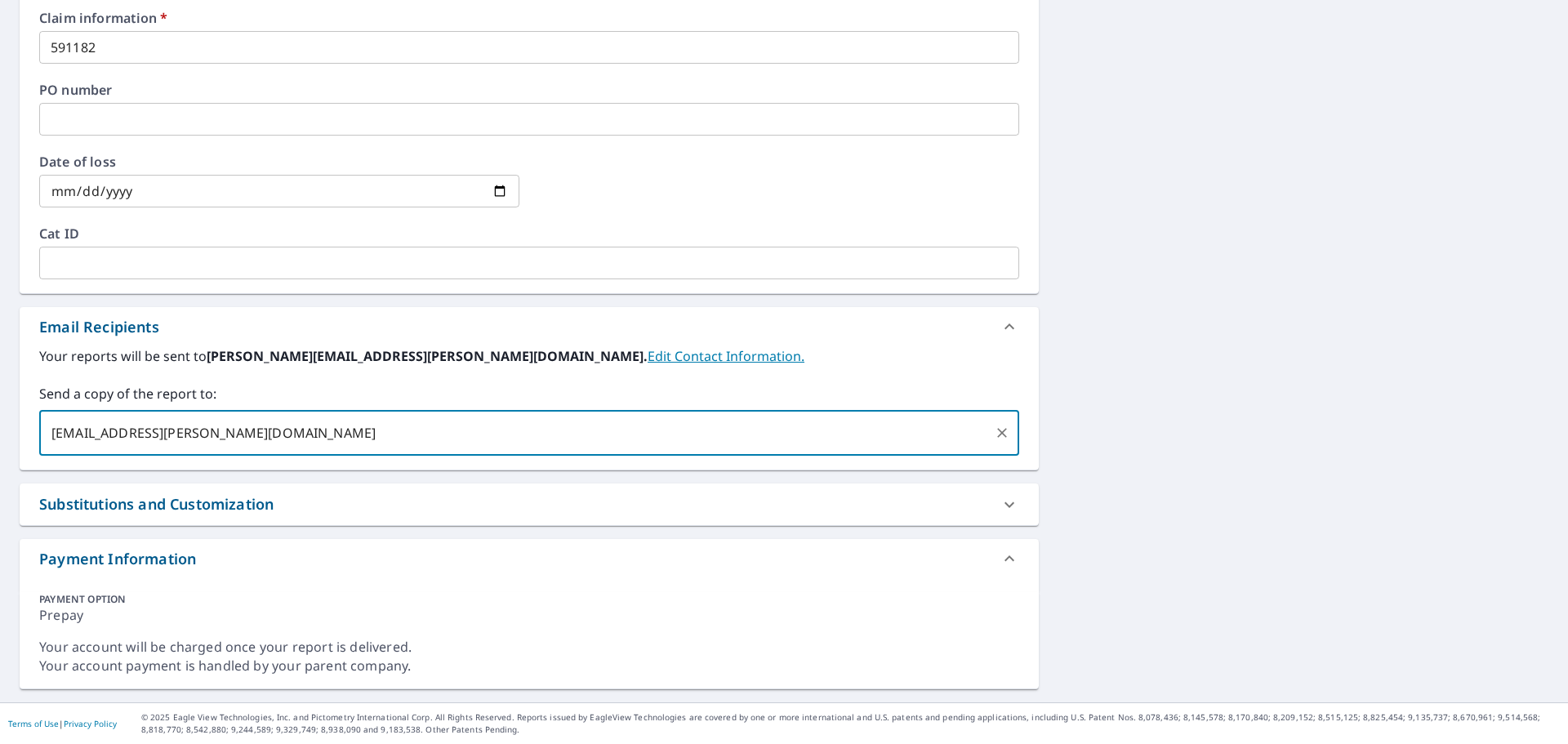
scroll to position [325, 0]
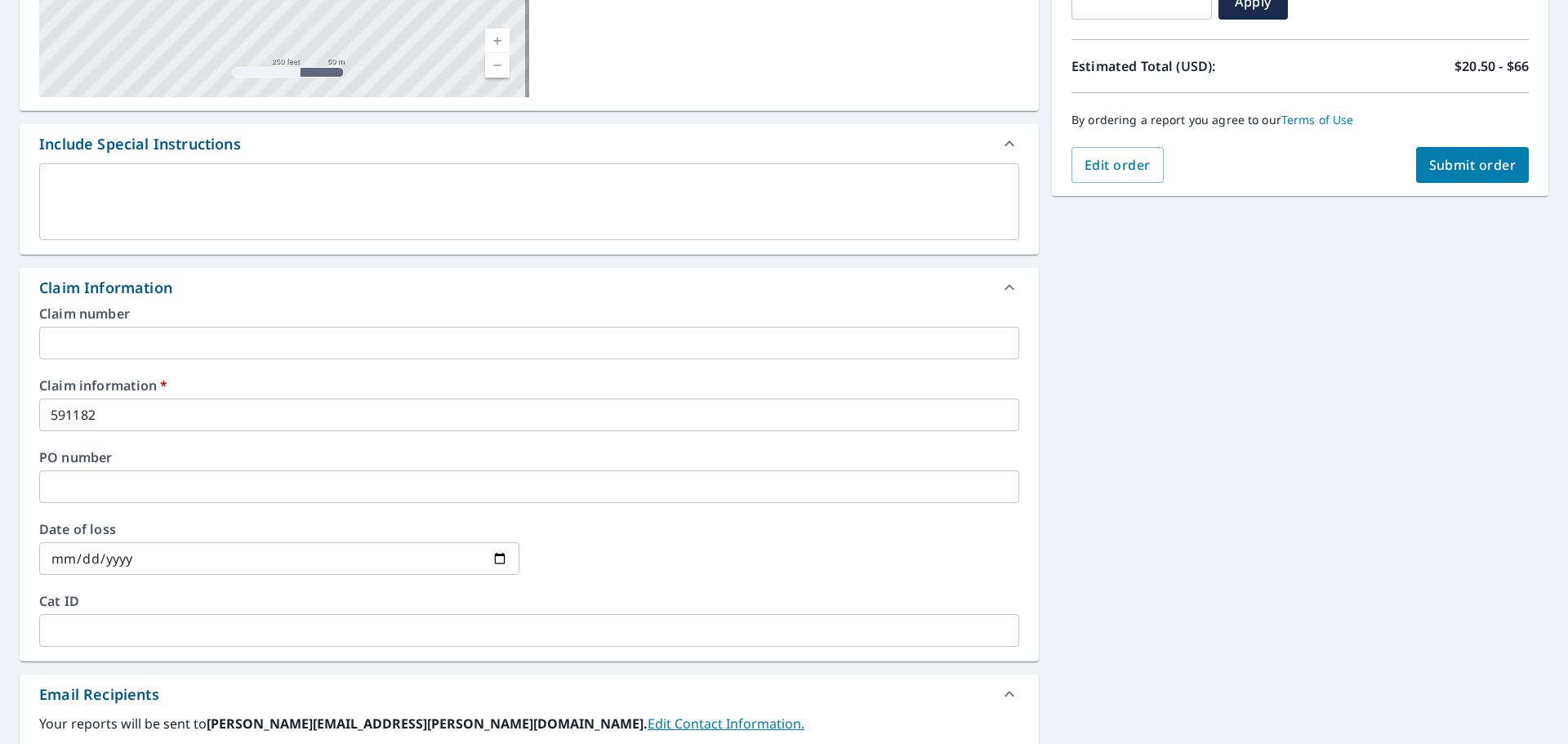
type input "[EMAIL_ADDRESS][PERSON_NAME][DOMAIN_NAME]"
click at [1463, 187] on div "Order Summary Premium $20.5 - $66 Regular Delivery $0 Have a promo code? ​ Appl…" at bounding box center [1300, 17] width 497 height 357
click at [1462, 168] on span "Submit order" at bounding box center [1473, 164] width 87 height 18
checkbox input "true"
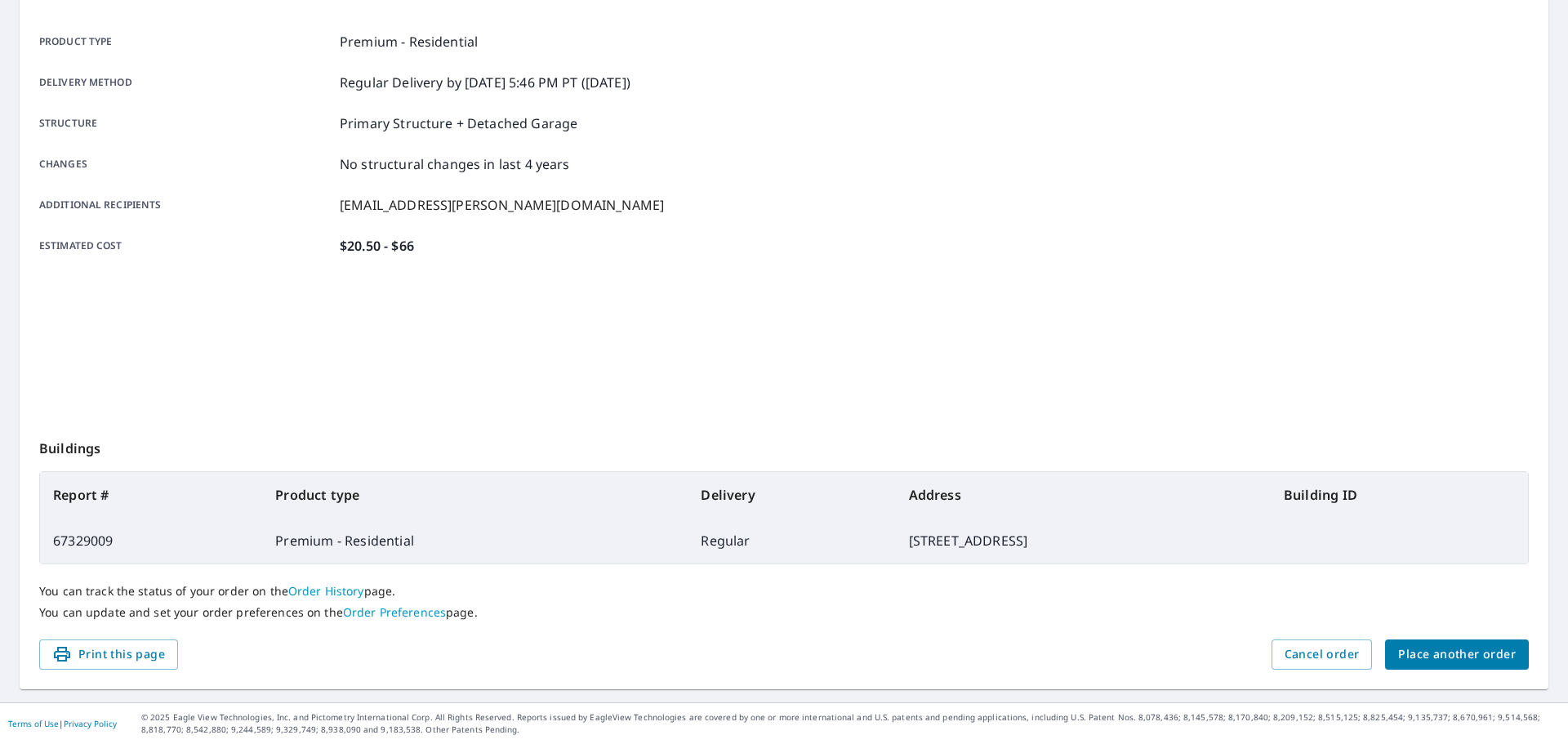
scroll to position [218, 0]
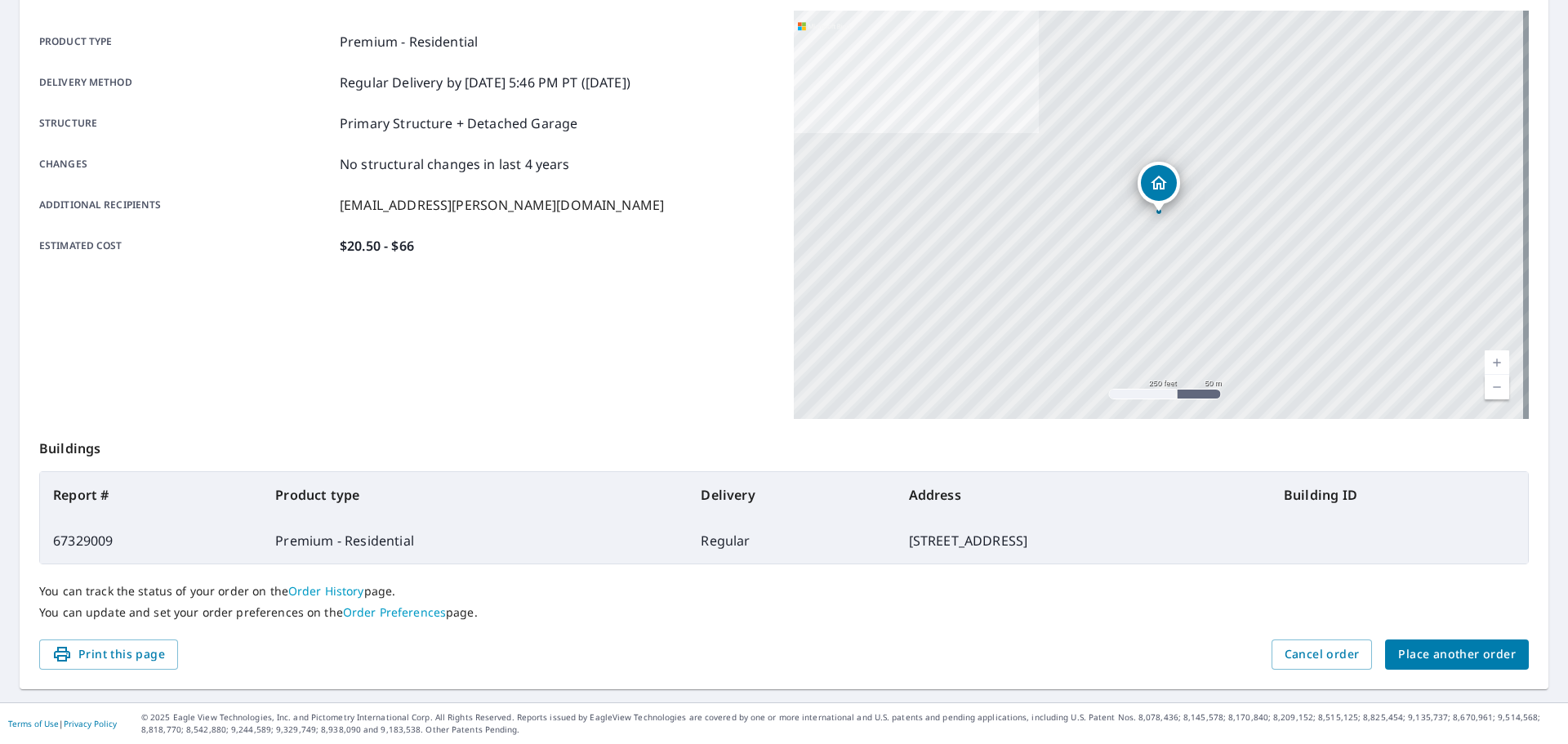
click at [1461, 649] on span "Place another order" at bounding box center [1457, 654] width 117 height 20
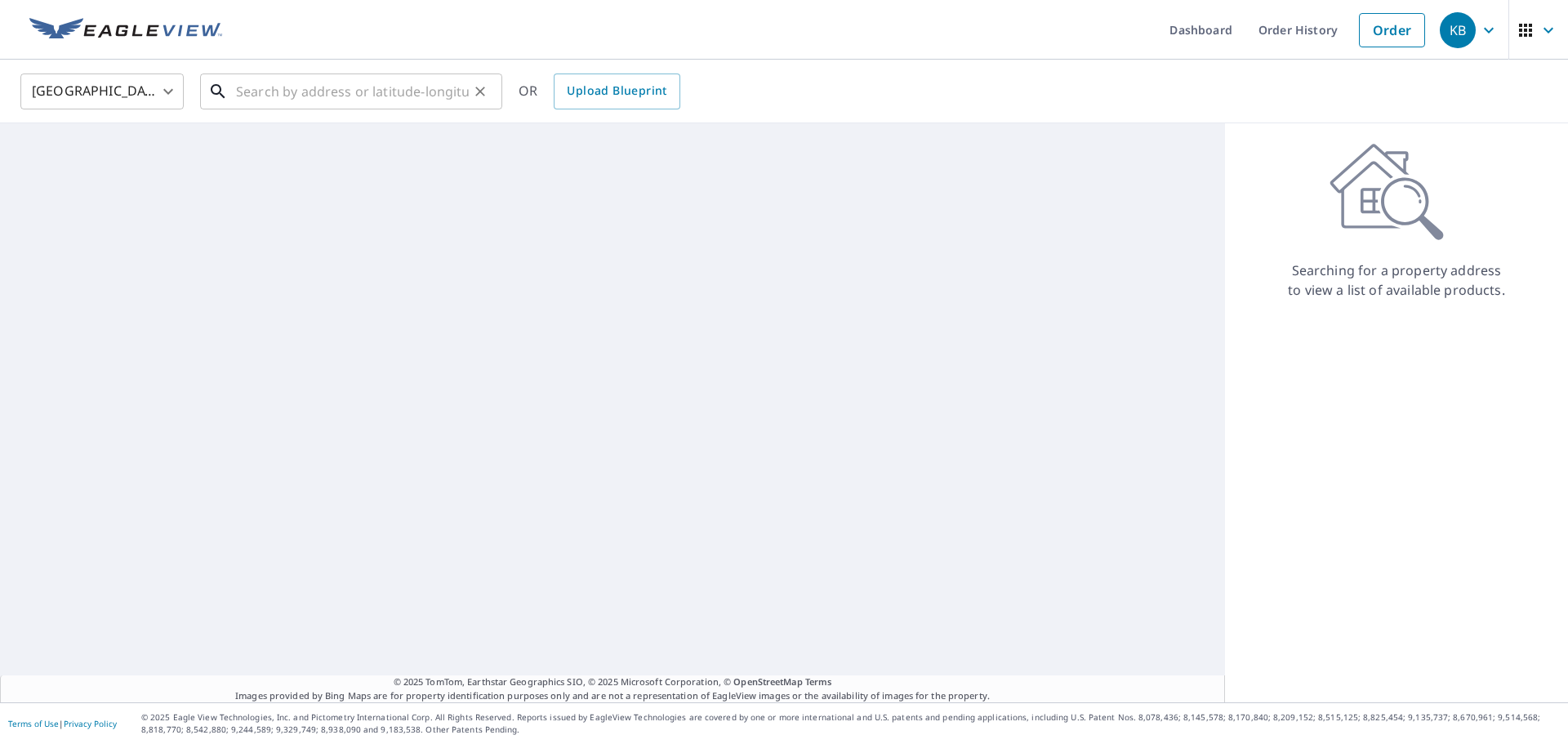
click at [363, 85] on input "text" at bounding box center [352, 91] width 233 height 46
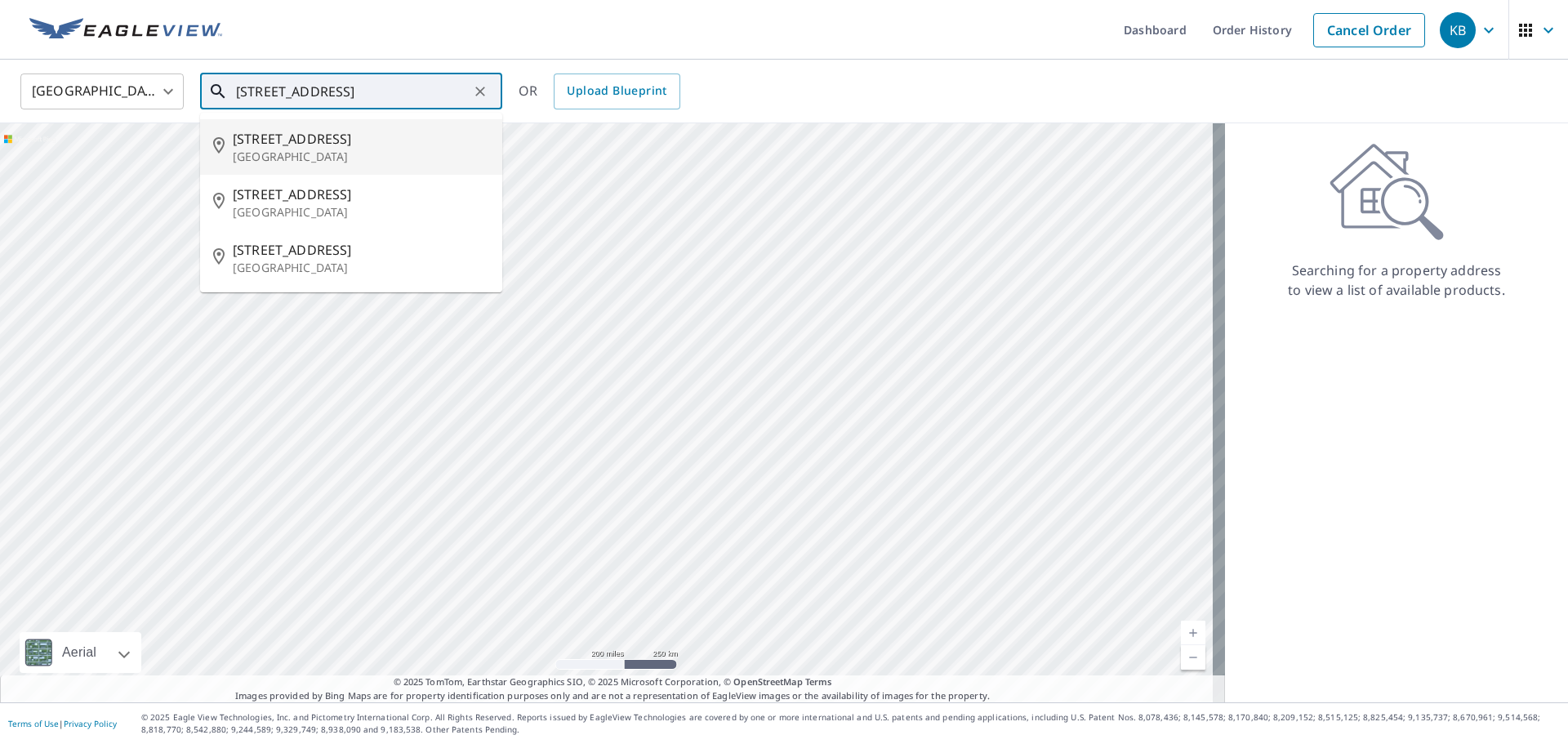
click at [308, 138] on span "906 Lakeland Dr" at bounding box center [361, 138] width 257 height 20
type input "906 Lakeland Dr Pacific, MO 63069"
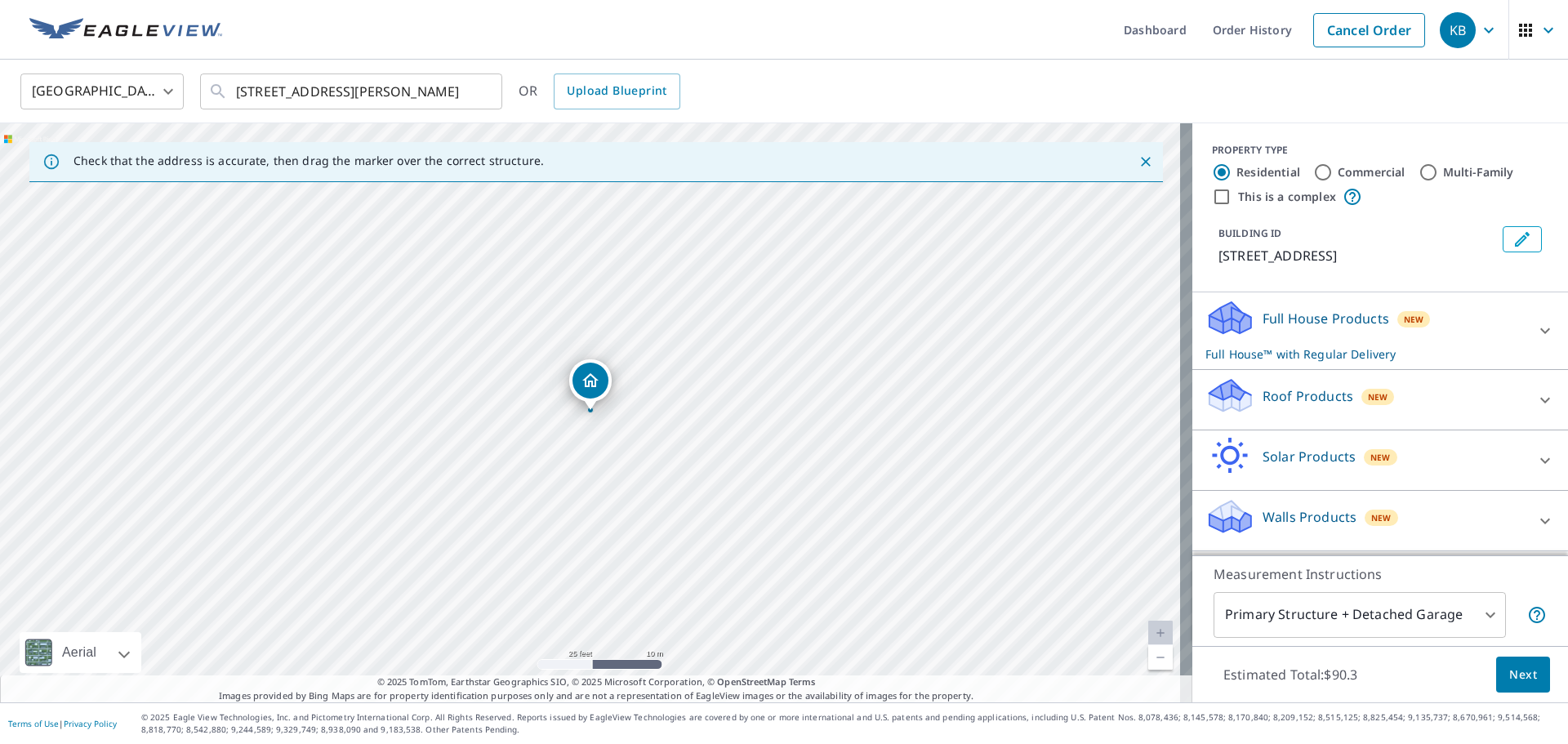
click at [1290, 386] on p "Roof Products" at bounding box center [1308, 396] width 90 height 20
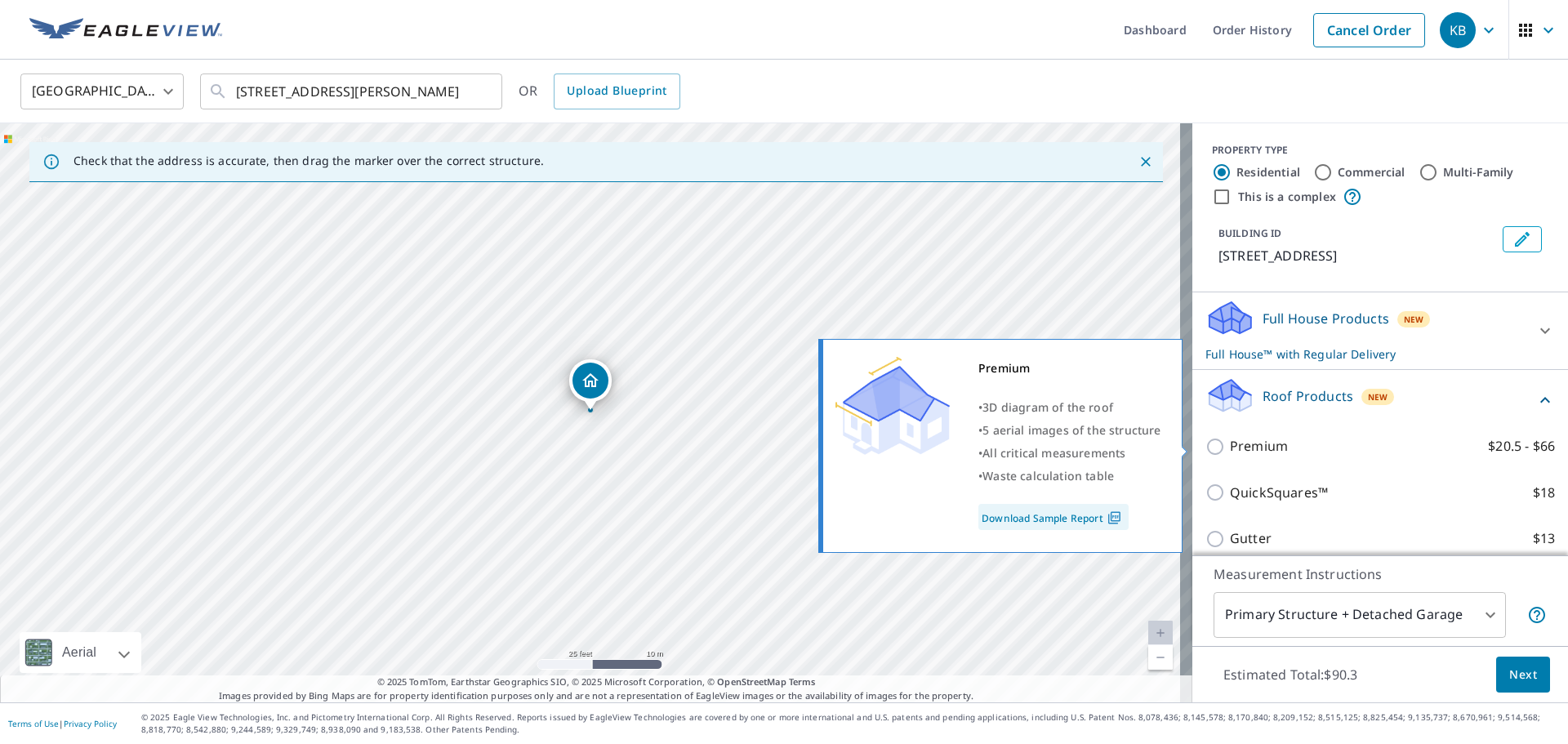
click at [1266, 439] on p "Premium" at bounding box center [1259, 446] width 58 height 20
click at [1230, 439] on input "Premium $20.5 - $66" at bounding box center [1218, 446] width 24 height 20
checkbox input "true"
checkbox input "false"
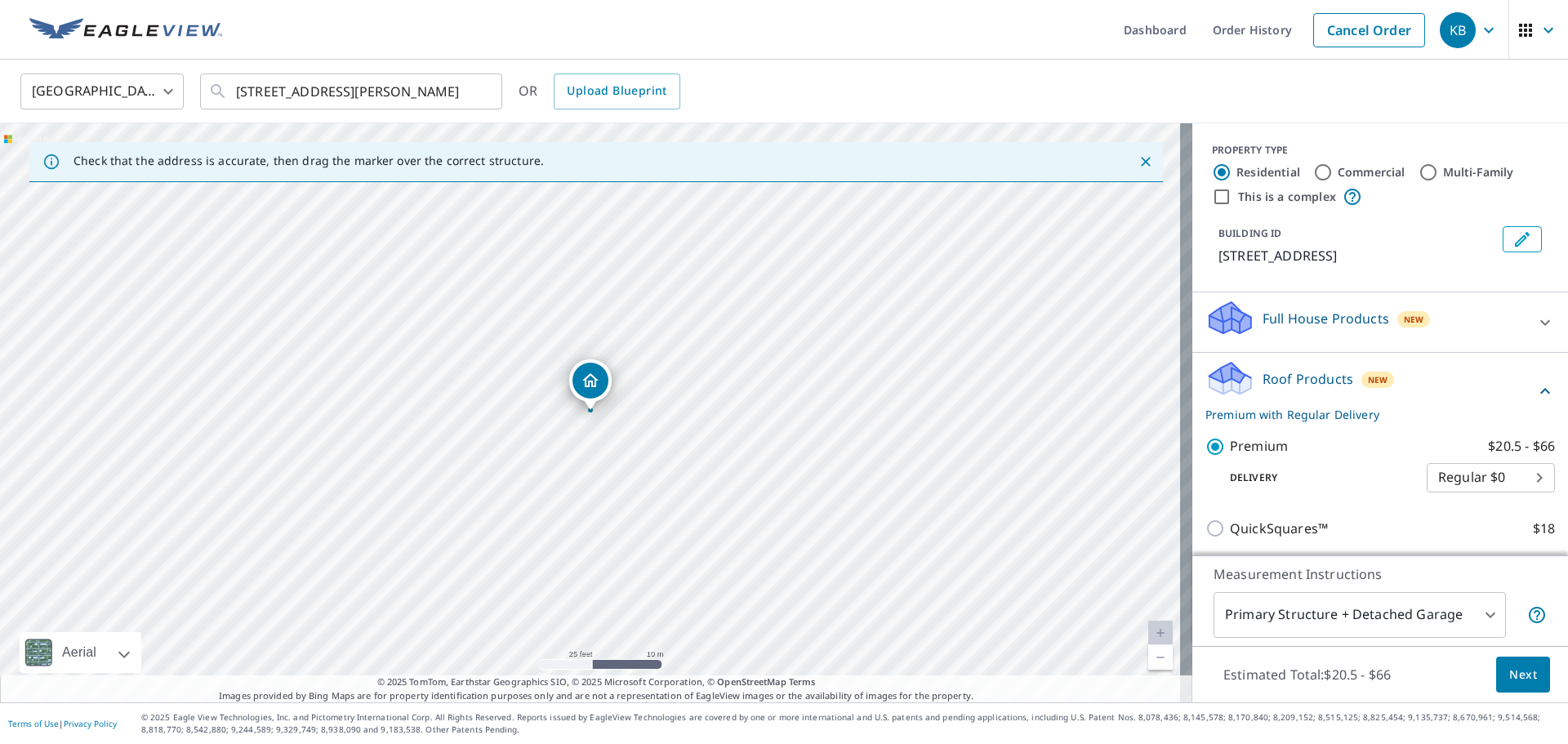
click at [1522, 673] on span "Next" at bounding box center [1524, 674] width 28 height 20
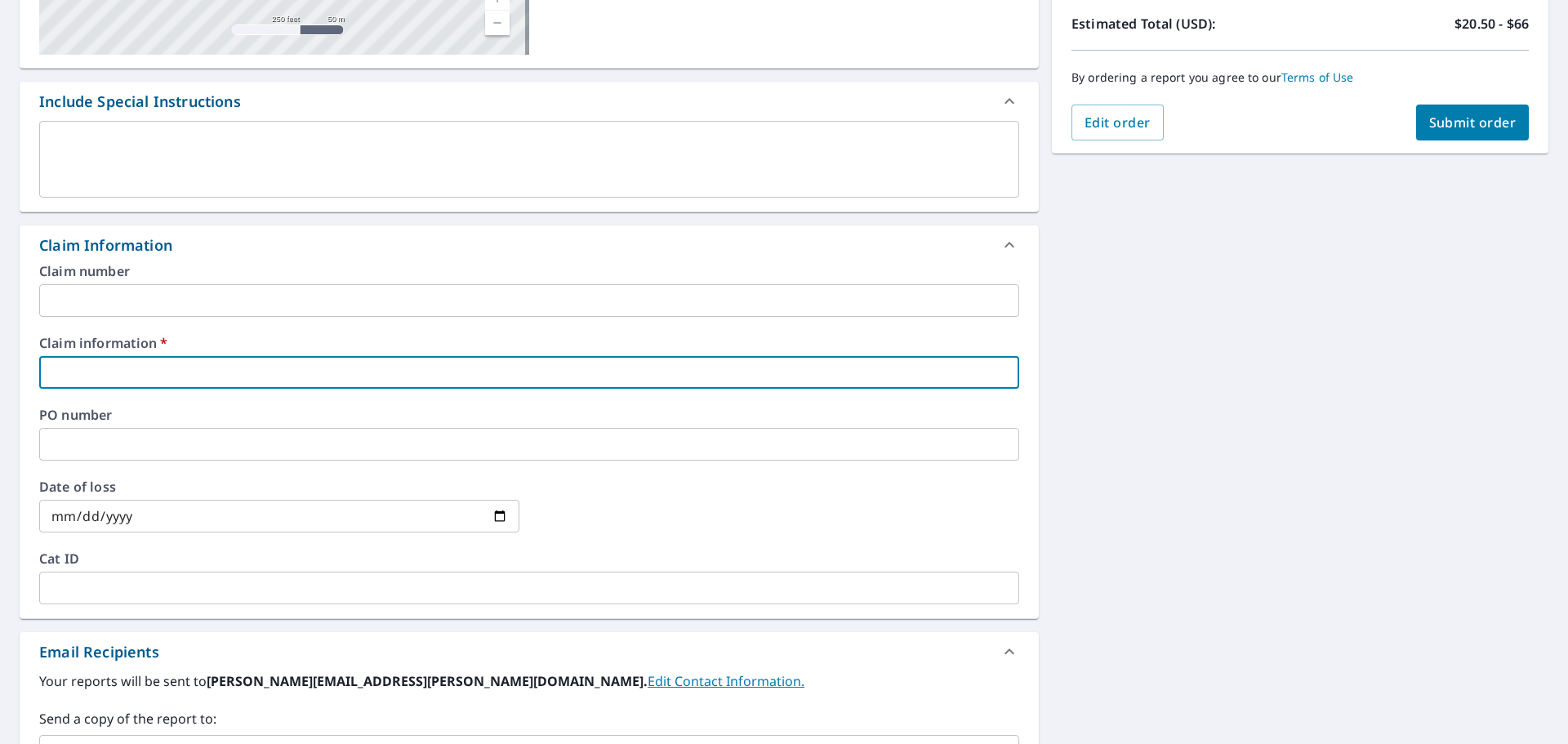
click at [179, 368] on input "text" at bounding box center [529, 372] width 981 height 33
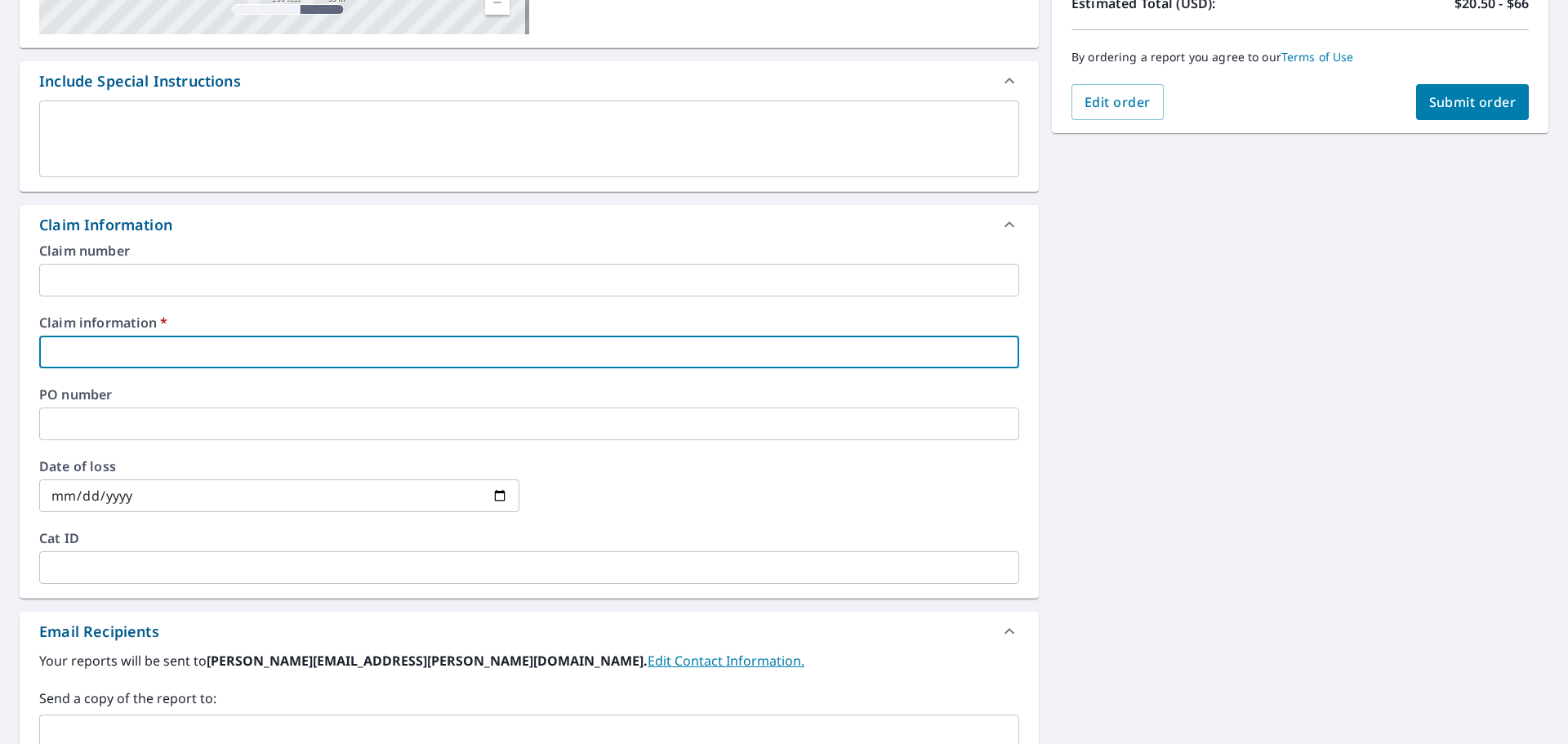
type input "5"
checkbox input "true"
type input "59"
checkbox input "true"
type input "591"
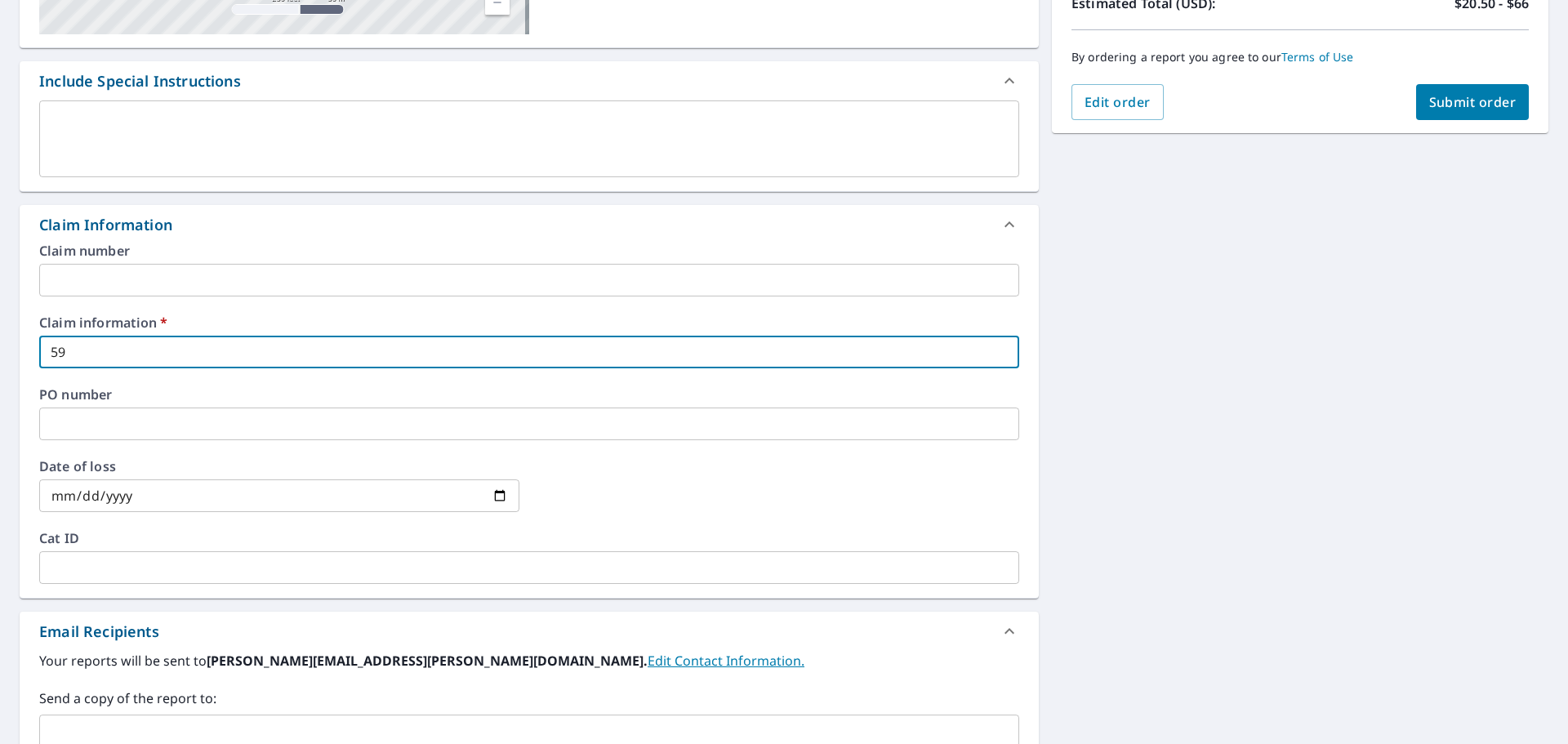
checkbox input "true"
type input "5911"
checkbox input "true"
type input "59118"
checkbox input "true"
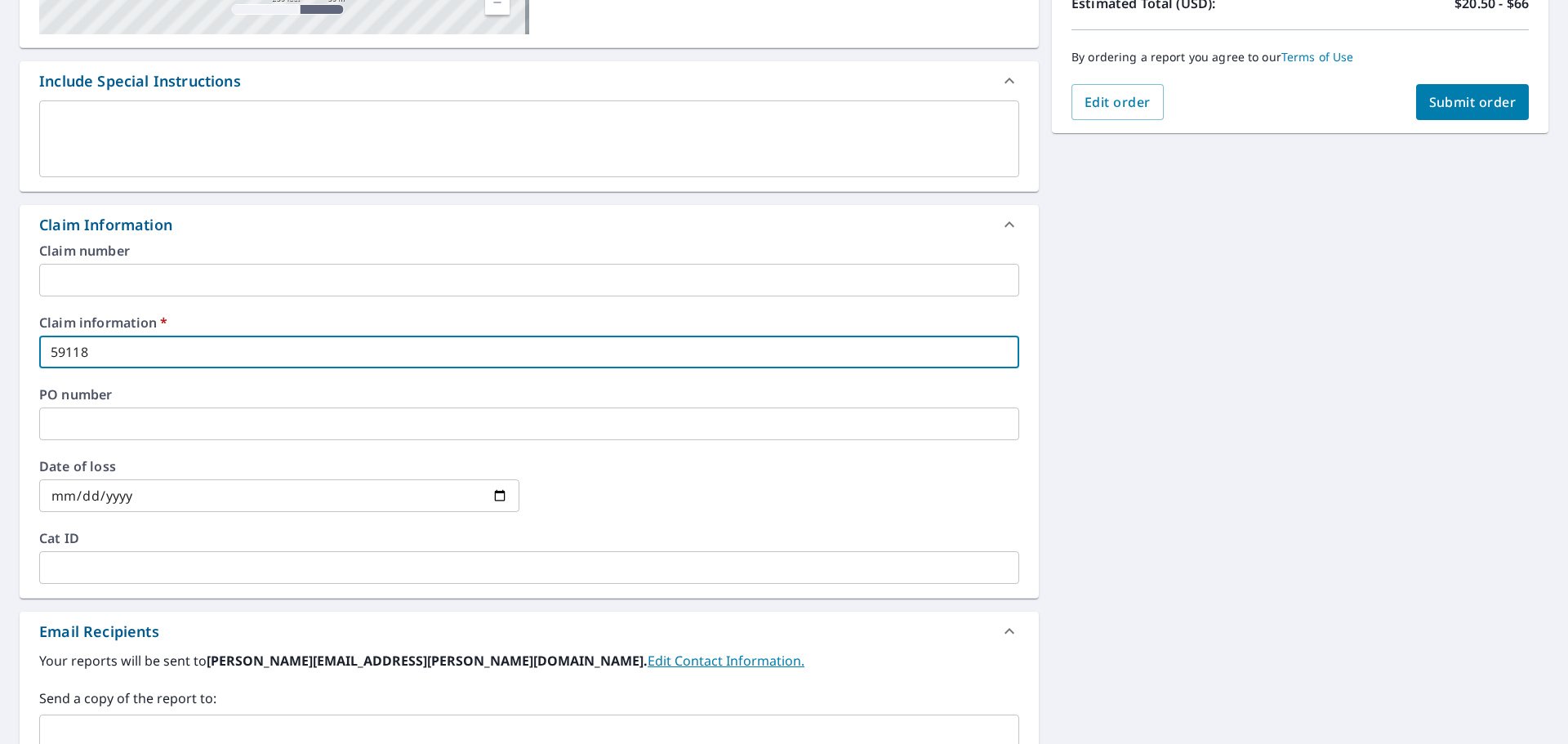
type input "591182"
checkbox input "true"
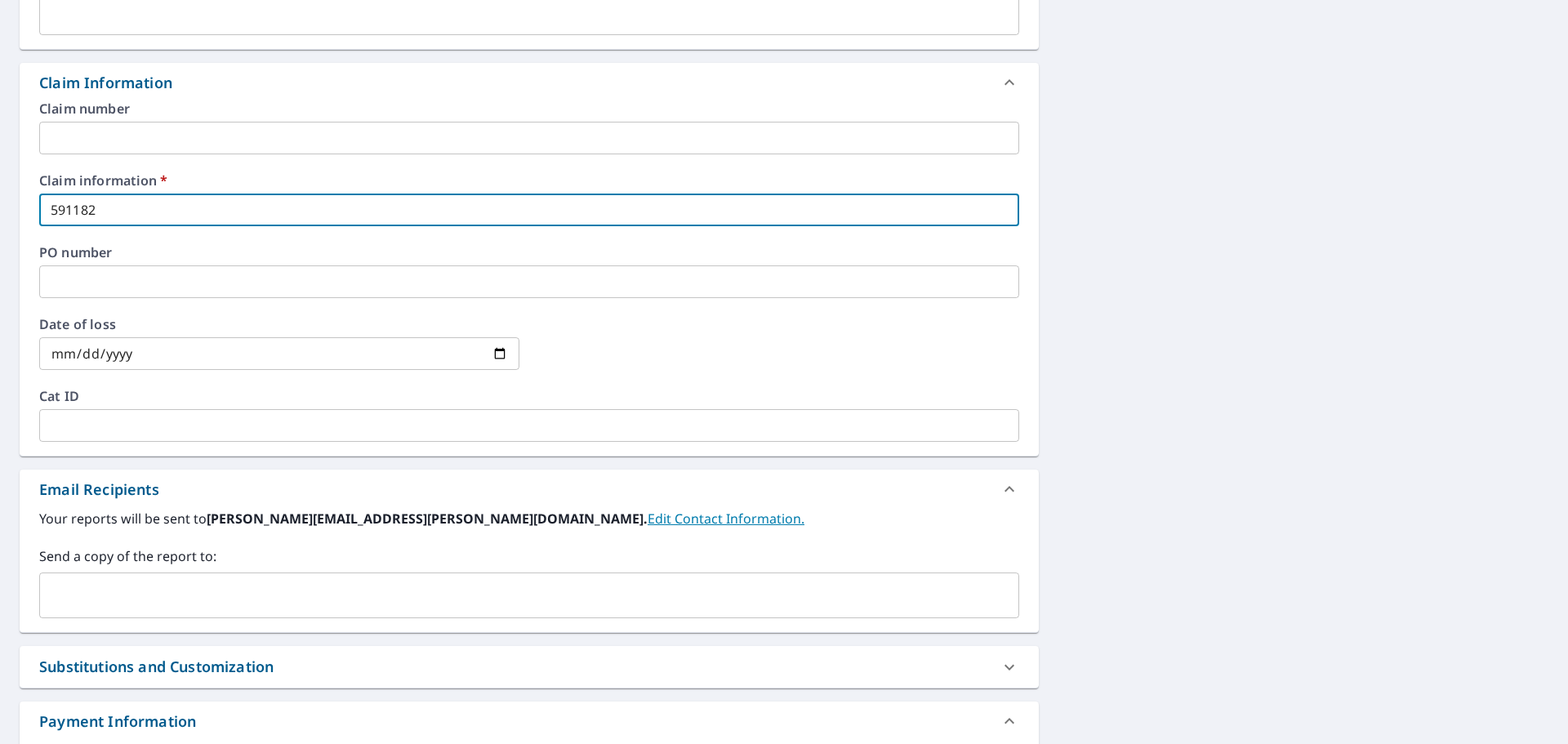
scroll to position [693, 0]
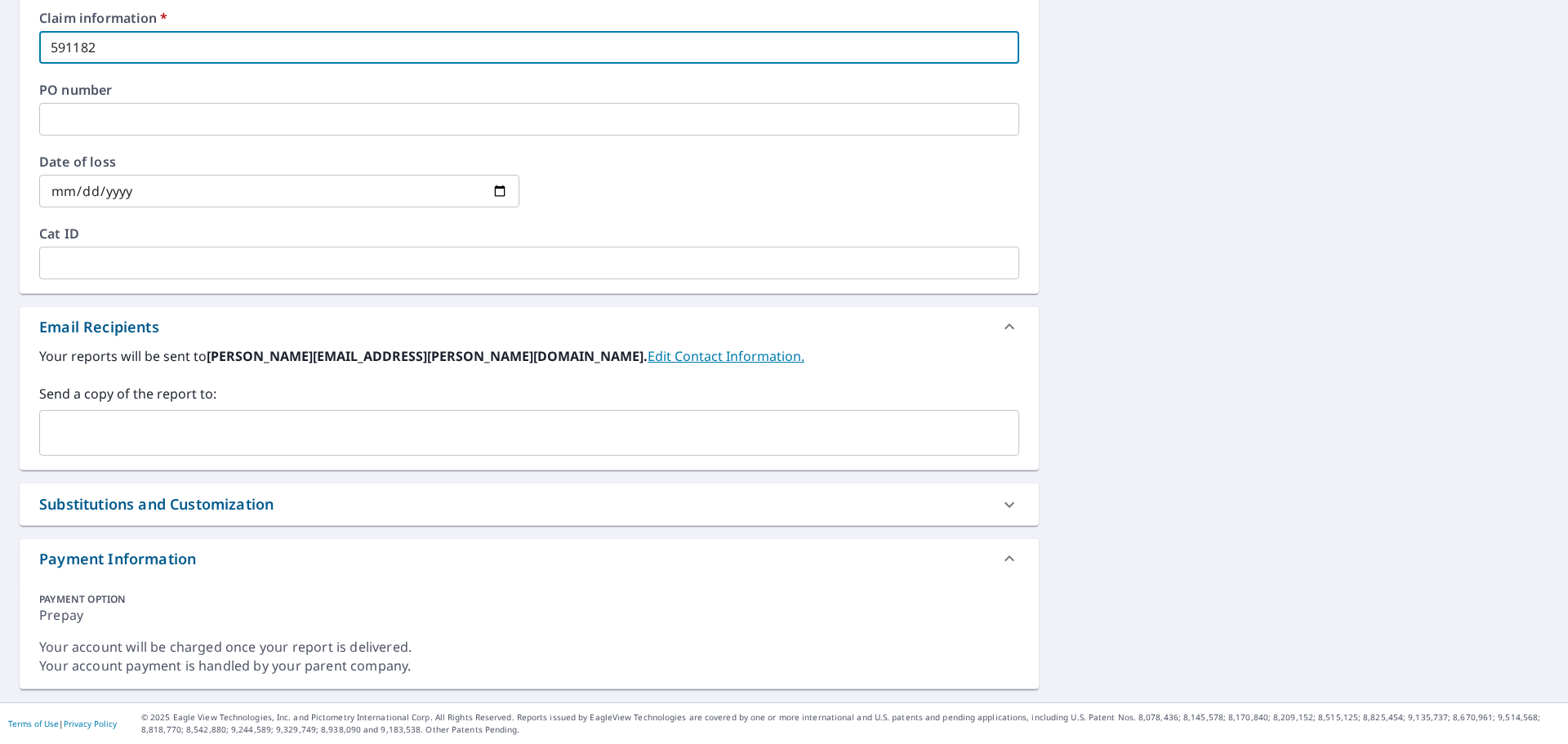
type input "591182"
click at [123, 446] on input "text" at bounding box center [517, 433] width 941 height 31
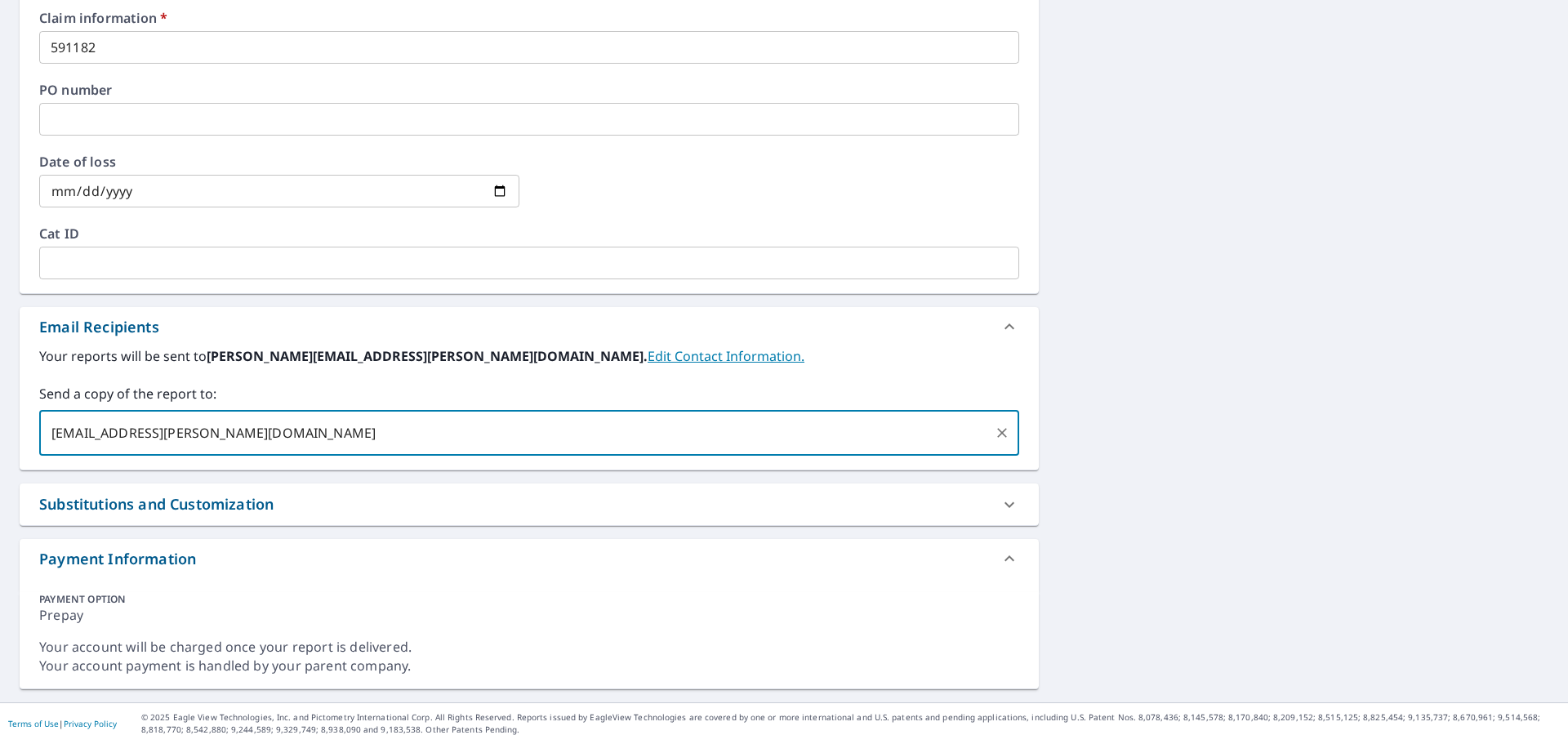
scroll to position [325, 0]
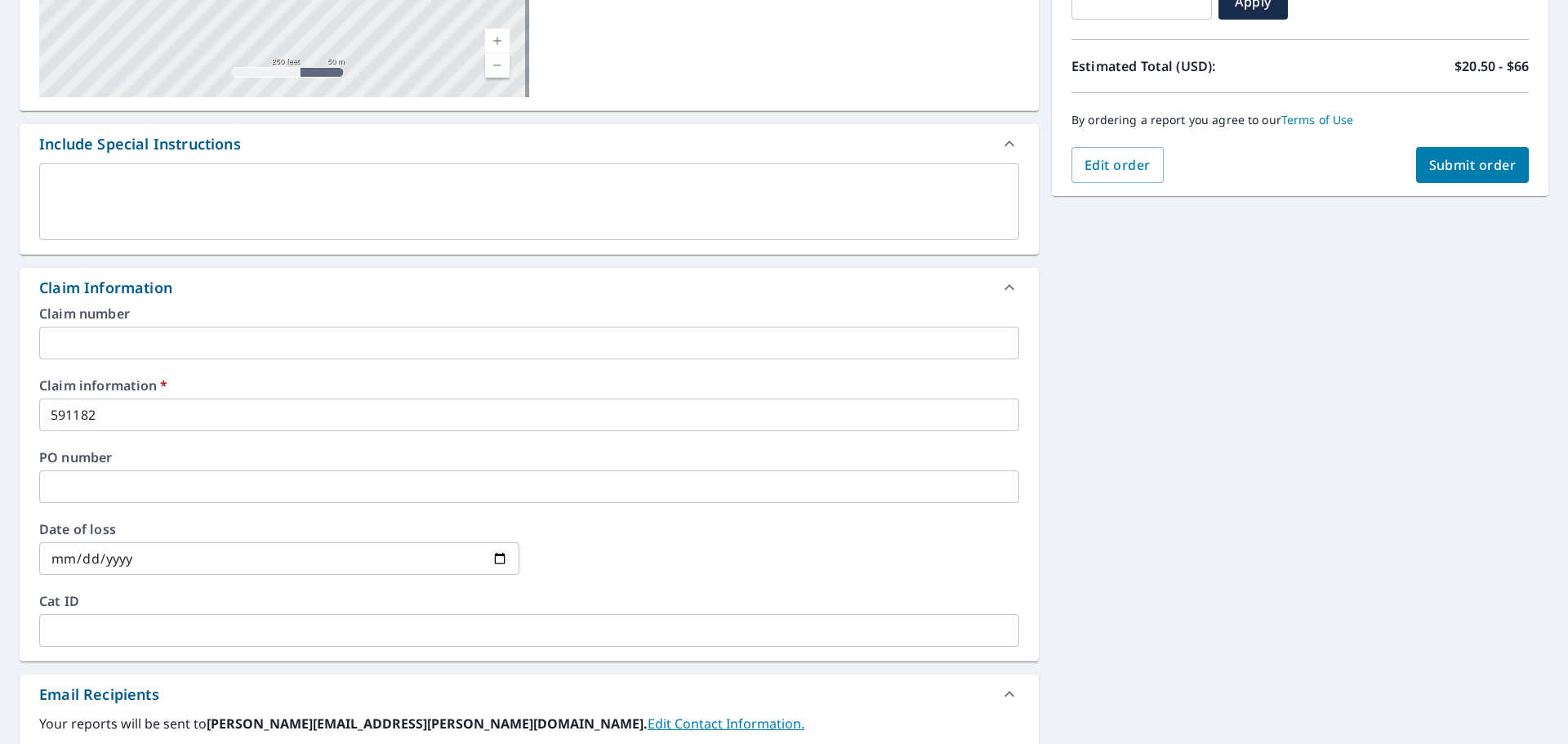
type input "[EMAIL_ADDRESS][PERSON_NAME][DOMAIN_NAME]"
click at [1456, 167] on span "Submit order" at bounding box center [1473, 164] width 87 height 18
checkbox input "true"
